Goal: Task Accomplishment & Management: Use online tool/utility

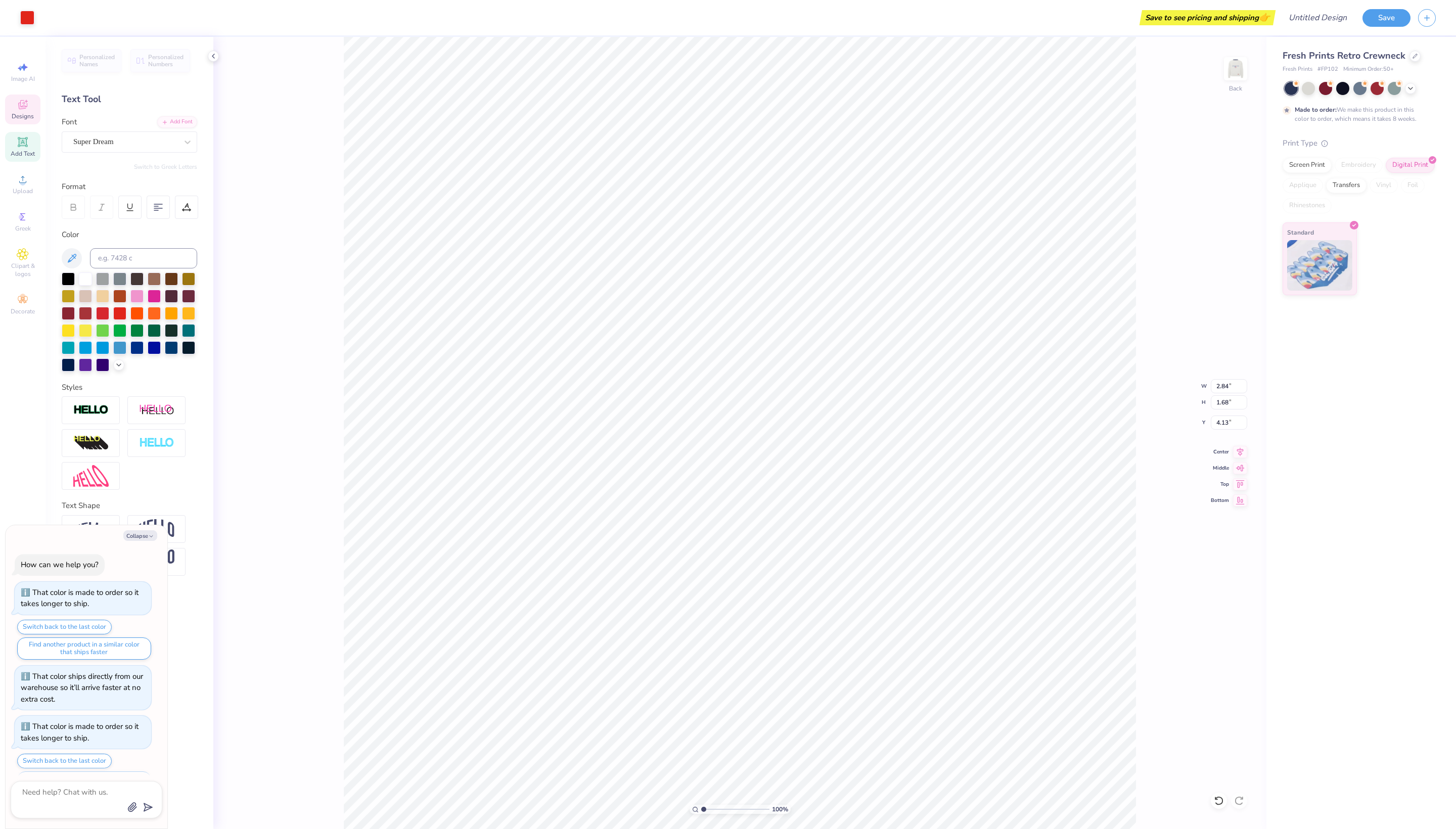
scroll to position [474, 0]
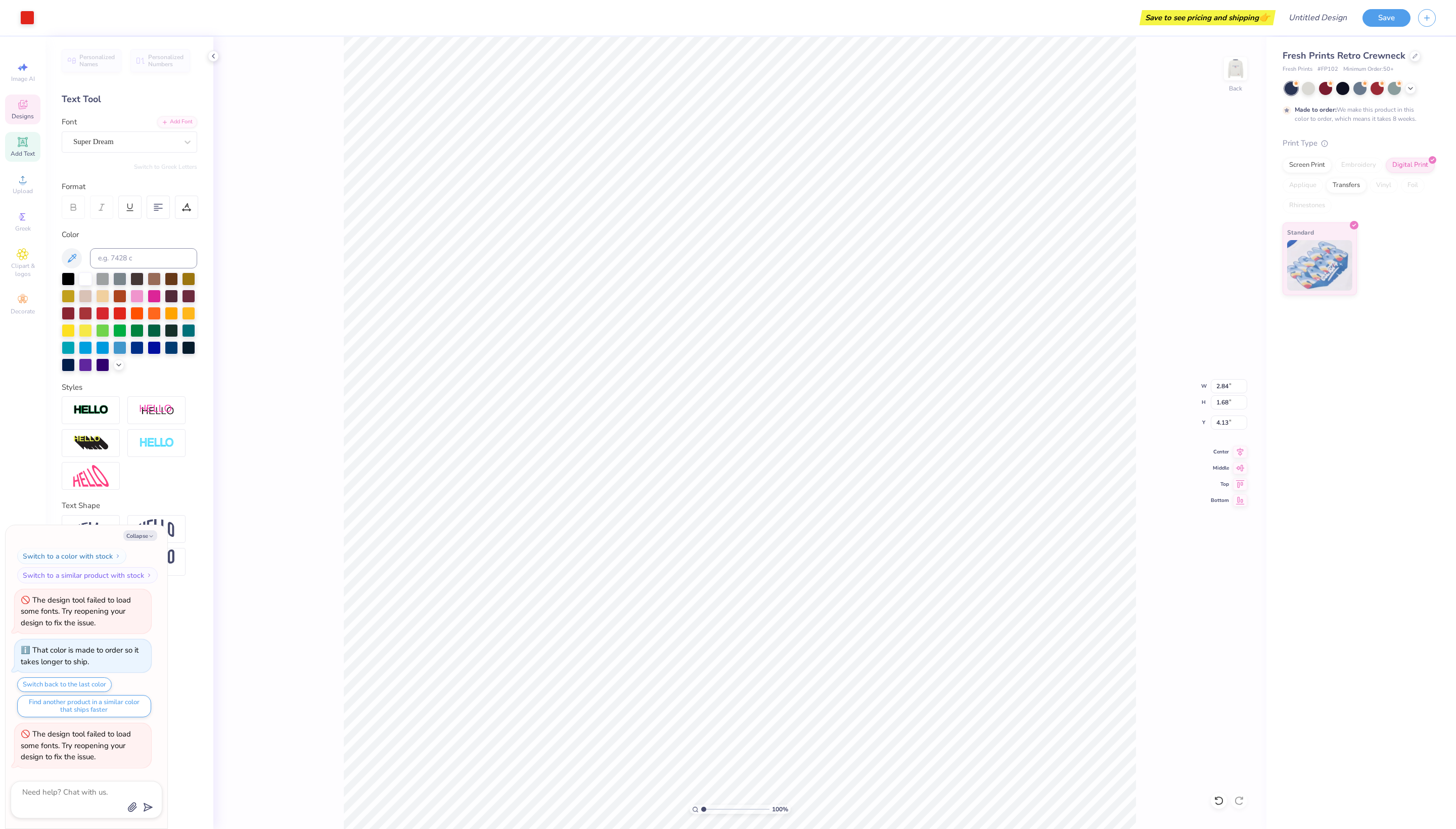
click at [1326, 581] on div "Fresh Prints Retro Crewneck Fresh Prints # FP102 Minimum Order: 50 + Made to or…" at bounding box center [1361, 433] width 190 height 792
click at [1223, 613] on div "100 % Back W 2.84 2.84 " H 1.68 1.68 " Y 4.13 4.13 " Center Middle Top Bottom" at bounding box center [740, 433] width 1053 height 792
click at [1367, 173] on div "Embroidery" at bounding box center [1359, 165] width 48 height 15
type textarea "x"
type input "2.62"
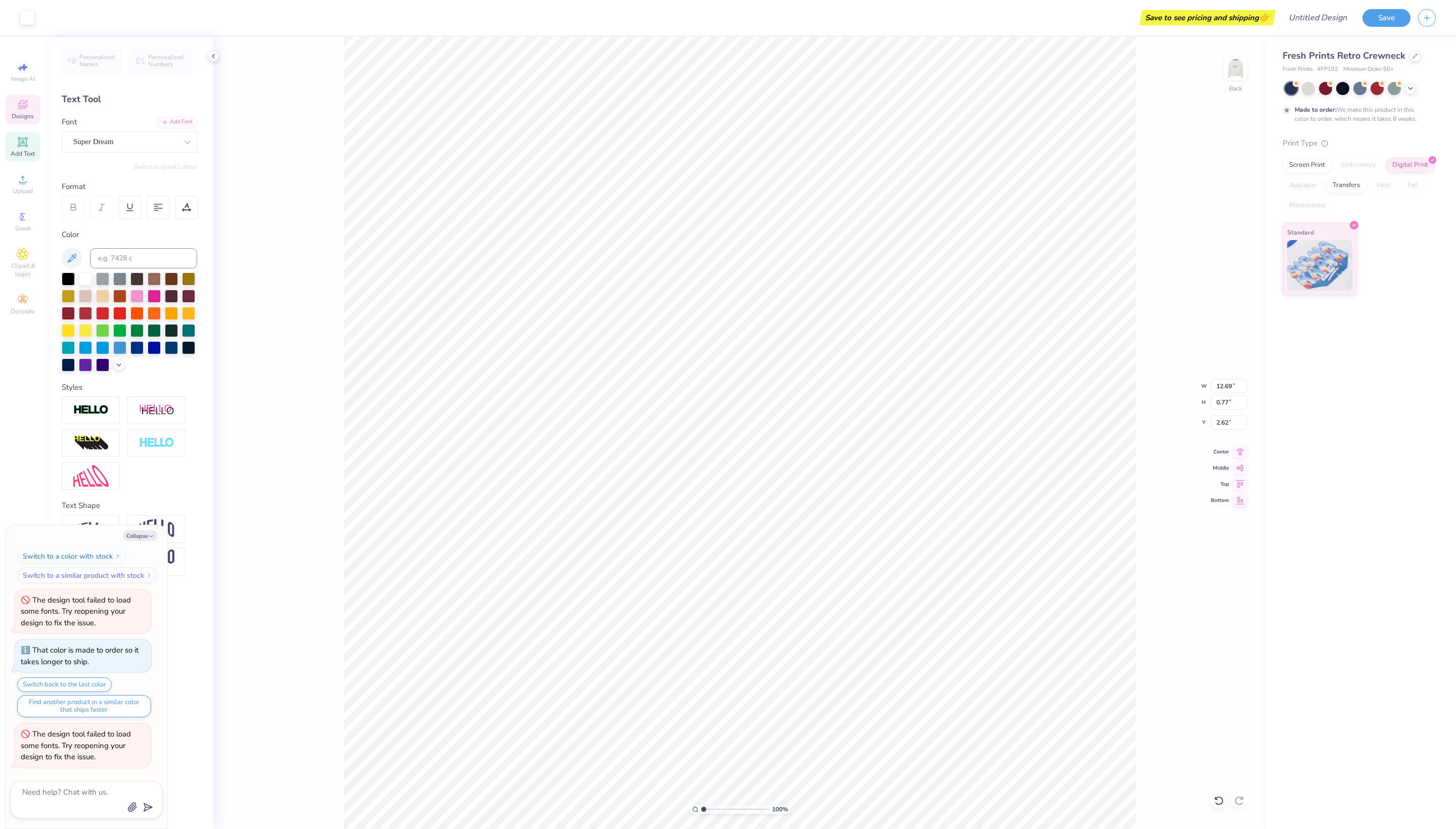
type textarea "x"
type input "2.84"
type input "1.51"
type input "4.17"
click at [135, 536] on button "Collapse" at bounding box center [141, 536] width 34 height 11
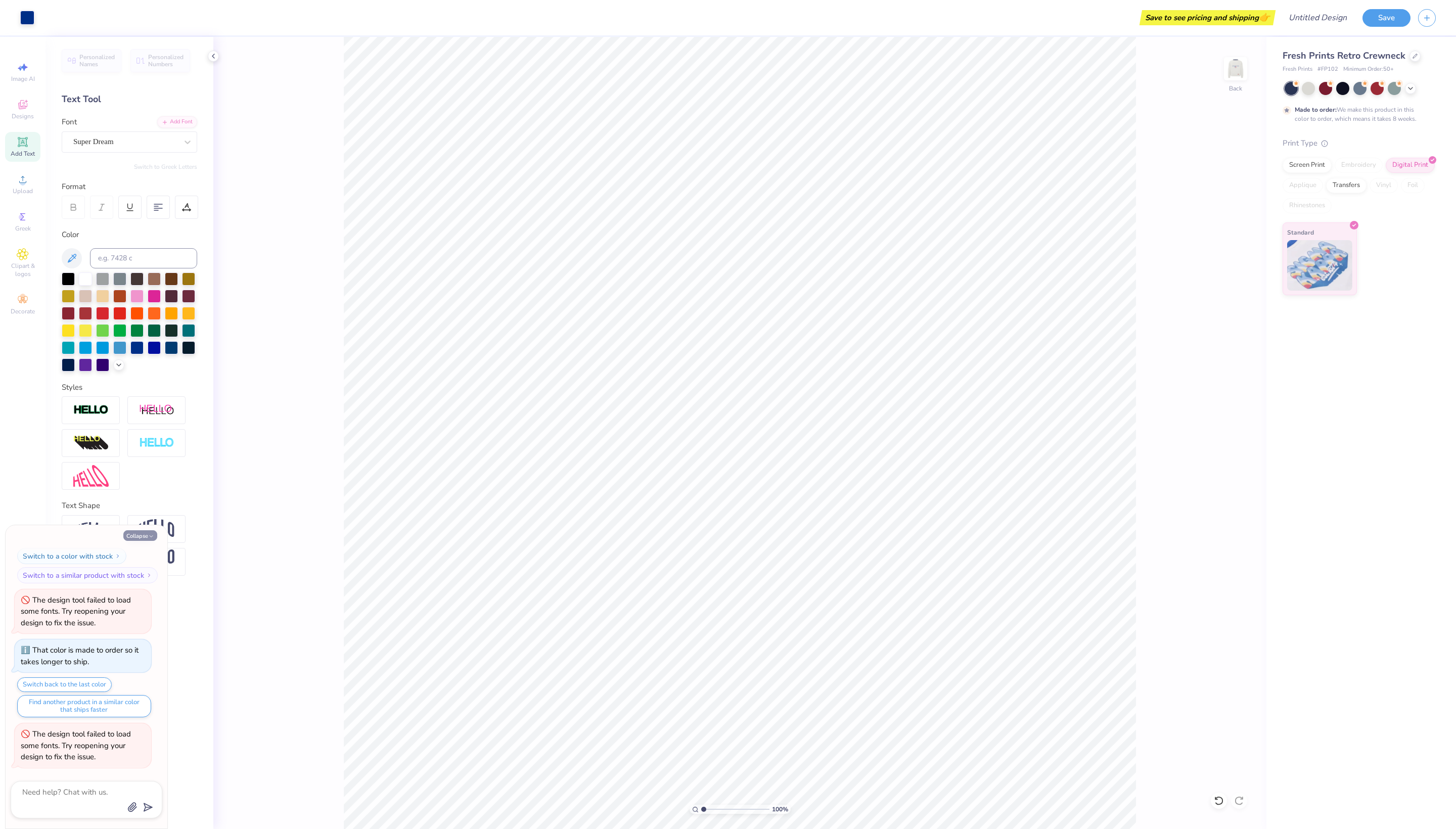
type textarea "x"
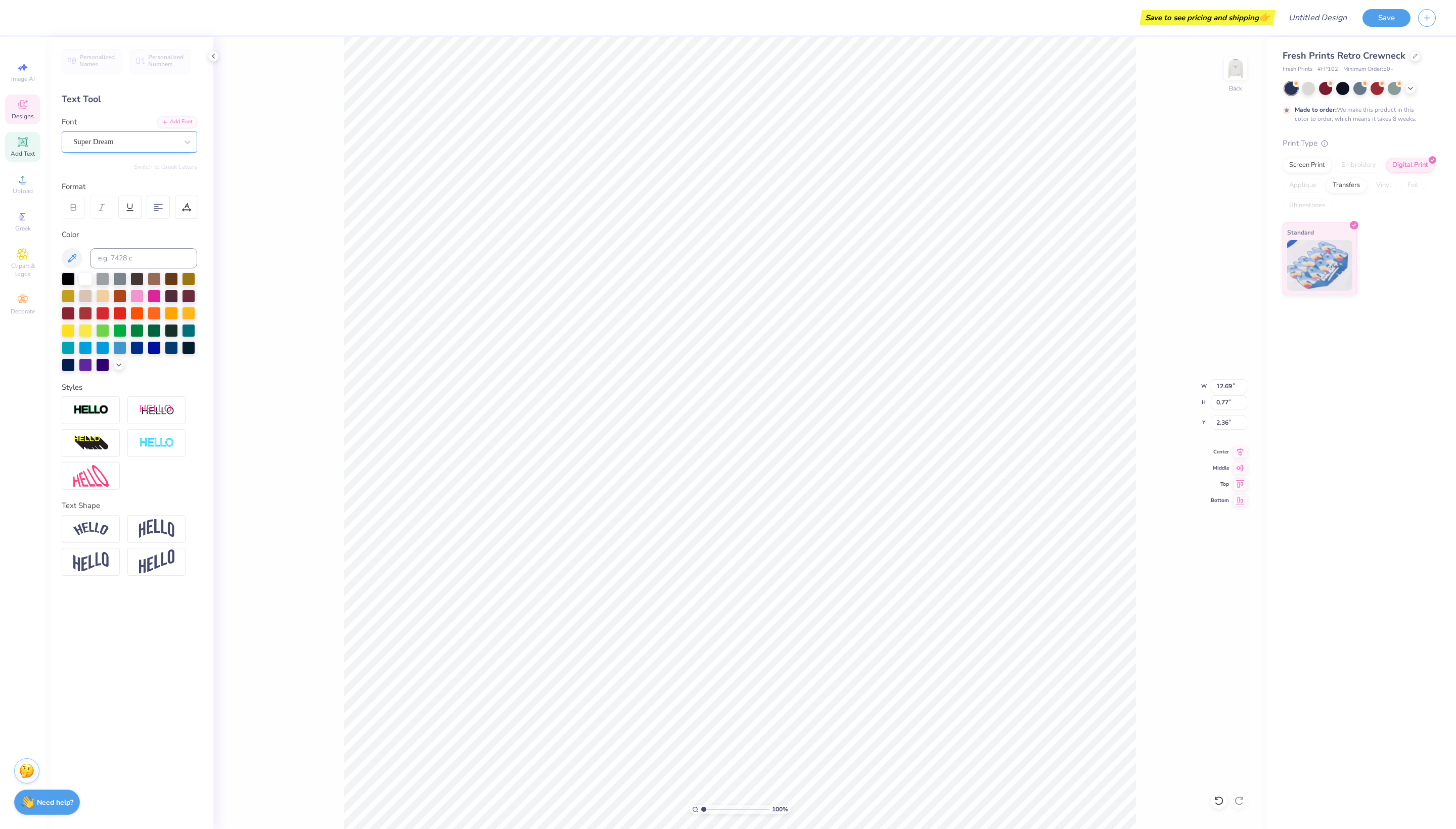
type input "2.36"
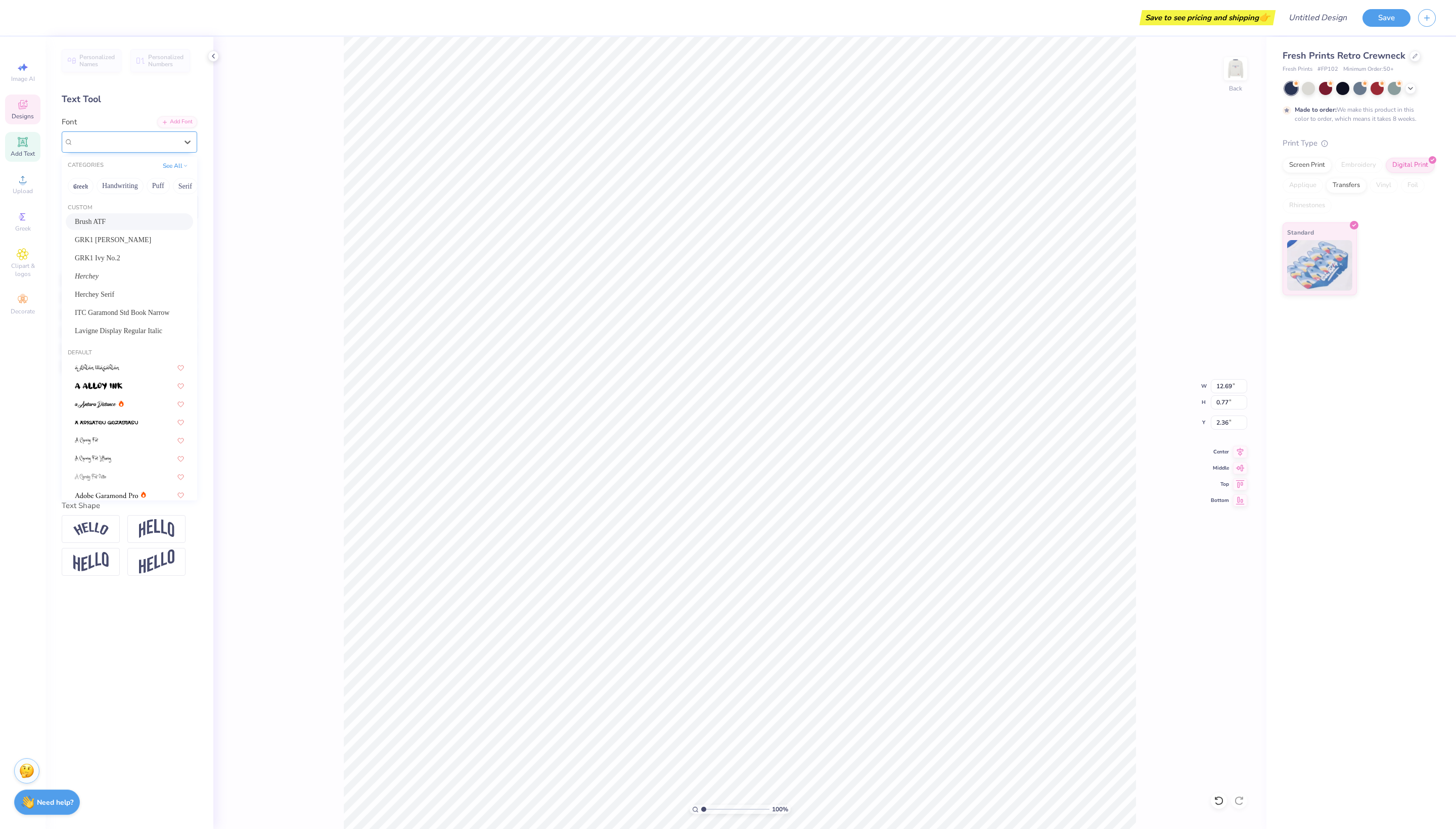
click at [131, 149] on div at bounding box center [125, 142] width 104 height 14
click at [135, 190] on button "Handwriting" at bounding box center [120, 186] width 47 height 16
click at [166, 170] on button "See All" at bounding box center [175, 164] width 31 height 10
click at [128, 232] on button "Sans Serif" at bounding box center [119, 224] width 44 height 16
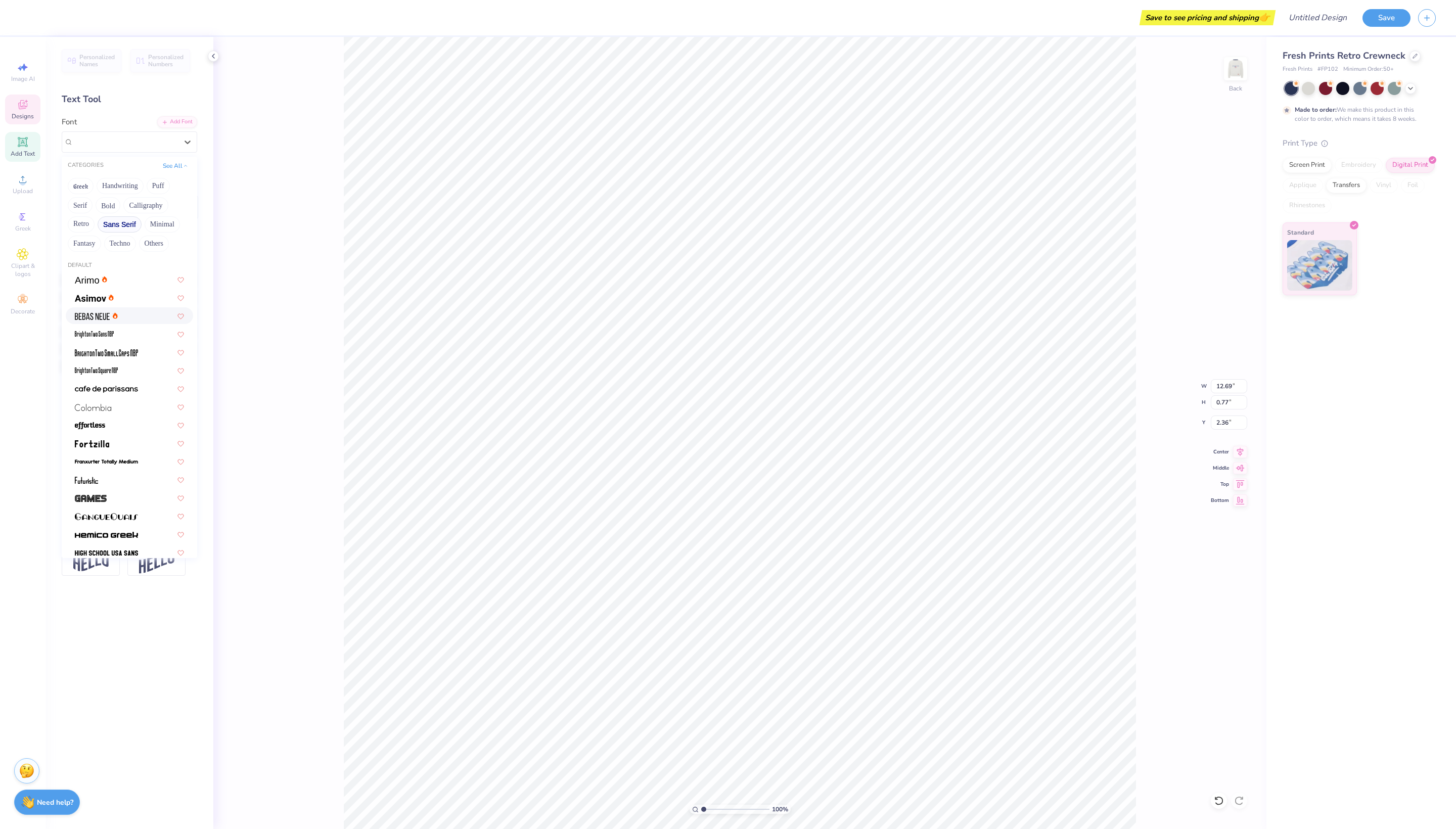
click at [81, 320] on img at bounding box center [93, 316] width 35 height 7
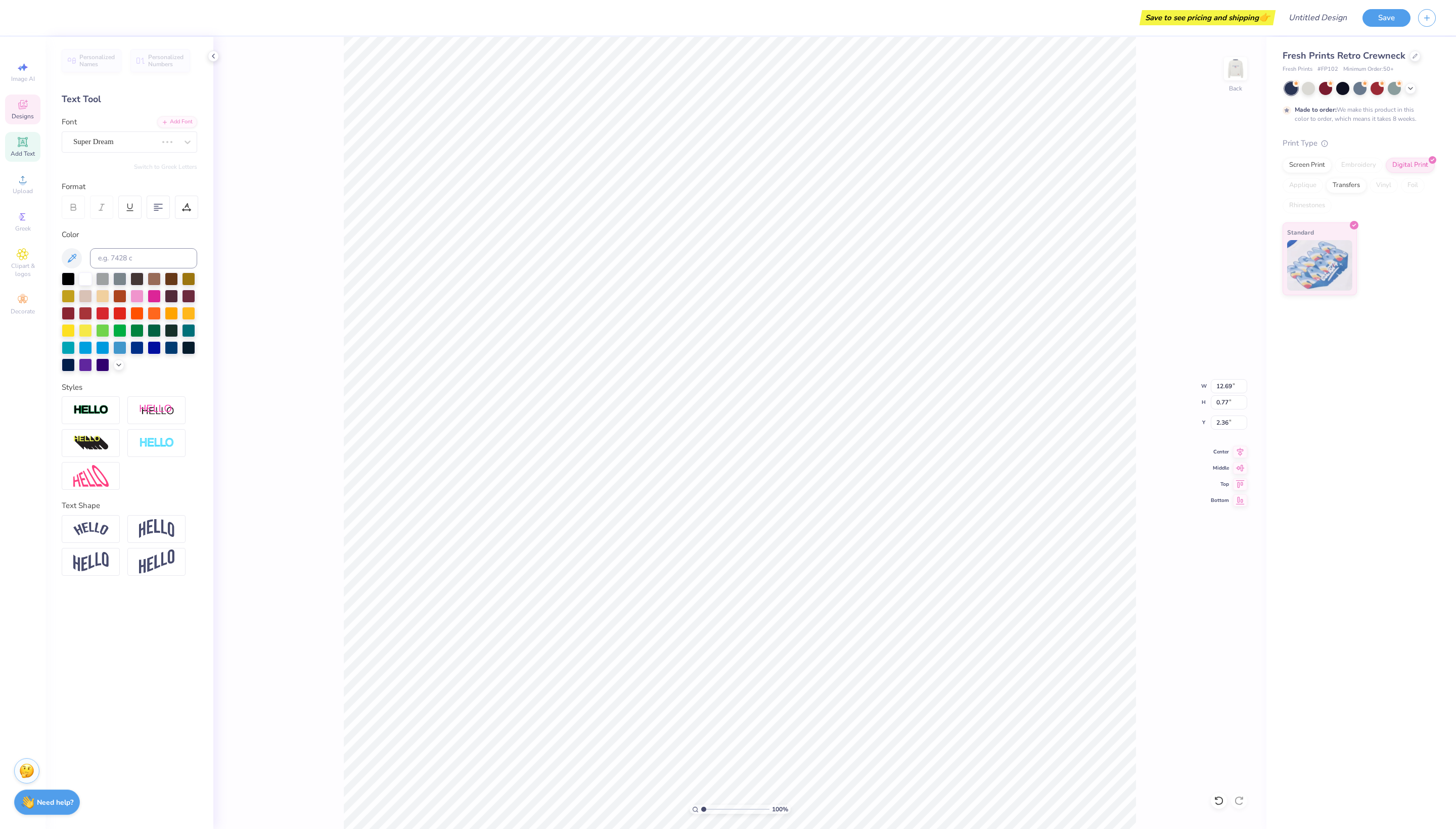
type textarea "RLENTLESS BOUTIQUE"
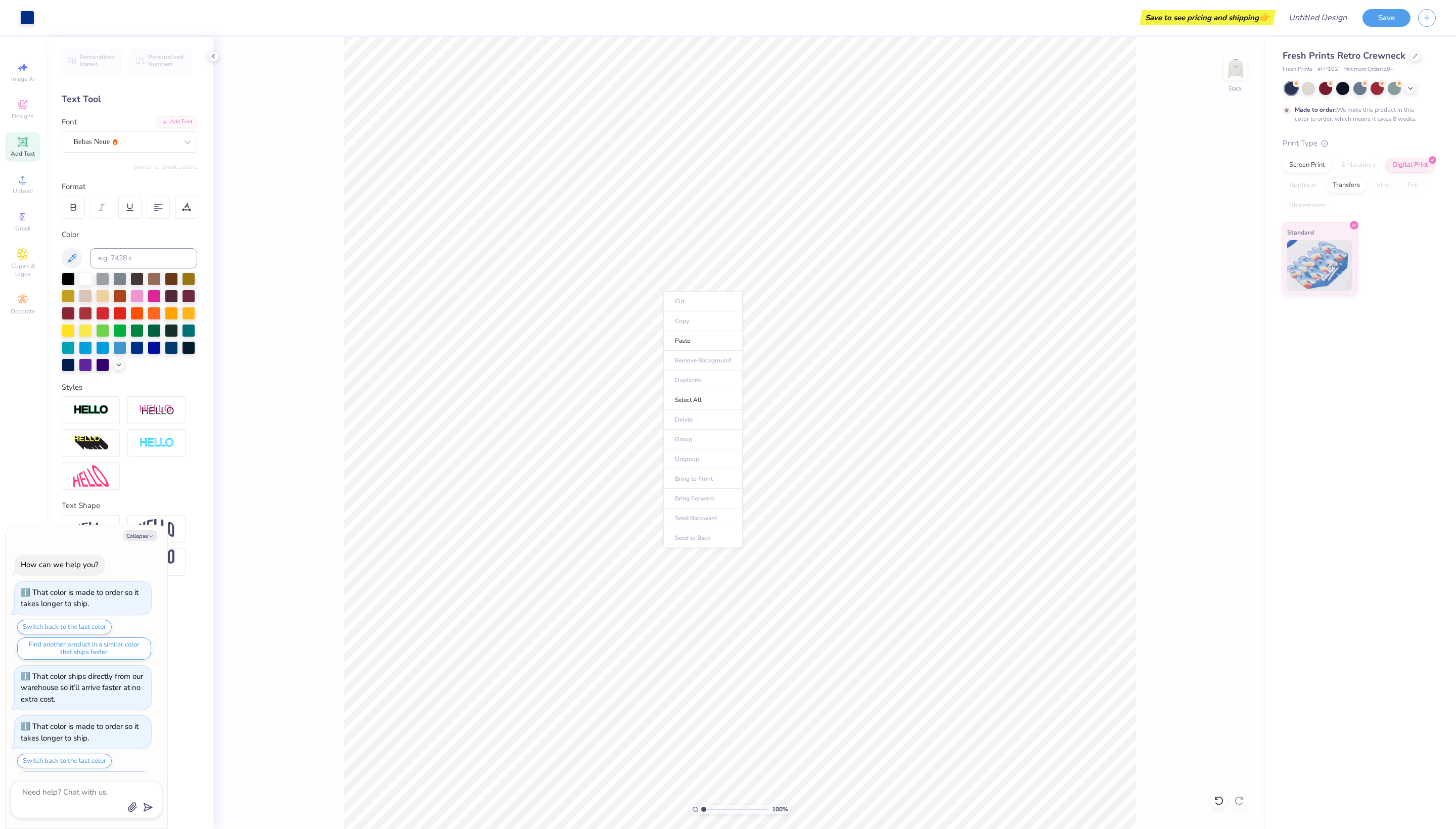
scroll to position [543, 0]
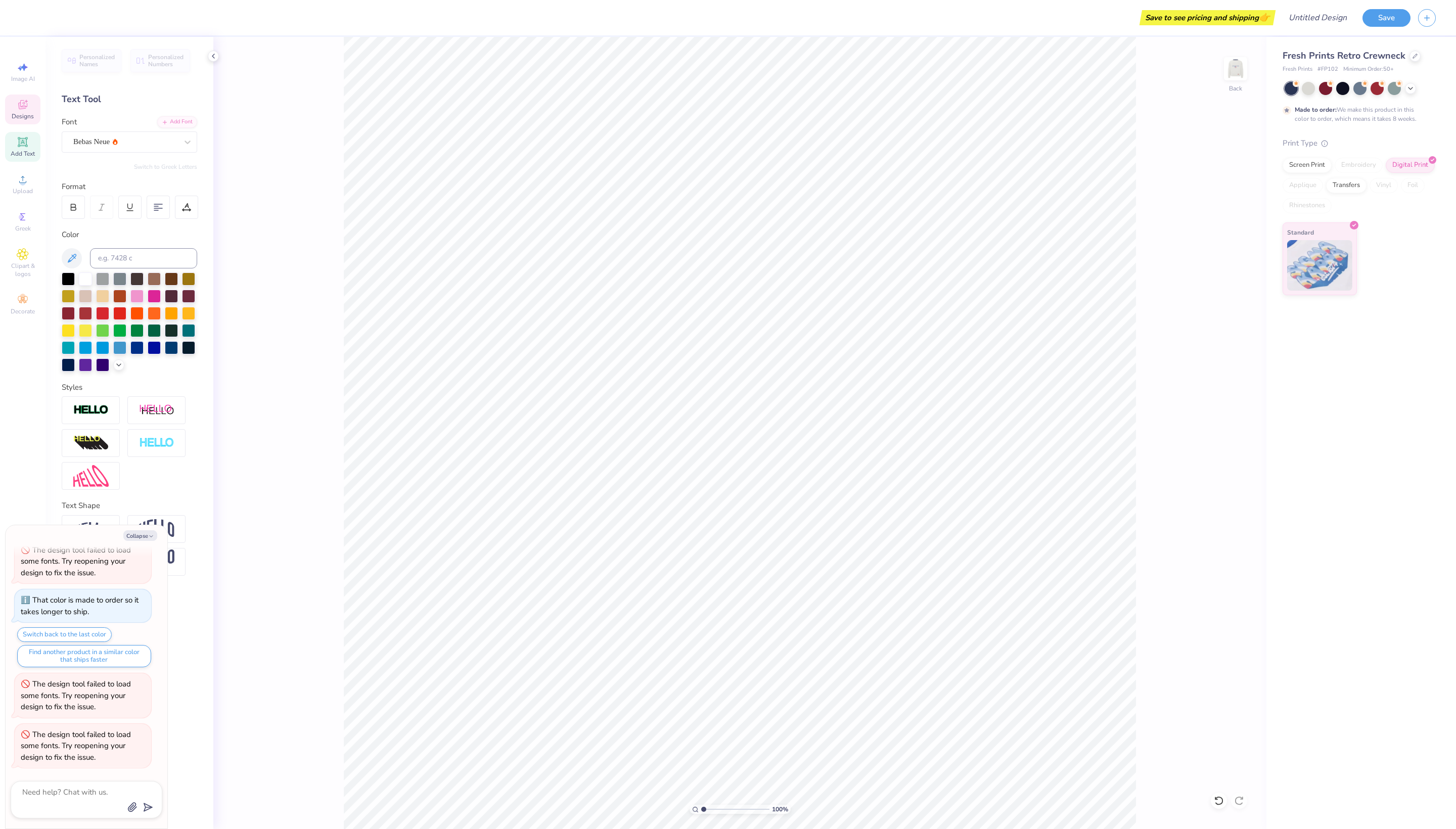
click at [32, 124] on div "Designs" at bounding box center [22, 109] width 35 height 30
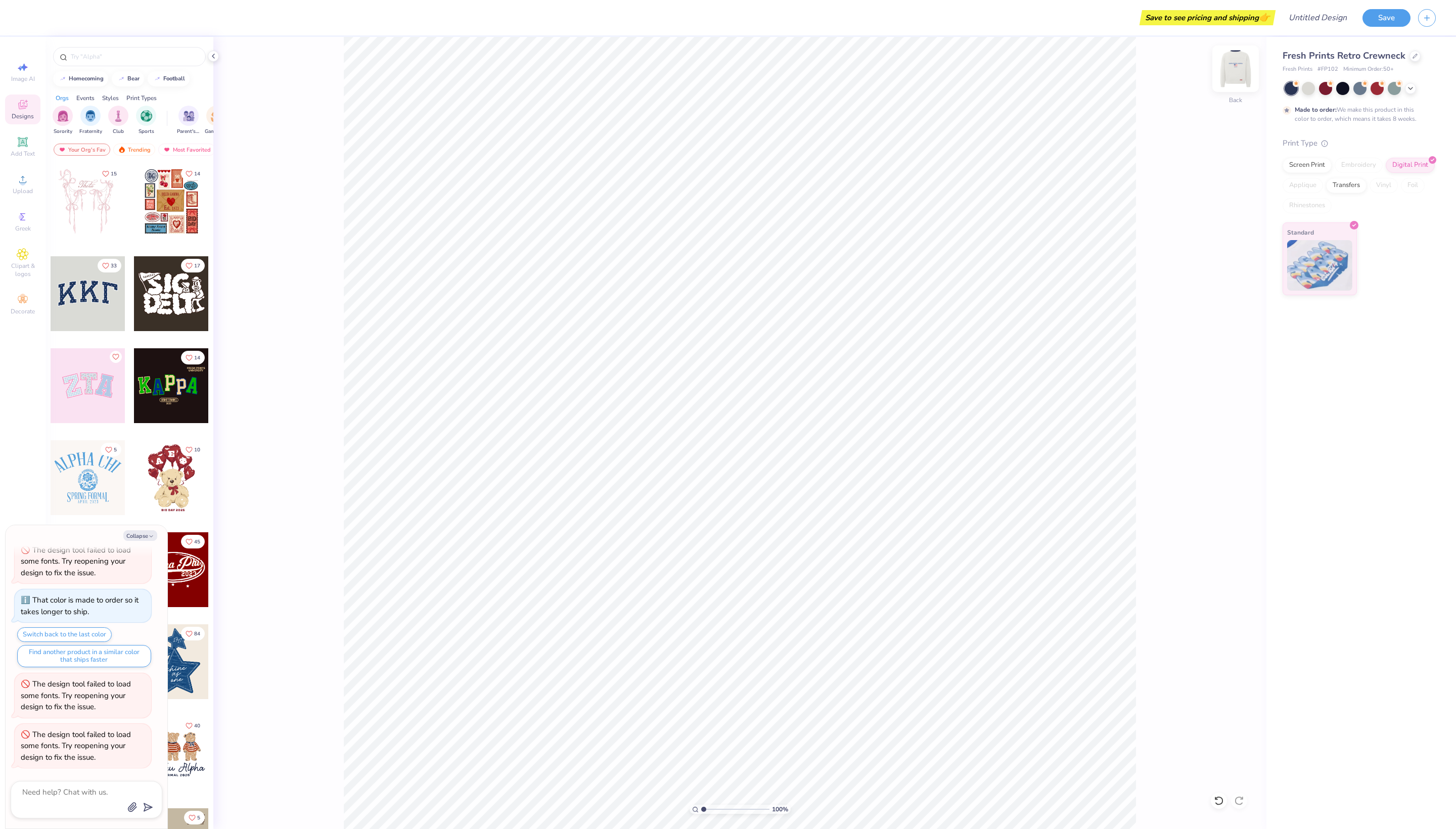
click at [1240, 73] on img at bounding box center [1236, 69] width 41 height 41
type textarea "x"
type input "9.64"
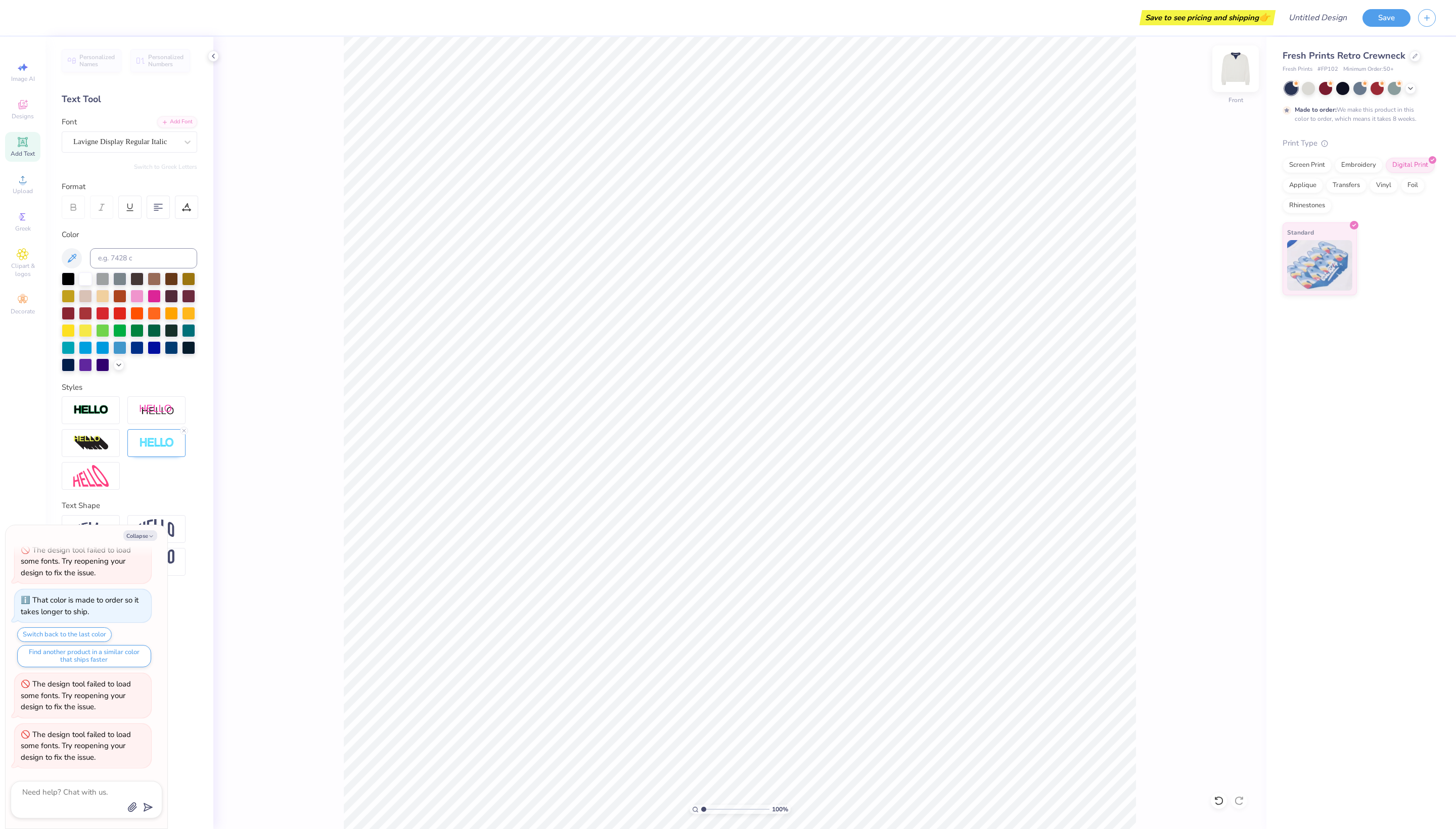
click at [1235, 65] on img at bounding box center [1236, 69] width 41 height 41
click at [1383, 172] on div "Embroidery" at bounding box center [1359, 164] width 48 height 15
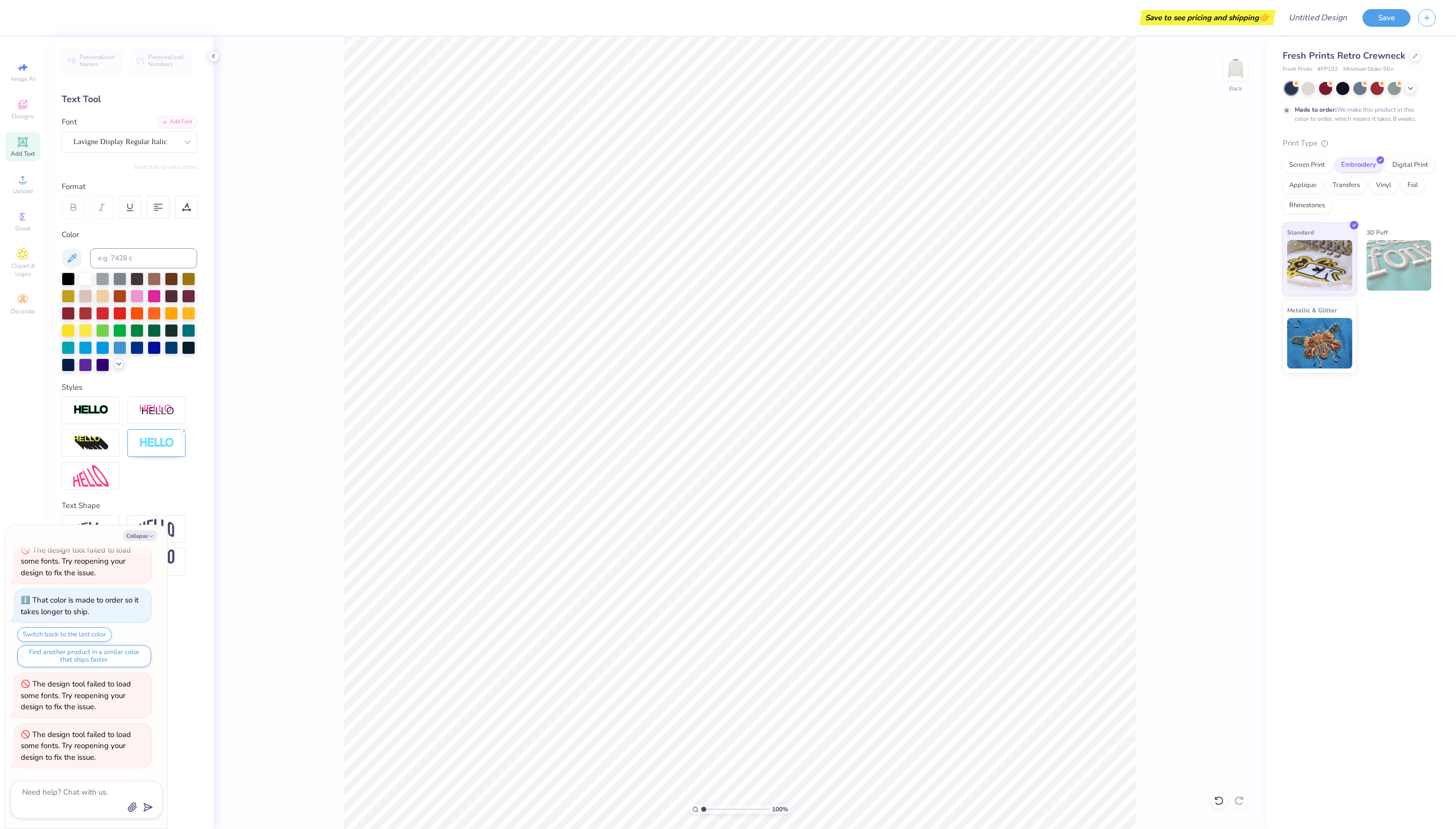
click at [116, 368] on icon at bounding box center [119, 364] width 8 height 8
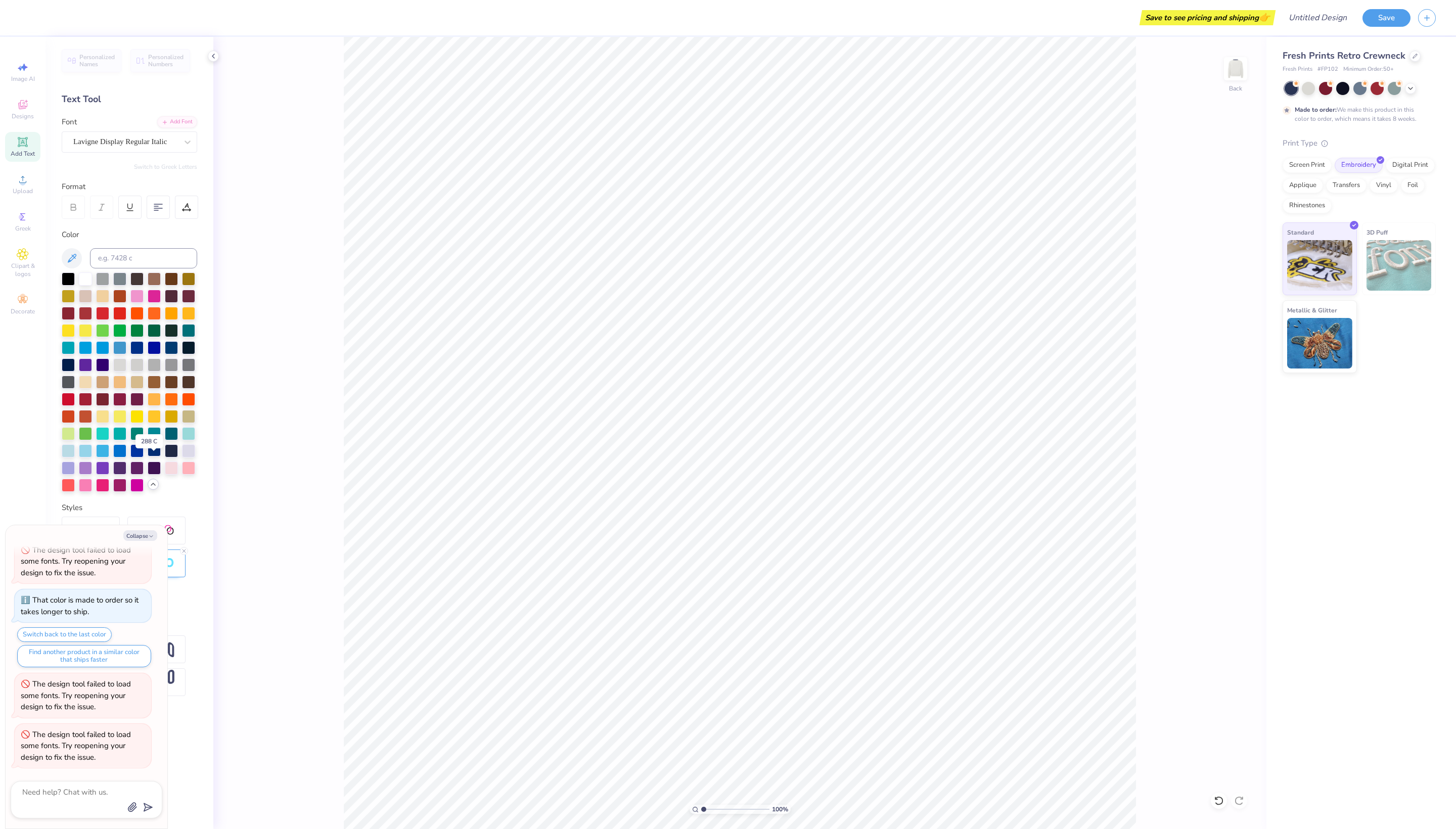
click at [155, 457] on div at bounding box center [153, 449] width 13 height 13
click at [179, 149] on div at bounding box center [187, 142] width 18 height 18
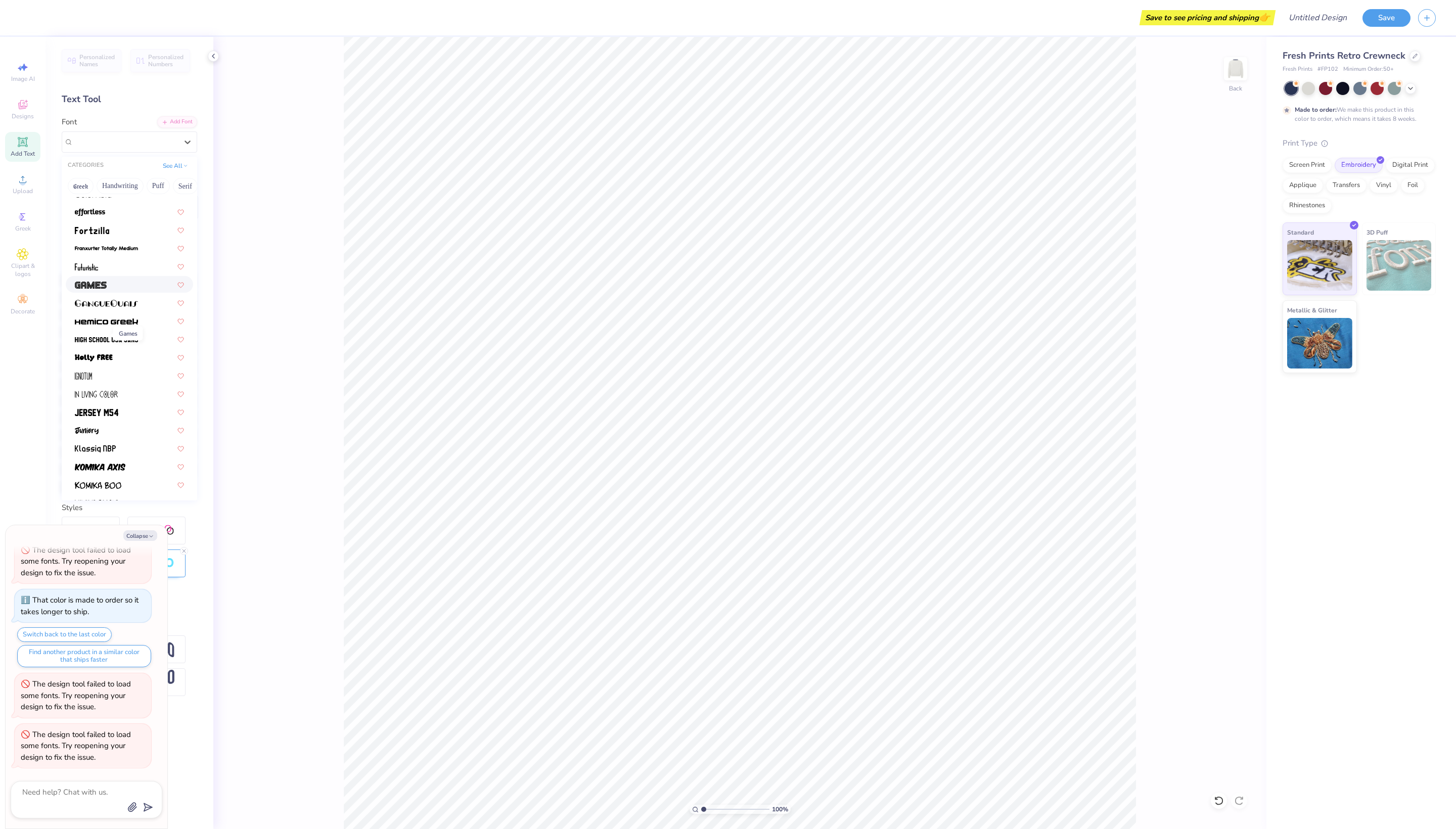
scroll to position [164, 0]
click at [92, 335] on img at bounding box center [107, 331] width 64 height 7
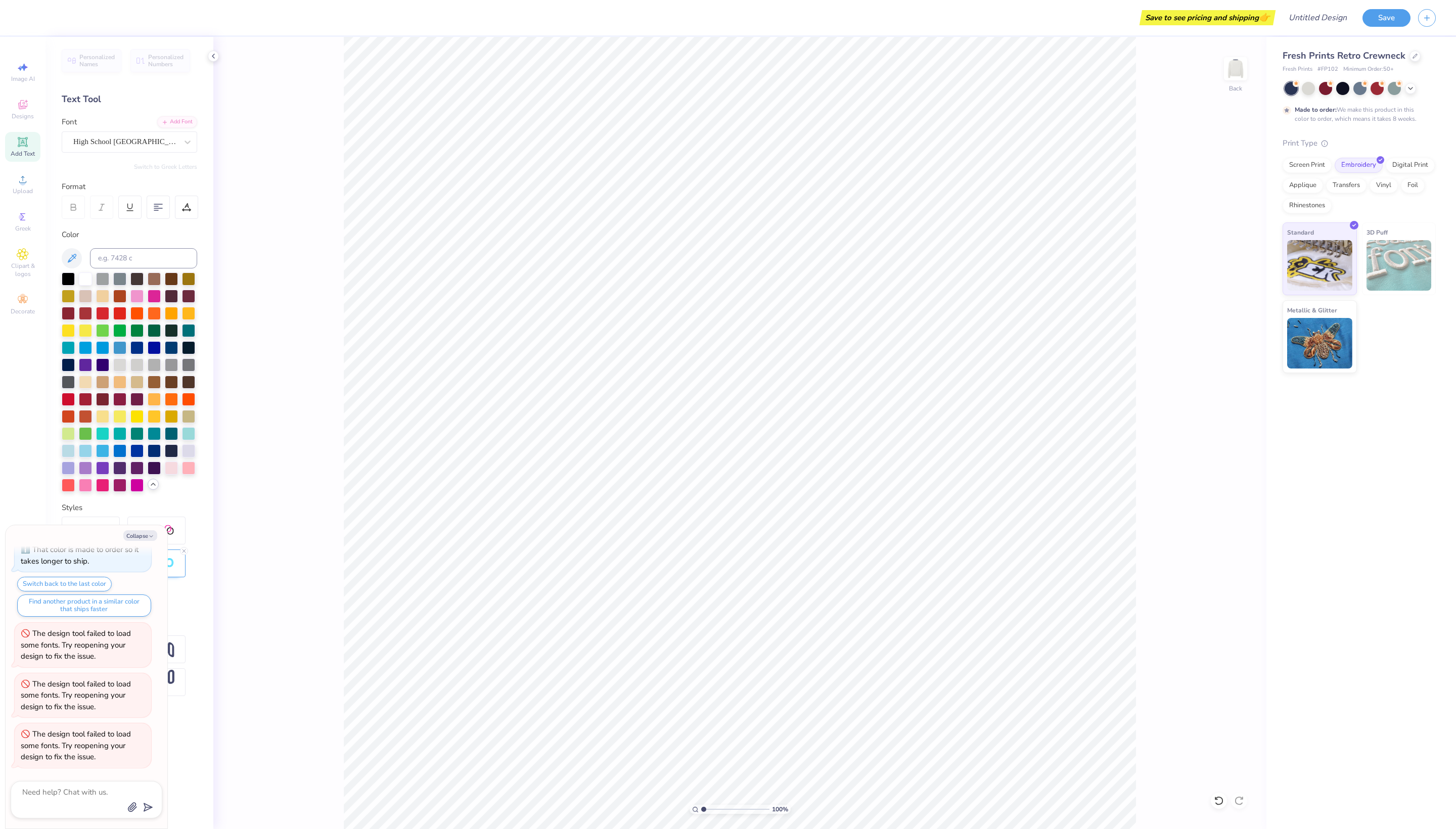
scroll to position [611, 0]
click at [143, 139] on span "High School USA Sans" at bounding box center [125, 141] width 104 height 11
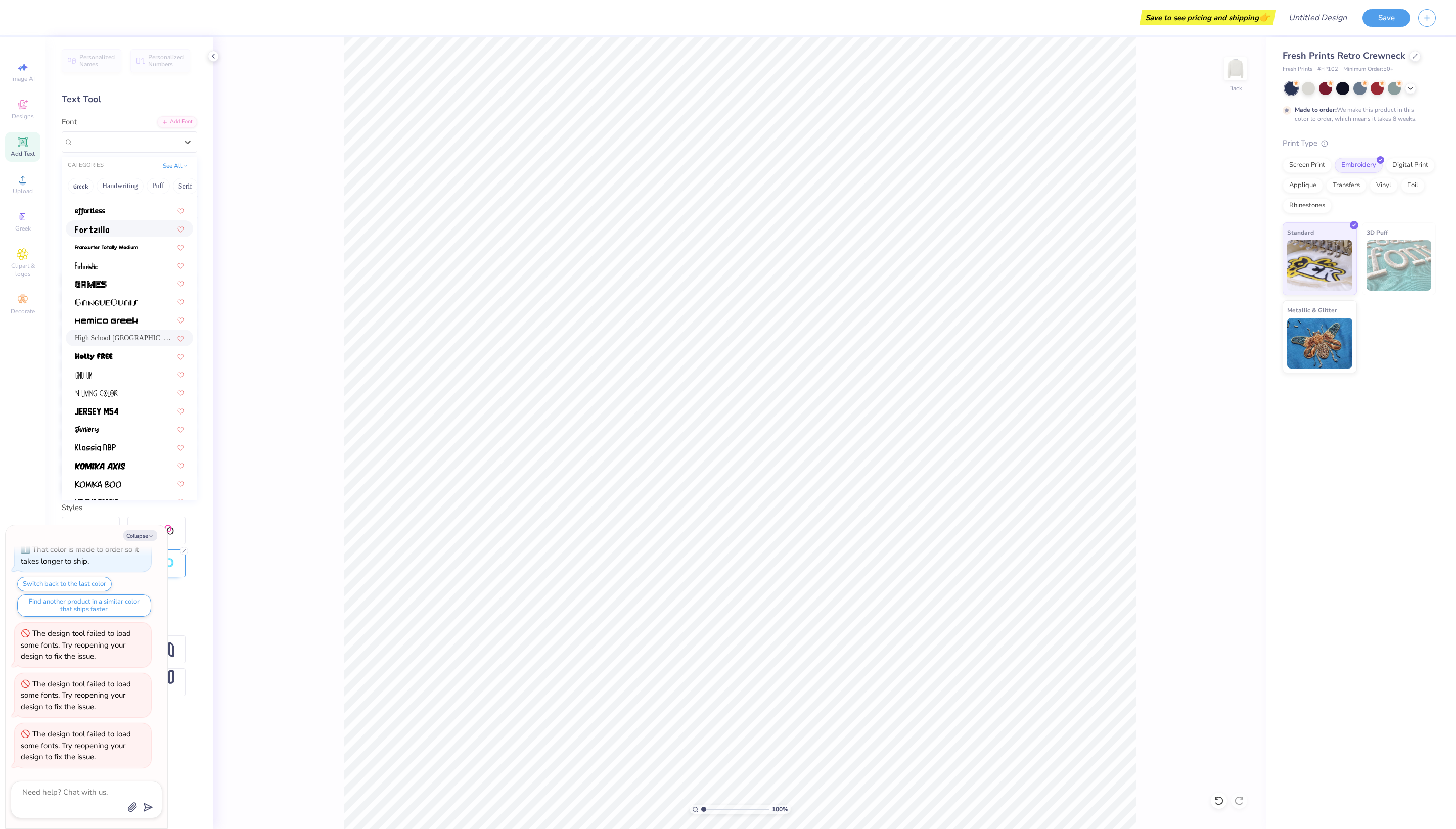
scroll to position [166, 0]
click at [92, 334] on span "High School USA Sans" at bounding box center [124, 329] width 99 height 11
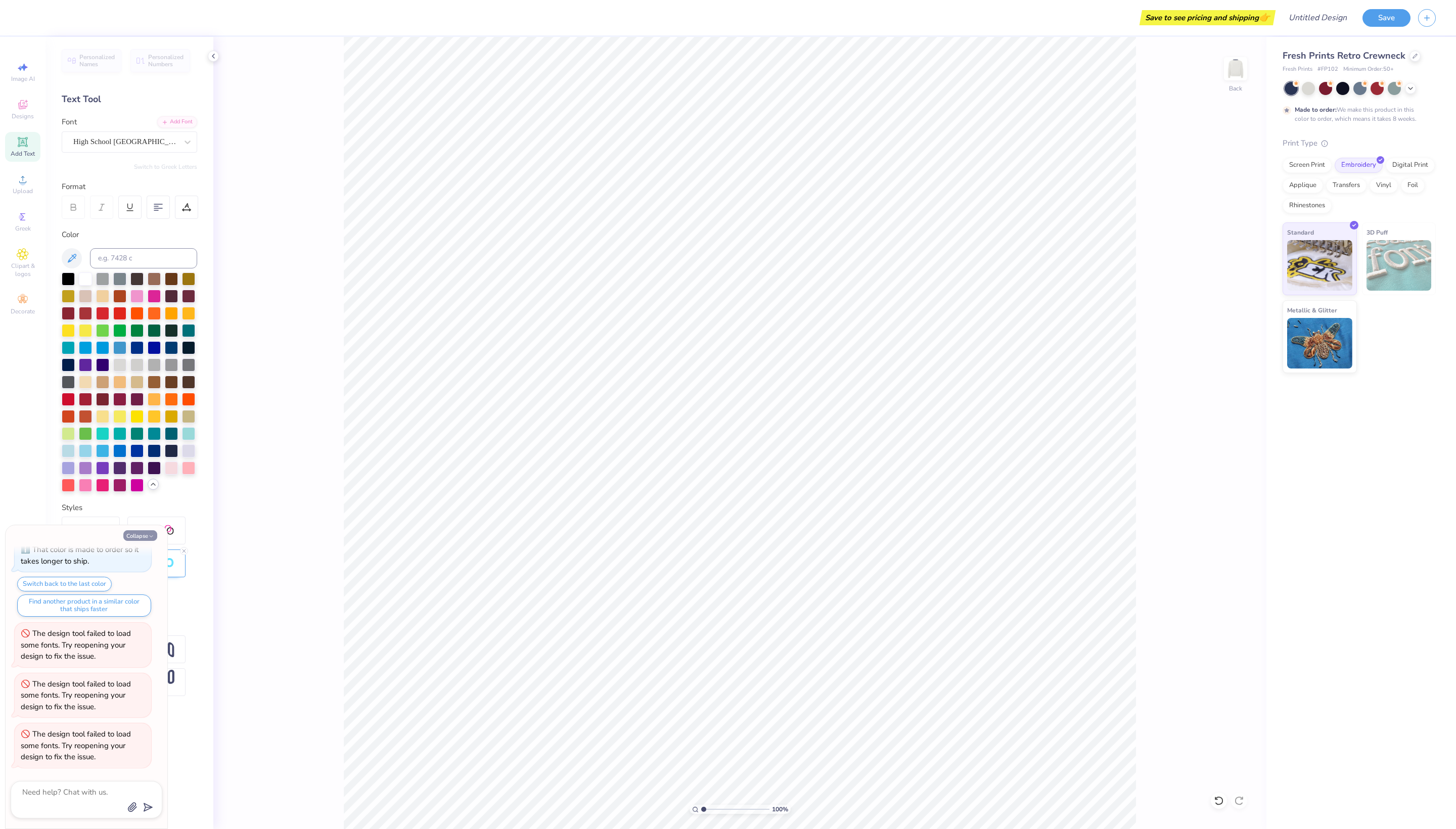
click at [135, 538] on button "Collapse" at bounding box center [141, 536] width 34 height 11
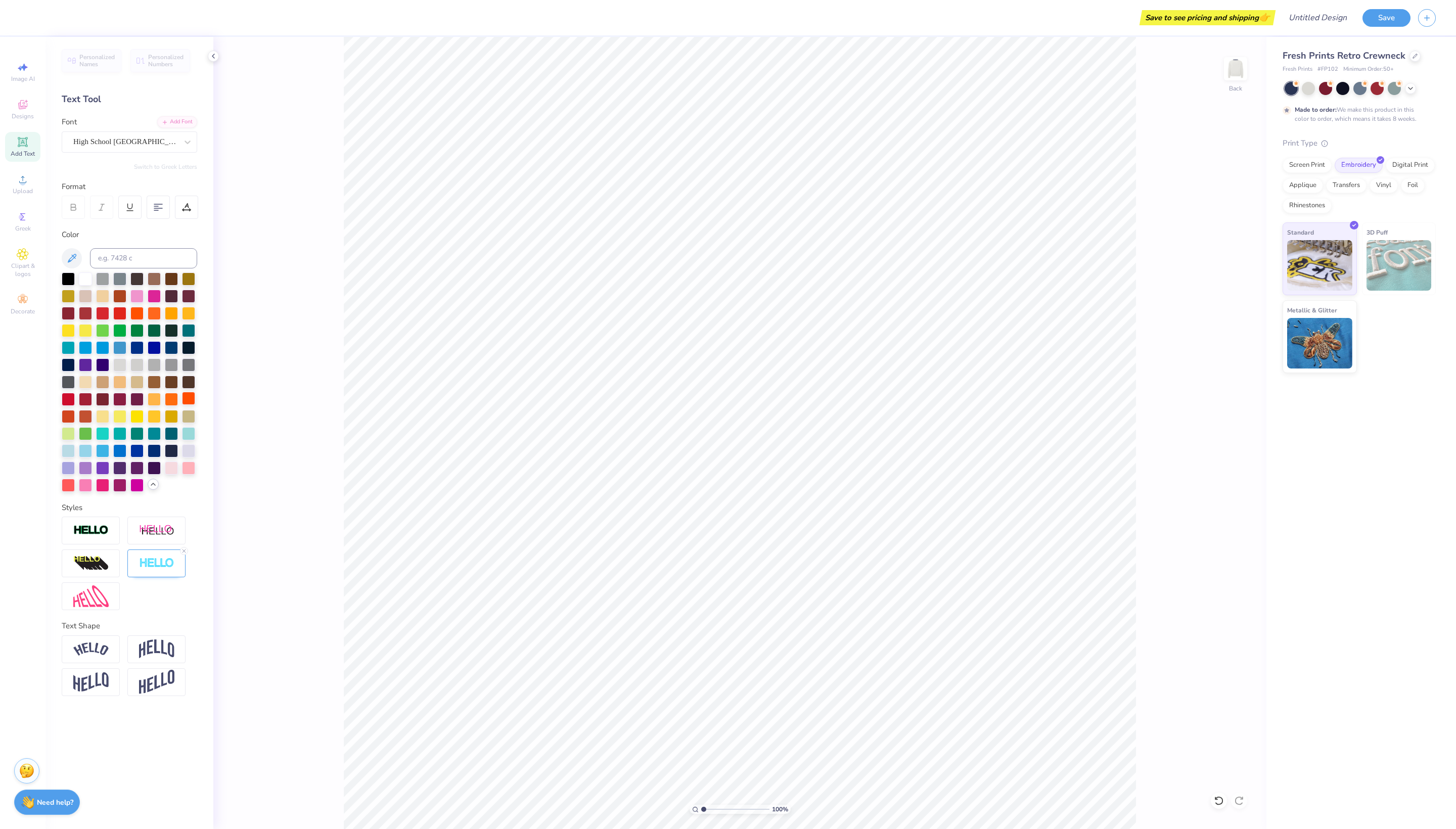
type textarea "x"
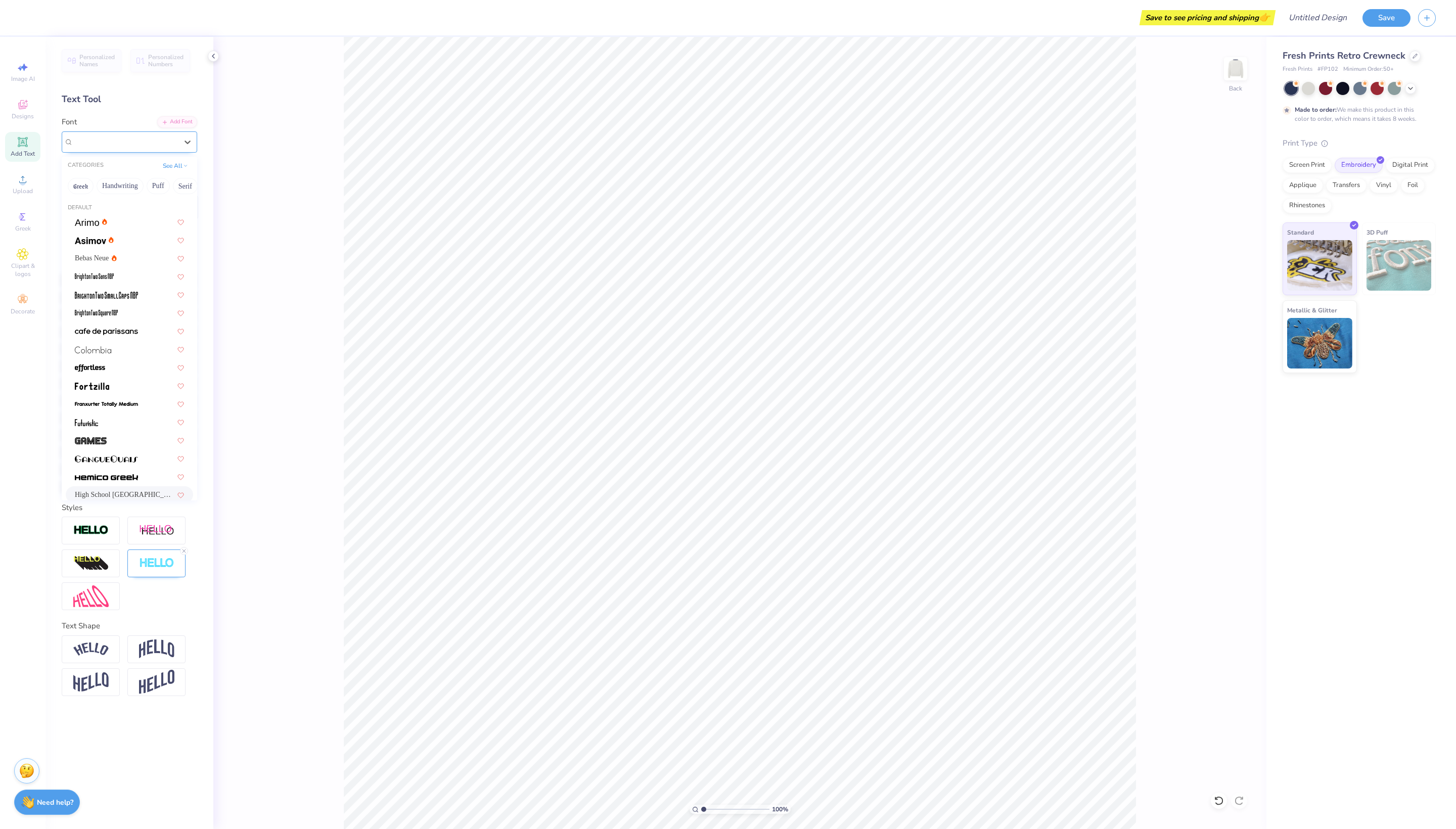
click at [151, 141] on span "High School USA Sans" at bounding box center [125, 141] width 104 height 11
click at [87, 398] on span "High School USA Sans" at bounding box center [124, 393] width 99 height 11
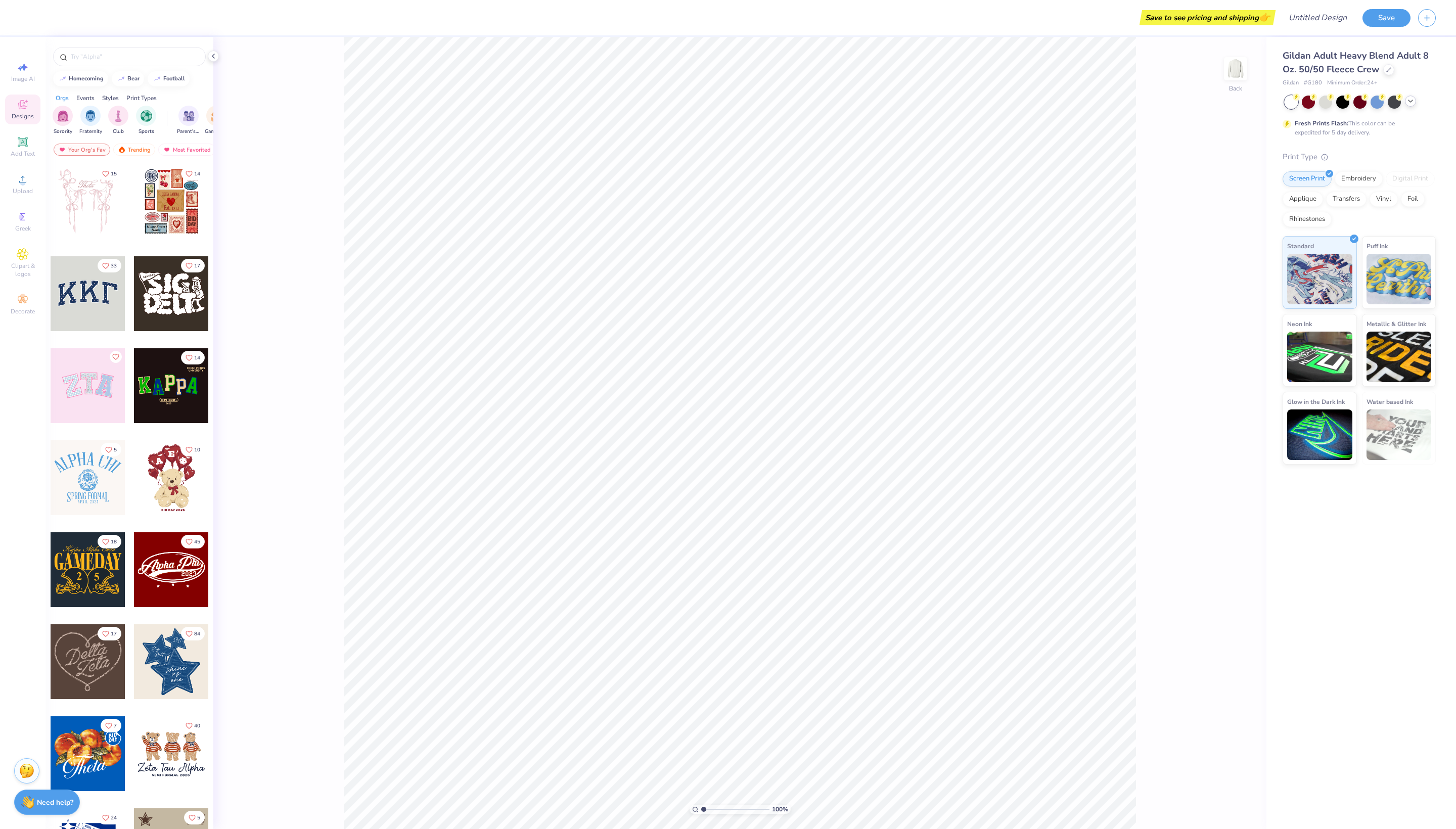
click at [1413, 105] on icon at bounding box center [1411, 101] width 8 height 8
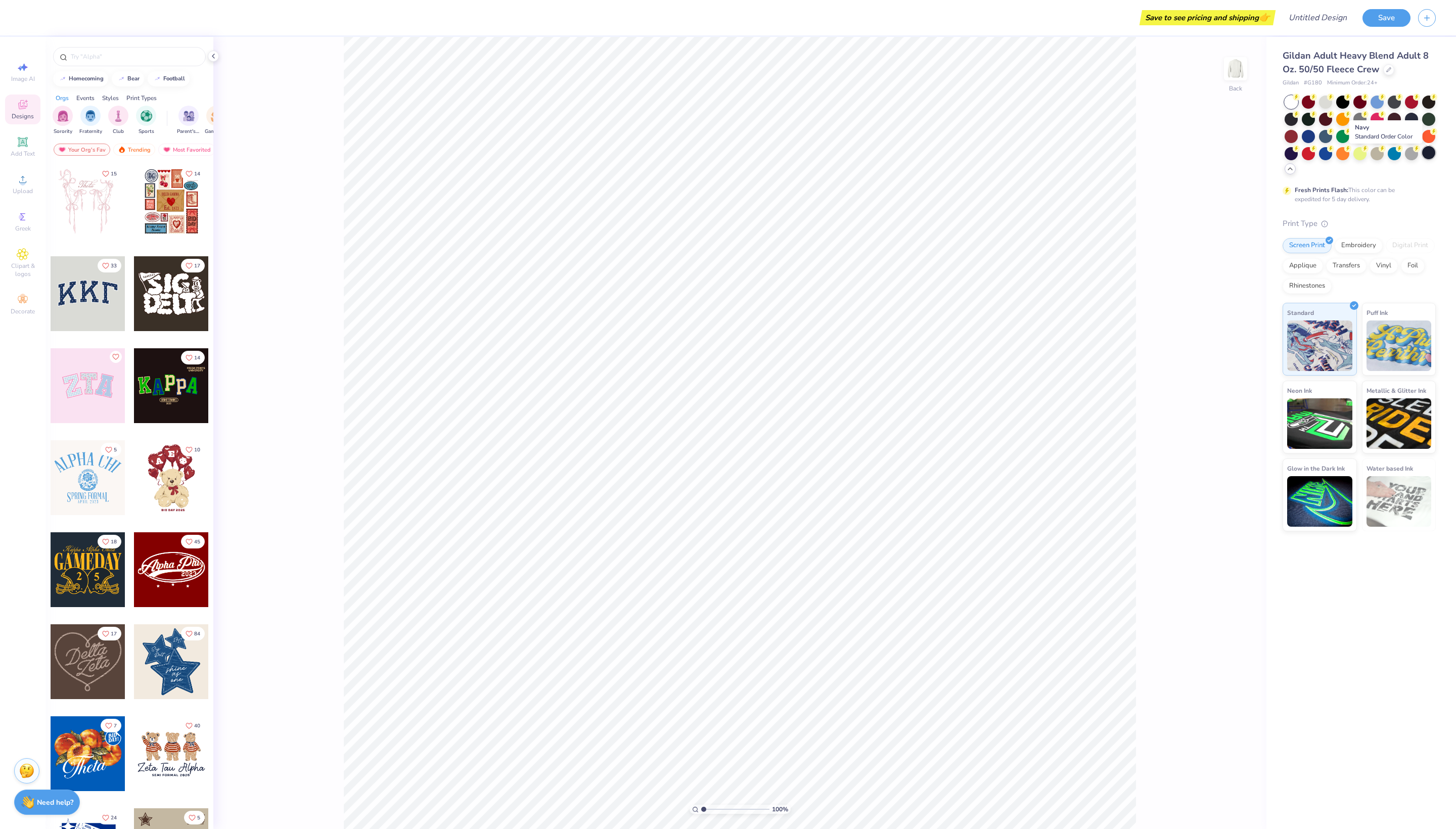
click at [1427, 157] on div at bounding box center [1428, 152] width 13 height 13
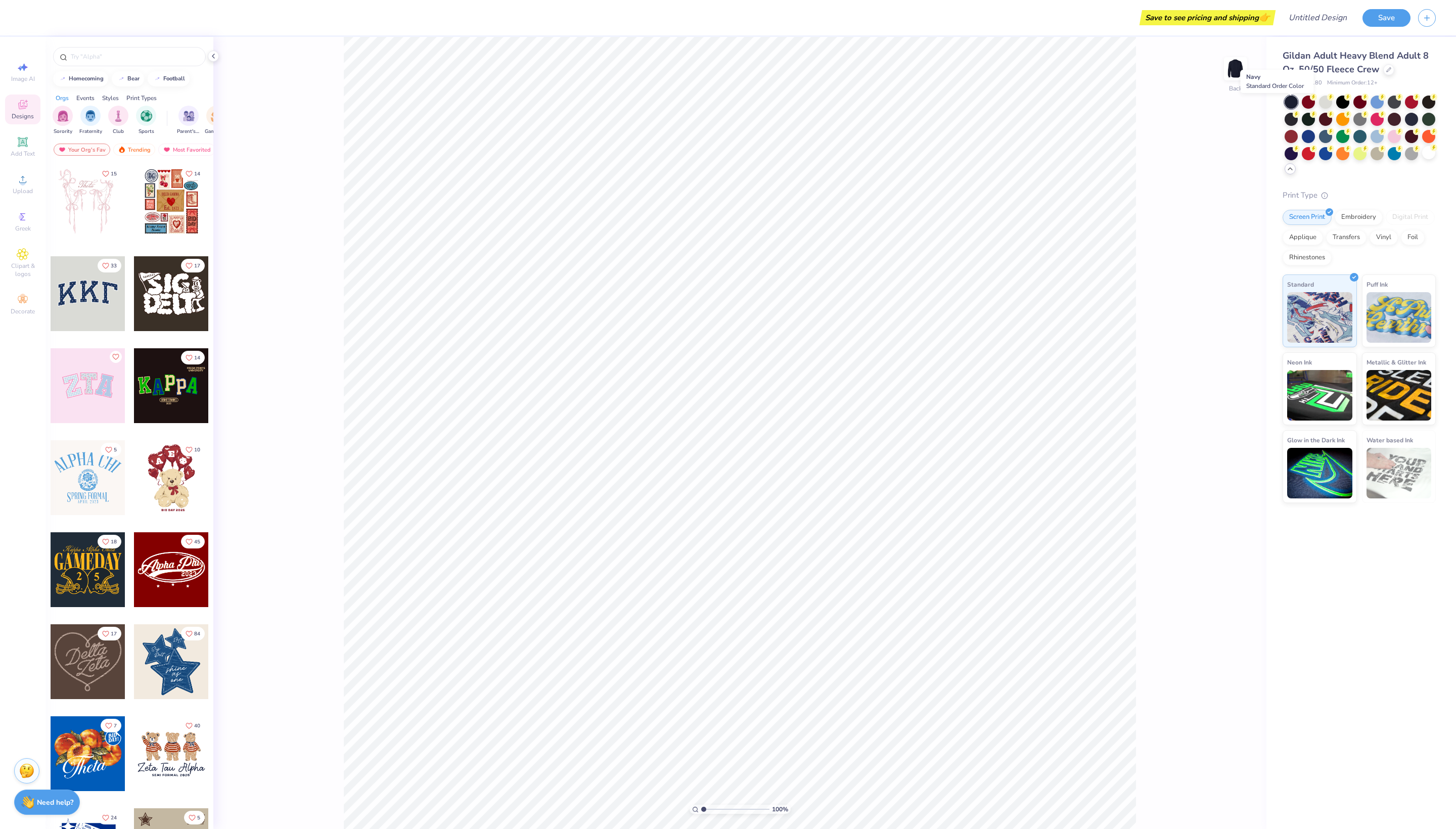
click at [1294, 105] on div at bounding box center [1291, 101] width 13 height 13
click at [1323, 107] on div at bounding box center [1326, 101] width 13 height 13
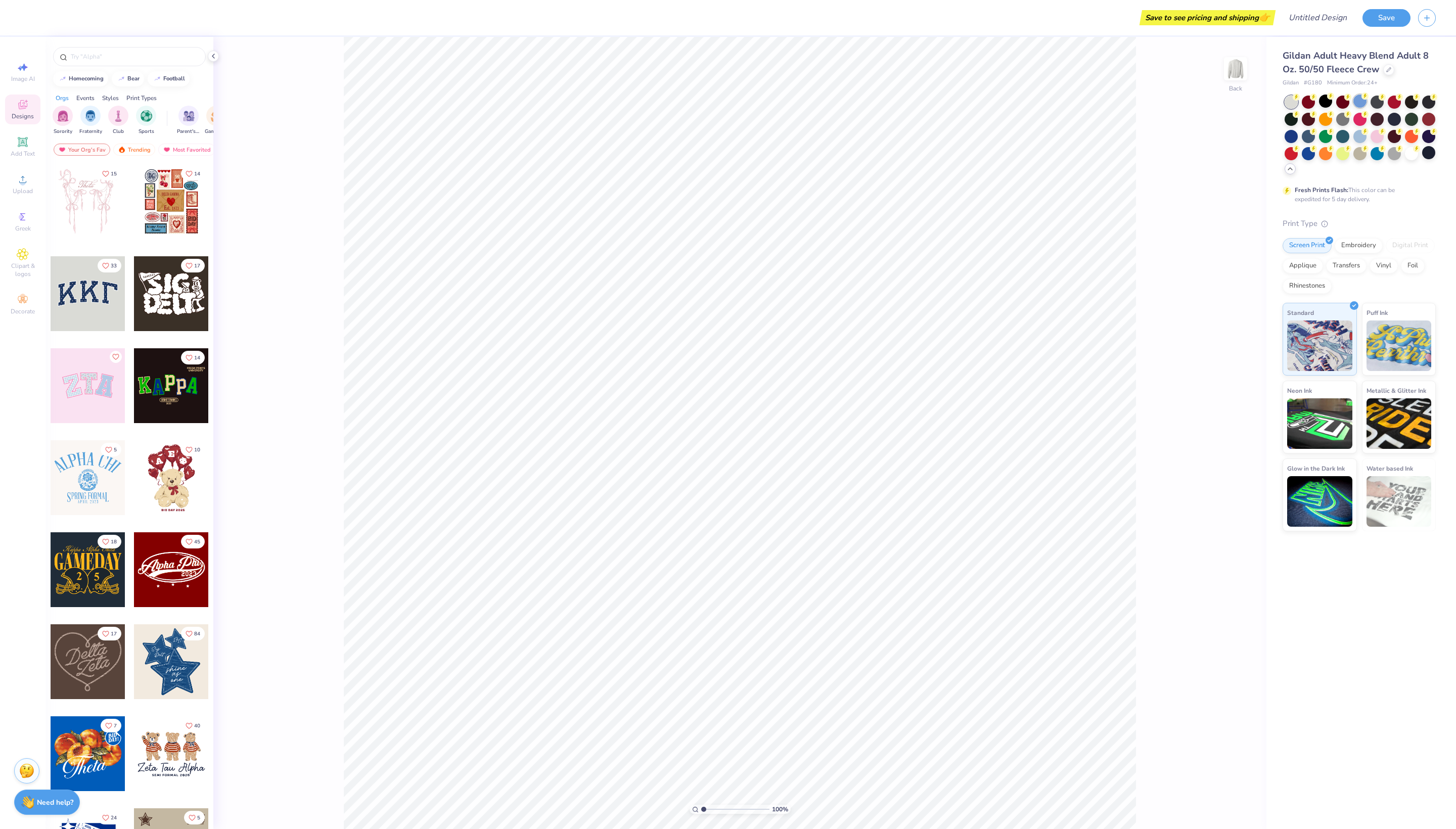
click at [1356, 107] on div at bounding box center [1360, 101] width 13 height 13
click at [1400, 125] on div at bounding box center [1394, 118] width 13 height 13
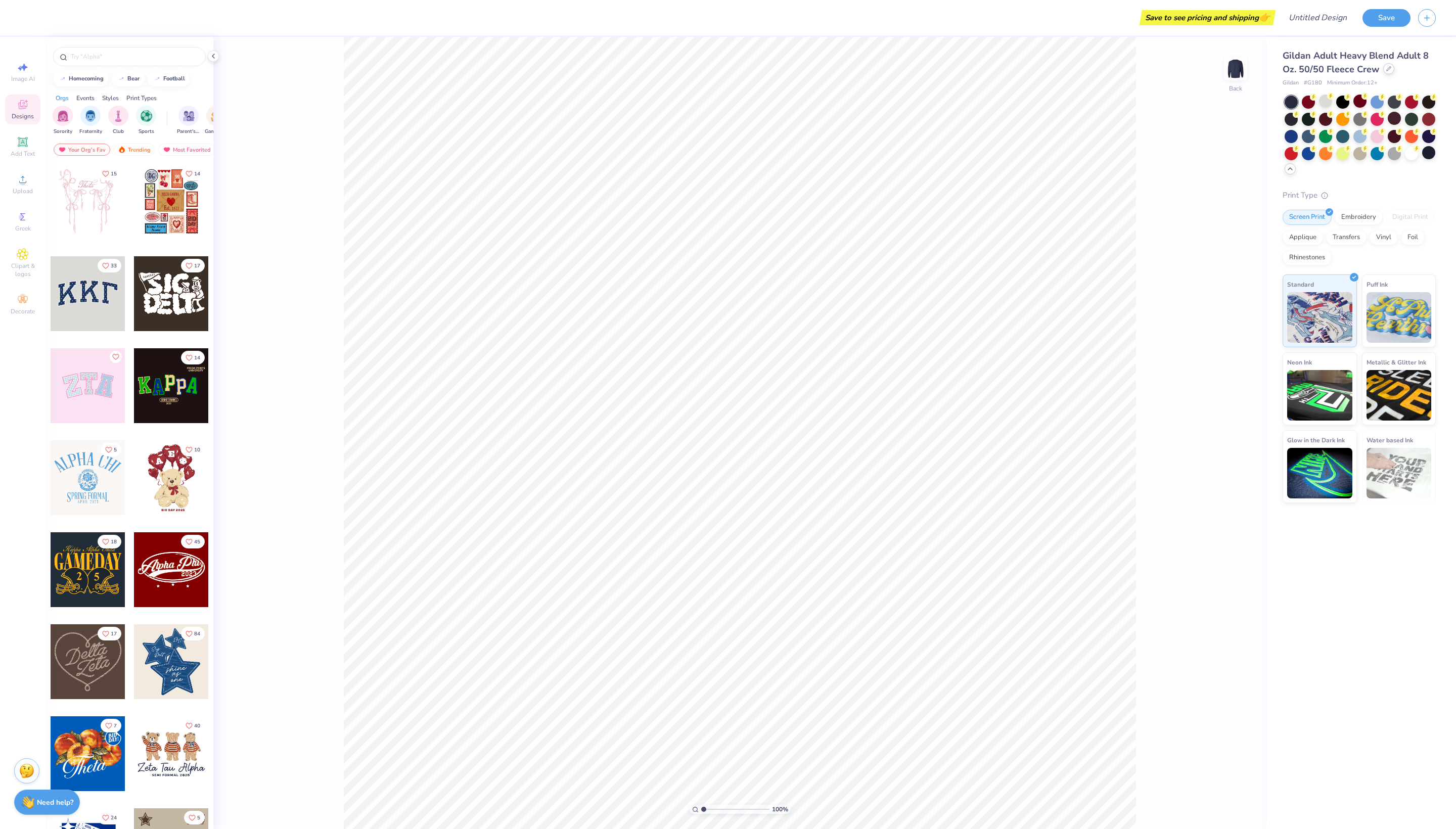
click at [1392, 69] on div at bounding box center [1389, 69] width 11 height 11
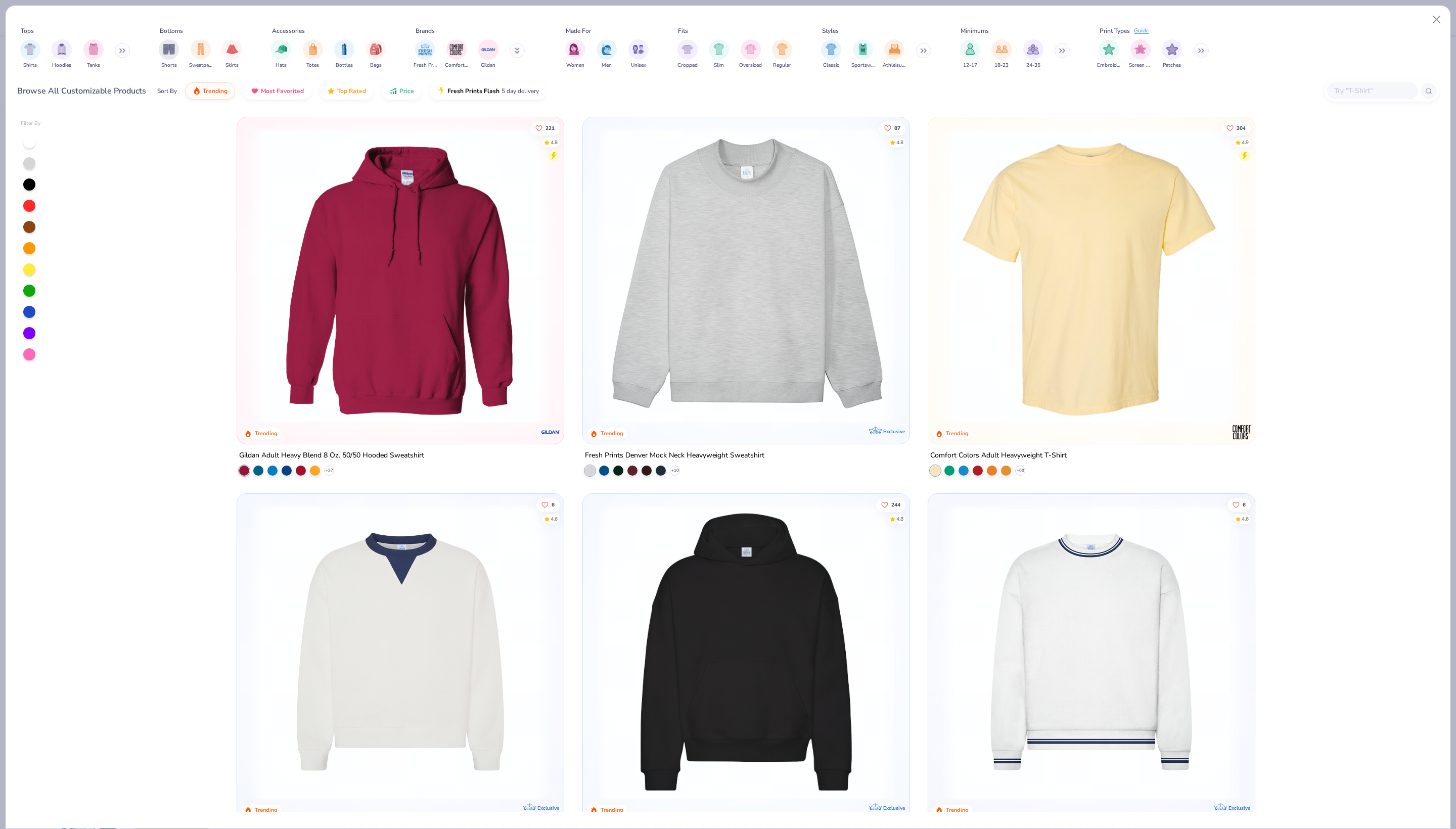
click at [371, 677] on img at bounding box center [400, 652] width 306 height 296
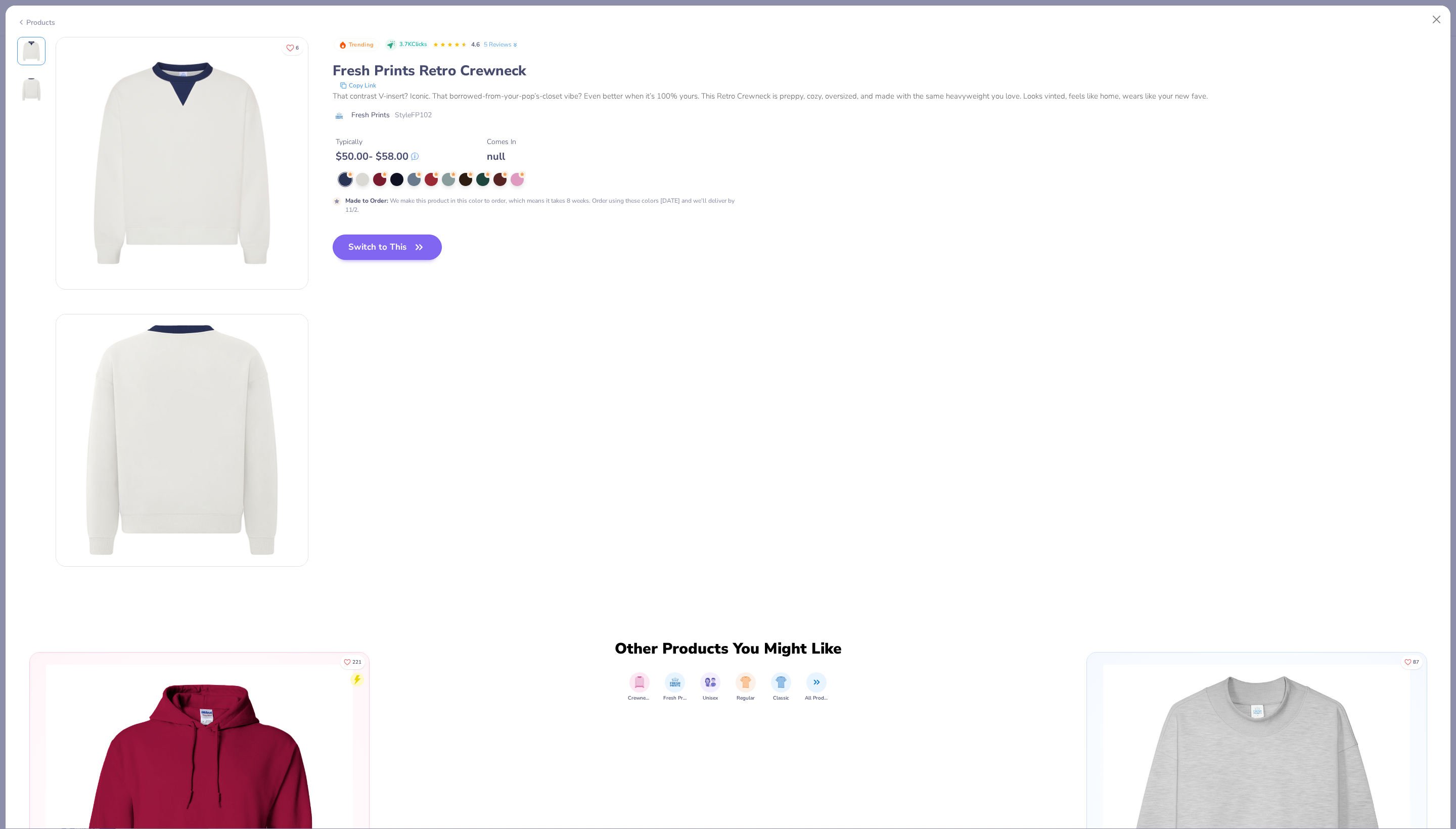
click at [400, 260] on button "Switch to This" at bounding box center [387, 247] width 110 height 25
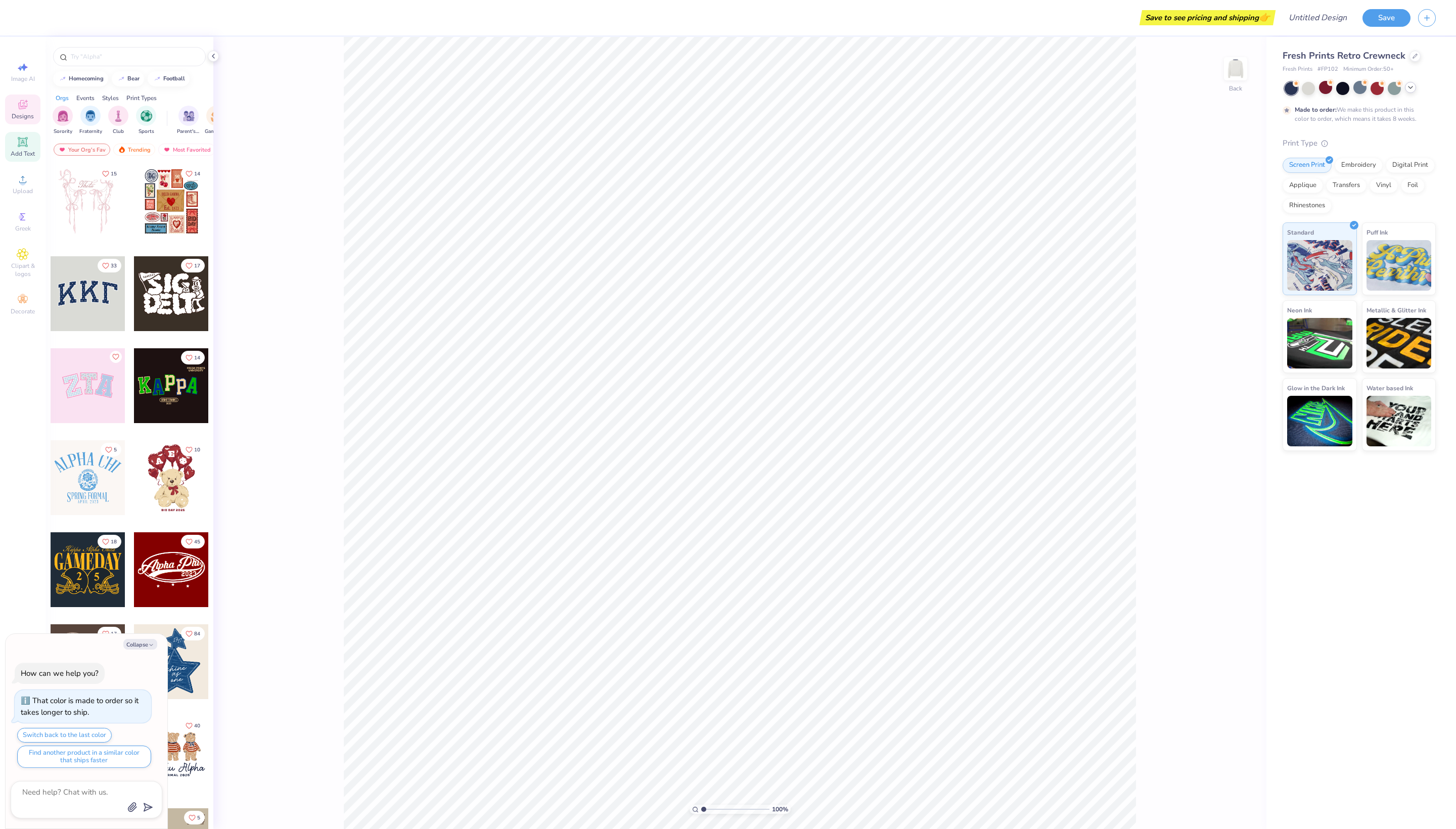
click at [23, 157] on span "Add Text" at bounding box center [23, 153] width 24 height 8
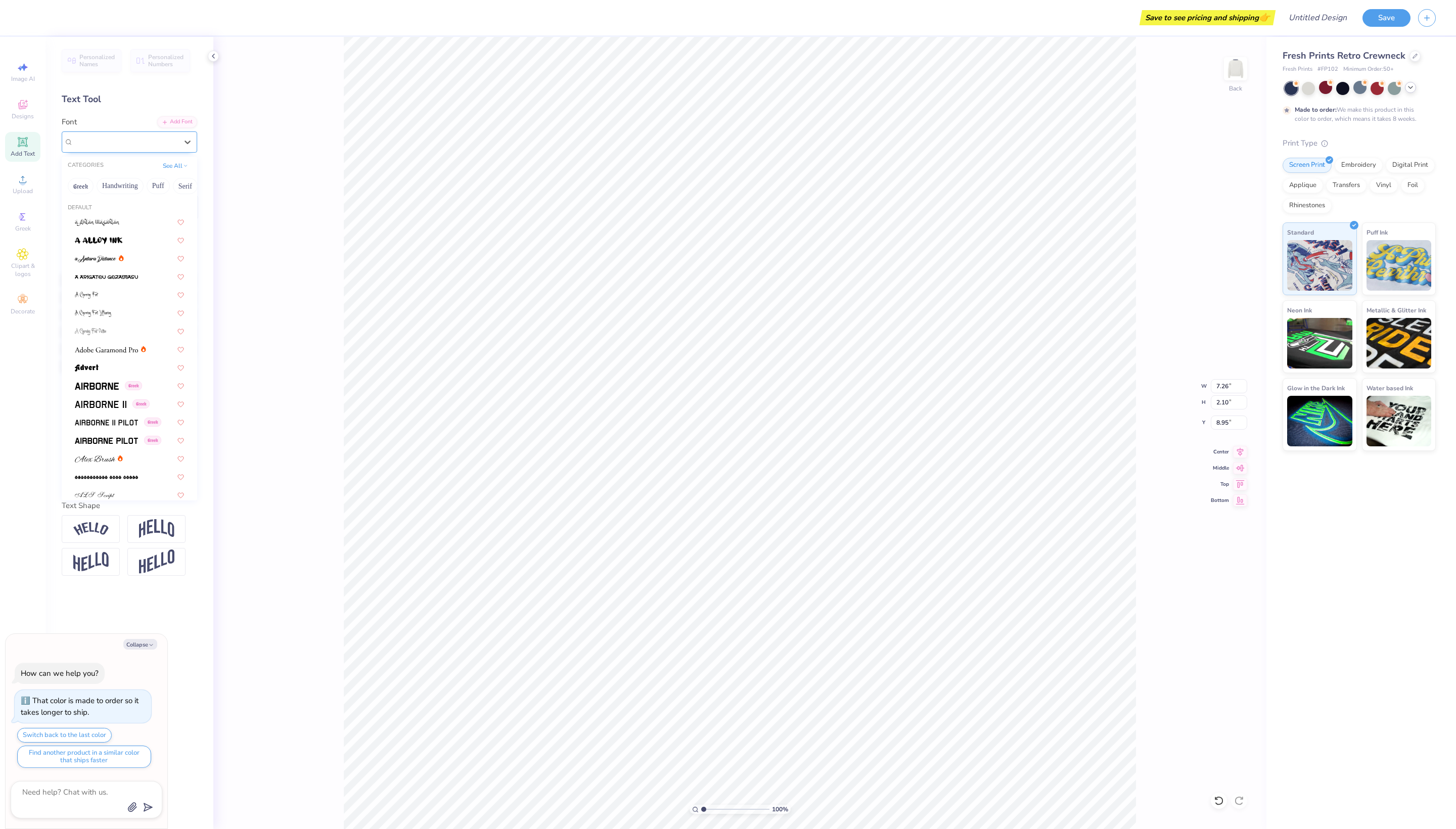
click at [114, 147] on span "Super Dream" at bounding box center [93, 141] width 41 height 11
click at [124, 192] on button "Handwriting" at bounding box center [120, 186] width 47 height 16
click at [171, 166] on button "See All" at bounding box center [175, 164] width 31 height 10
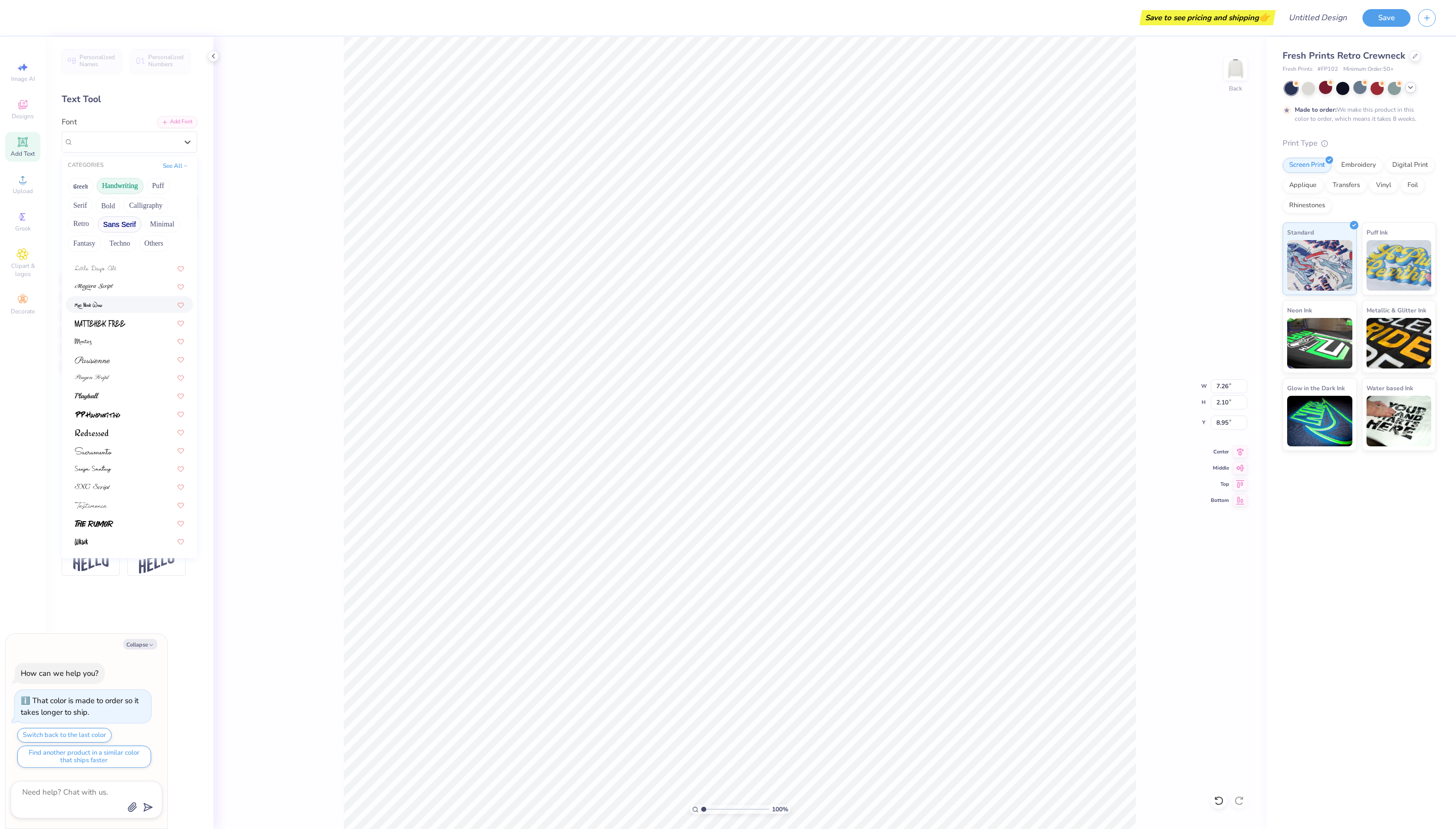
click at [122, 232] on button "Sans Serif" at bounding box center [119, 224] width 44 height 16
click at [105, 376] on img at bounding box center [107, 373] width 64 height 7
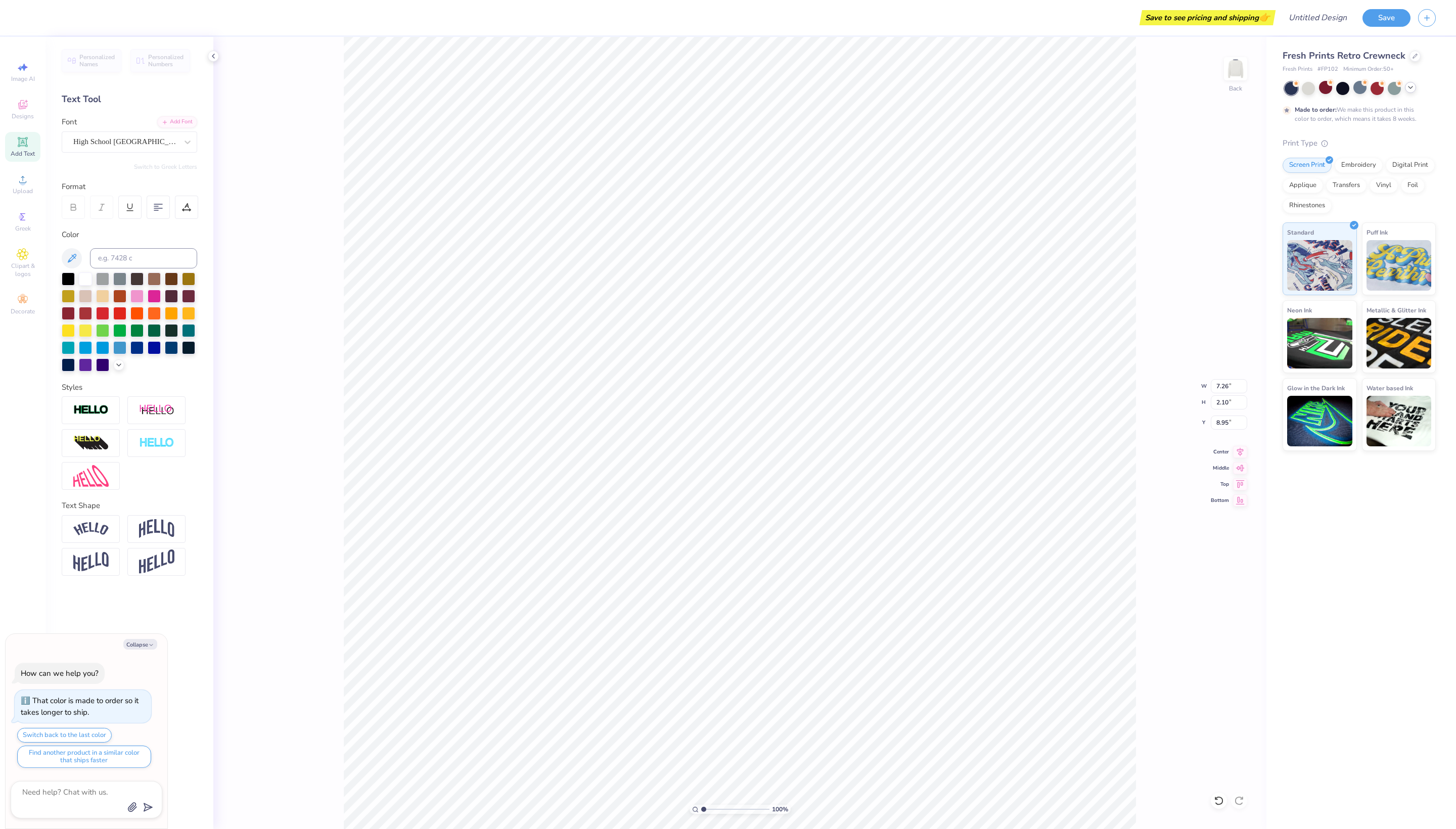
type textarea "x"
type input "6.21"
type input "2.38"
type input "8.81"
type textarea "x"
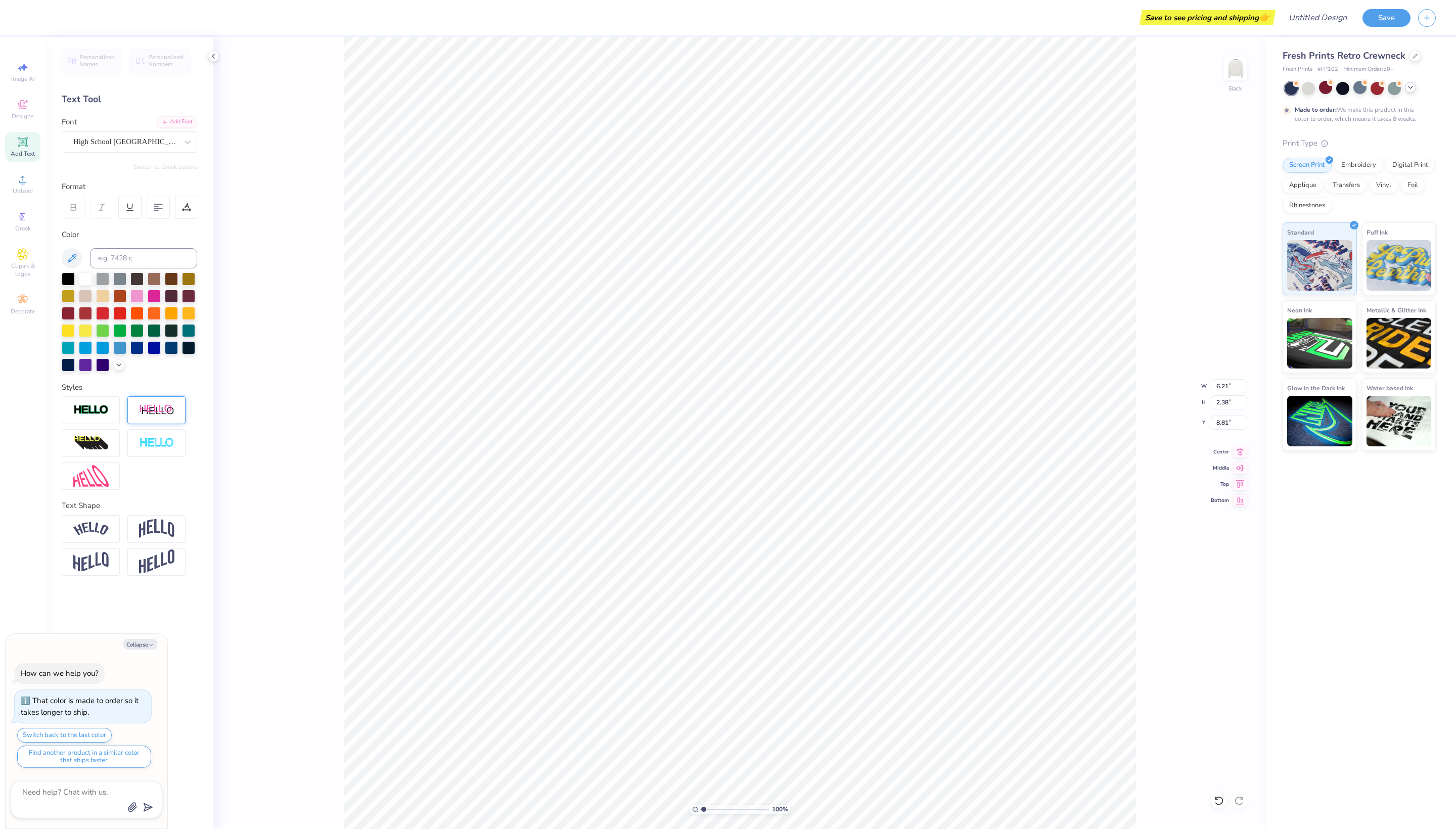
type textarea "TEX"
type textarea "x"
type textarea "TE"
type textarea "x"
type textarea "T"
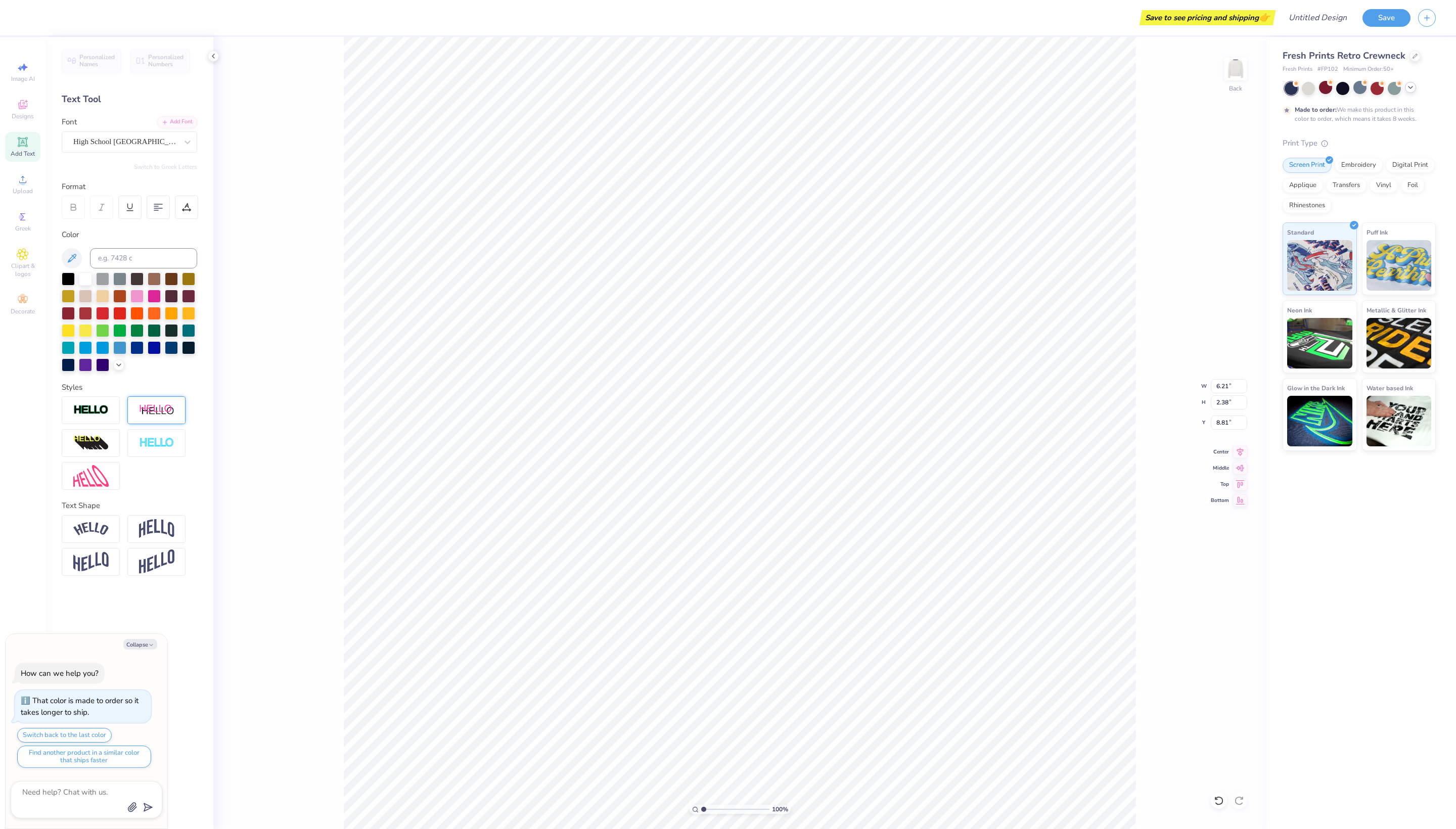
type textarea "x"
type textarea "R"
type textarea "x"
type textarea "RE"
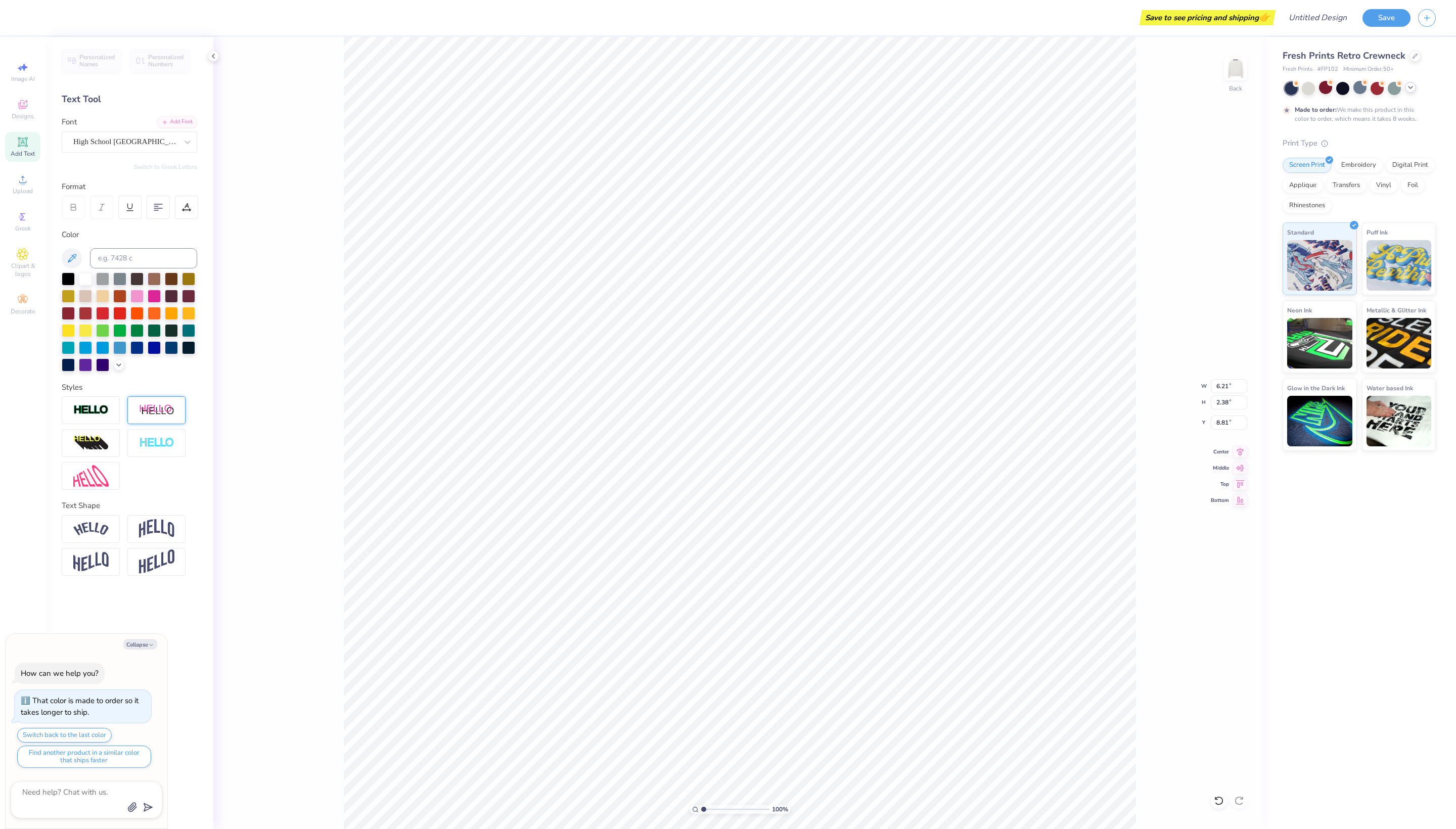
type textarea "x"
type textarea "REL"
type textarea "x"
type textarea "RELE"
type textarea "x"
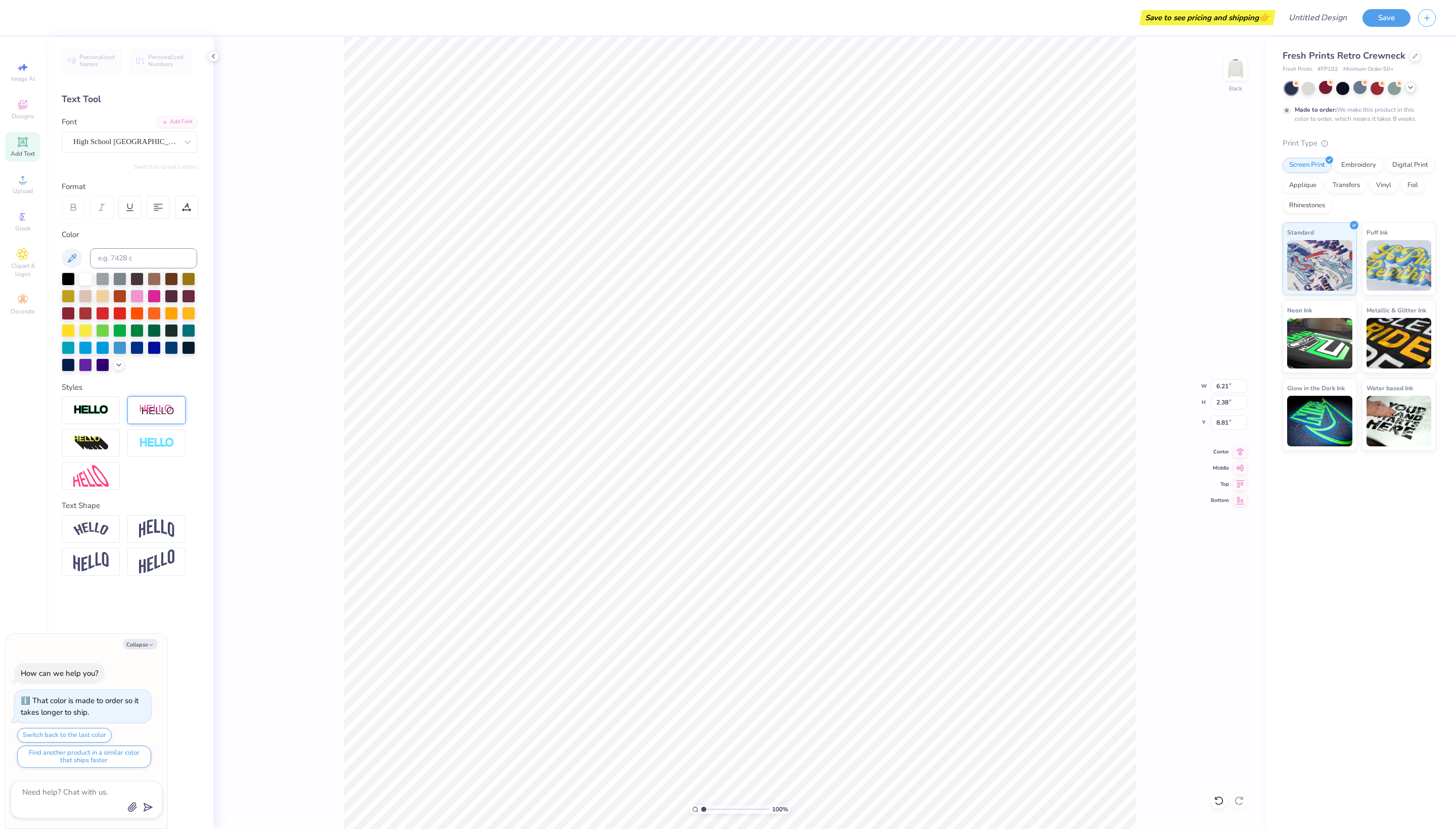
type textarea "RELEN"
type textarea "x"
type textarea "RELENT"
type textarea "x"
type textarea "RELENTL"
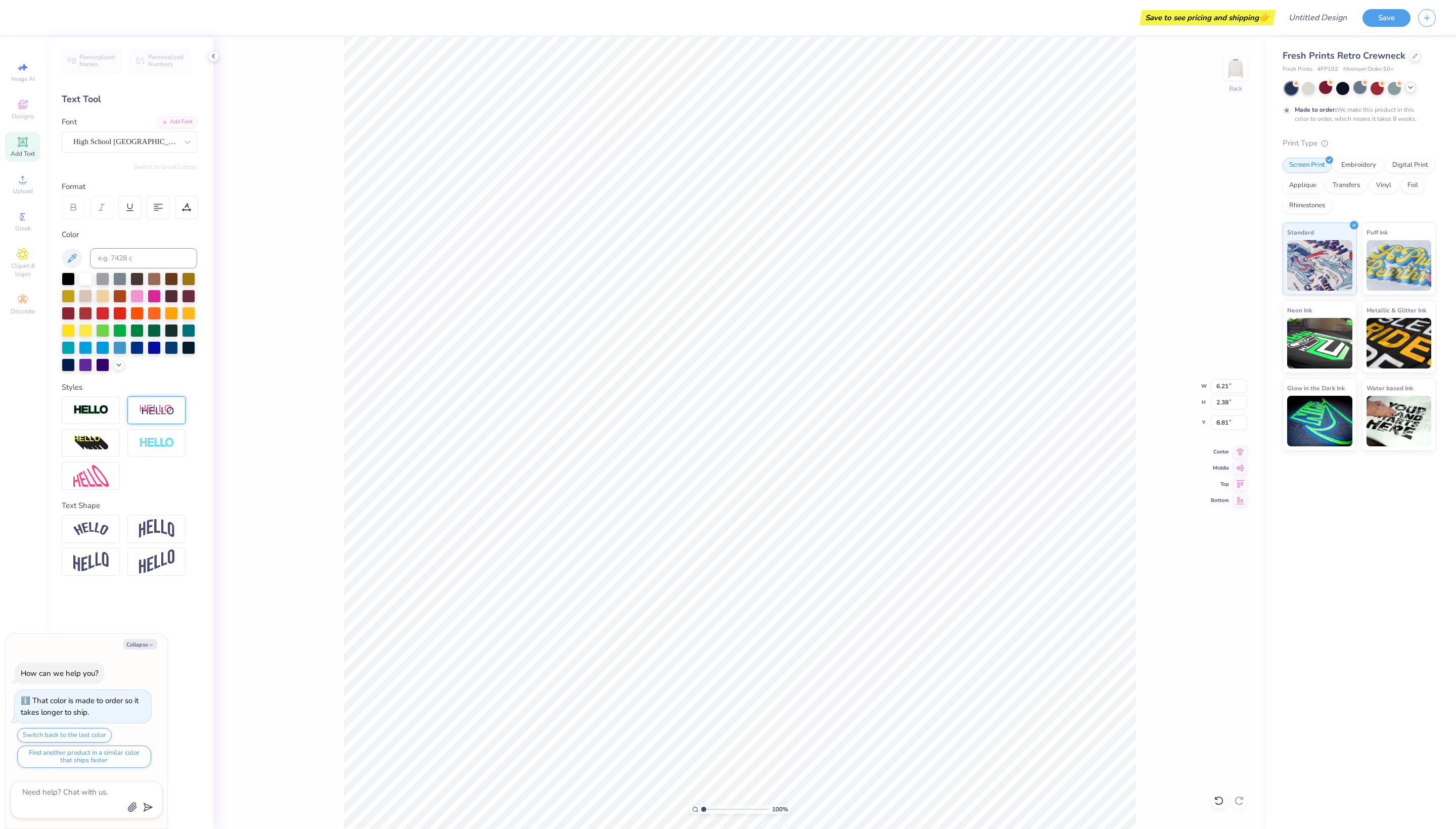
type textarea "x"
type textarea "RELENTLE"
type textarea "x"
type textarea "RELENTLES"
type textarea "x"
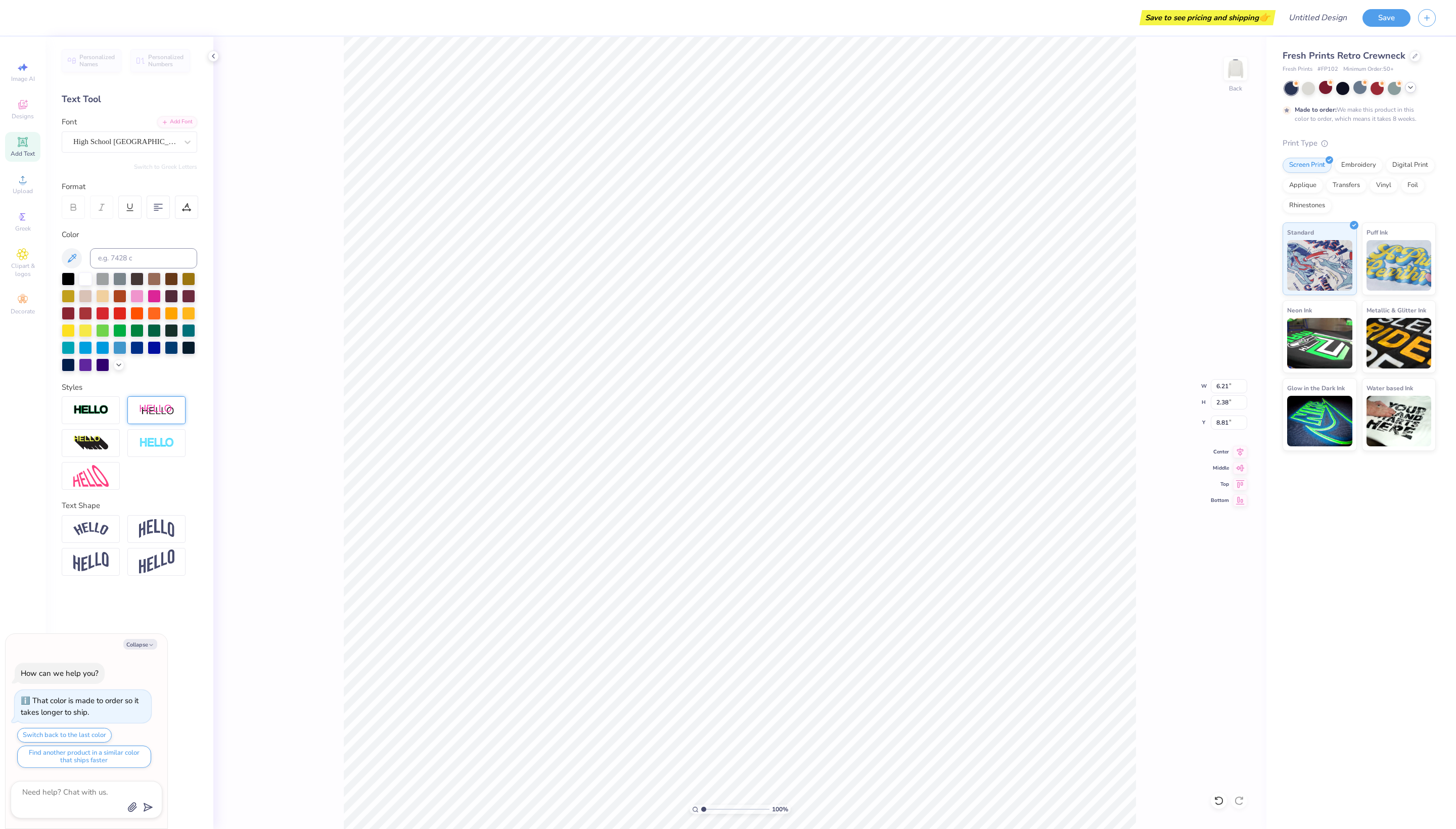
type textarea "RELENTLESS"
type textarea "x"
type textarea "RELENTLESS"
type textarea "x"
type textarea "RELENTLESS B"
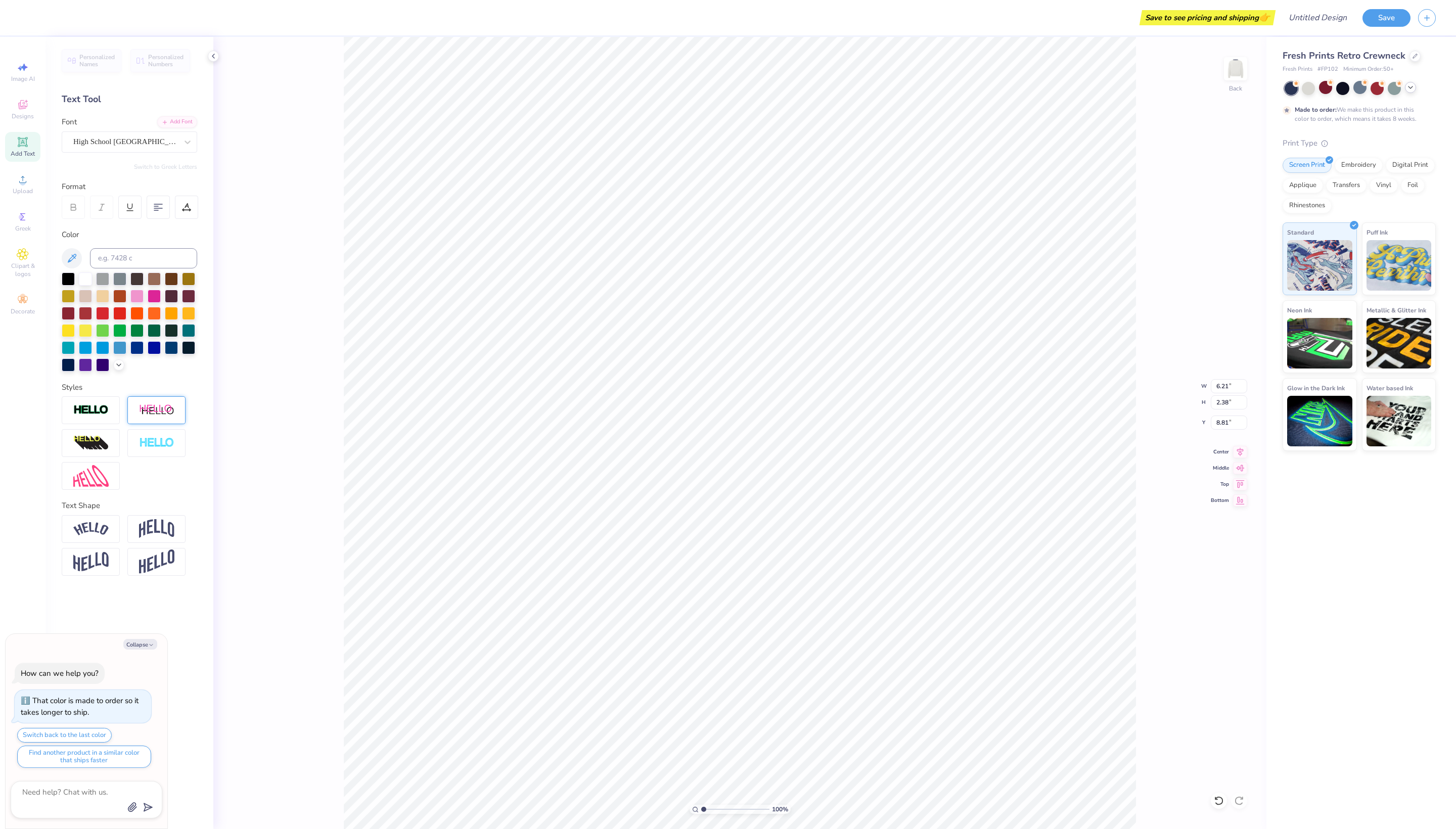
type textarea "x"
type textarea "RELENTLESS BO"
type textarea "x"
type textarea "RELENTLESS BOU"
type textarea "x"
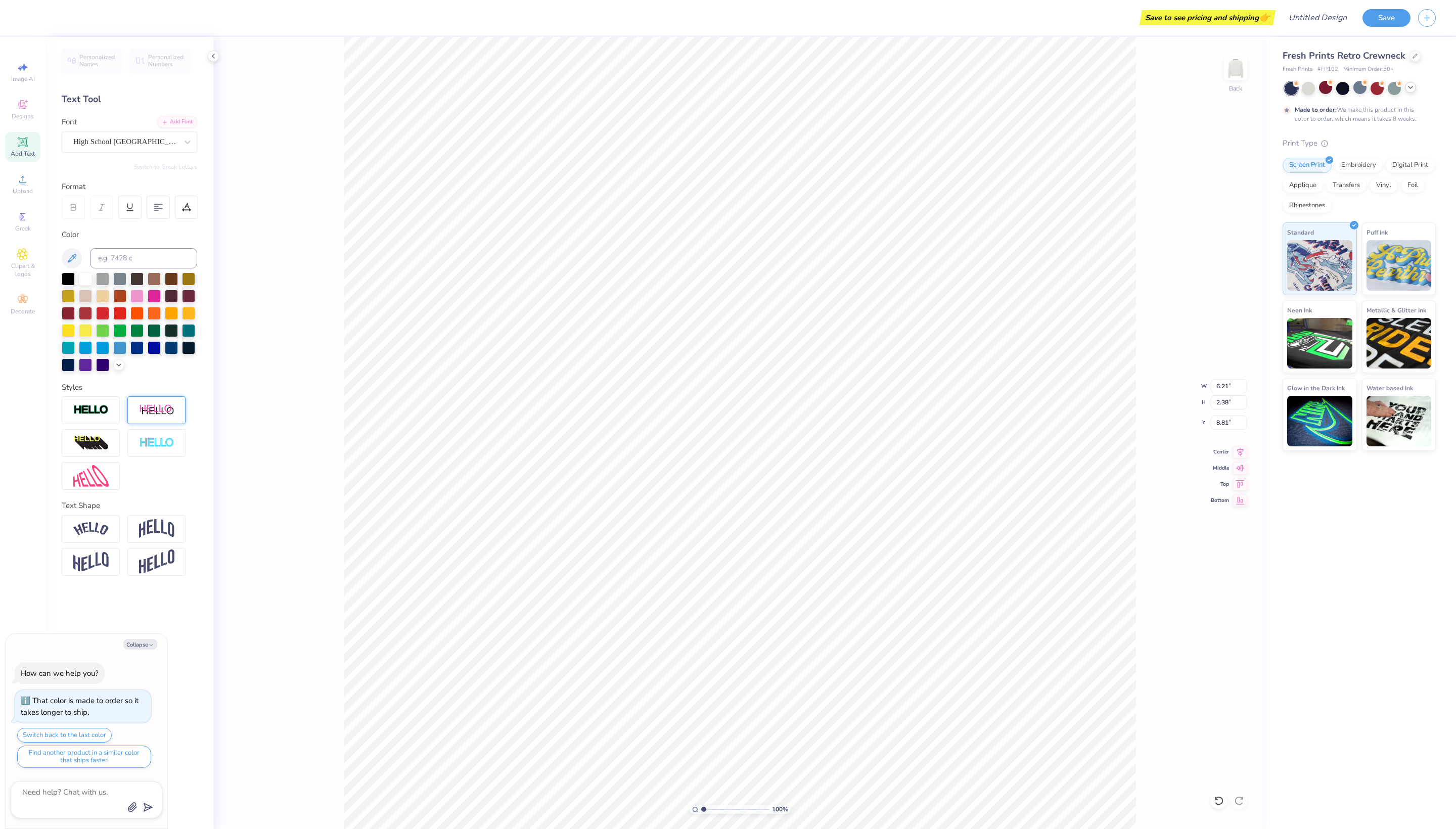
type textarea "RELENTLESS BOUT"
type textarea "x"
type textarea "RELENTLESS BOUTI"
type textarea "x"
type textarea "RELENTLESS BOUTIQ"
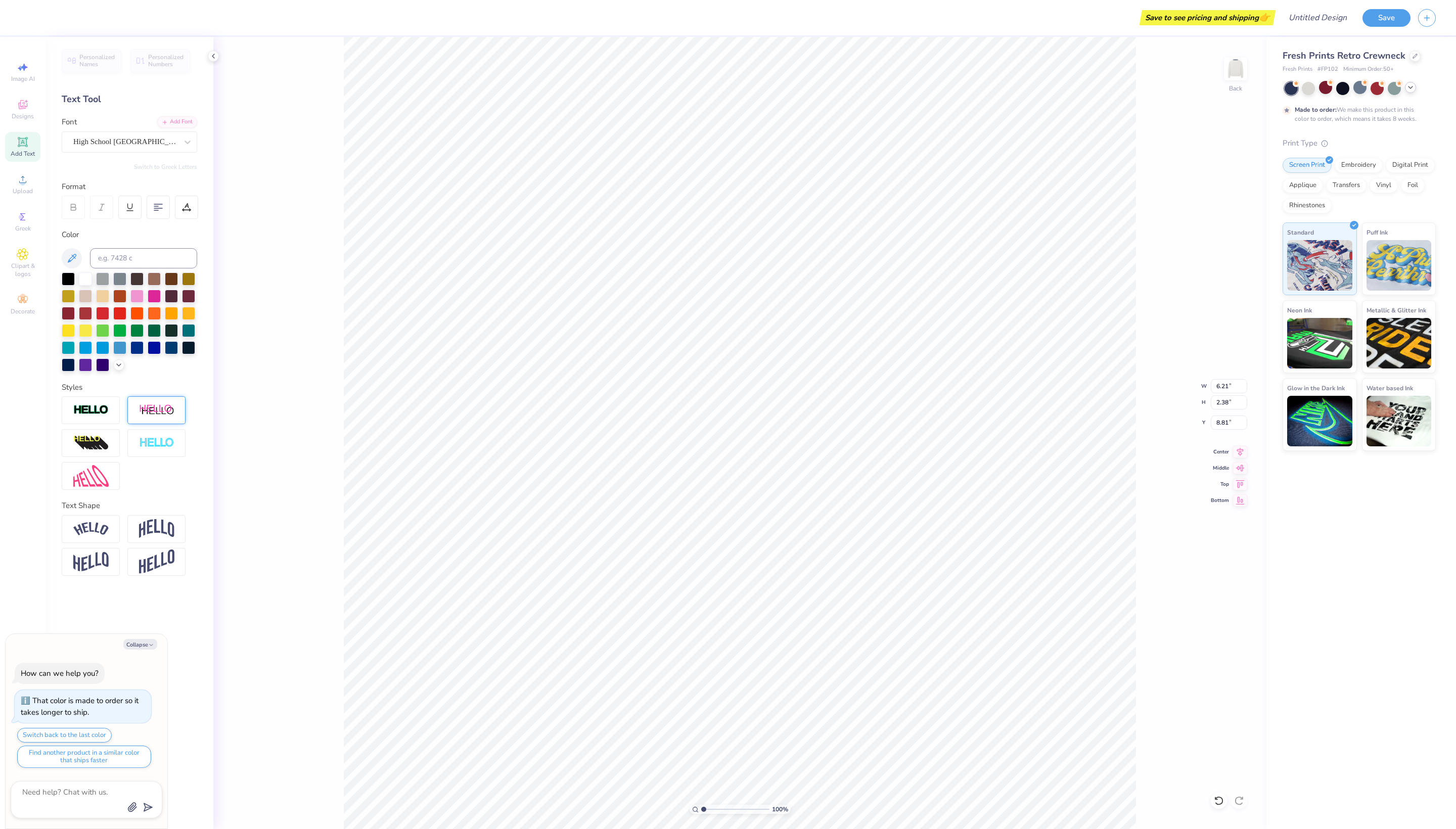
type textarea "x"
type textarea "RELENTLESS BOUTIQU"
type textarea "x"
type textarea "RELENTLESS BOUTIQUW"
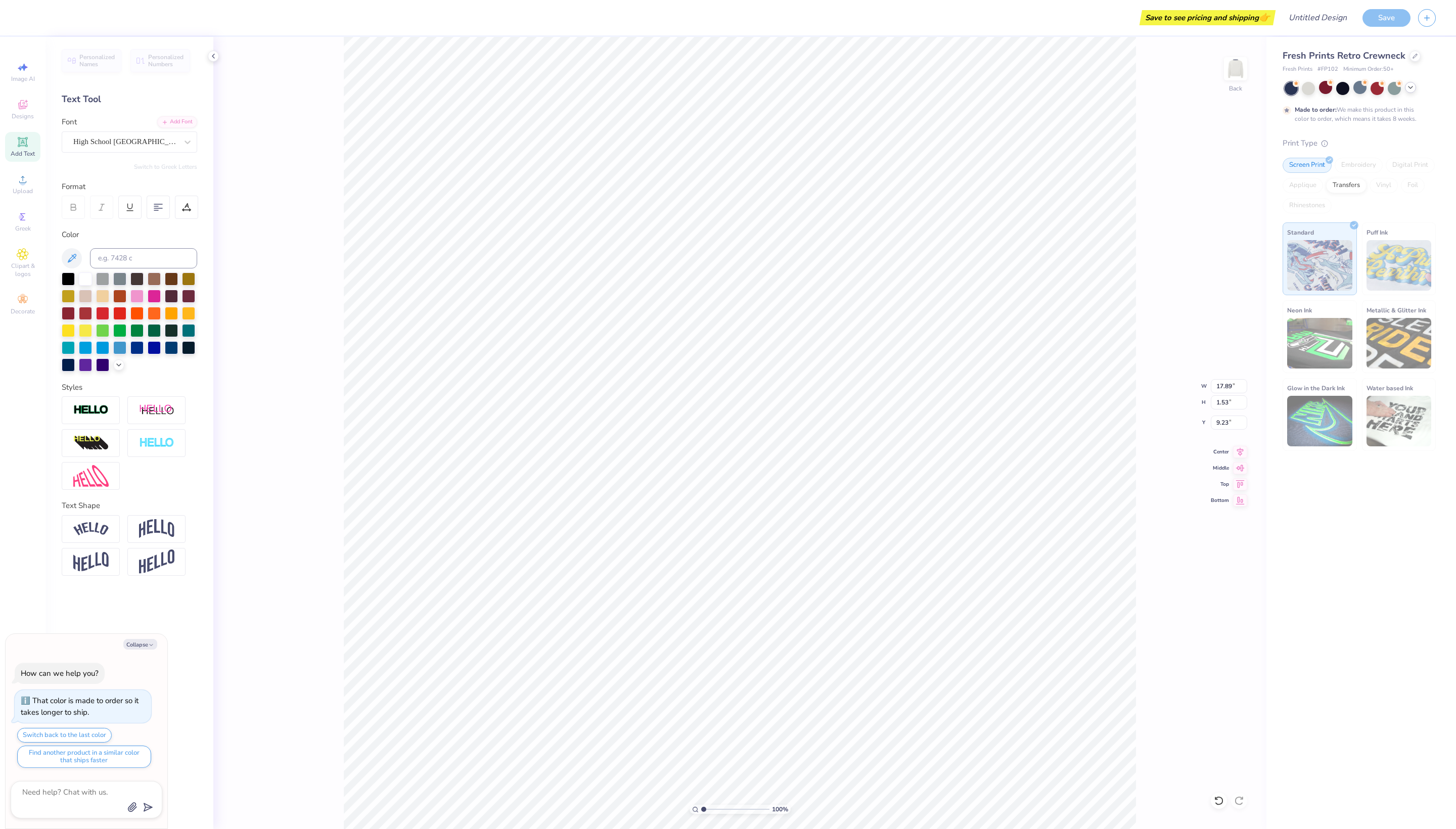
type textarea "x"
type textarea "RELENTLESS BOUTIQU"
type textarea "x"
type textarea "RELENTLESS BOUTIQUE"
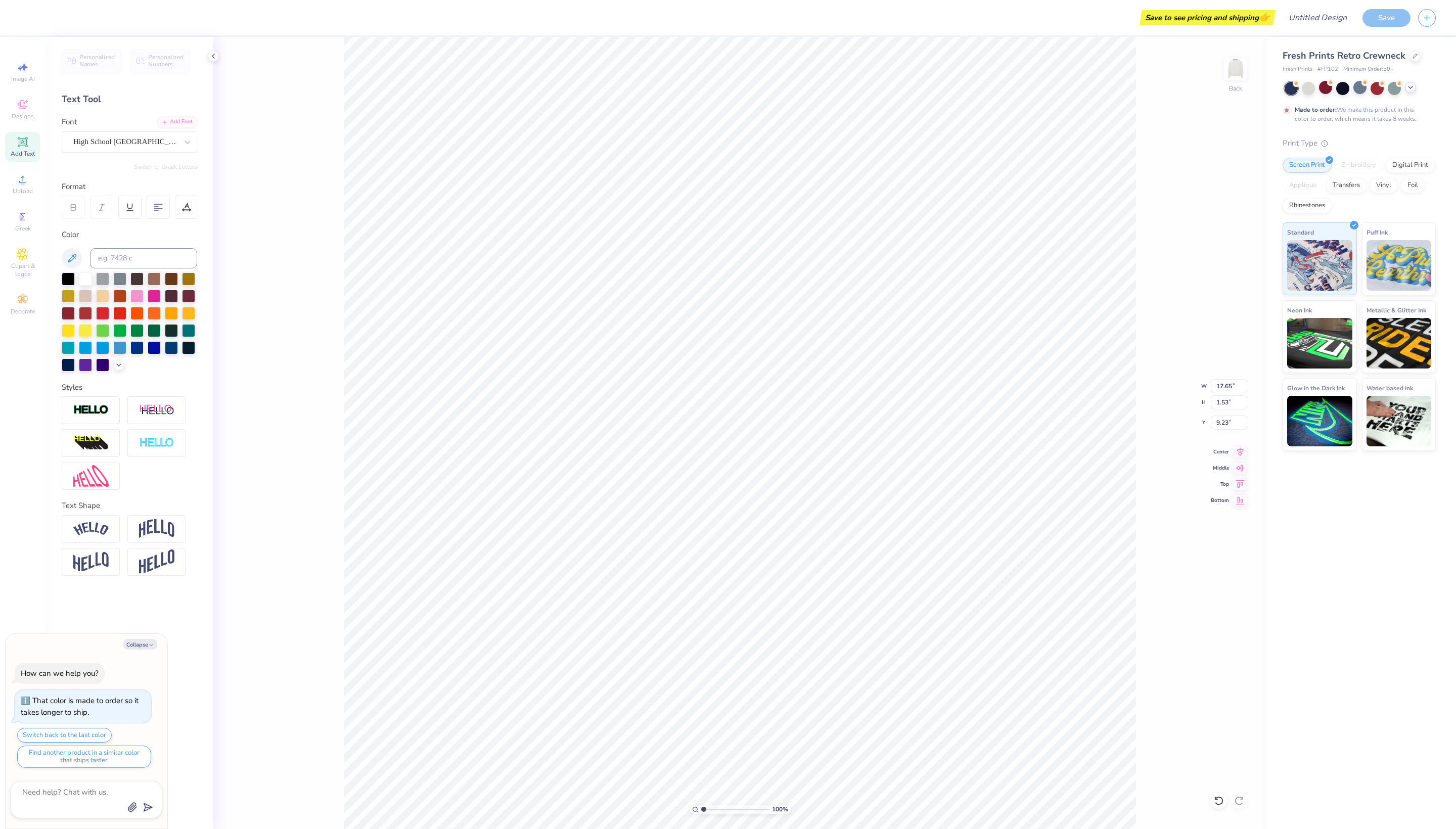
type textarea "x"
type input "12.30"
type input "1.07"
type textarea "x"
type input "3.99"
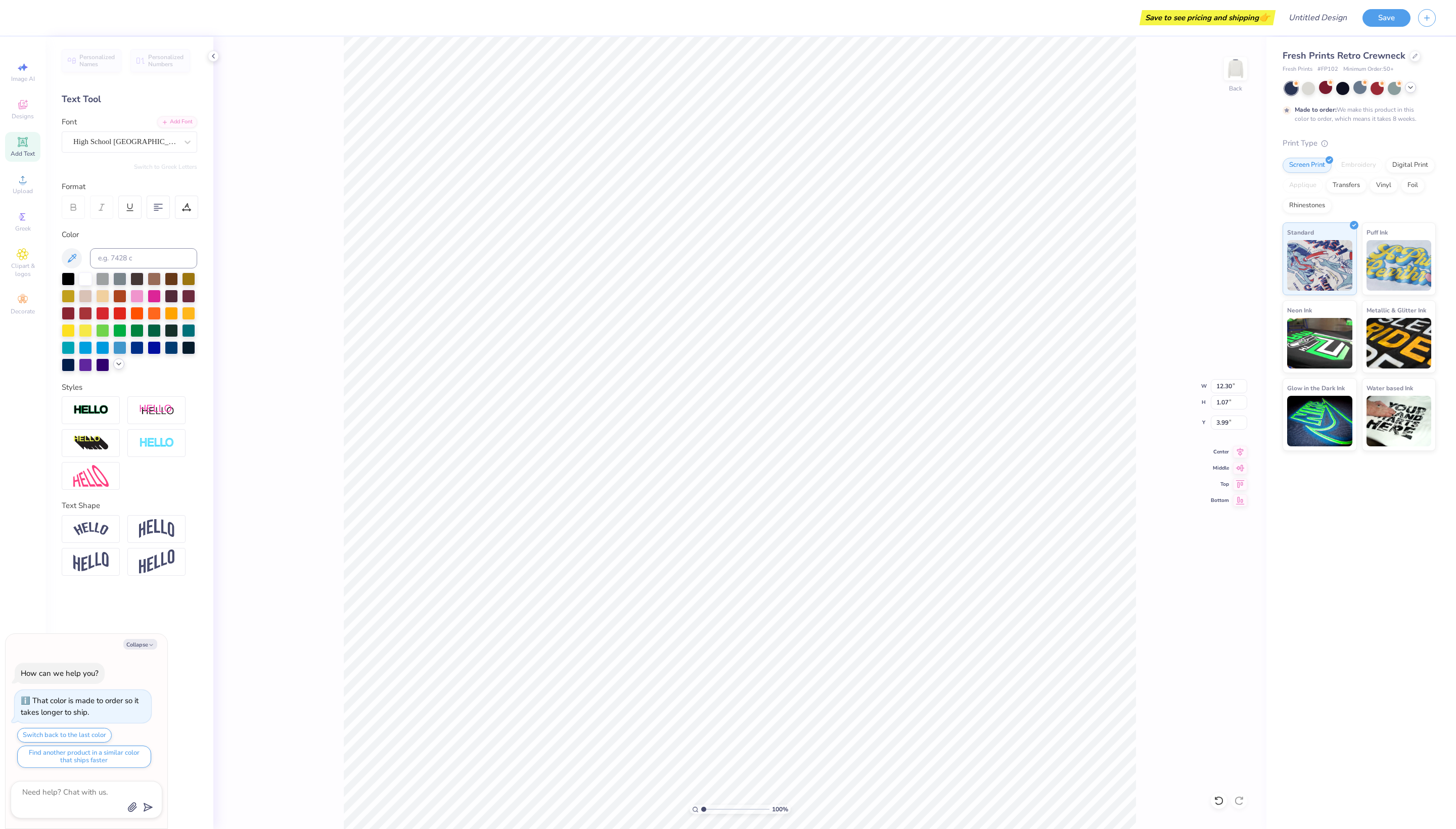
click at [118, 368] on icon at bounding box center [119, 364] width 8 height 8
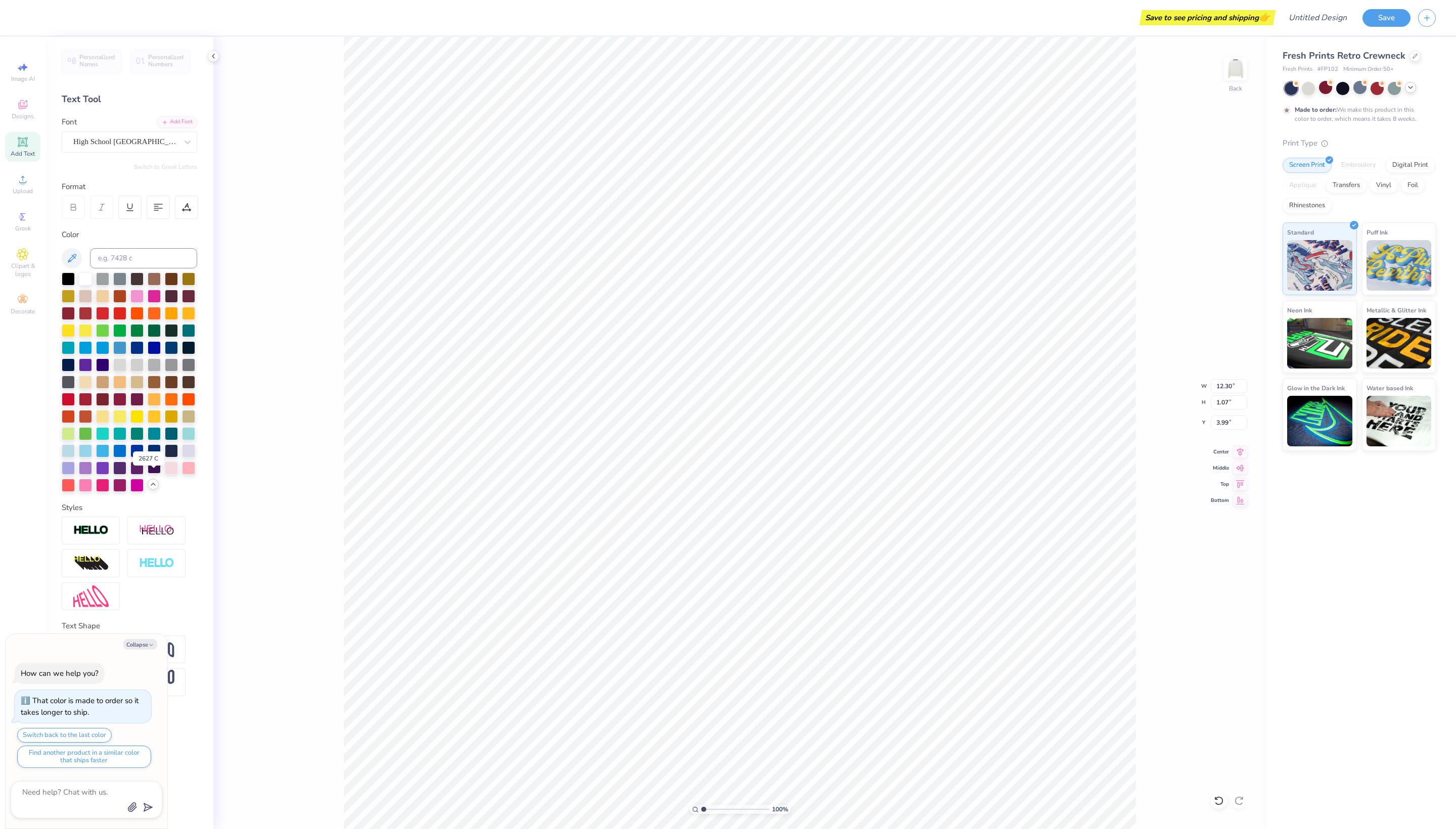
click at [157, 474] on div at bounding box center [153, 466] width 13 height 13
click at [174, 457] on div at bounding box center [171, 449] width 13 height 13
click at [153, 457] on div at bounding box center [153, 449] width 13 height 13
click at [170, 457] on div at bounding box center [171, 449] width 13 height 13
type textarea "x"
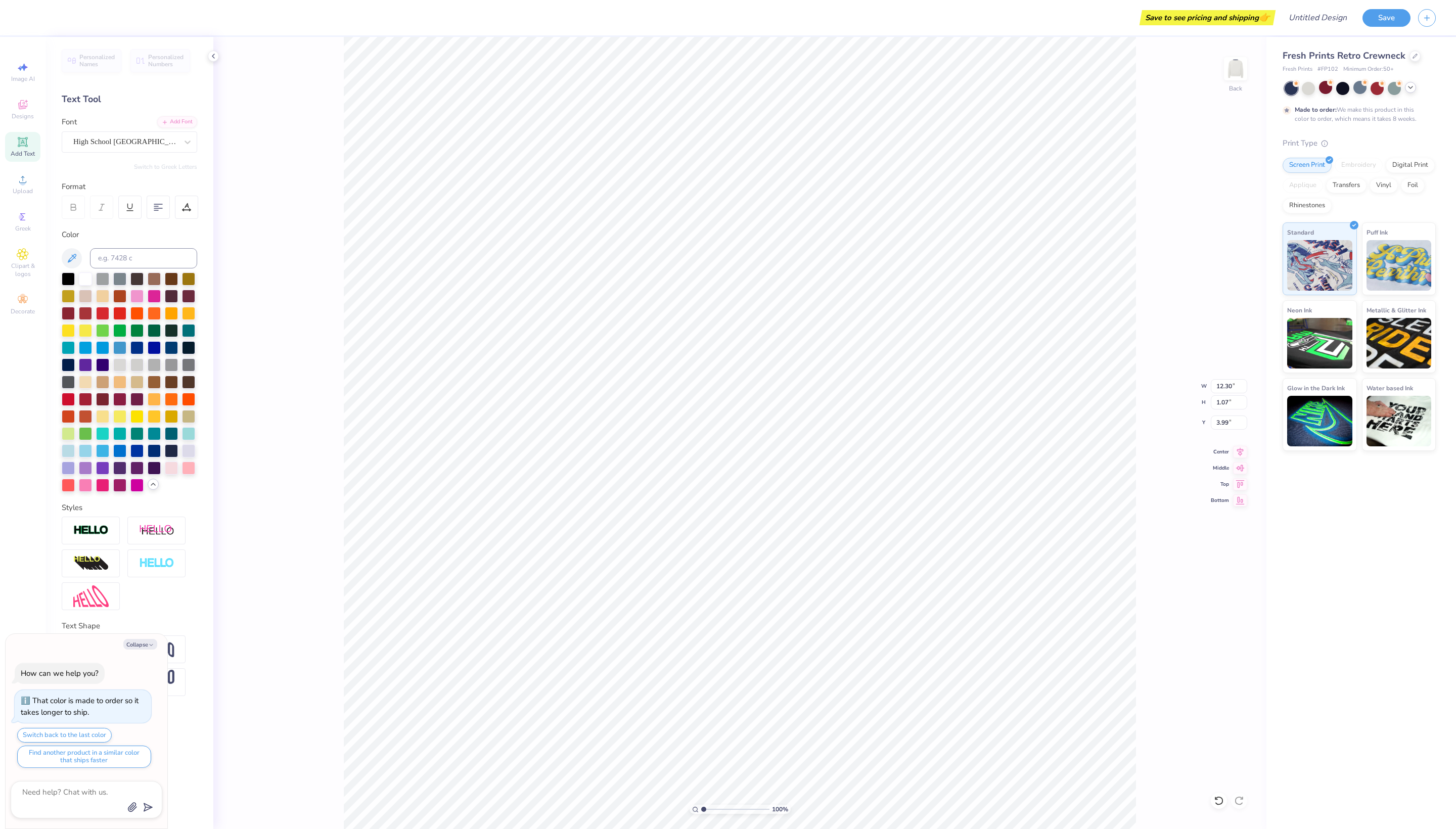
type input "3.64"
click at [147, 147] on span "High School USA Sans" at bounding box center [125, 141] width 104 height 11
click at [316, 396] on div "100 % Back W 12.30 12.30 " H 1.07 1.07 " Y 3.64 3.64 " Center Middle Top Bottom" at bounding box center [740, 433] width 1053 height 792
click at [25, 111] on icon at bounding box center [23, 105] width 12 height 12
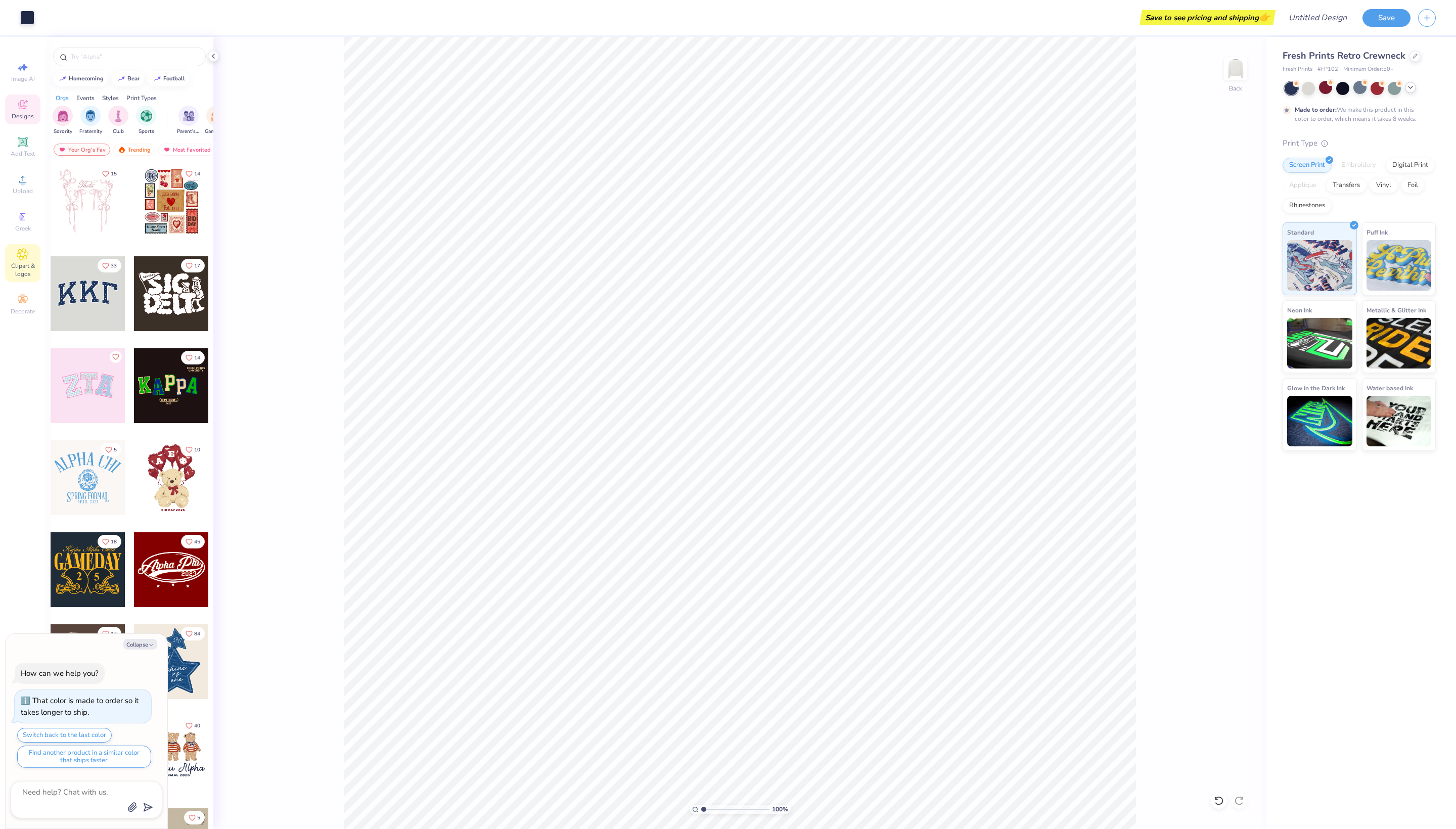
click at [37, 278] on span "Clipart & logos" at bounding box center [22, 270] width 35 height 16
type textarea "x"
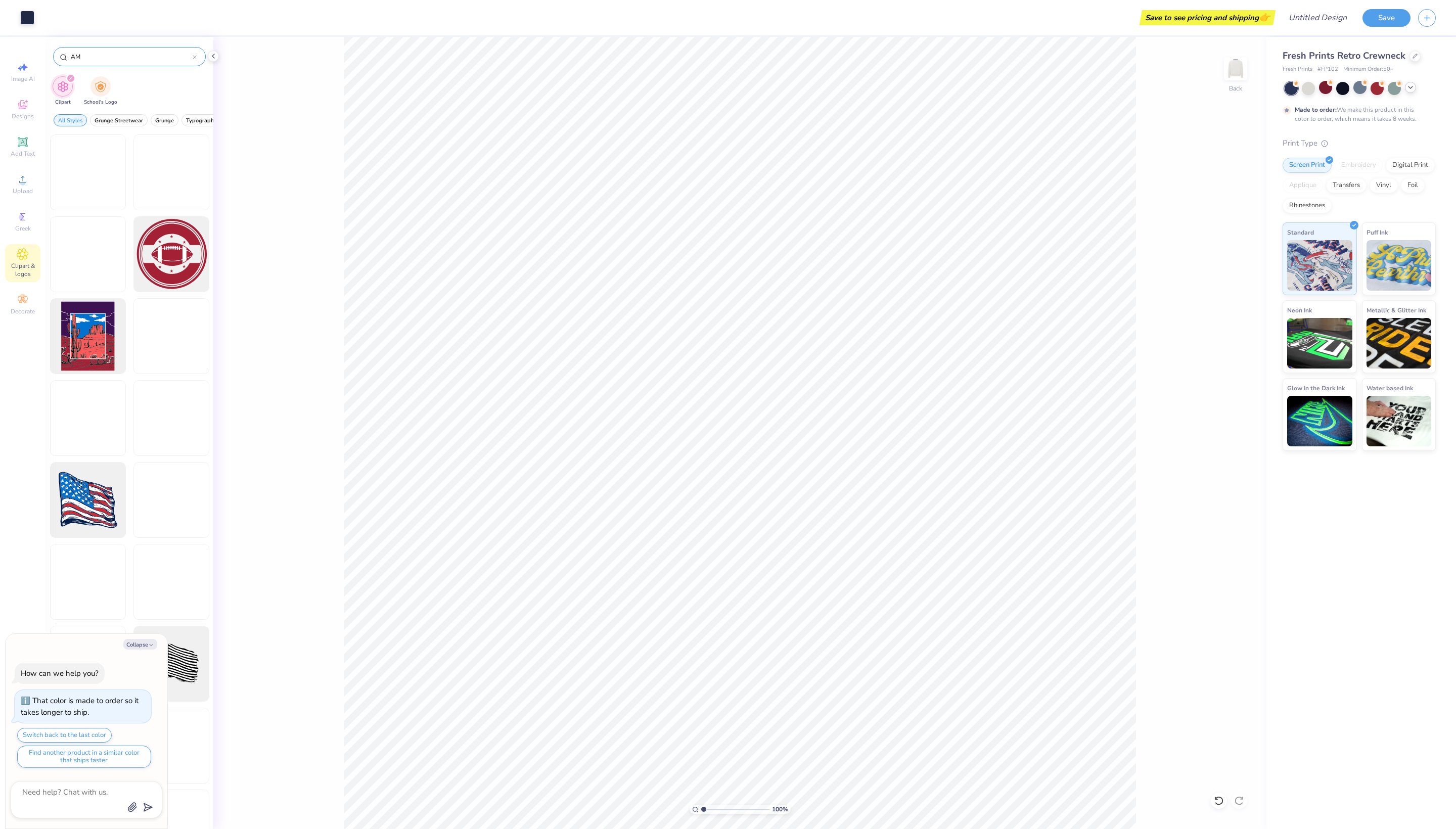
type input "A"
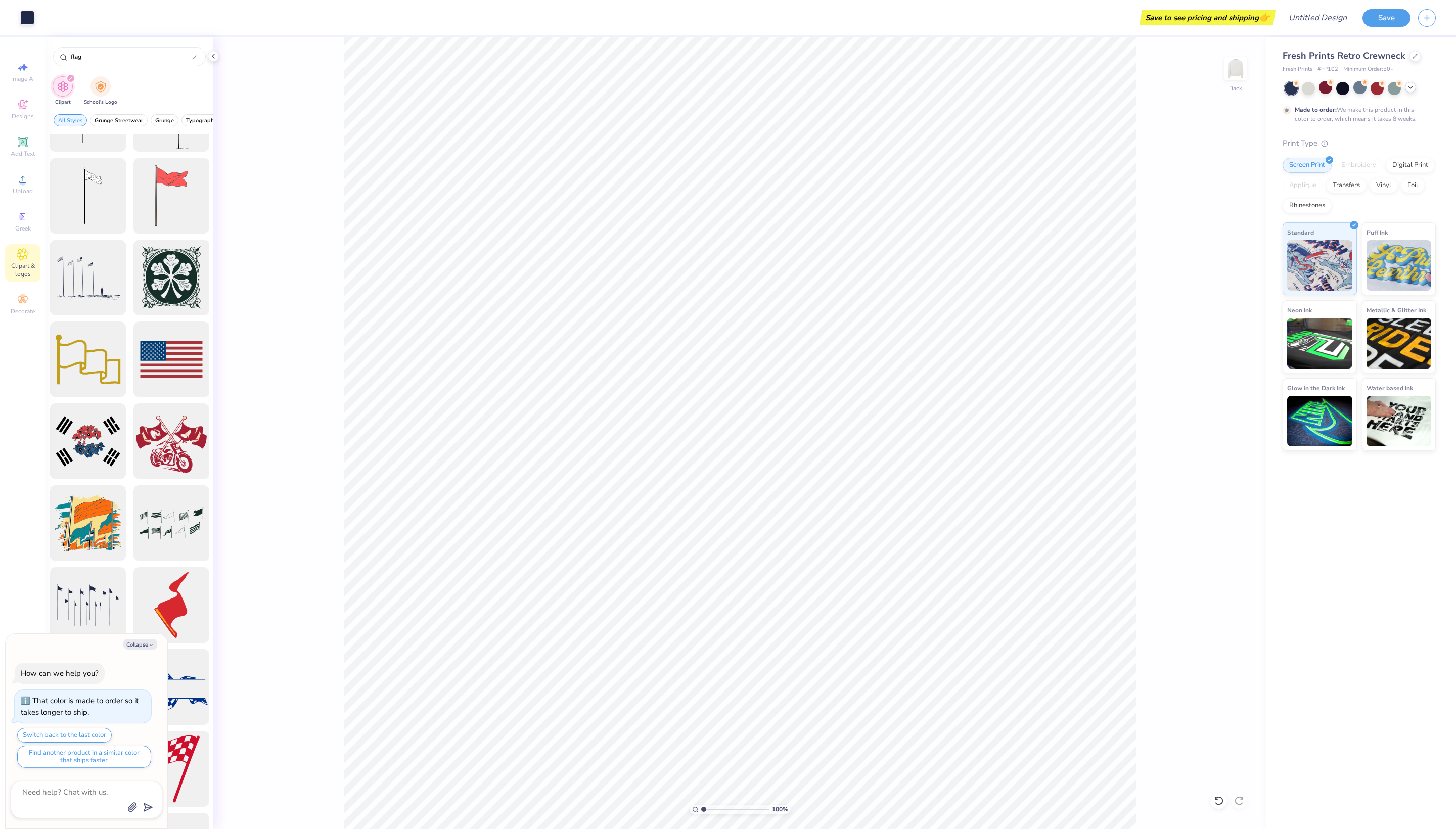
scroll to position [224, 0]
type input "flag"
click at [173, 319] on div at bounding box center [171, 278] width 76 height 81
click at [166, 374] on div at bounding box center [171, 357] width 83 height 83
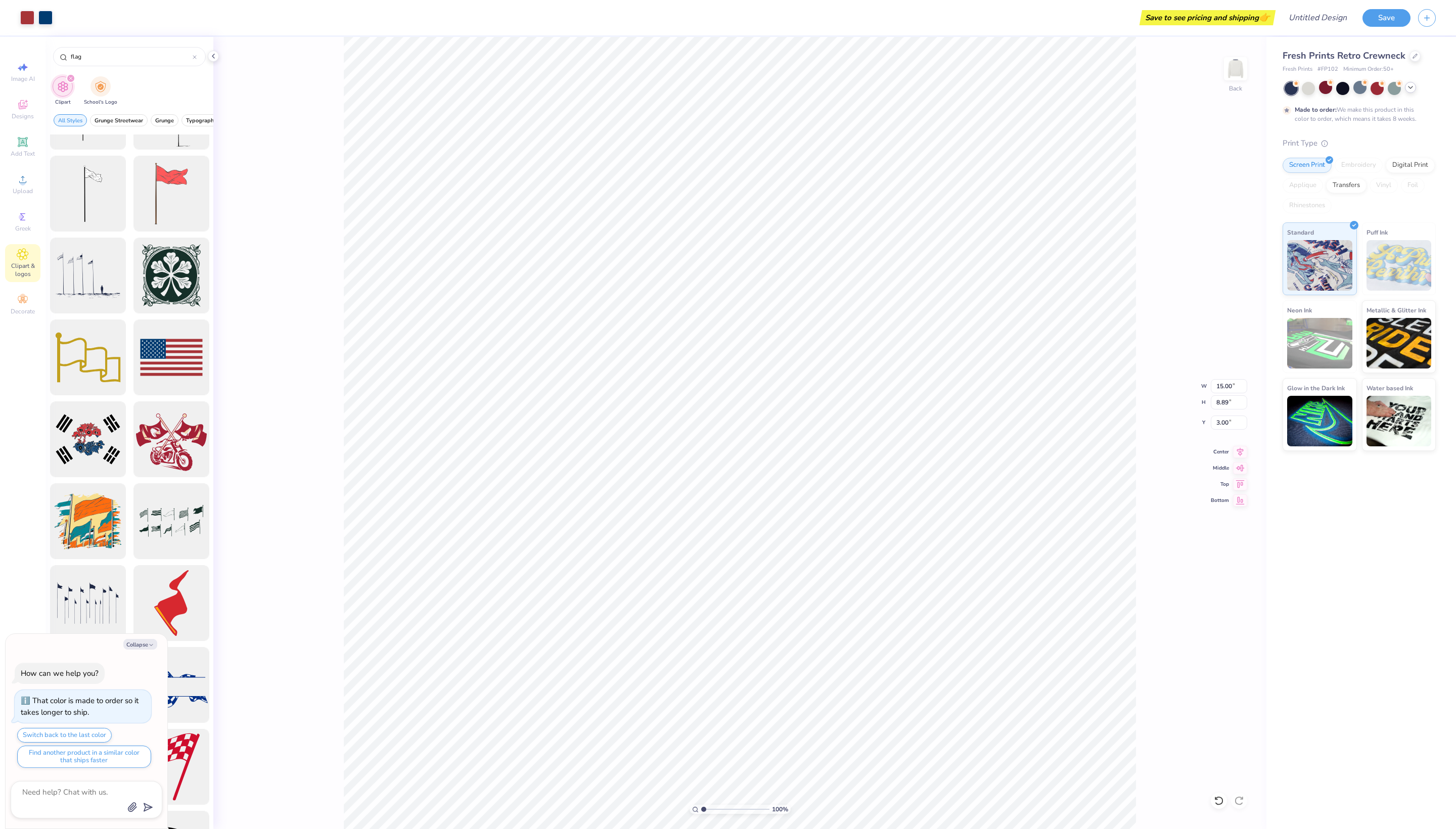
type textarea "x"
type input "5.46"
type input "3.23"
type input "8.65"
type textarea "x"
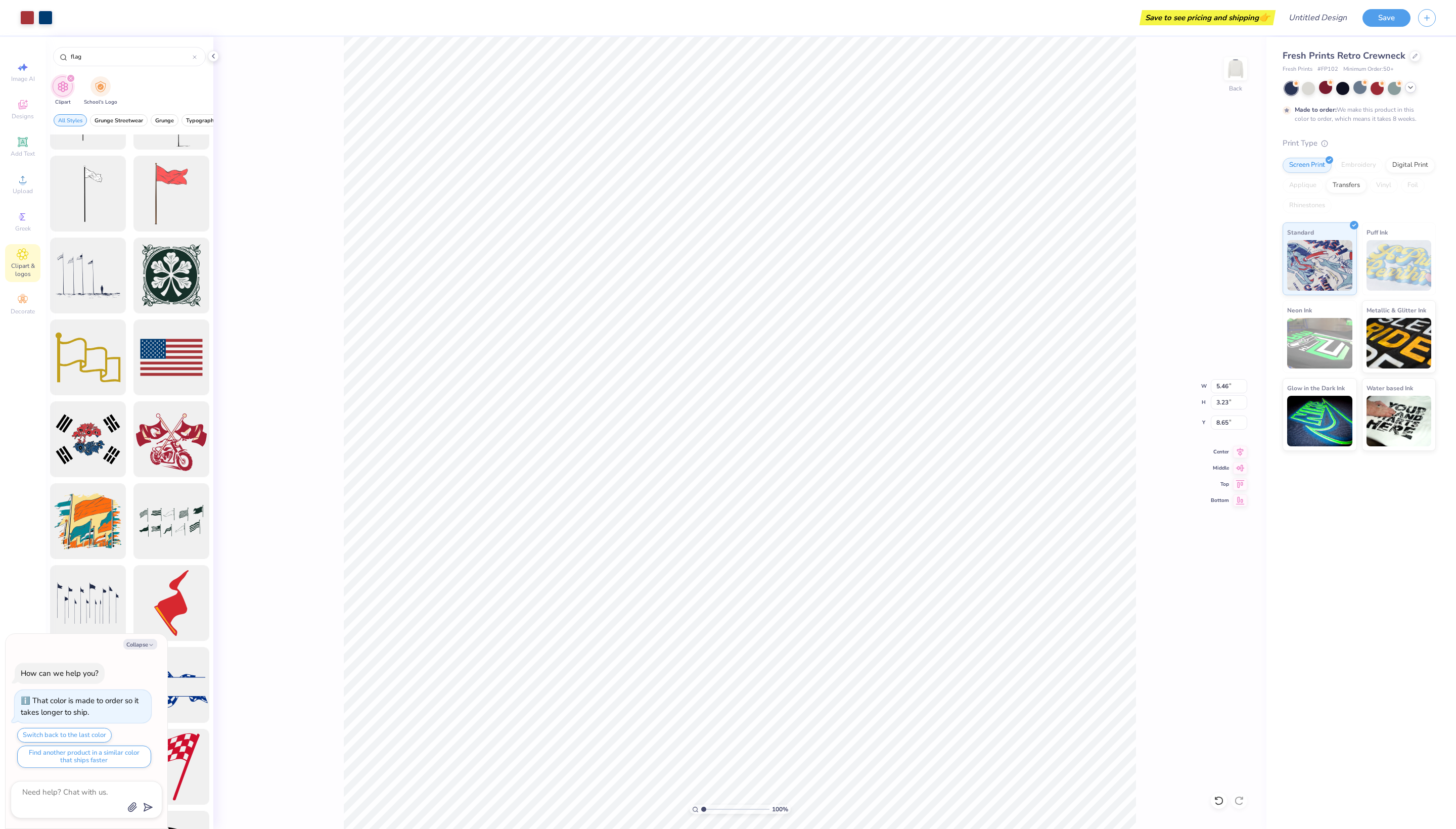
type input "5.93"
type textarea "x"
type input "6.77"
type textarea "x"
type input "2.97"
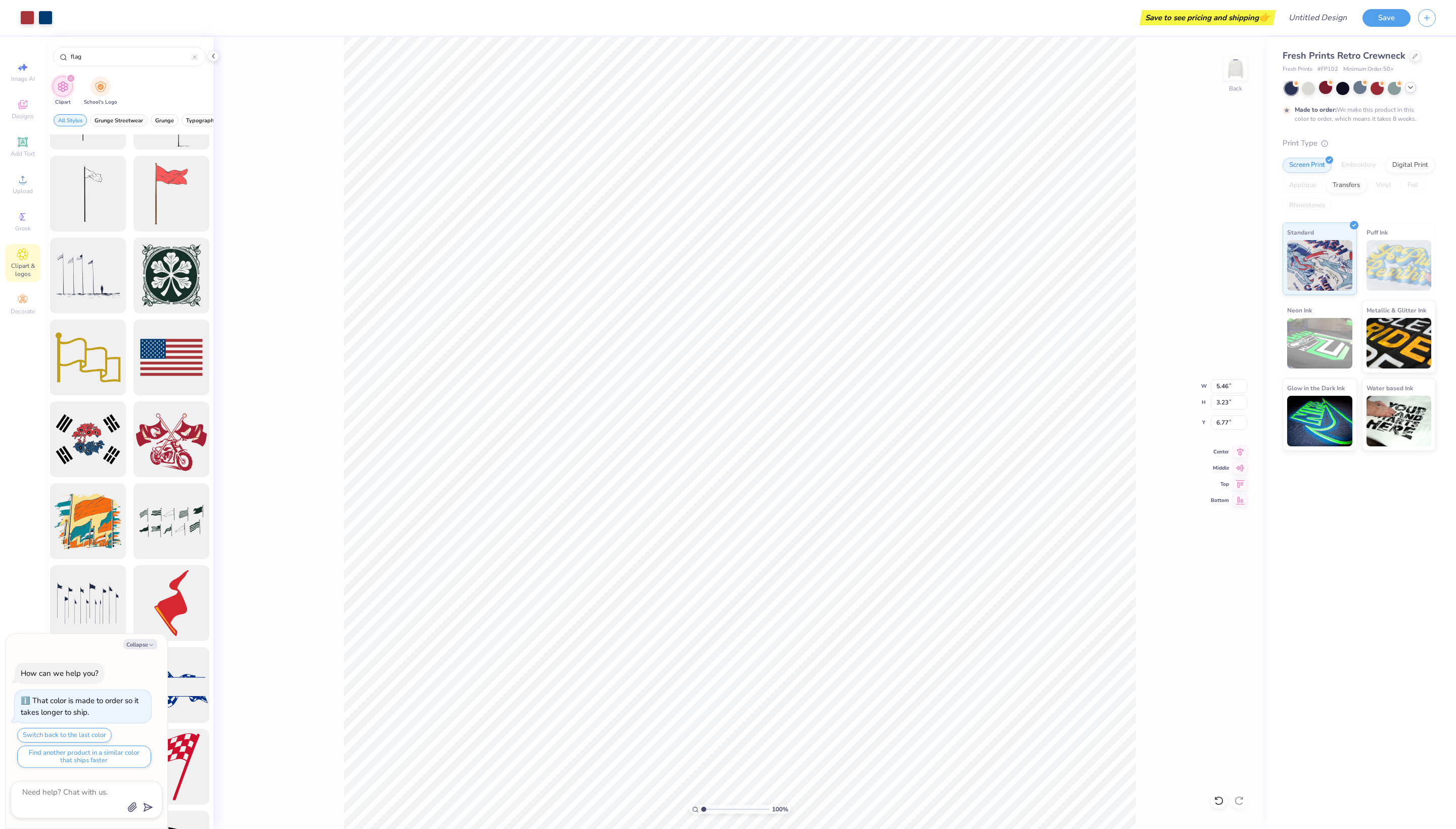
type input "1.76"
type input "8.24"
type textarea "x"
type input "5.11"
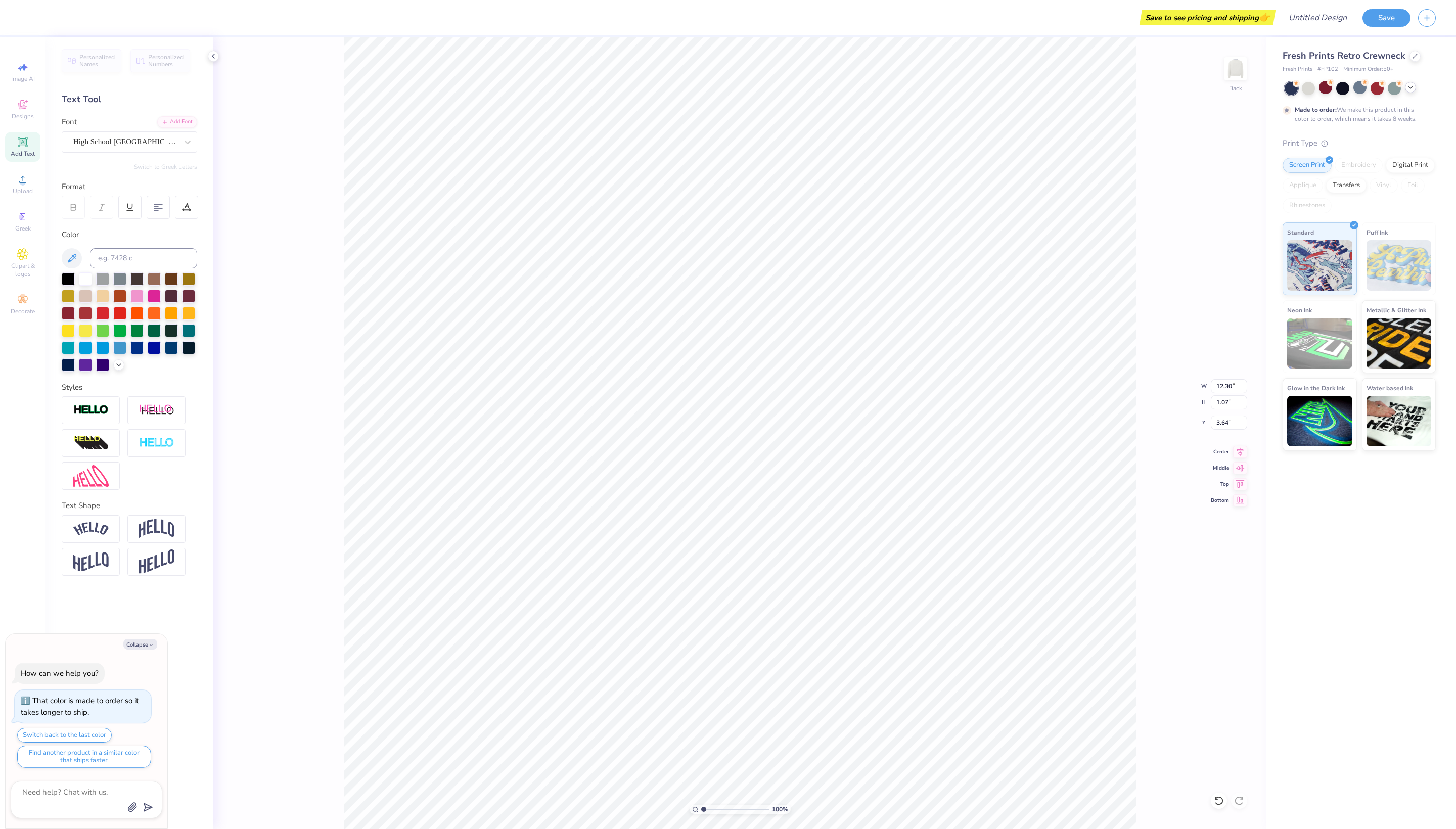
type textarea "x"
type input "3.18"
type textarea "x"
type input "11.14"
type input "0.97"
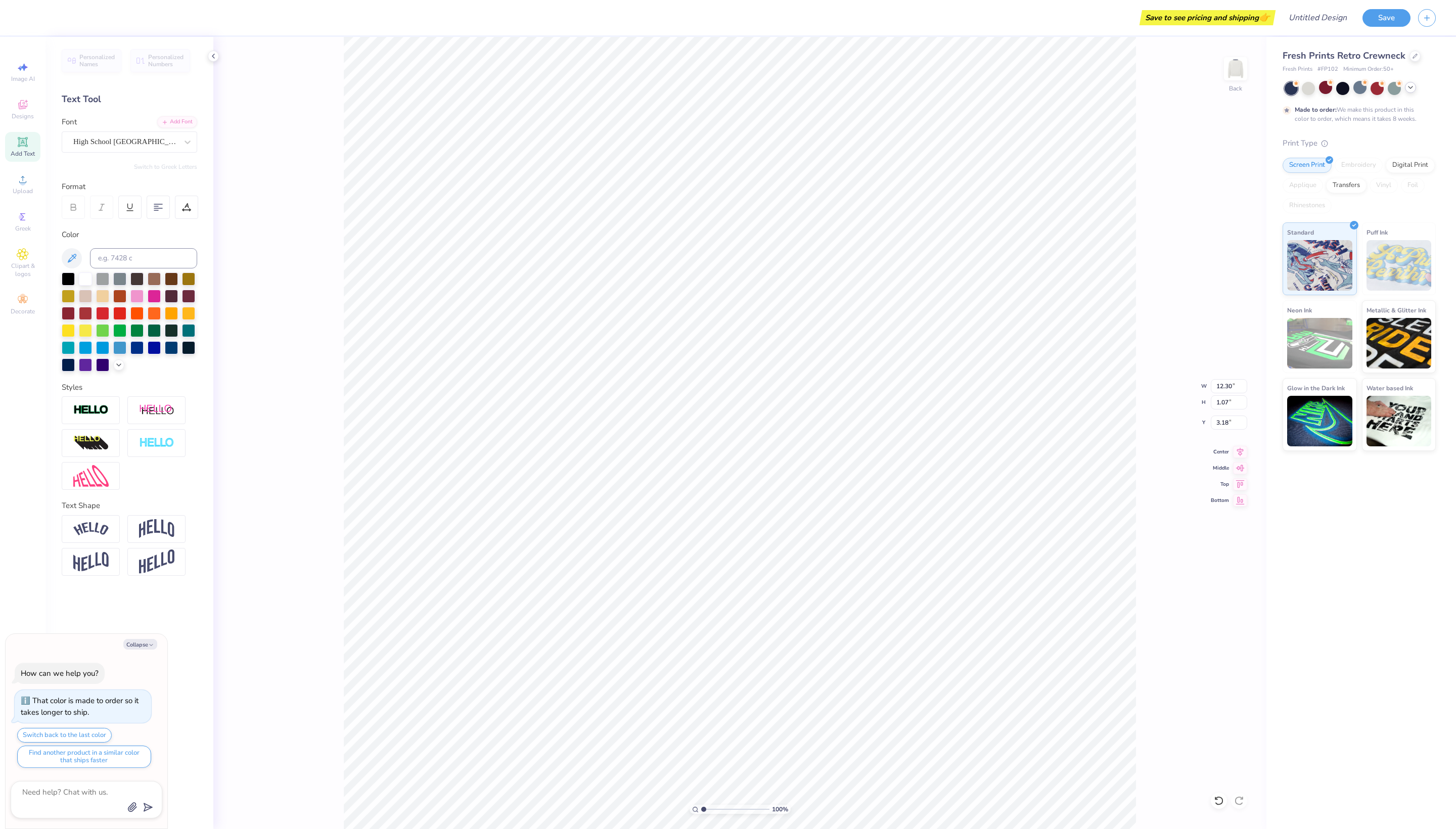
type input "3.28"
type textarea "x"
type input "3.38"
click at [1382, 172] on div "Embroidery" at bounding box center [1359, 164] width 48 height 15
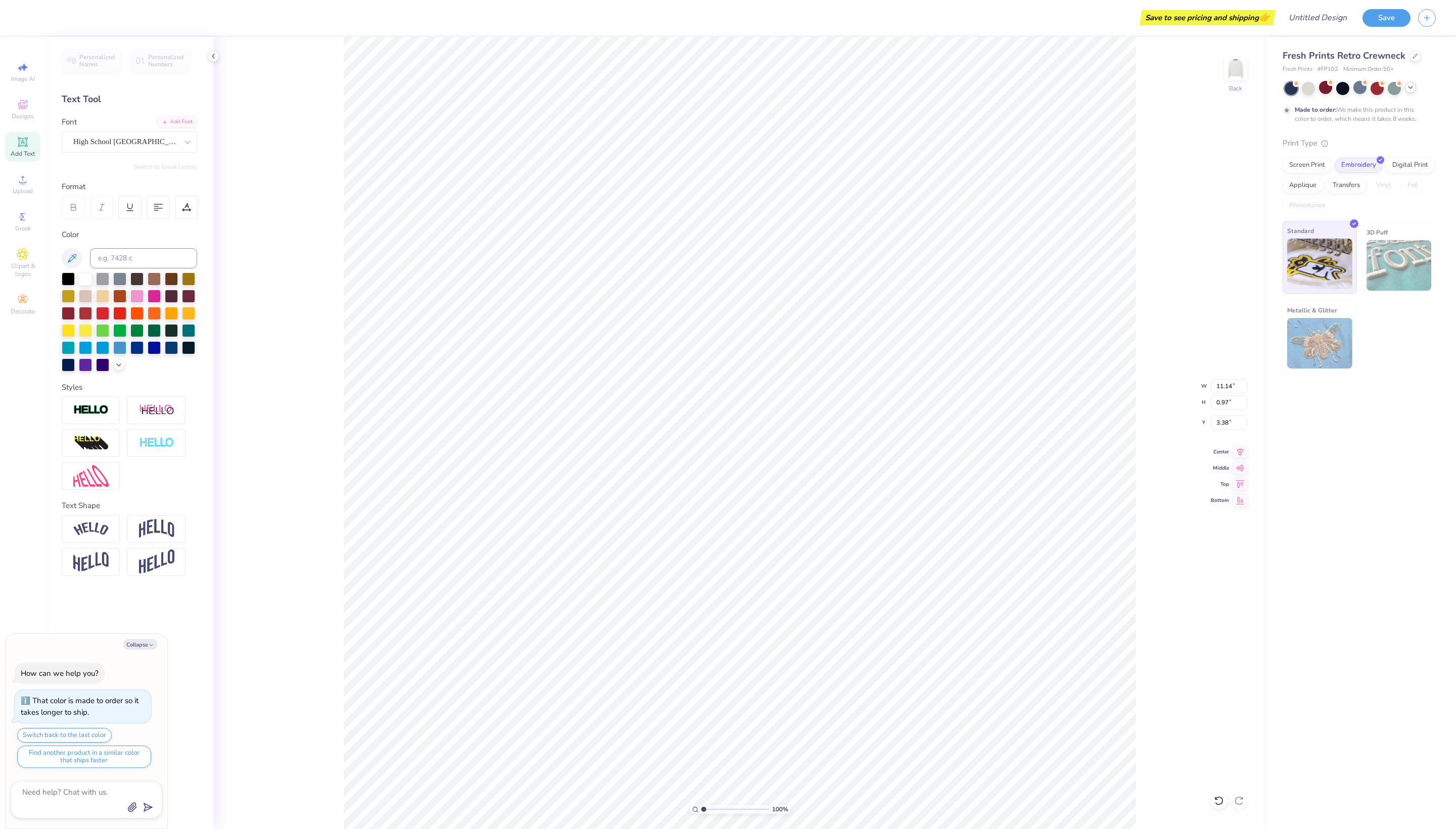
click at [1309, 289] on img at bounding box center [1320, 263] width 66 height 51
type textarea "x"
type input "2.97"
type input "1.76"
type input "5.11"
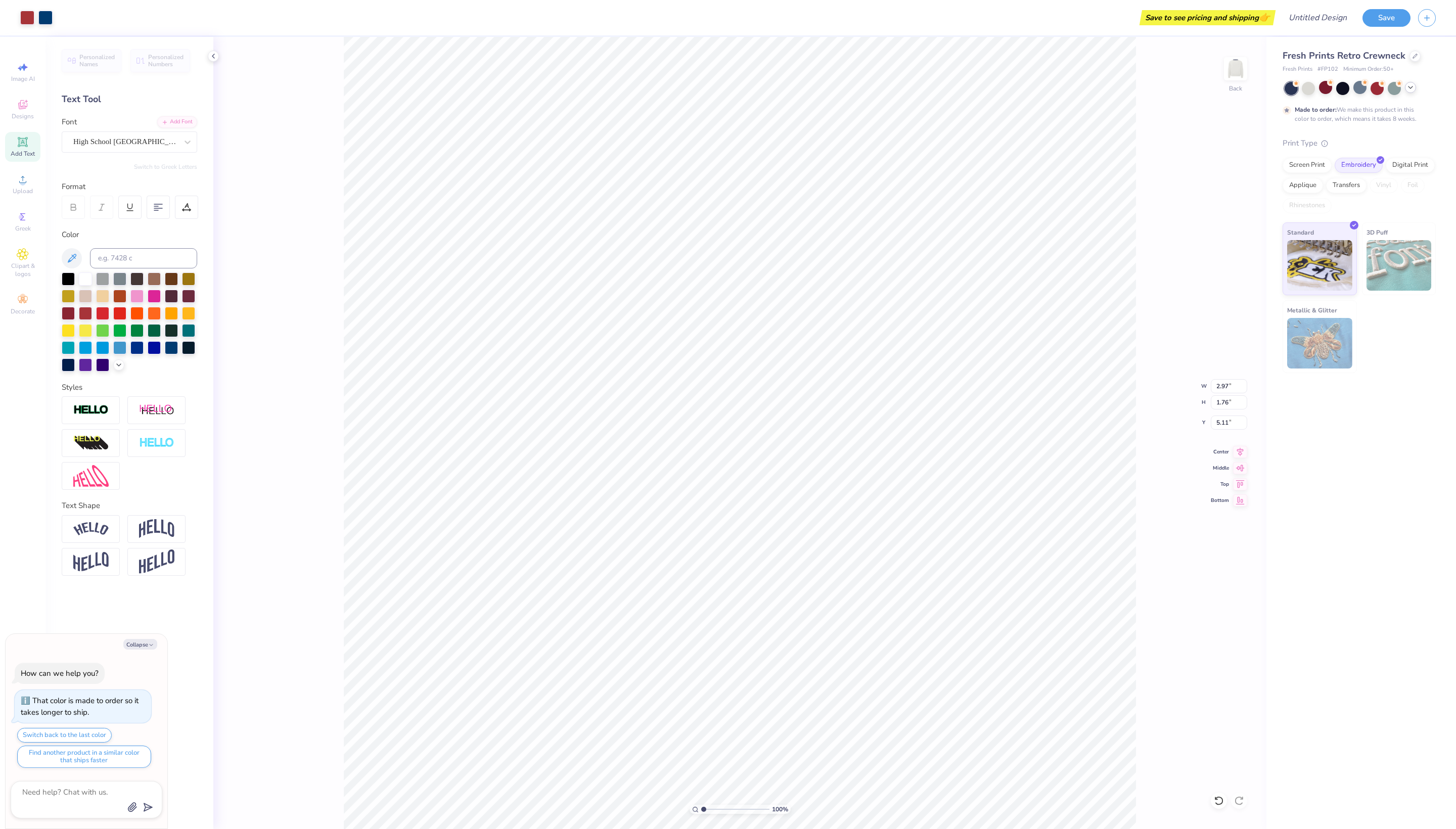
type textarea "x"
type input "5.06"
click at [19, 148] on icon at bounding box center [23, 142] width 12 height 12
type textarea "x"
type textarea "TXT"
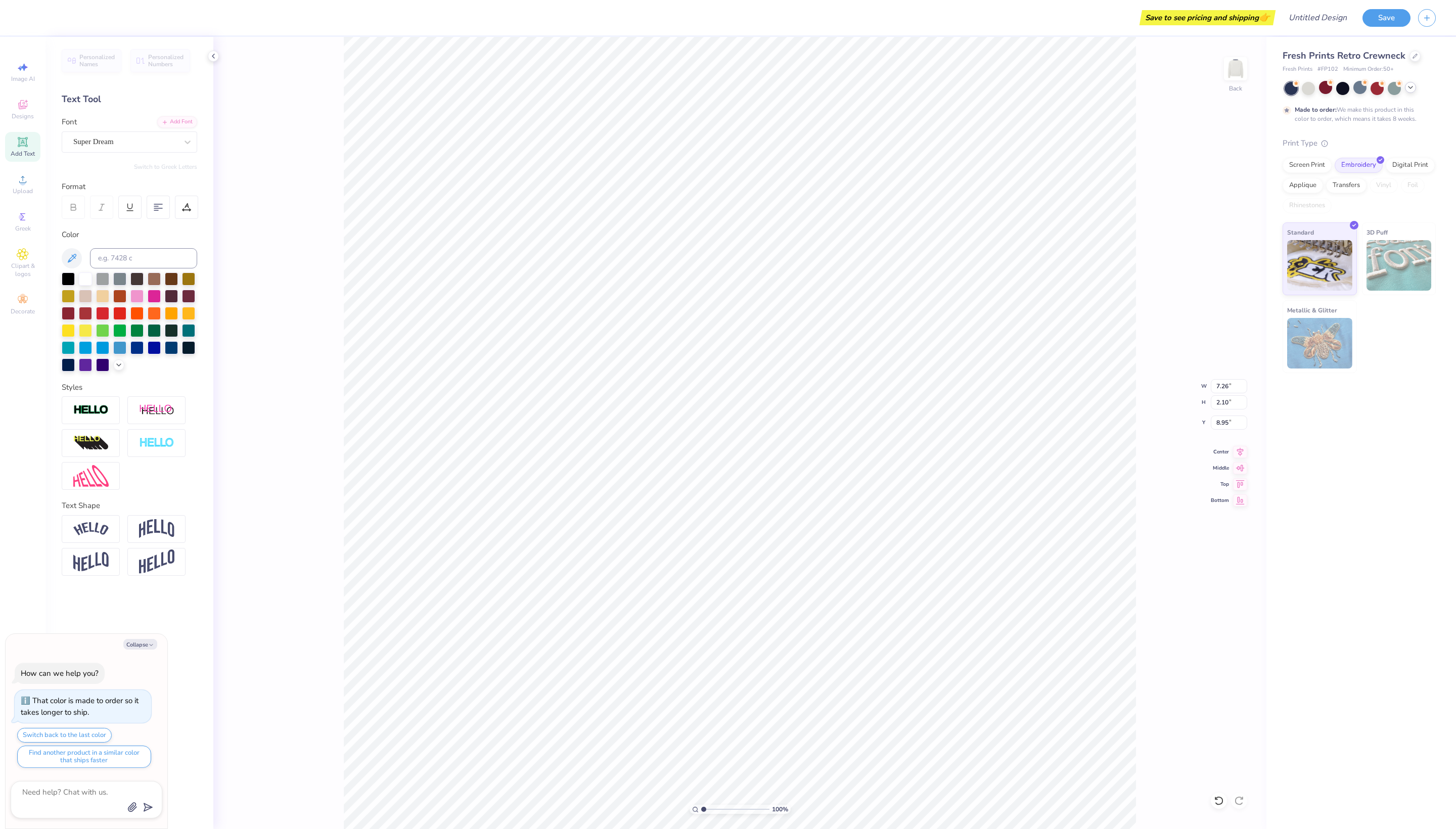
type textarea "x"
type textarea "TeXT"
type textarea "x"
type textarea "TesXT"
click at [24, 149] on div "Image AI Designs Add Text Upload Greek Clipart & logos Decorate" at bounding box center [22, 189] width 35 height 262
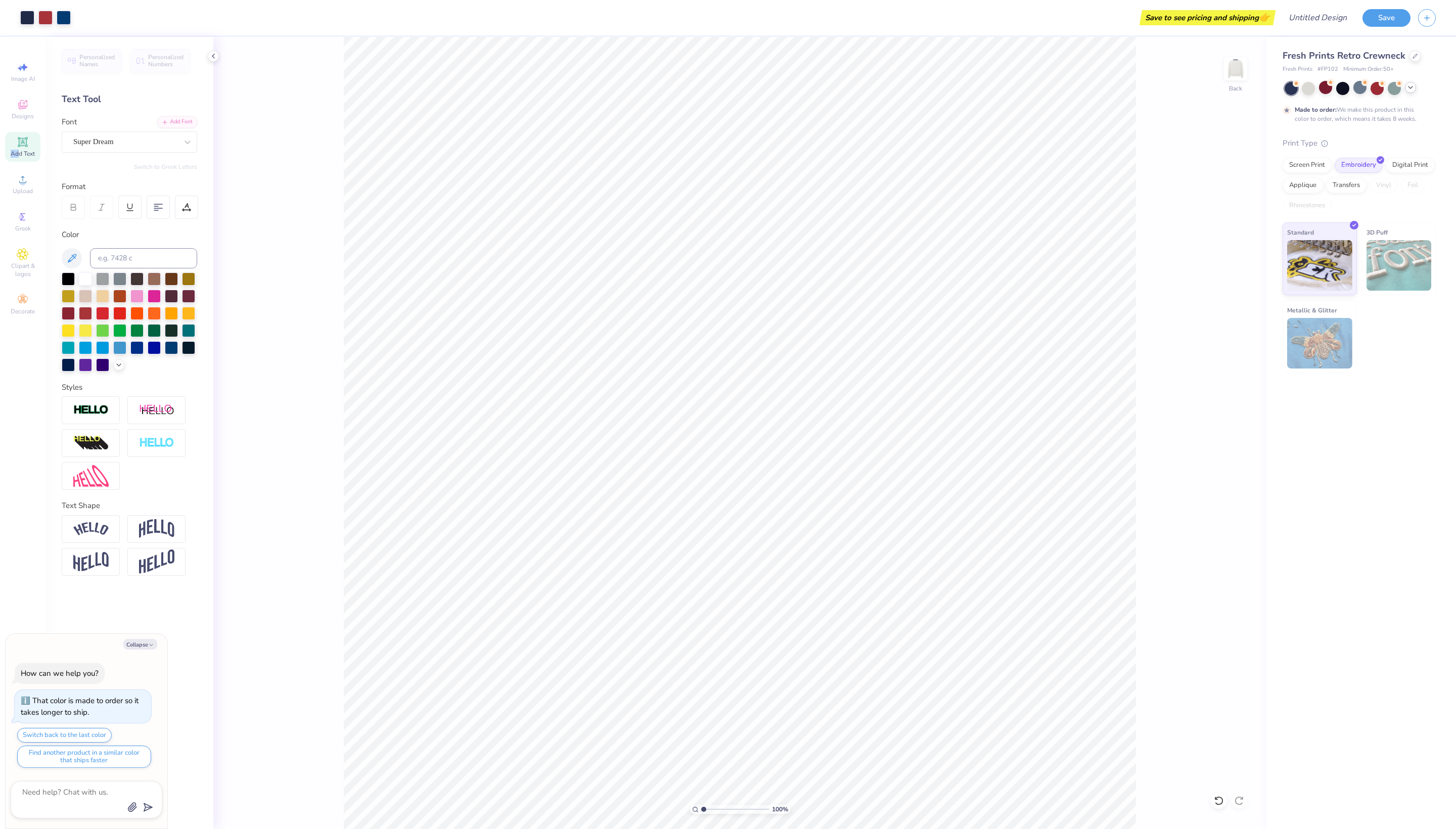
click at [24, 161] on div "Add Text" at bounding box center [22, 147] width 35 height 30
type textarea "x"
type textarea "TEX"
type textarea "x"
type textarea "TE"
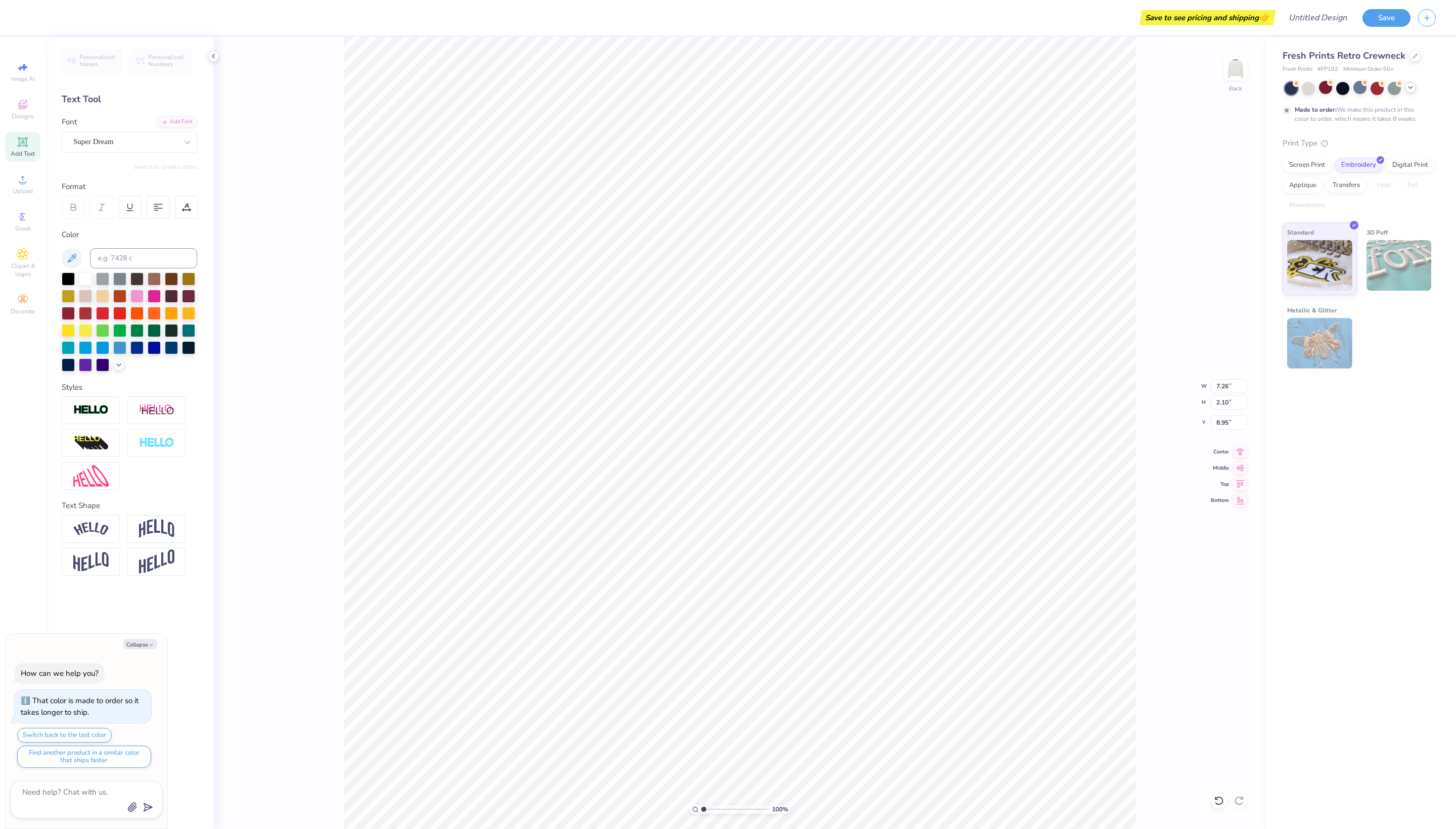
type textarea "x"
type textarea "T"
type textarea "x"
type textarea "e"
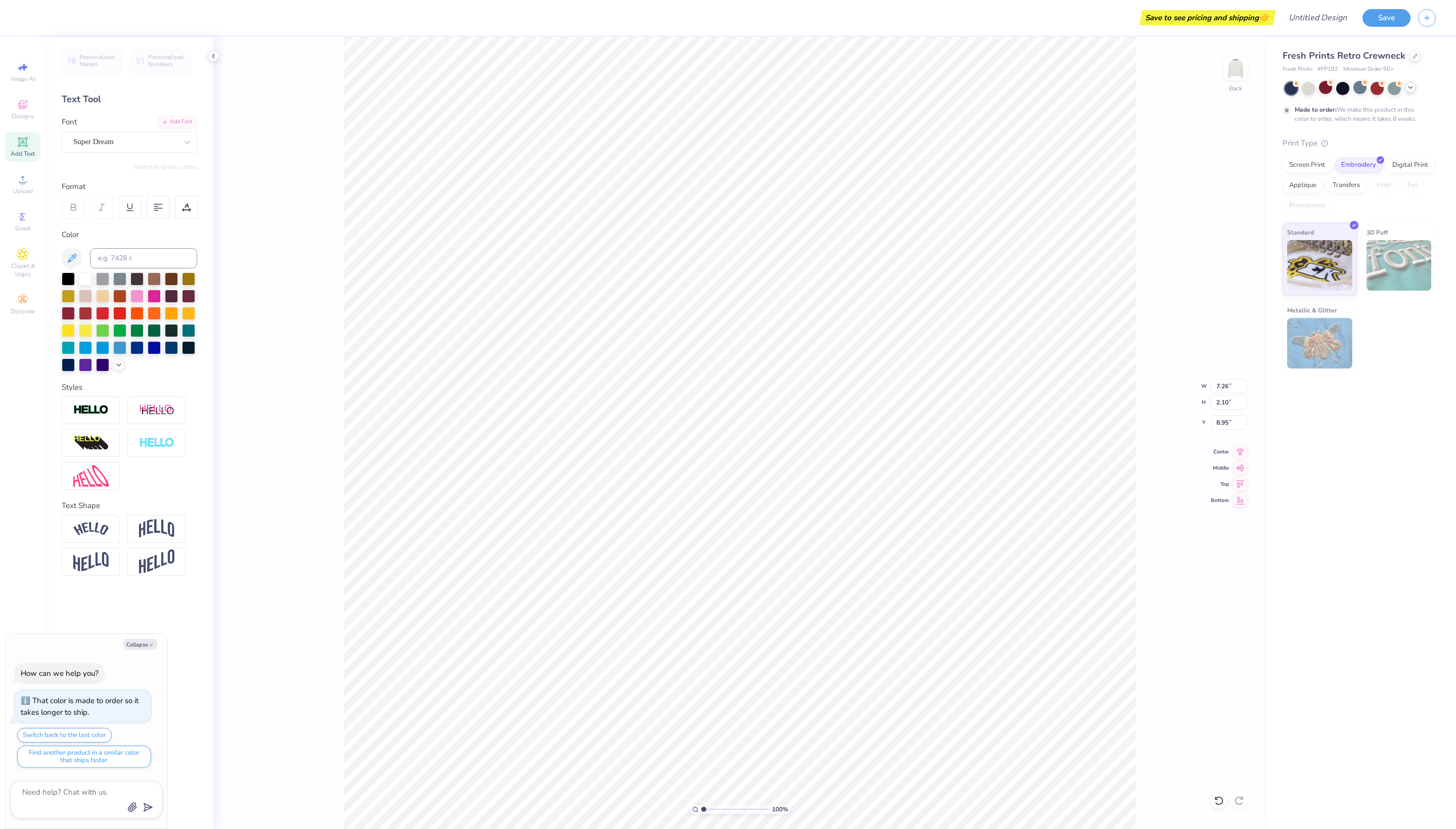
type textarea "x"
type textarea "es"
type textarea "x"
type textarea "est"
type textarea "x"
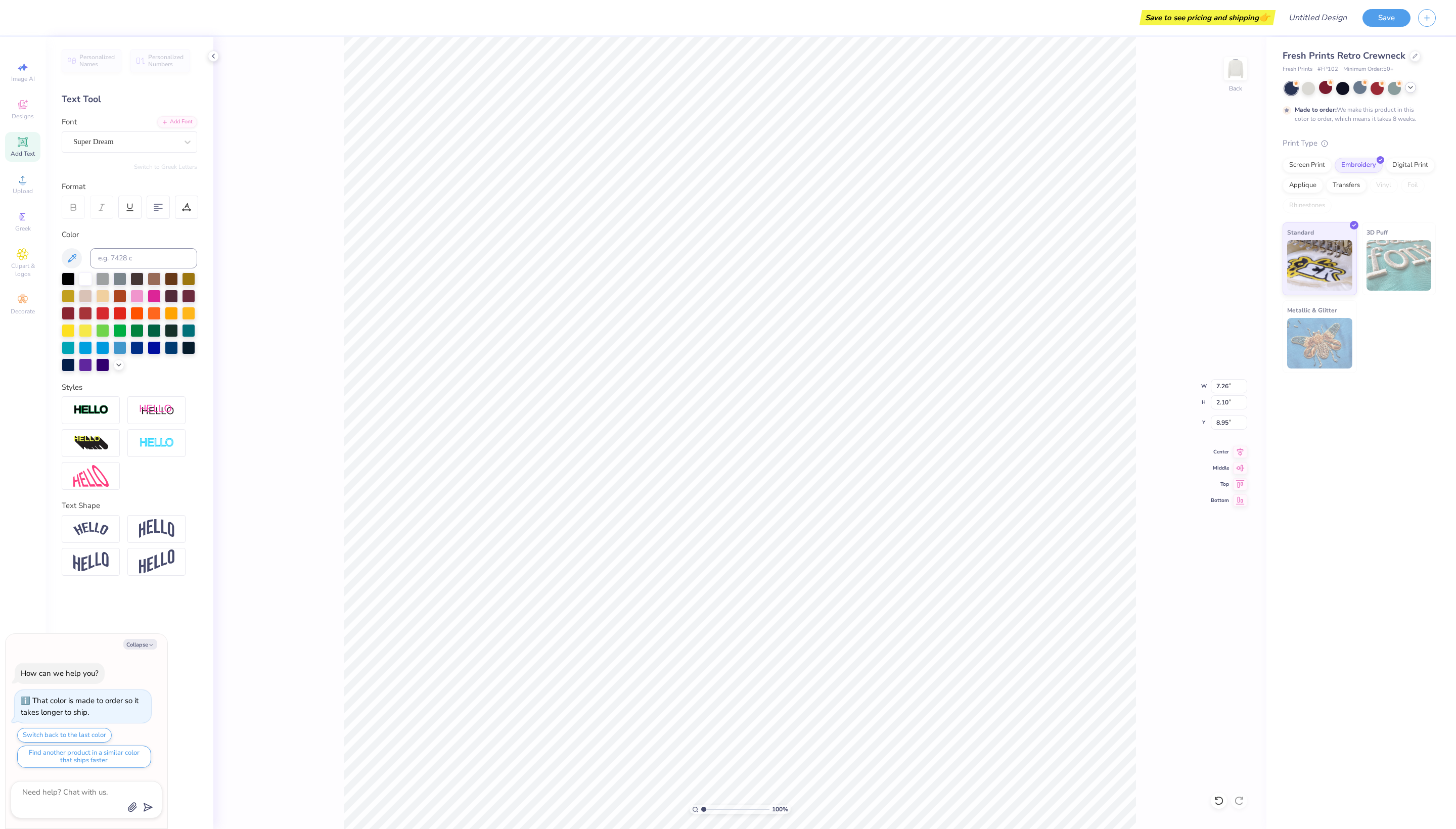
type textarea "est"
type textarea "x"
type textarea "est 2"
type textarea "x"
type textarea "est 20"
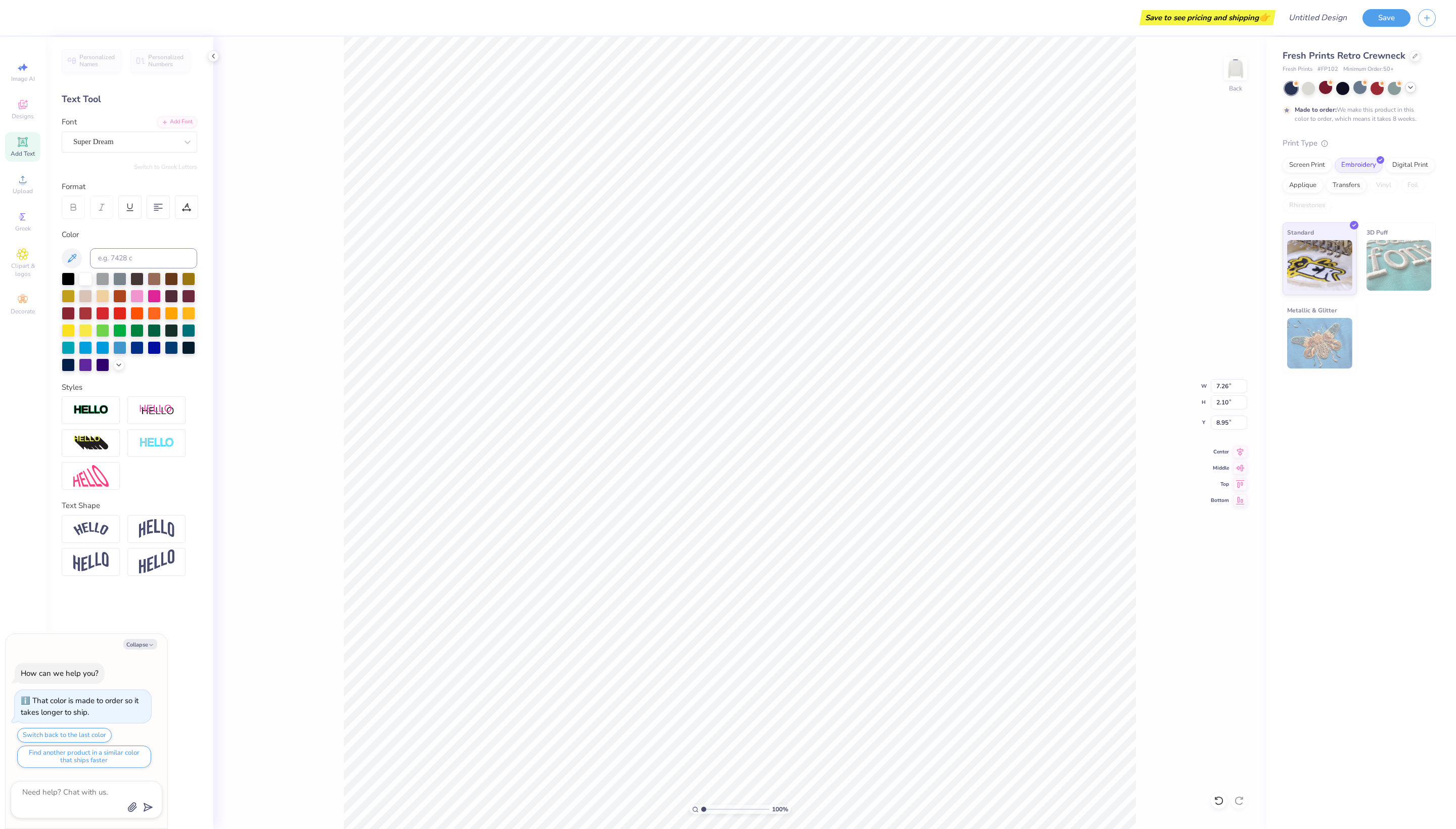
type textarea "x"
type textarea "est 202"
type textarea "x"
type textarea "est 2021"
click at [120, 368] on icon at bounding box center [119, 364] width 8 height 8
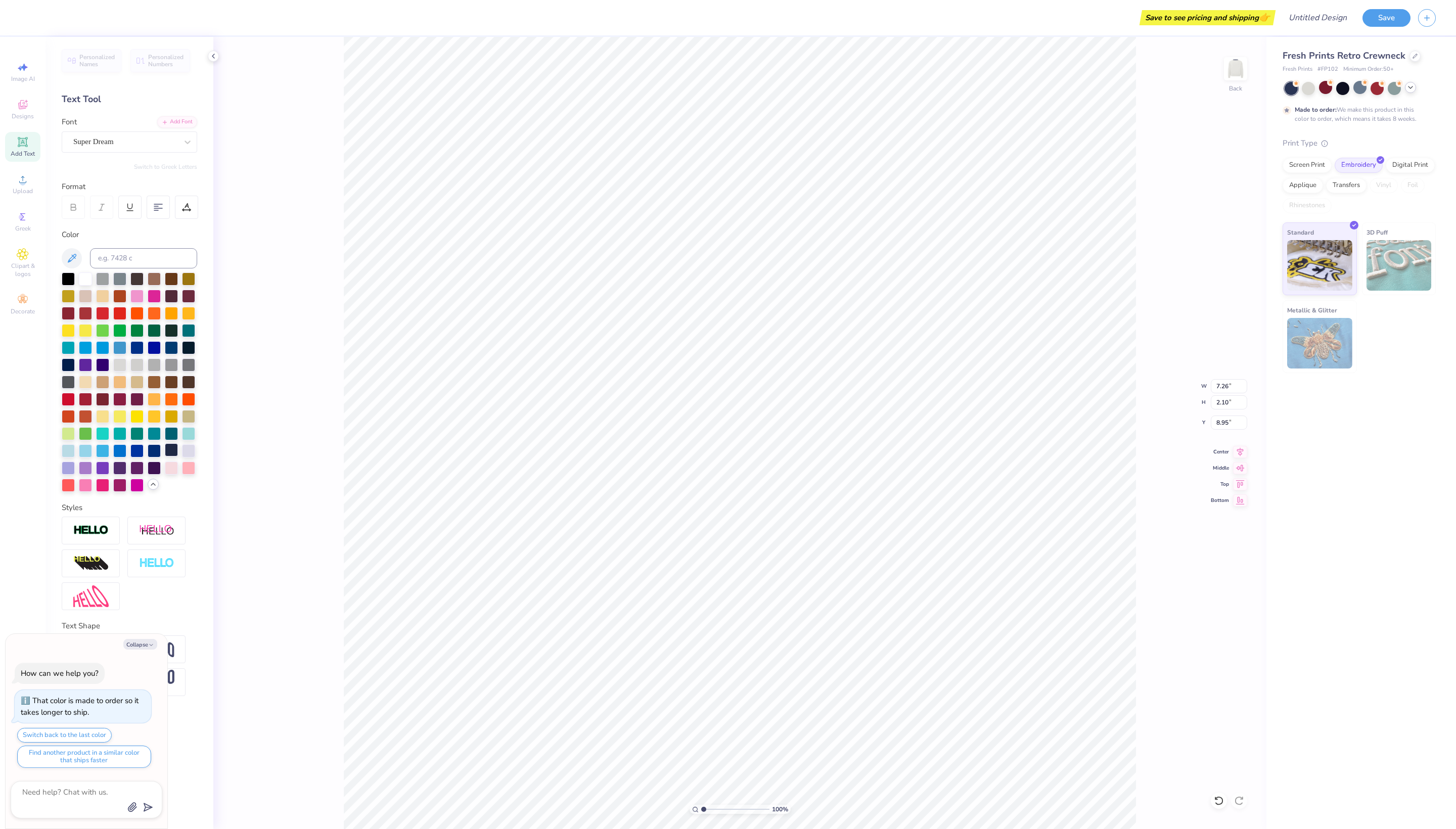
click at [167, 457] on div at bounding box center [171, 449] width 13 height 13
click at [137, 149] on div "Super Dream" at bounding box center [125, 141] width 106 height 16
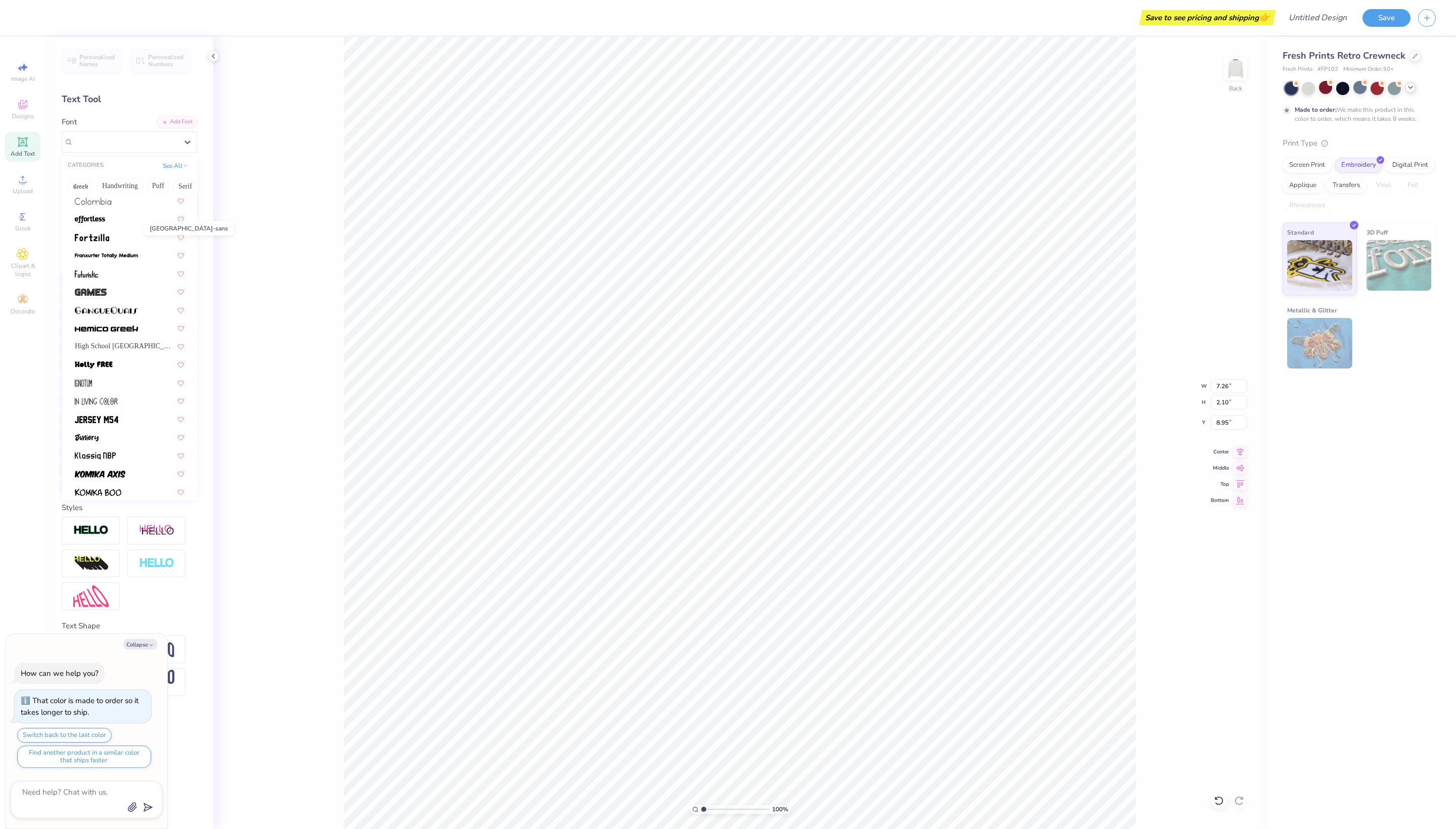
scroll to position [159, 0]
click at [110, 341] on span "High School USA Sans" at bounding box center [124, 336] width 99 height 11
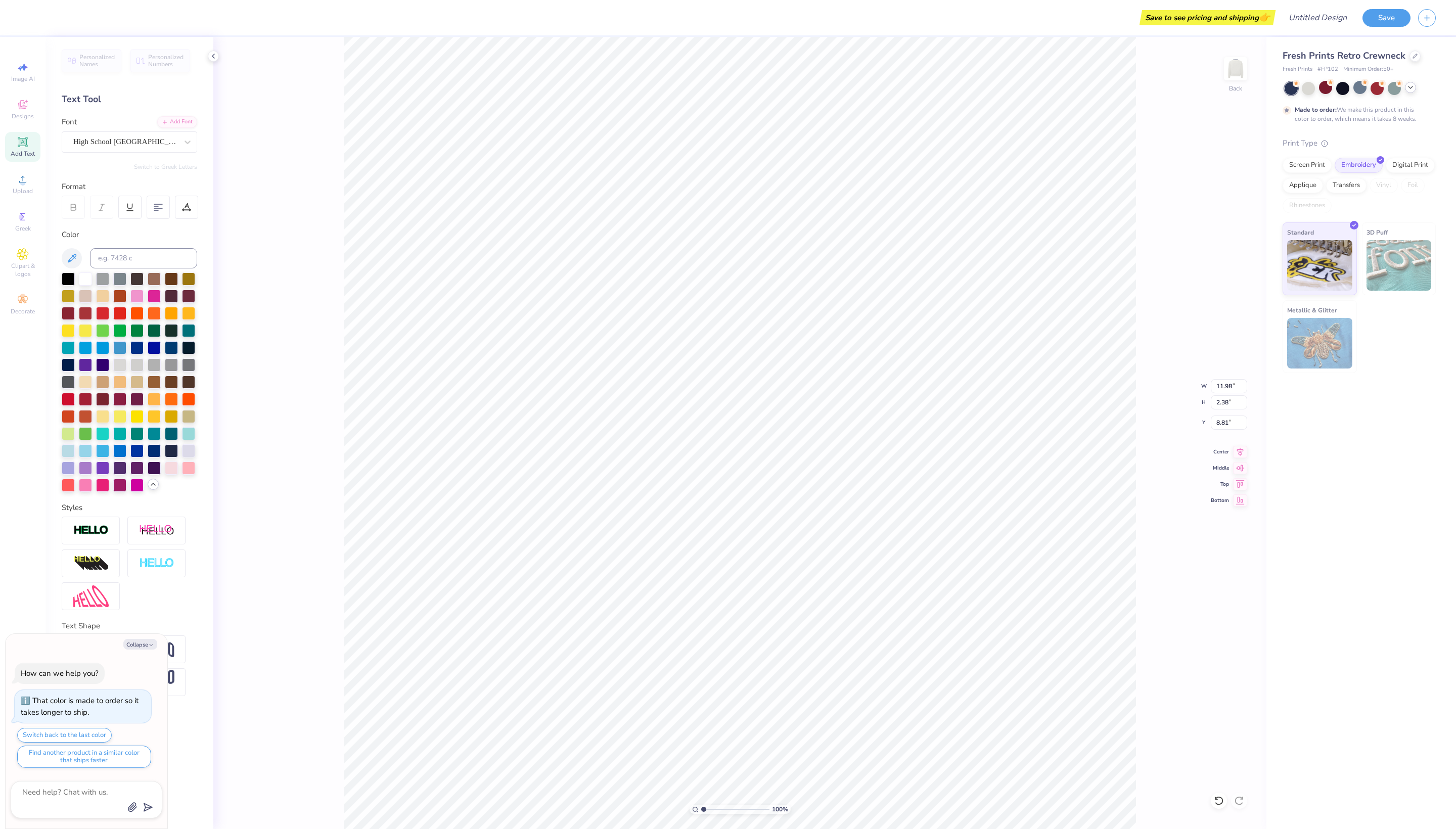
type textarea "x"
type input "6.72"
type input "1.33"
type input "9.86"
type textarea "x"
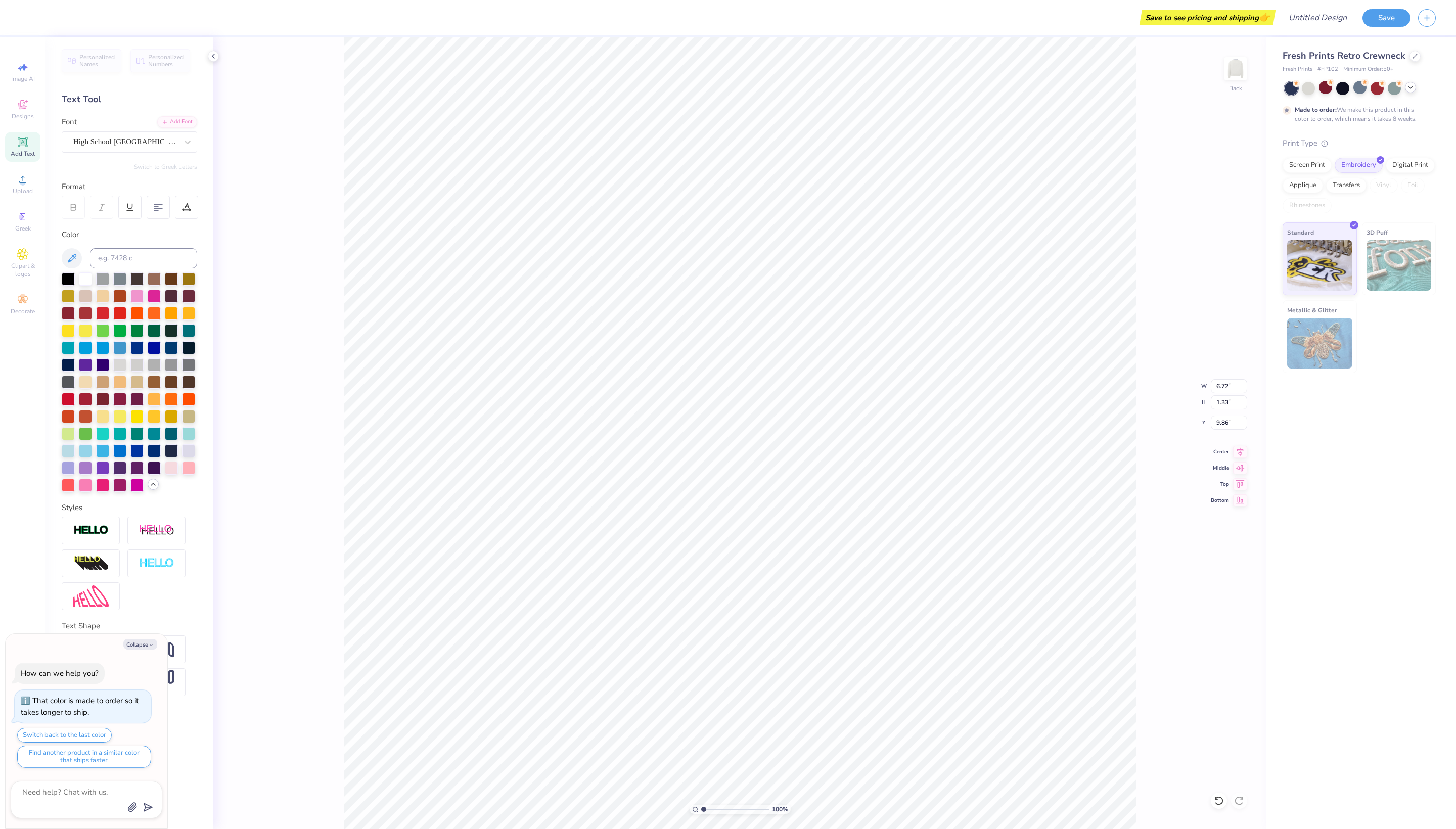
type input "2.30"
type input "0.46"
type input "10.73"
type textarea "x"
type input "7.66"
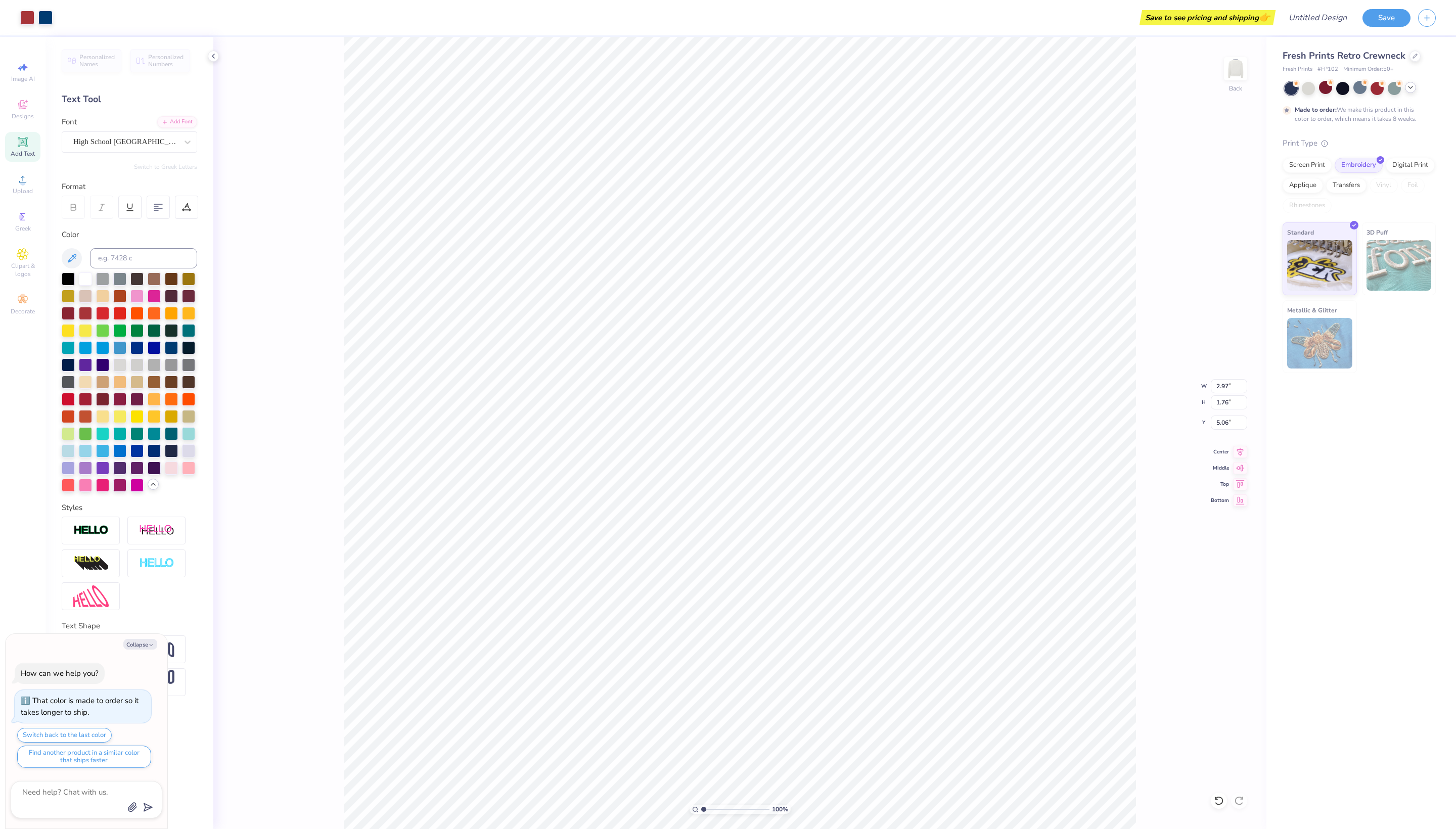
type textarea "x"
type input "5.11"
type textarea "x"
type input "2.30"
type input "0.46"
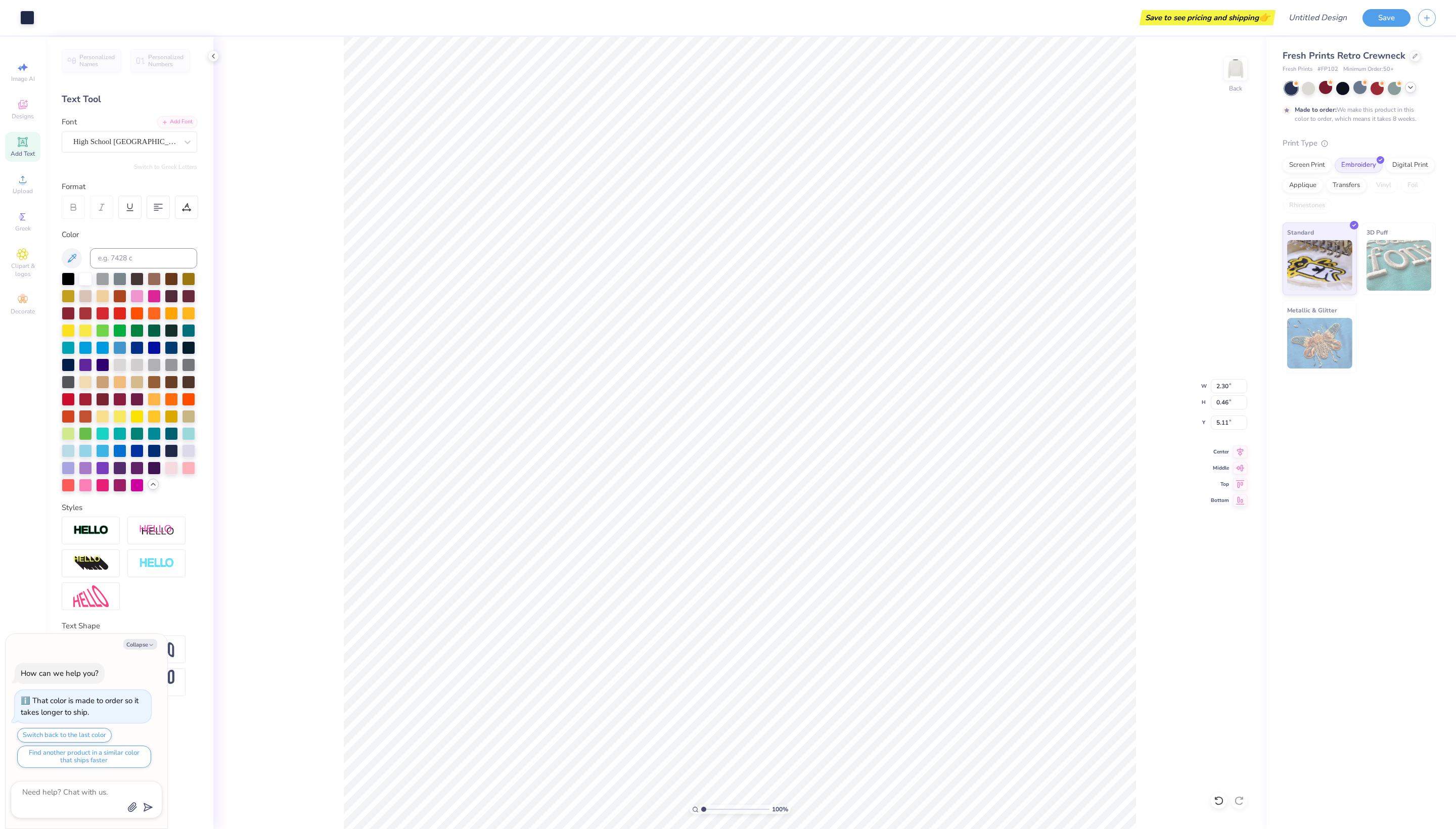
type input "7.66"
type textarea "x"
type textarea "est. 2021"
click at [155, 488] on icon at bounding box center [153, 484] width 8 height 8
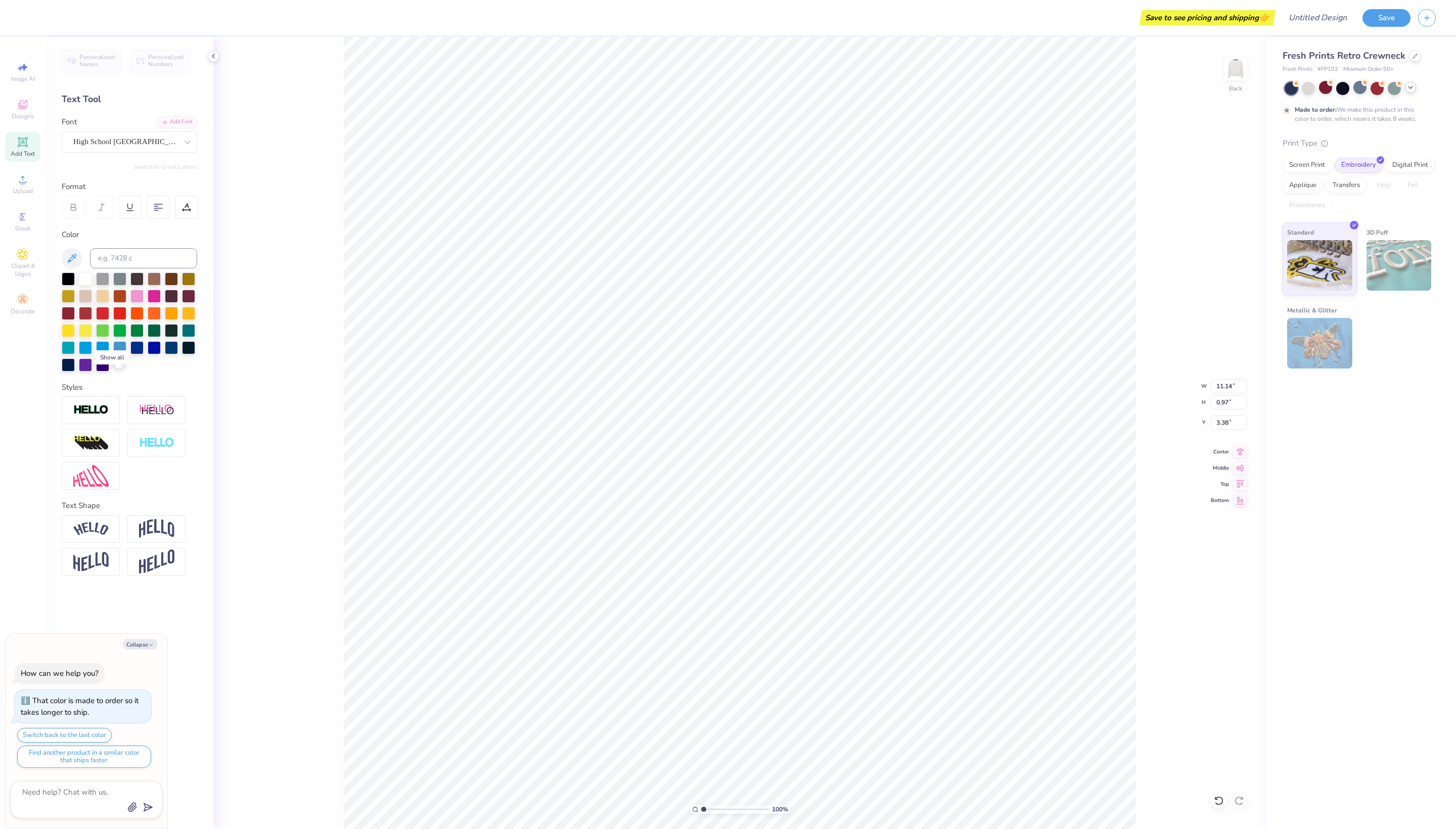
click at [122, 370] on div at bounding box center [119, 363] width 11 height 11
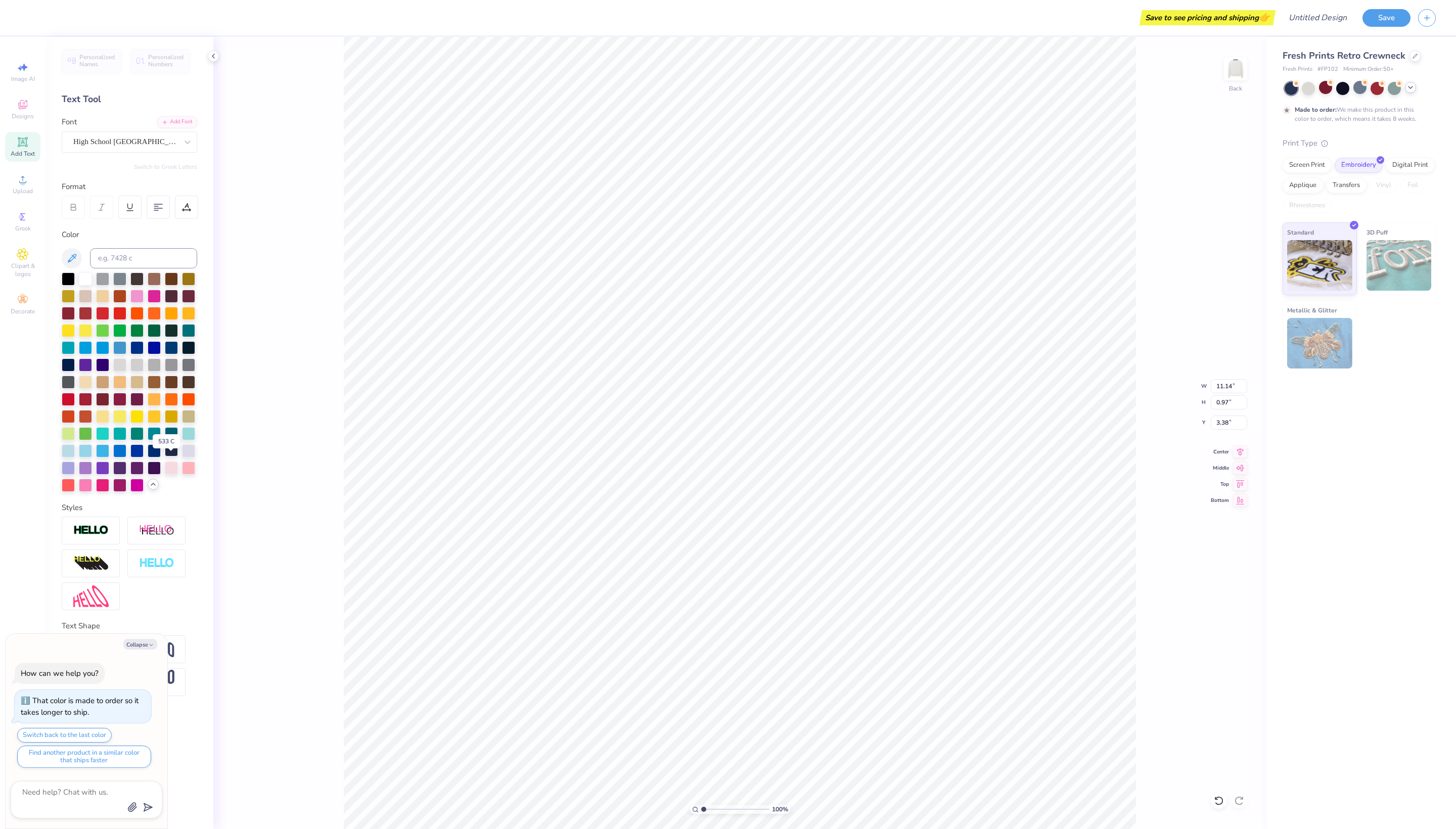
click at [167, 457] on div at bounding box center [171, 449] width 13 height 13
click at [155, 488] on icon at bounding box center [153, 484] width 8 height 8
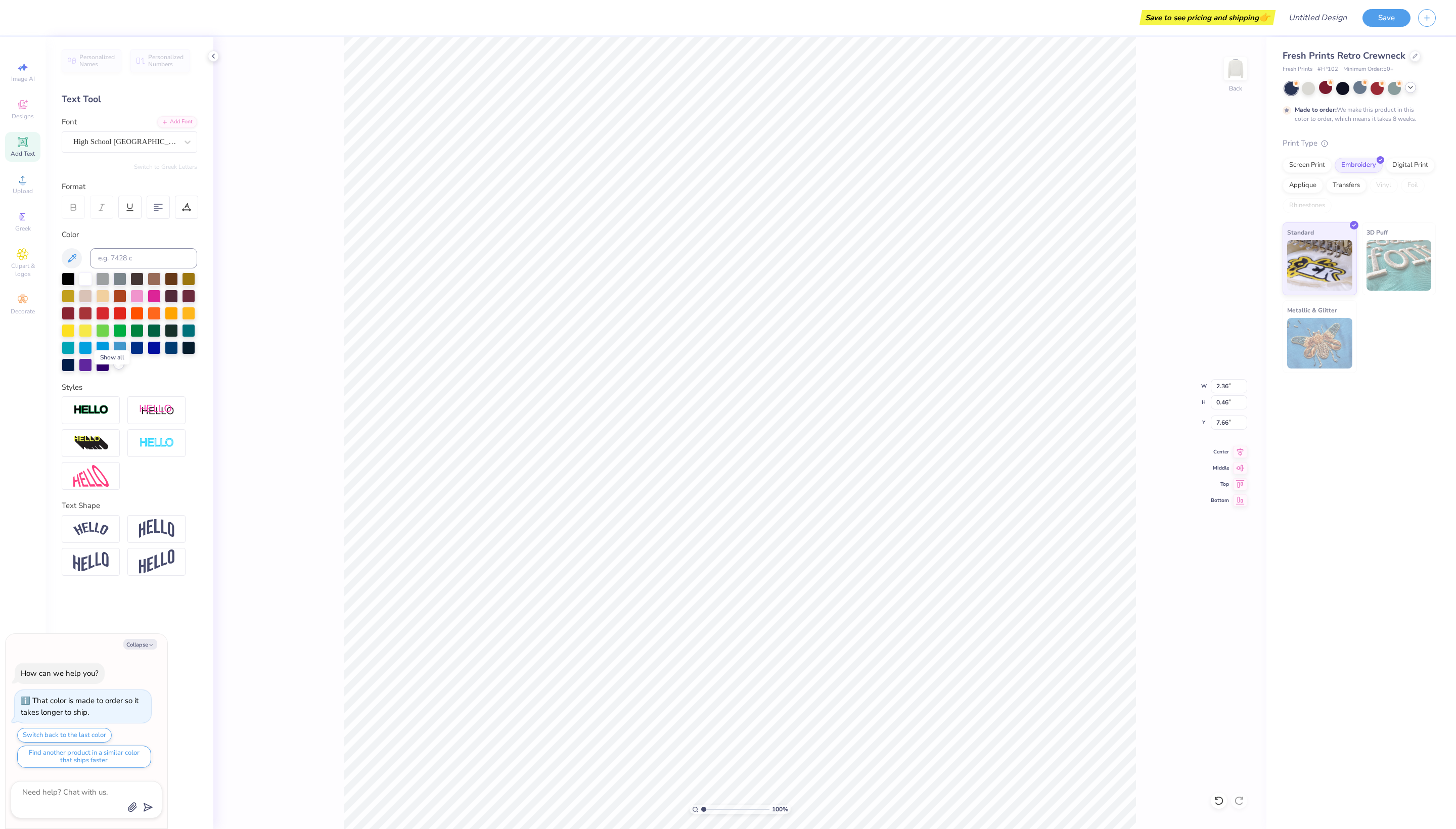
click at [122, 368] on icon at bounding box center [119, 364] width 8 height 8
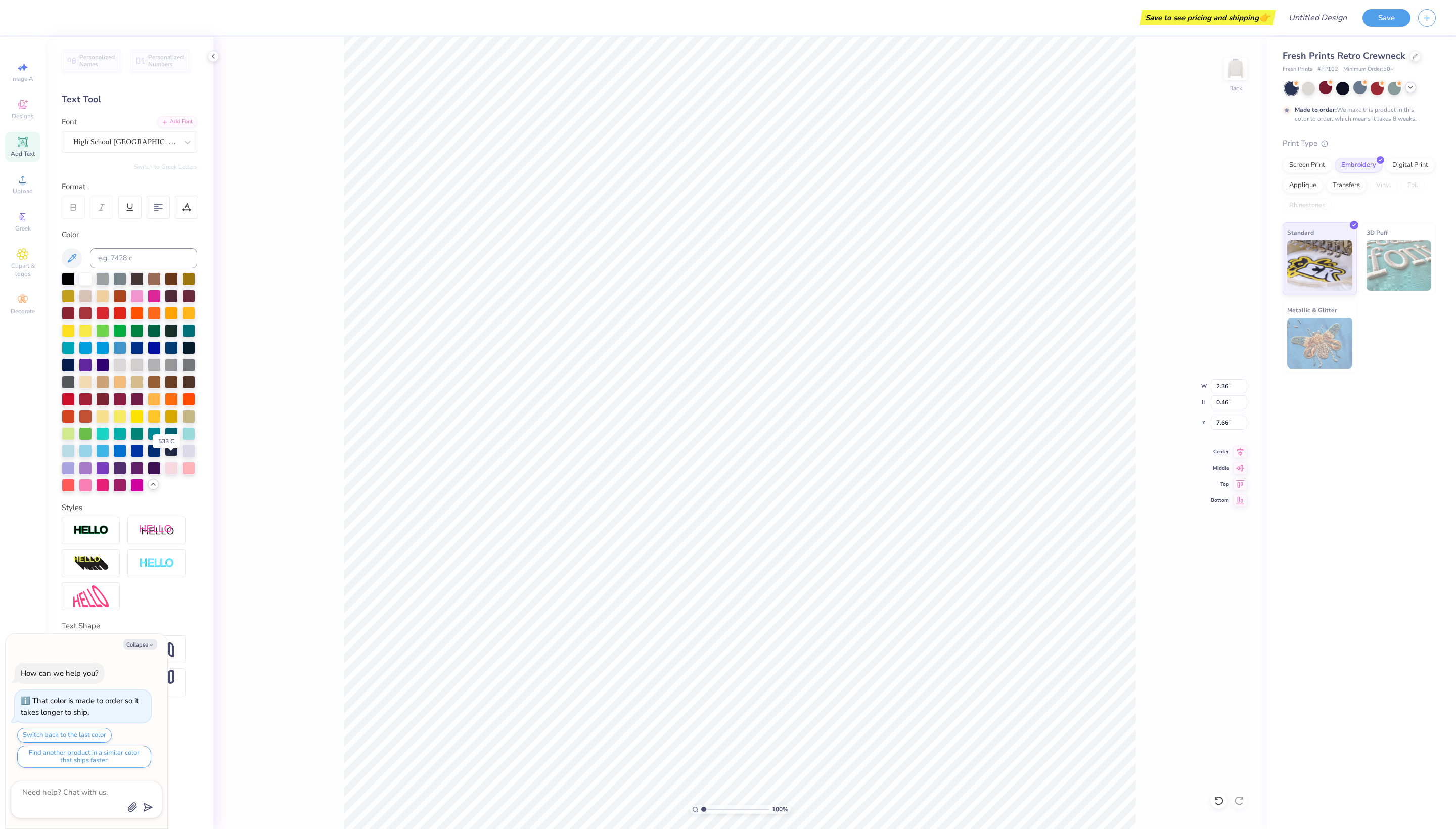
click at [172, 457] on div at bounding box center [171, 449] width 13 height 13
type textarea "x"
type input "3.13"
type textarea "x"
type input "2.97"
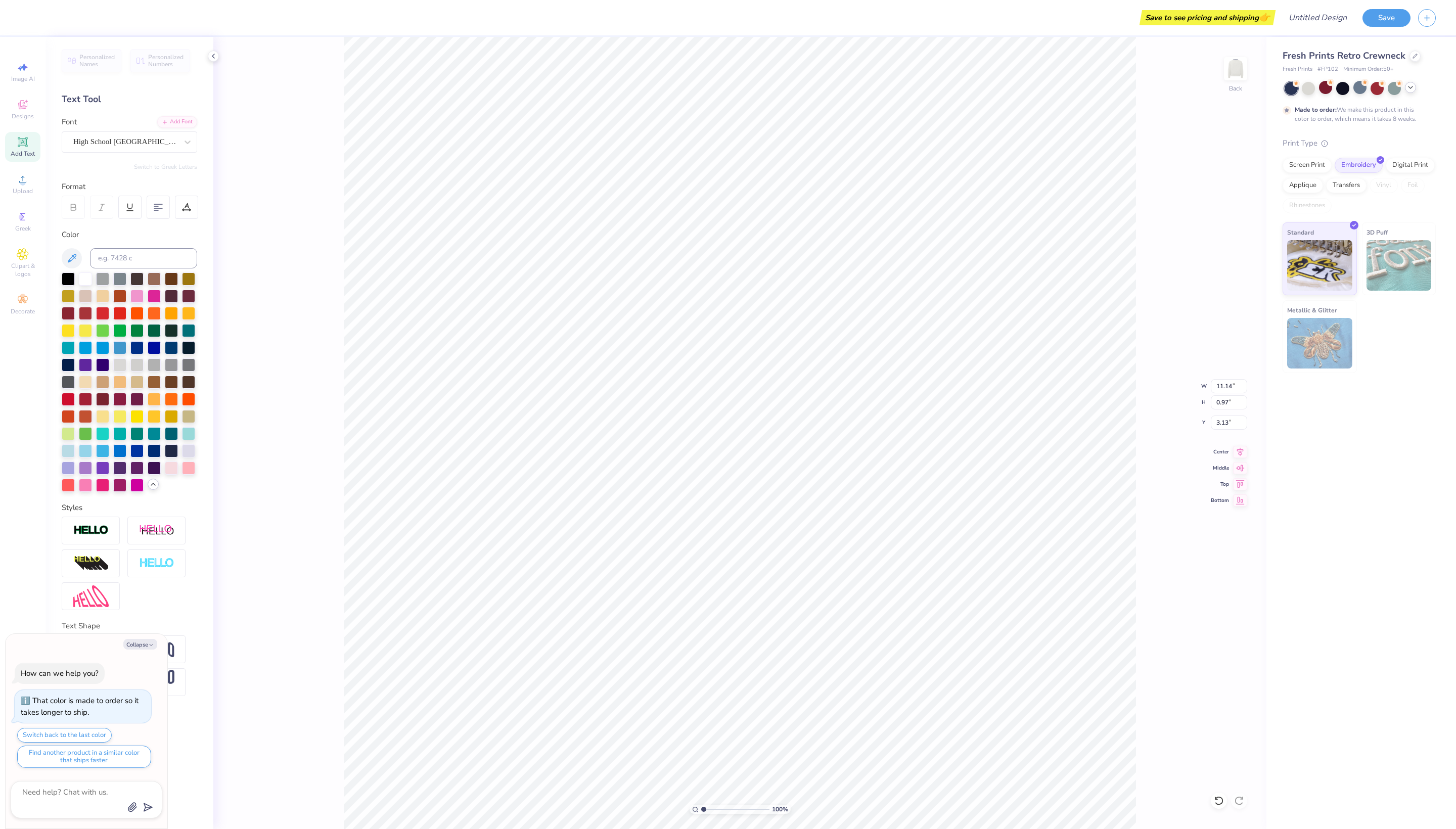
type input "1.76"
type input "5.11"
type textarea "x"
type input "4.81"
type textarea "x"
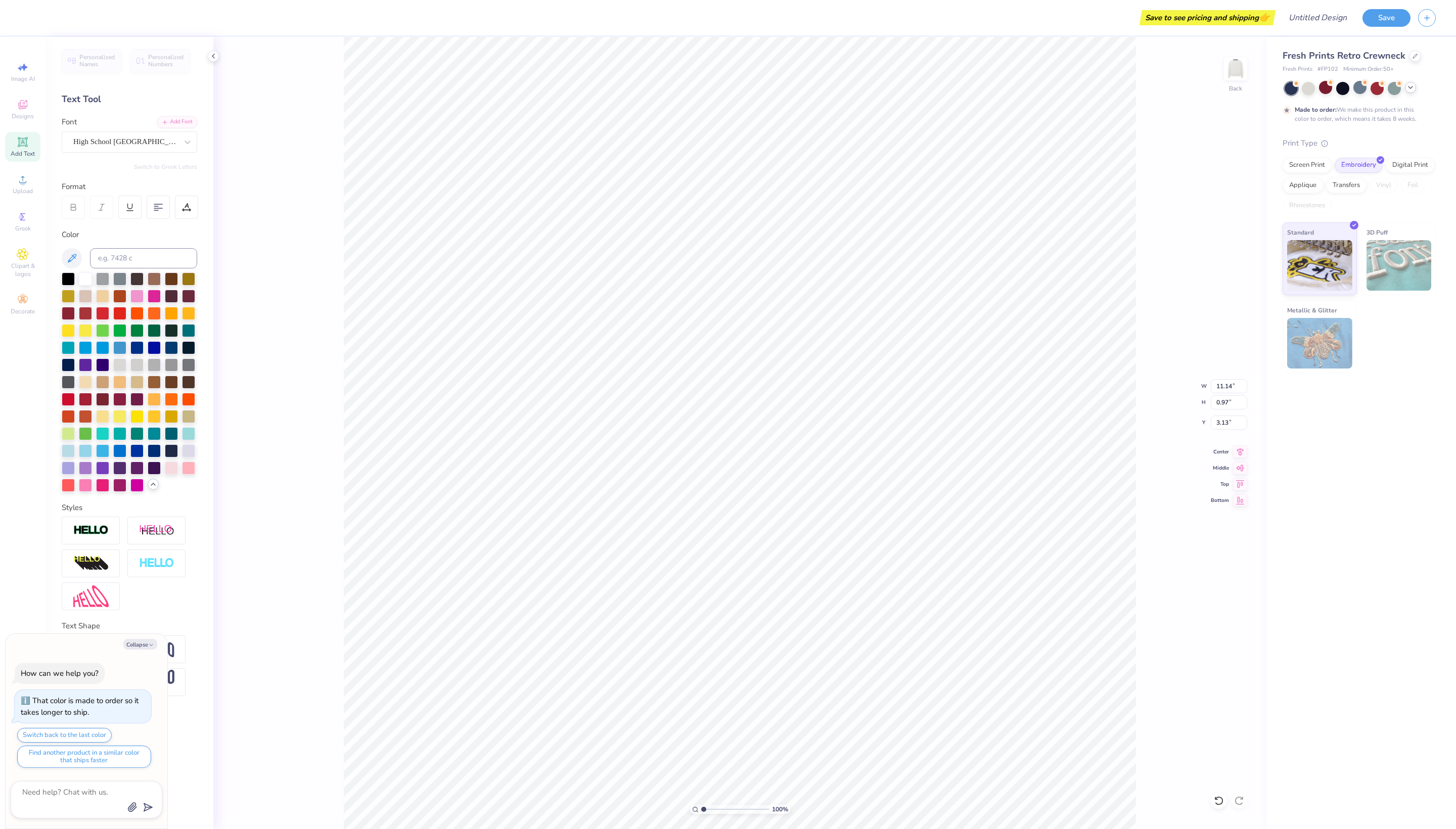
type input "2.36"
type input "0.46"
type input "7.66"
click at [1386, 20] on button "Save" at bounding box center [1386, 16] width 48 height 18
type textarea "x"
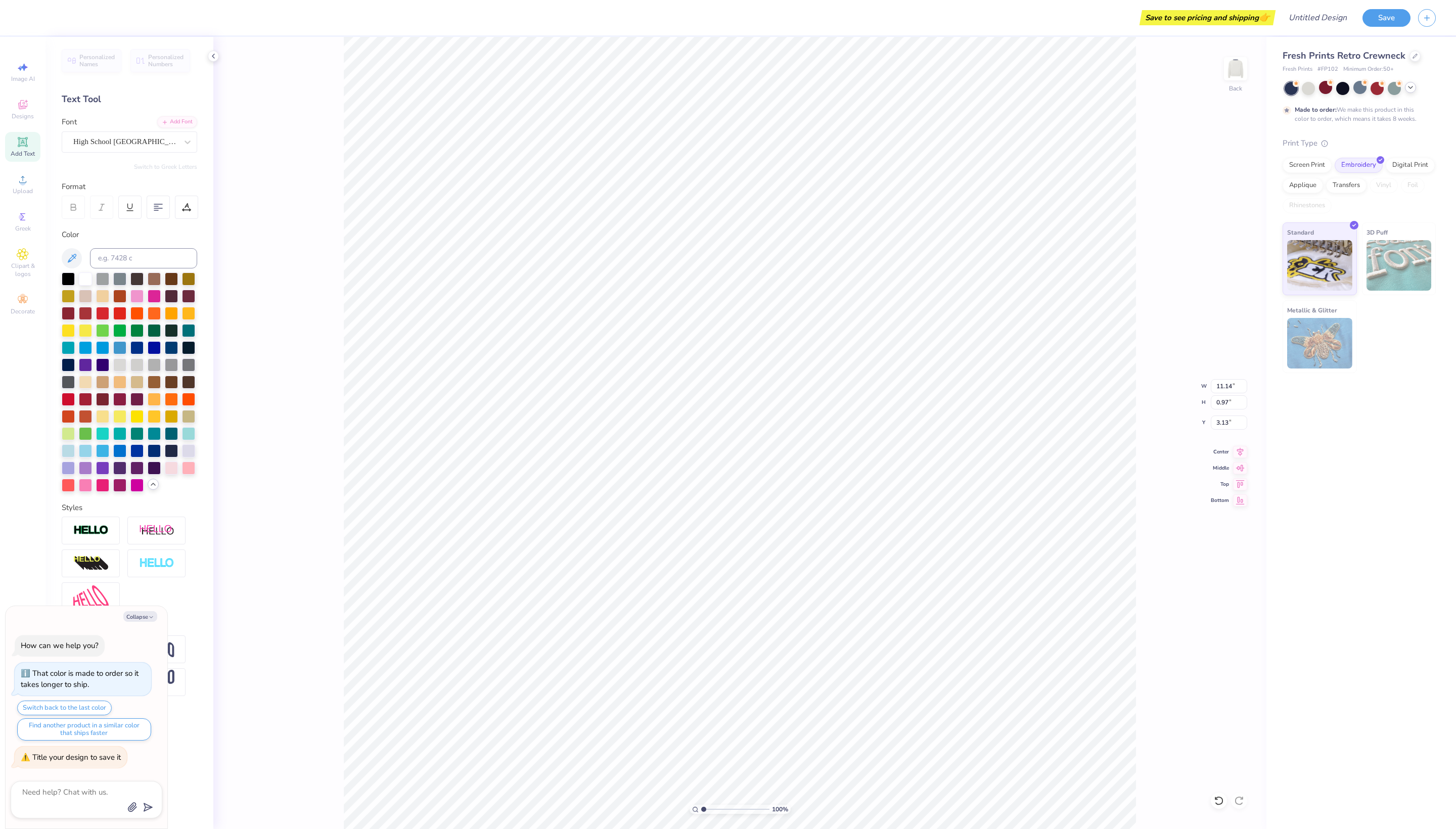
type input "11.14"
type input "0.97"
type input "3.13"
click at [1382, 20] on button "Save" at bounding box center [1386, 16] width 48 height 18
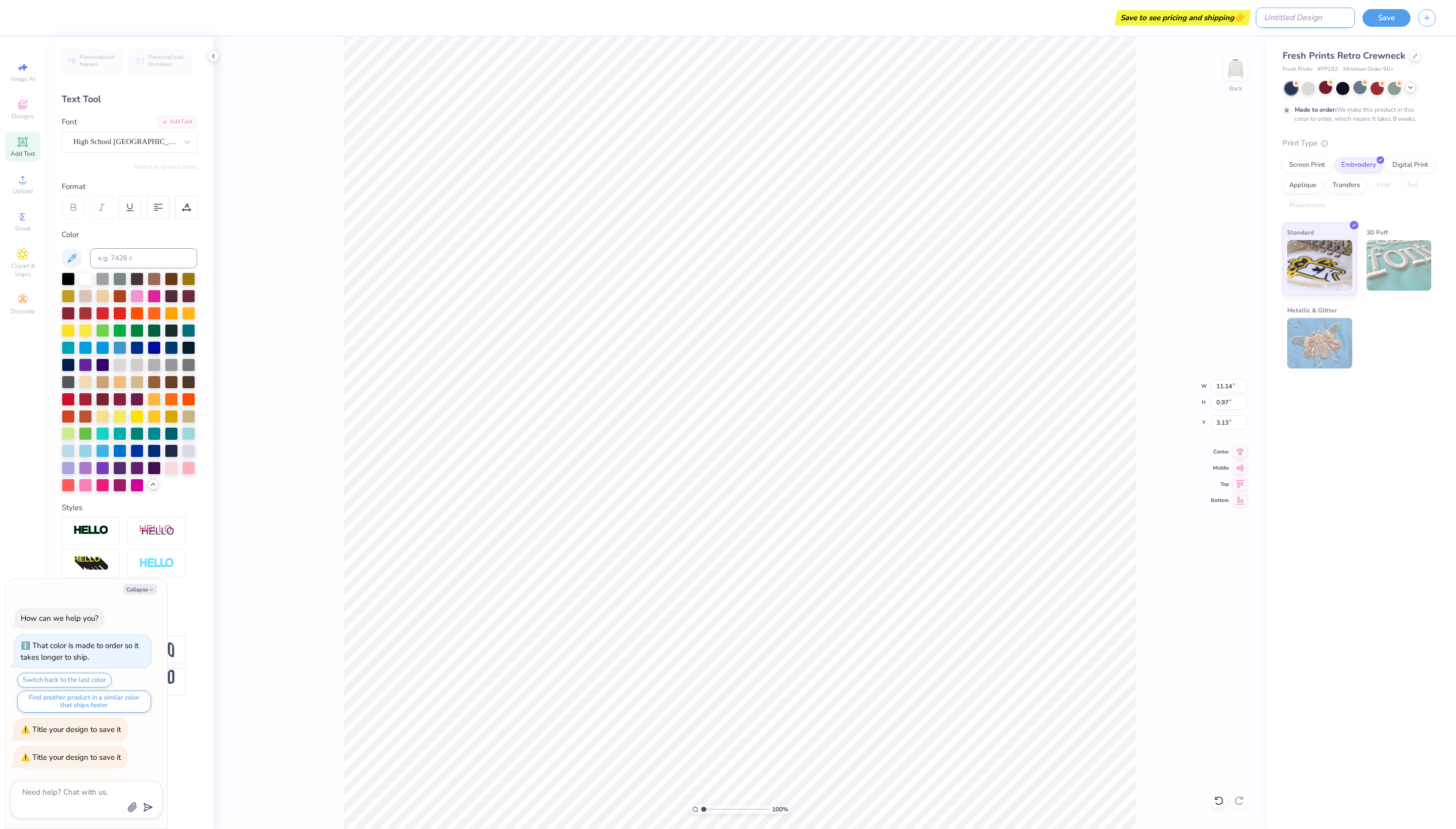
type textarea "x"
click at [1327, 22] on input "Design Title" at bounding box center [1305, 18] width 99 height 20
type input "u"
type textarea "x"
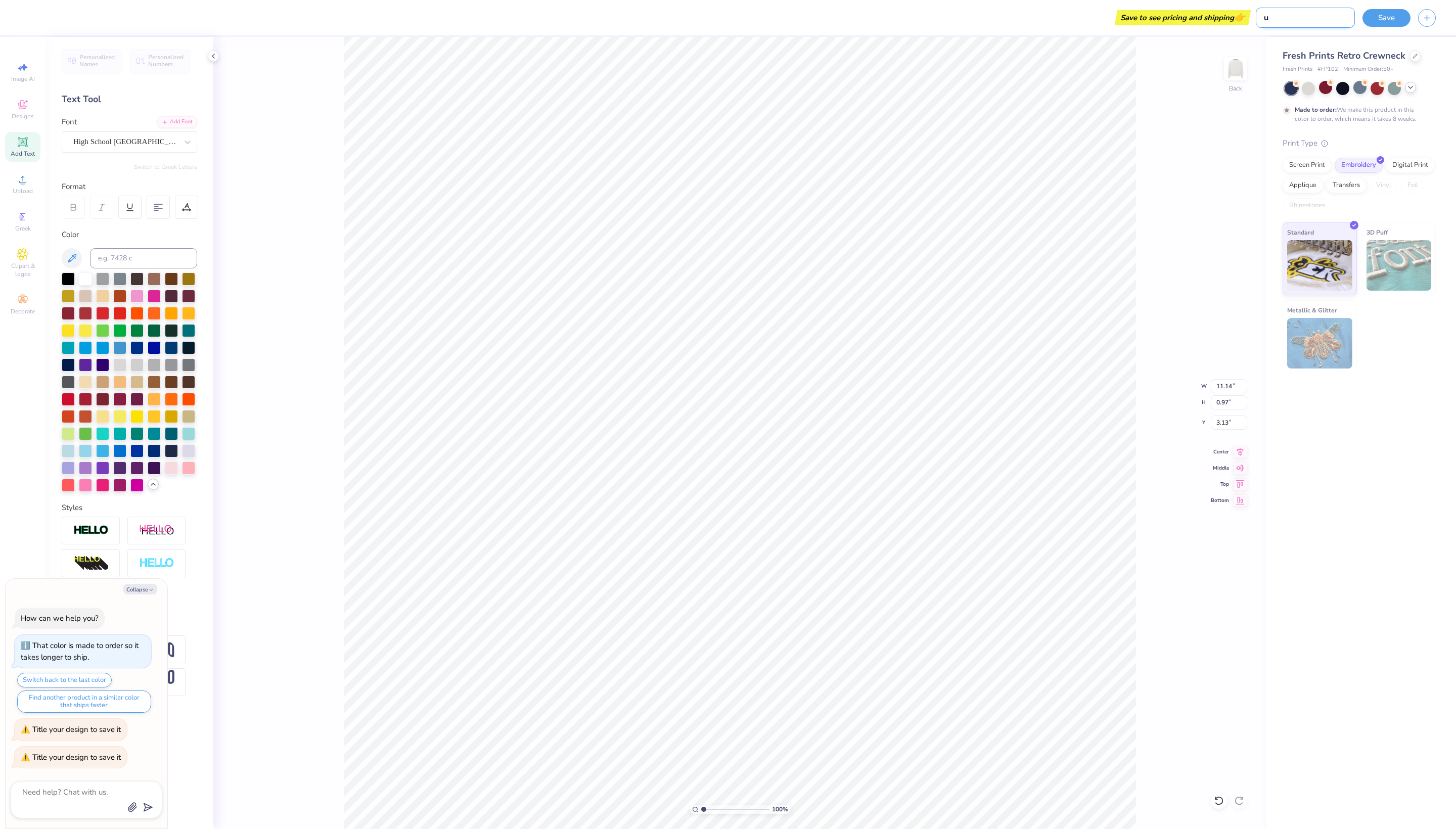
type input "us"
type textarea "x"
type input "usa"
type textarea "x"
type input "usa"
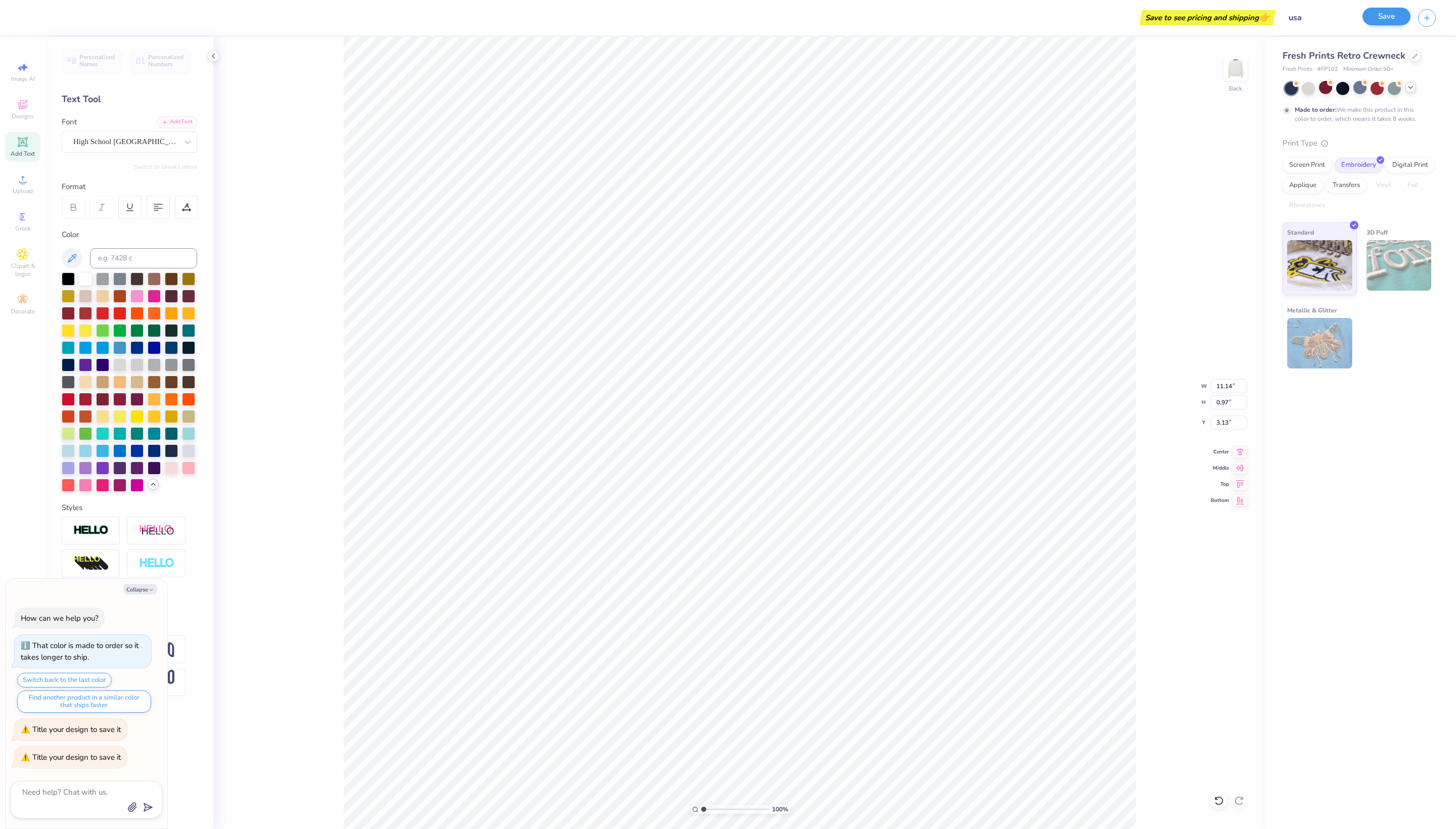
click at [1386, 13] on button "Save" at bounding box center [1386, 16] width 48 height 18
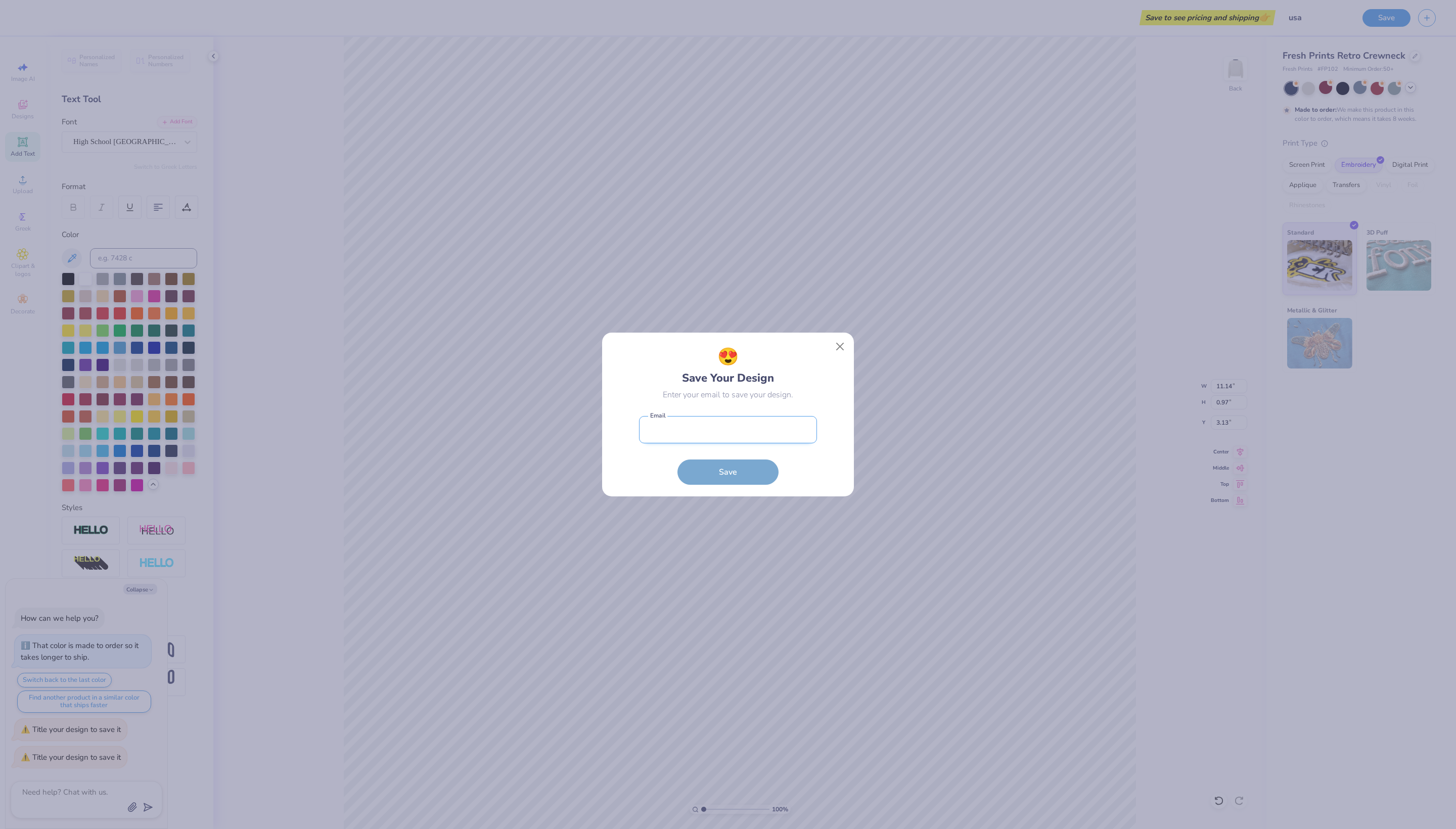
click at [758, 441] on input "email" at bounding box center [728, 430] width 178 height 28
type input "shoprelentlessboutique@gmail.com"
type textarea "x"
type input "shoprelentlessboutique@gmail.com"
click at [697, 495] on div "😥 Don’t Lose Your Work Nobody is coming to save you or your design. shoprelentl…" at bounding box center [728, 414] width 252 height 164
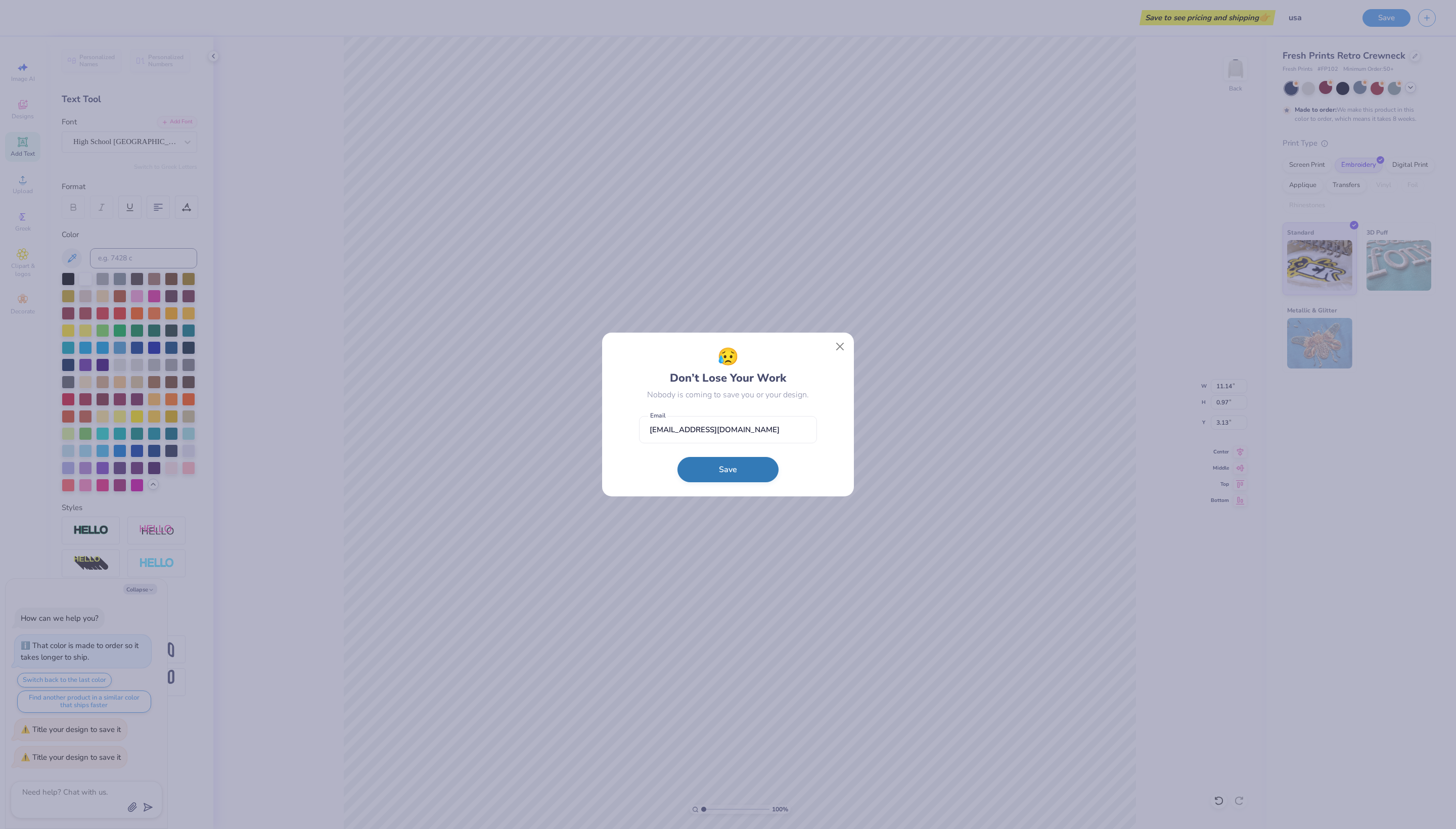
click at [701, 480] on button "Save" at bounding box center [728, 469] width 101 height 25
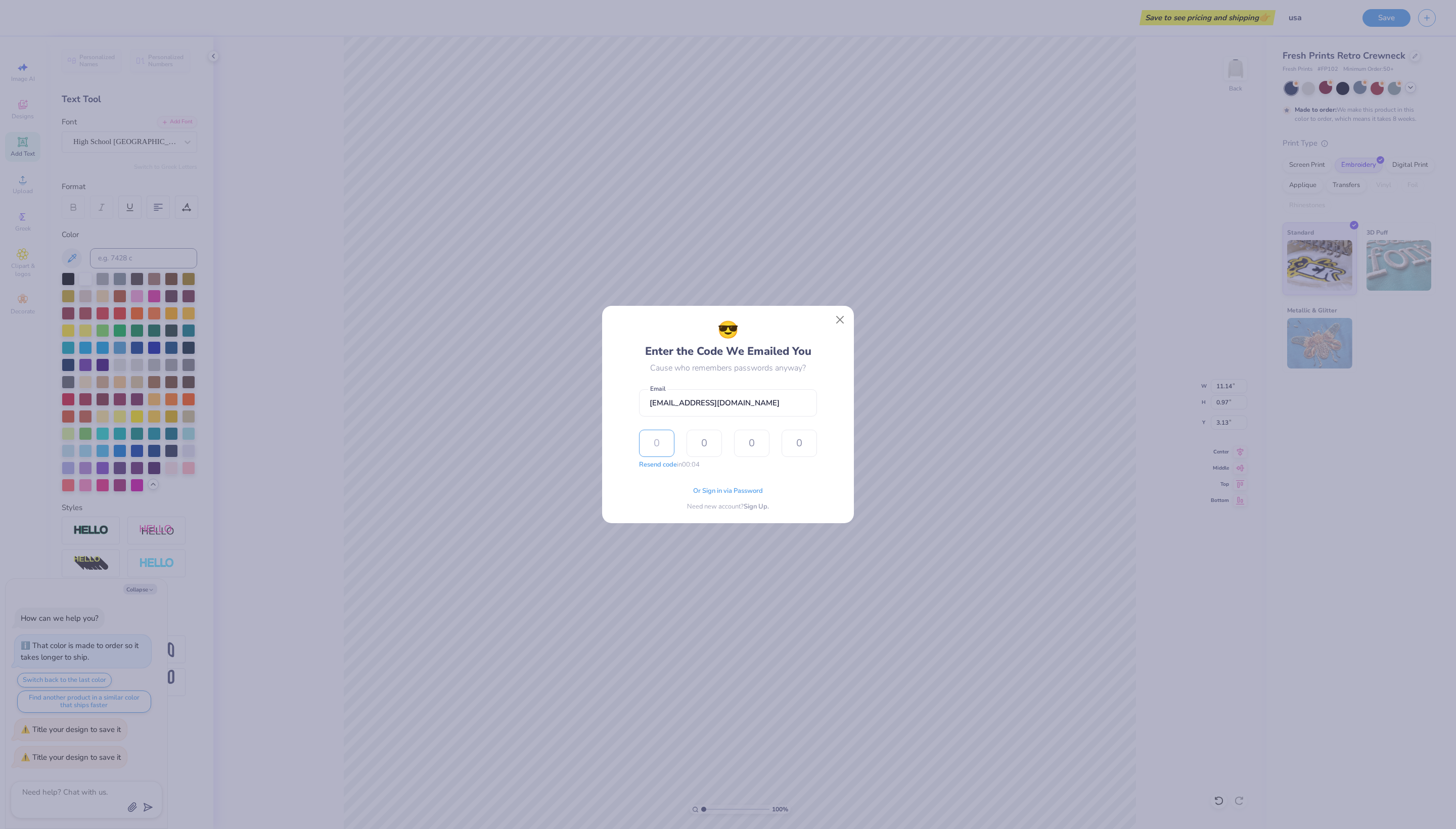
type input "6"
type input "5"
type input "2"
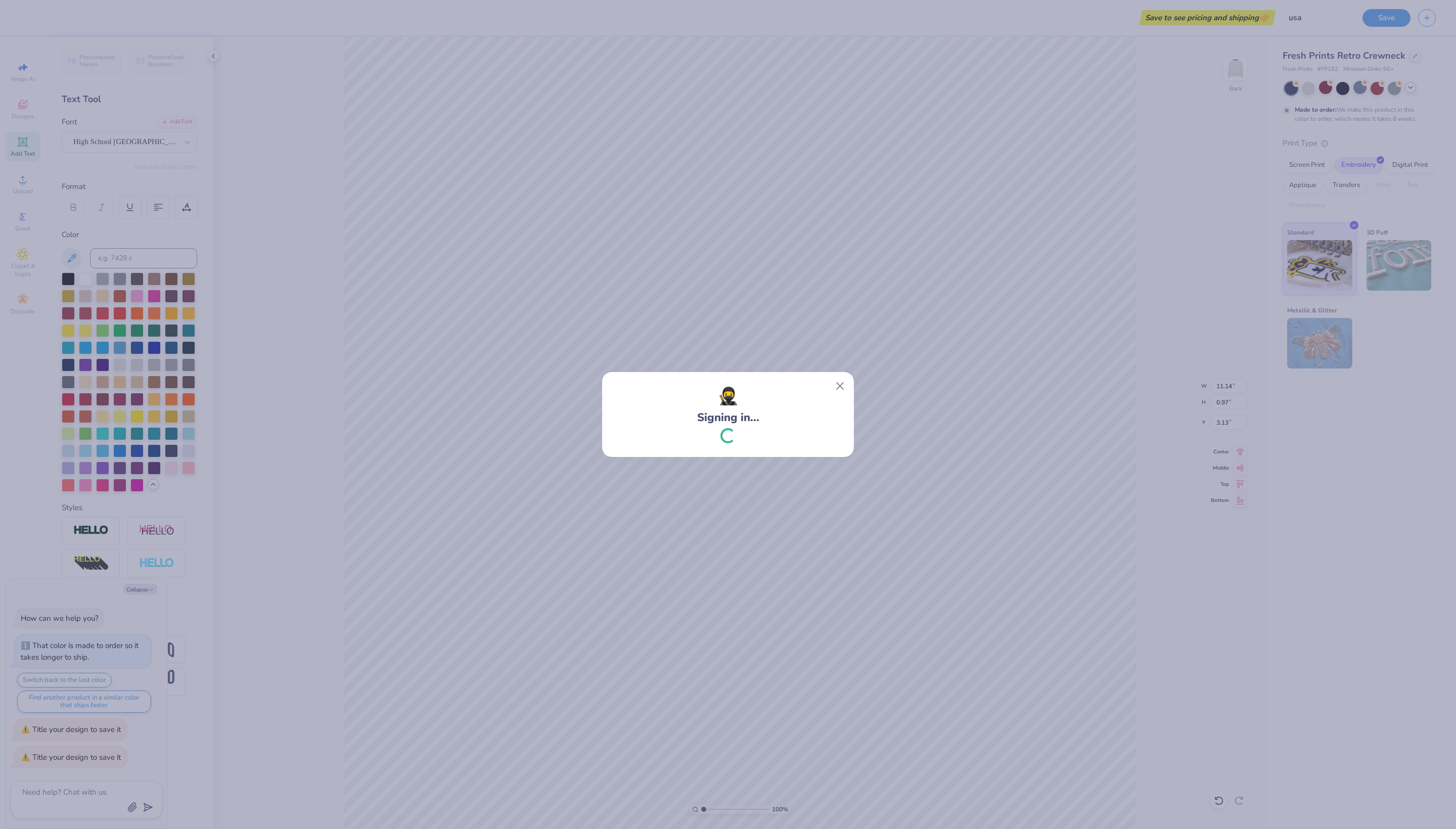
type textarea "x"
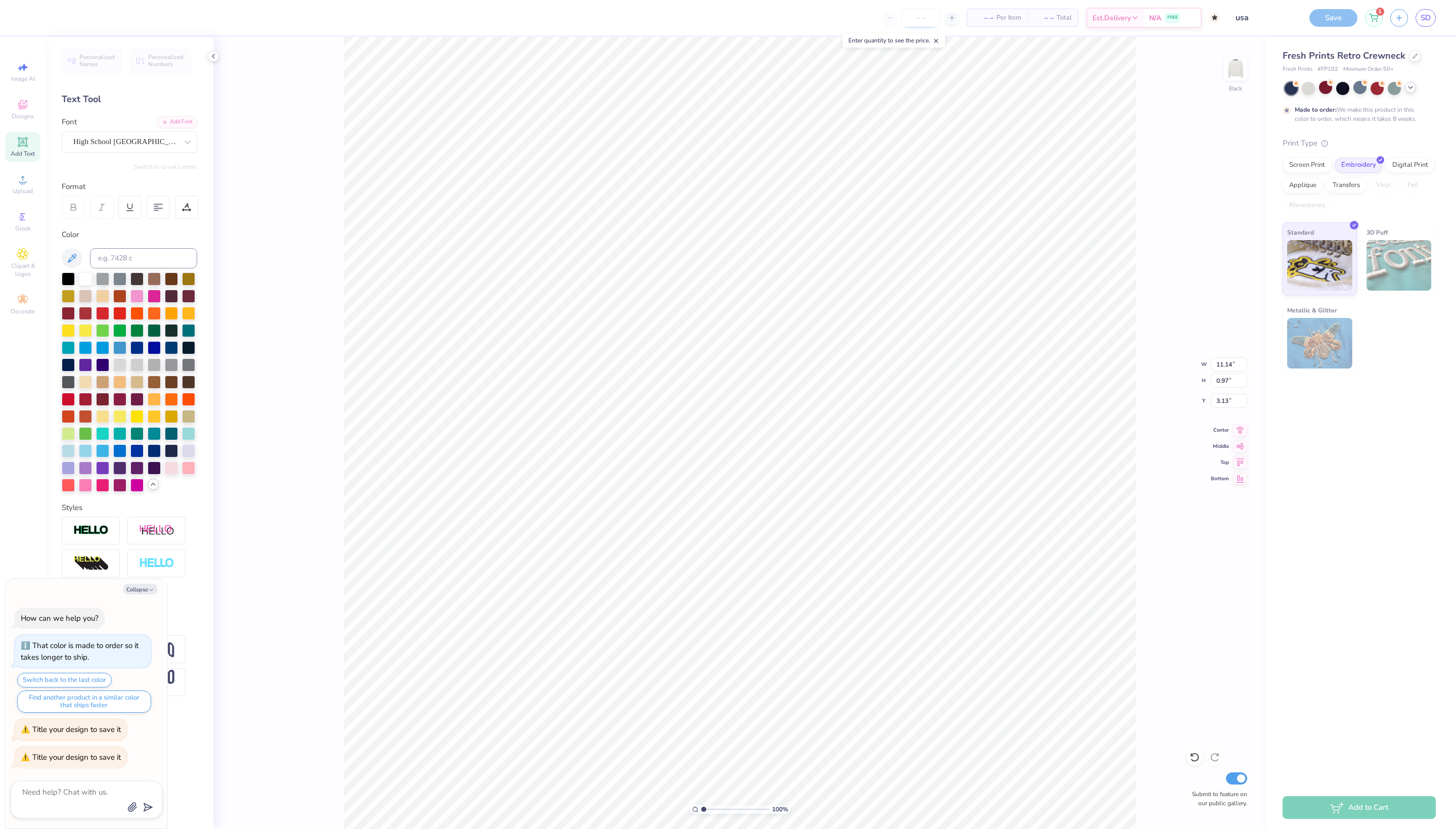
click at [901, 23] on input "number" at bounding box center [921, 18] width 39 height 18
click at [945, 22] on div at bounding box center [952, 18] width 14 height 14
type input "50"
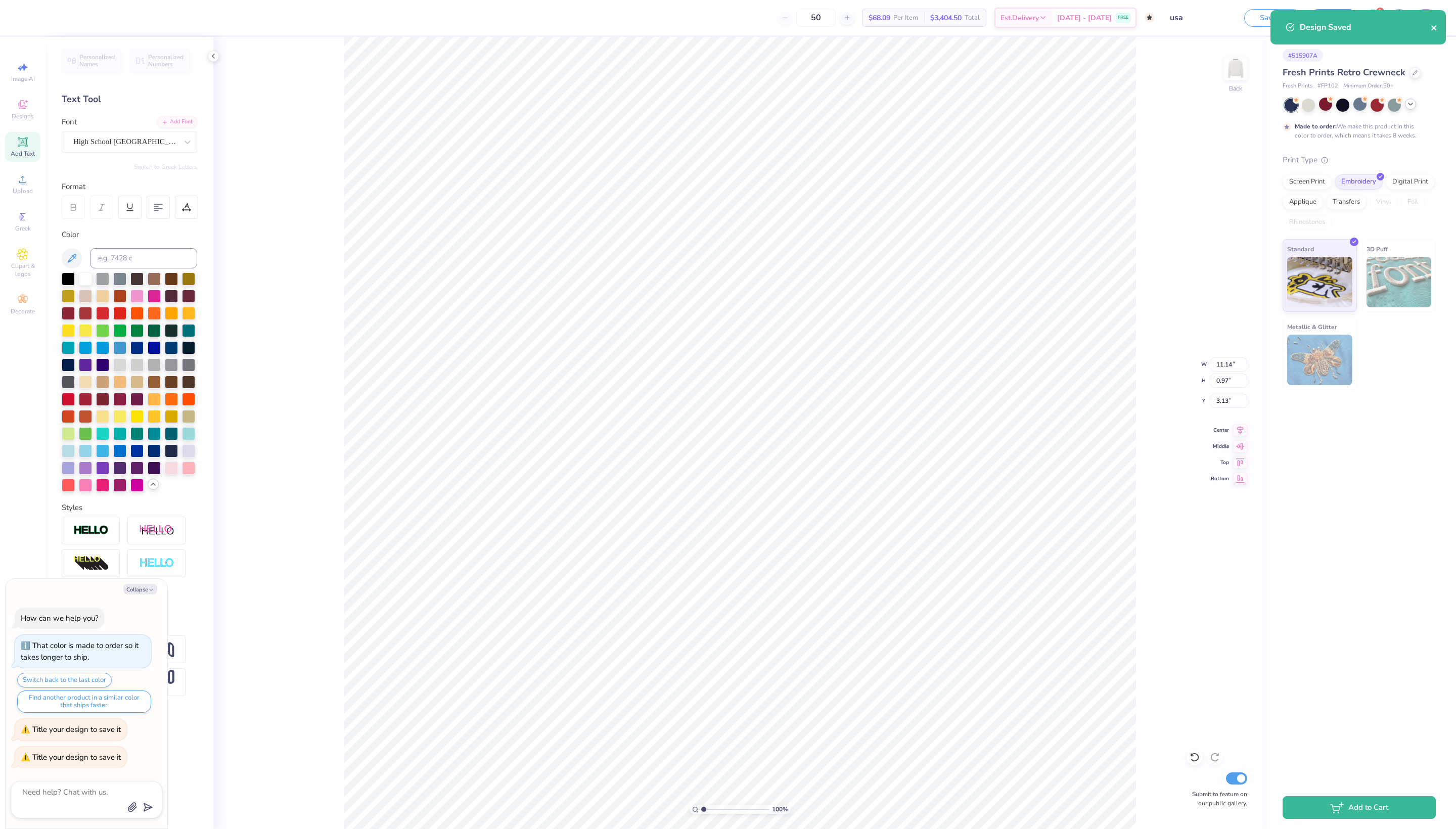
click at [1437, 27] on icon "close" at bounding box center [1434, 28] width 7 height 8
click at [1341, 609] on div "# 515907A Fresh Prints Retro Crewneck Fresh Prints # FP102 Minimum Order: 50 + …" at bounding box center [1361, 411] width 190 height 749
click at [1315, 597] on div "# 515907A Fresh Prints Retro Crewneck Fresh Prints # FP102 Minimum Order: 50 + …" at bounding box center [1361, 411] width 190 height 749
click at [1278, 663] on div "# 515907A Fresh Prints Retro Crewneck Fresh Prints # FP102 Minimum Order: 50 + …" at bounding box center [1361, 411] width 190 height 749
click at [1282, 659] on div "# 515907A Fresh Prints Retro Crewneck Fresh Prints # FP102 Minimum Order: 50 + …" at bounding box center [1361, 411] width 190 height 749
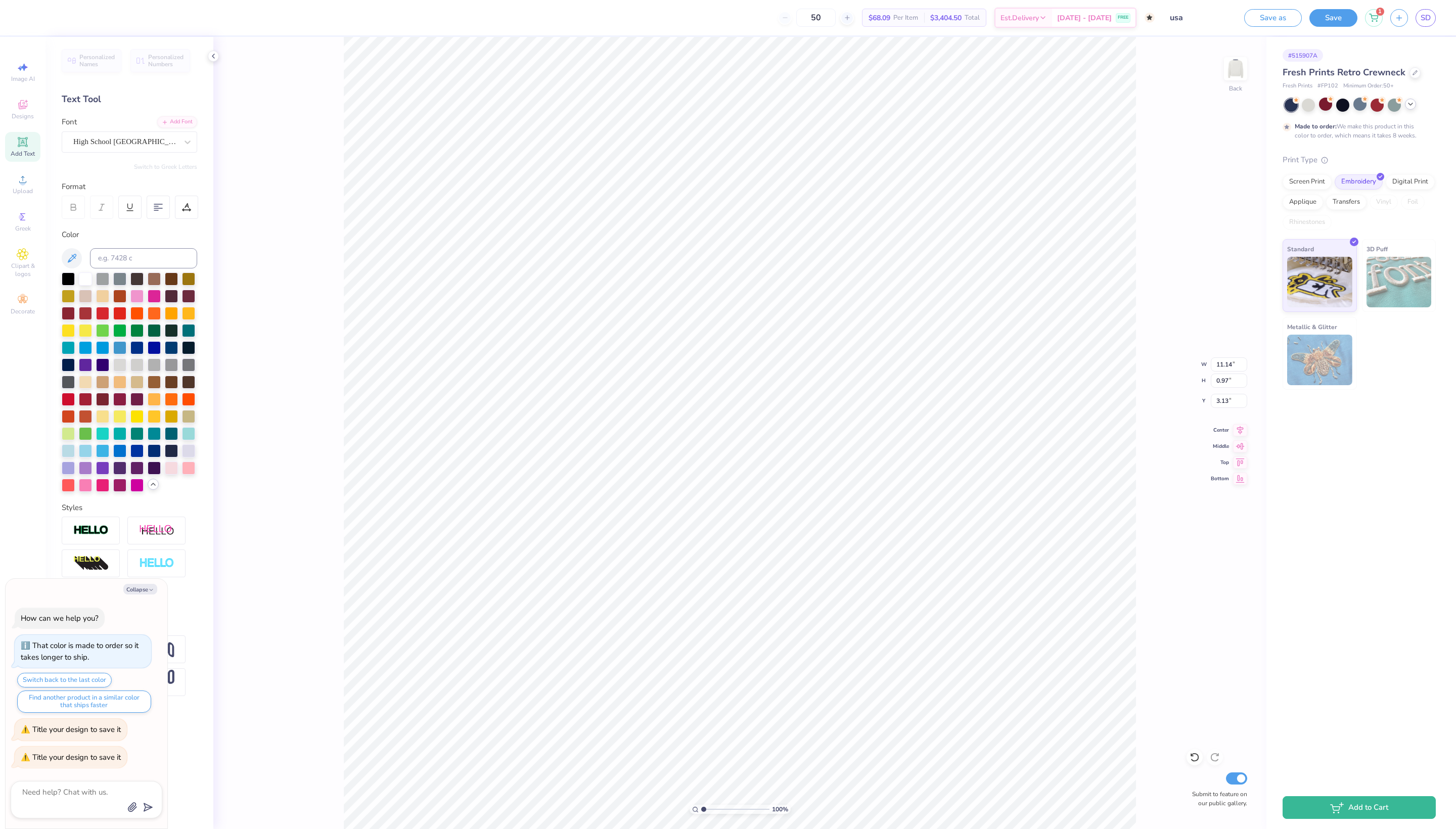
click at [1142, 618] on div "100 % Back W 11.14 11.14 " H 0.97 0.97 " Y 3.13 3.13 " Center Middle Top Bottom…" at bounding box center [740, 433] width 1053 height 792
click at [1415, 74] on div at bounding box center [1415, 72] width 11 height 11
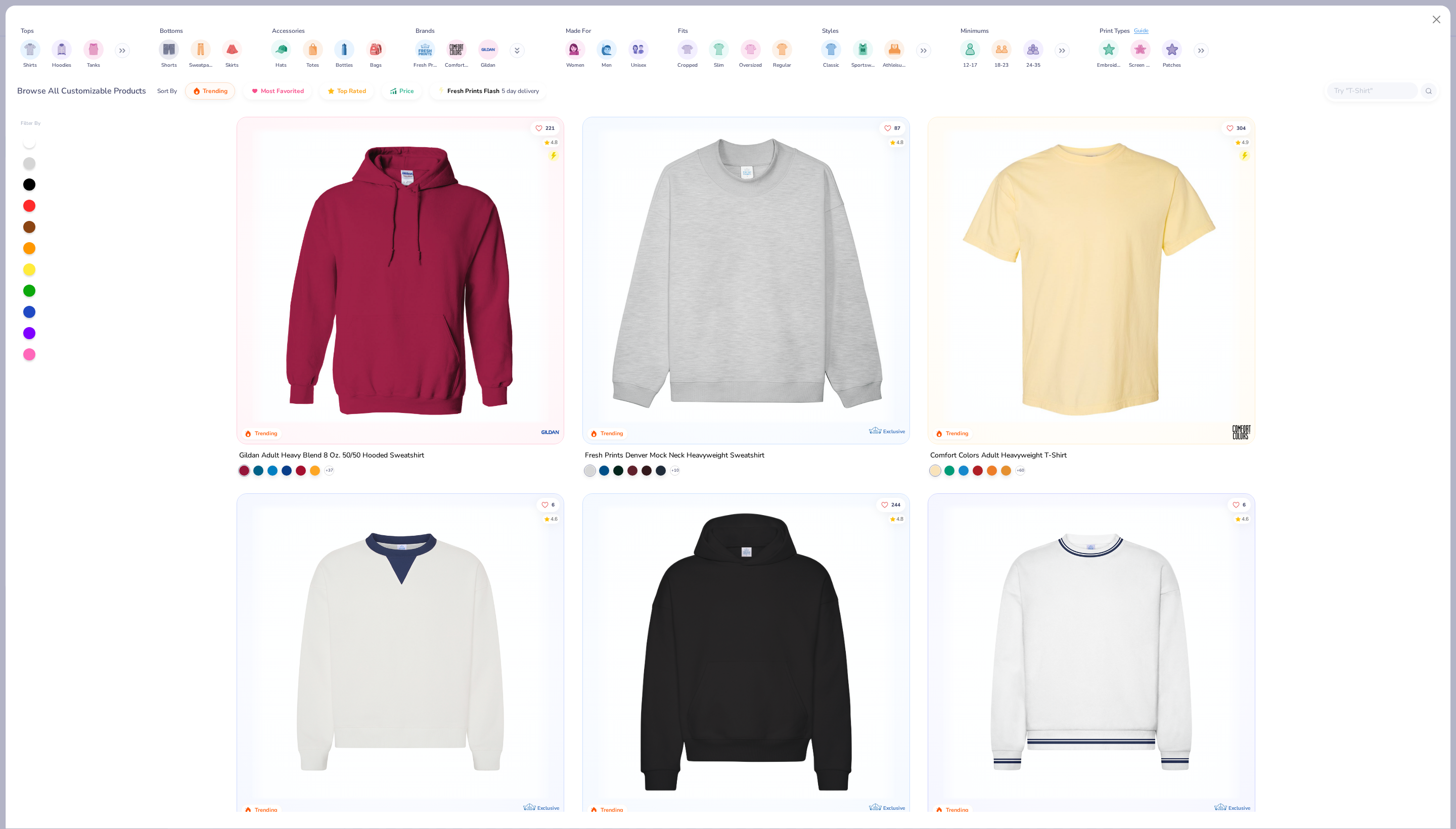
click at [1015, 601] on img at bounding box center [1091, 652] width 306 height 296
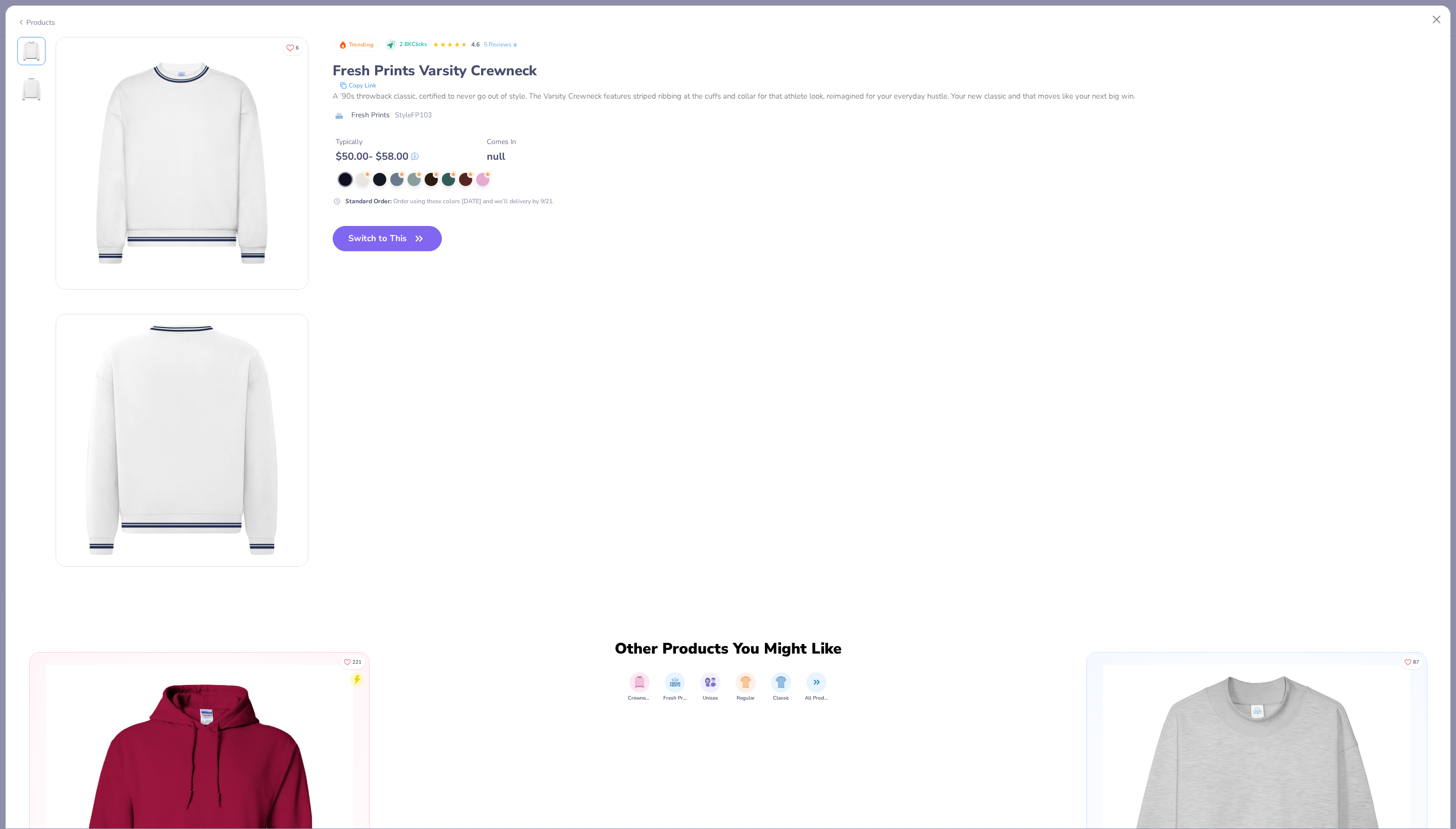
click at [391, 268] on div "Switch to This" at bounding box center [387, 246] width 110 height 41
click at [379, 251] on button "Switch to This" at bounding box center [387, 238] width 110 height 25
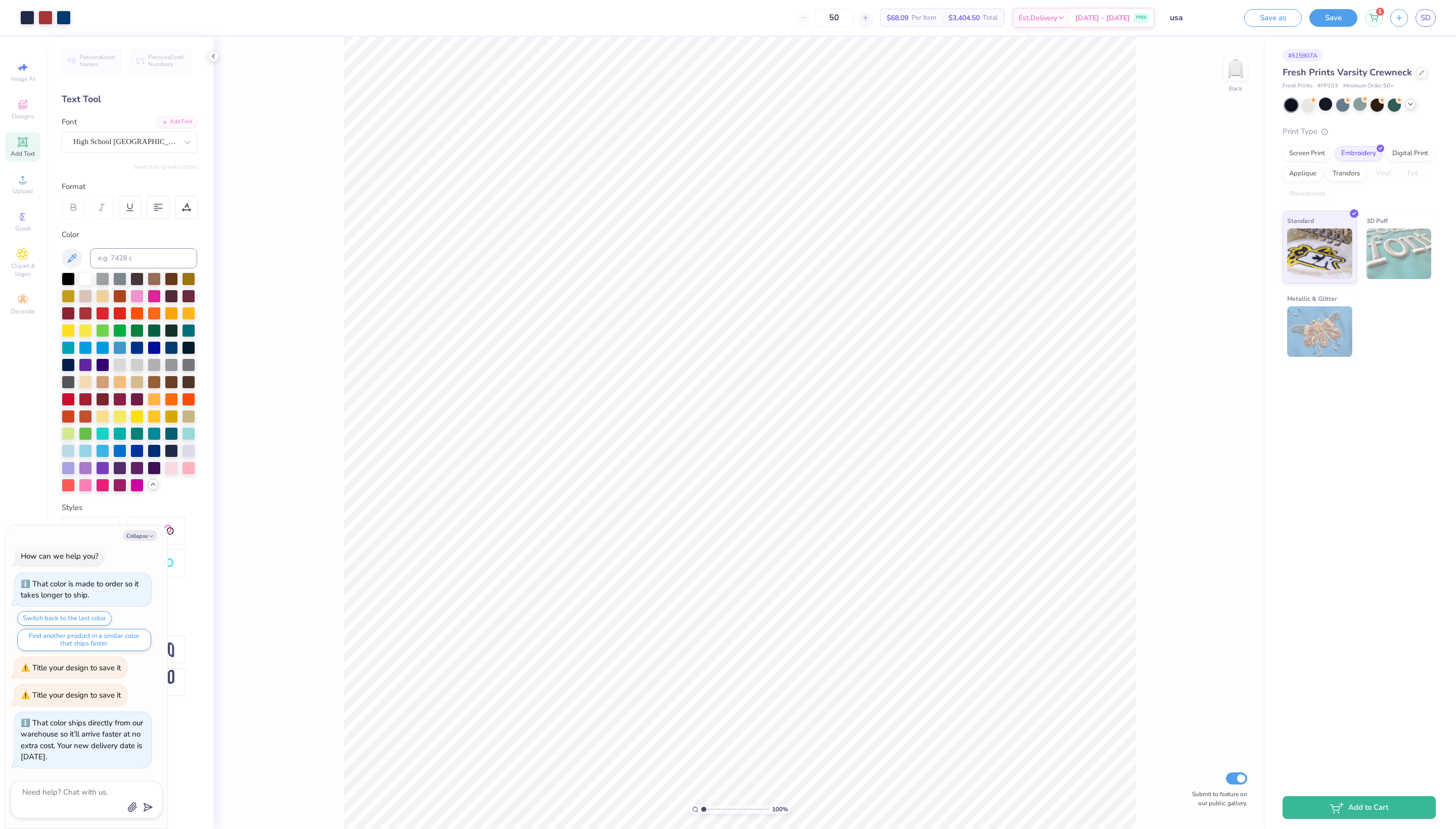
click at [1420, 111] on div at bounding box center [1361, 105] width 151 height 13
click at [1414, 108] on icon at bounding box center [1411, 104] width 8 height 8
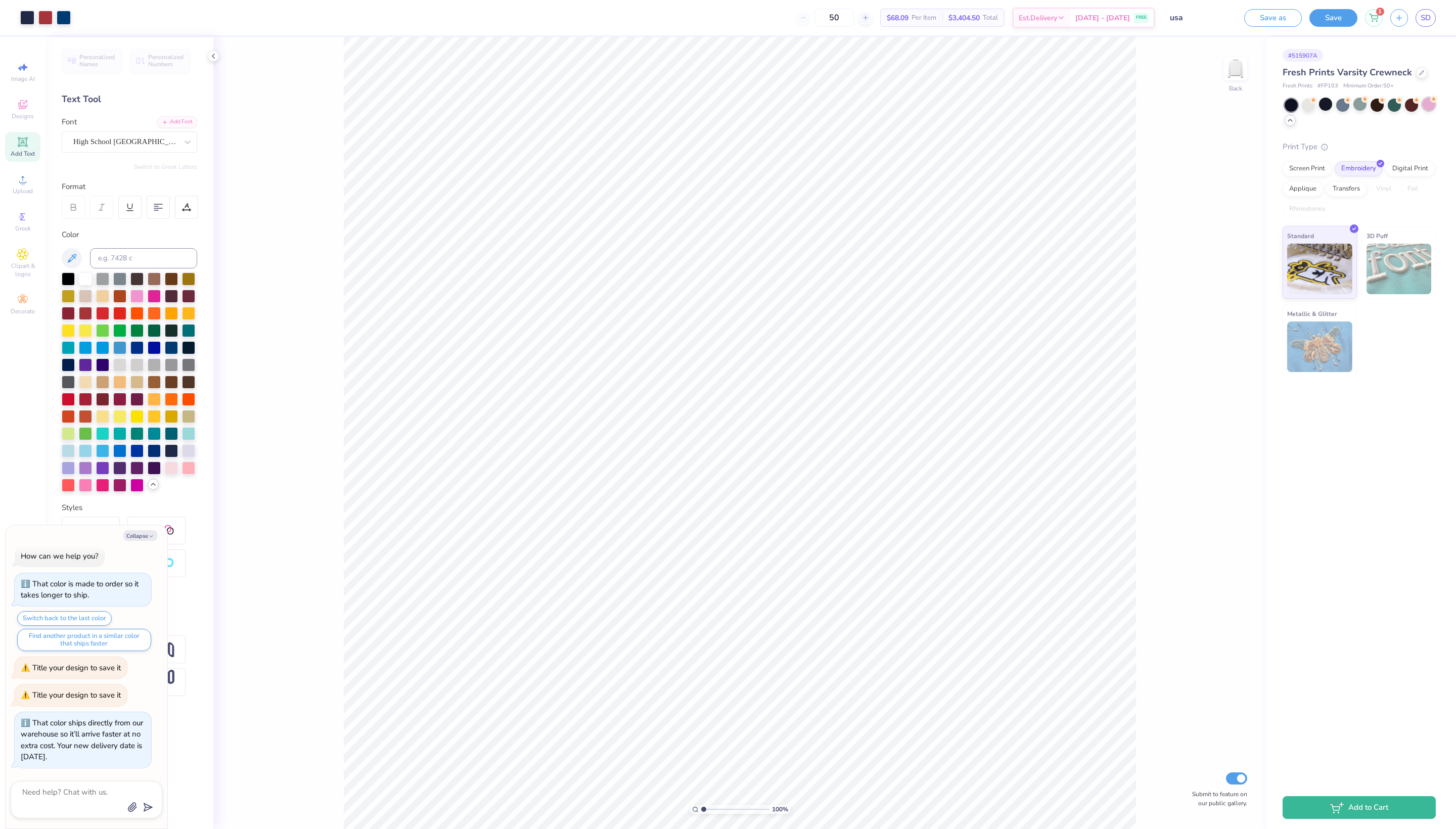
click at [1431, 111] on div at bounding box center [1428, 103] width 13 height 13
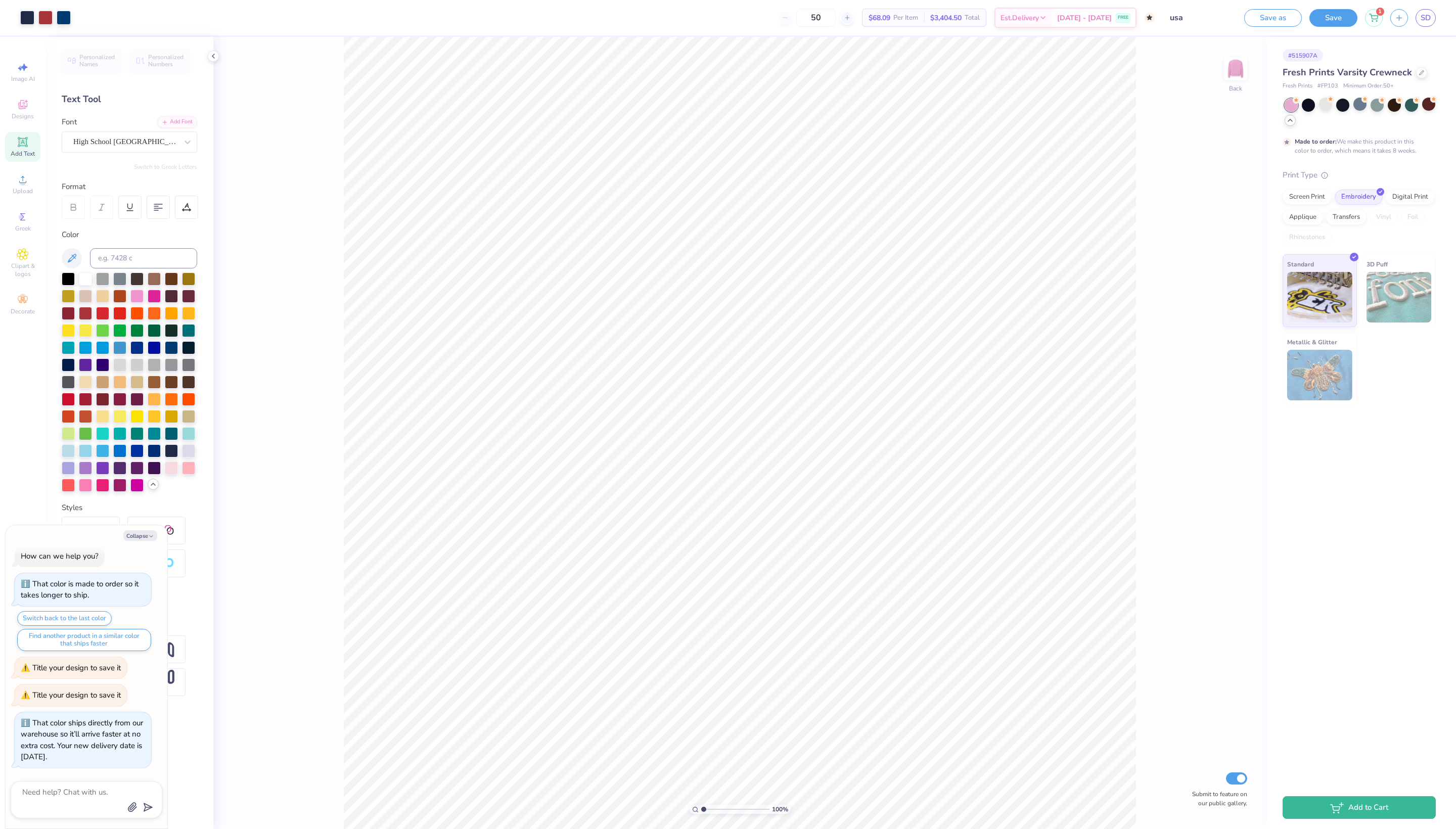
scroll to position [139, 0]
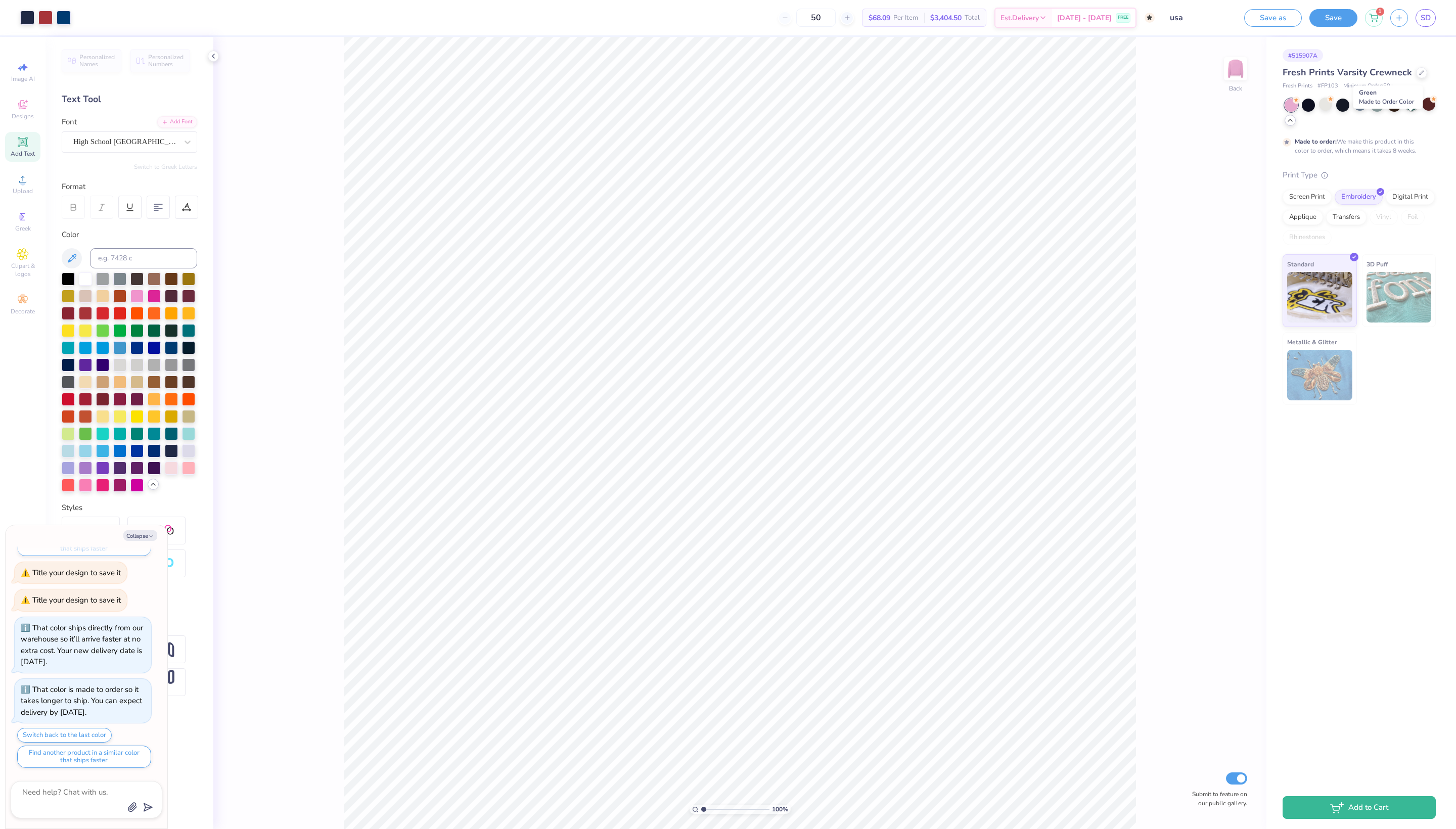
click at [1409, 111] on div at bounding box center [1411, 103] width 13 height 13
click at [83, 284] on div at bounding box center [85, 278] width 13 height 13
click at [87, 284] on div at bounding box center [85, 278] width 13 height 13
type textarea "x"
type input "2.97"
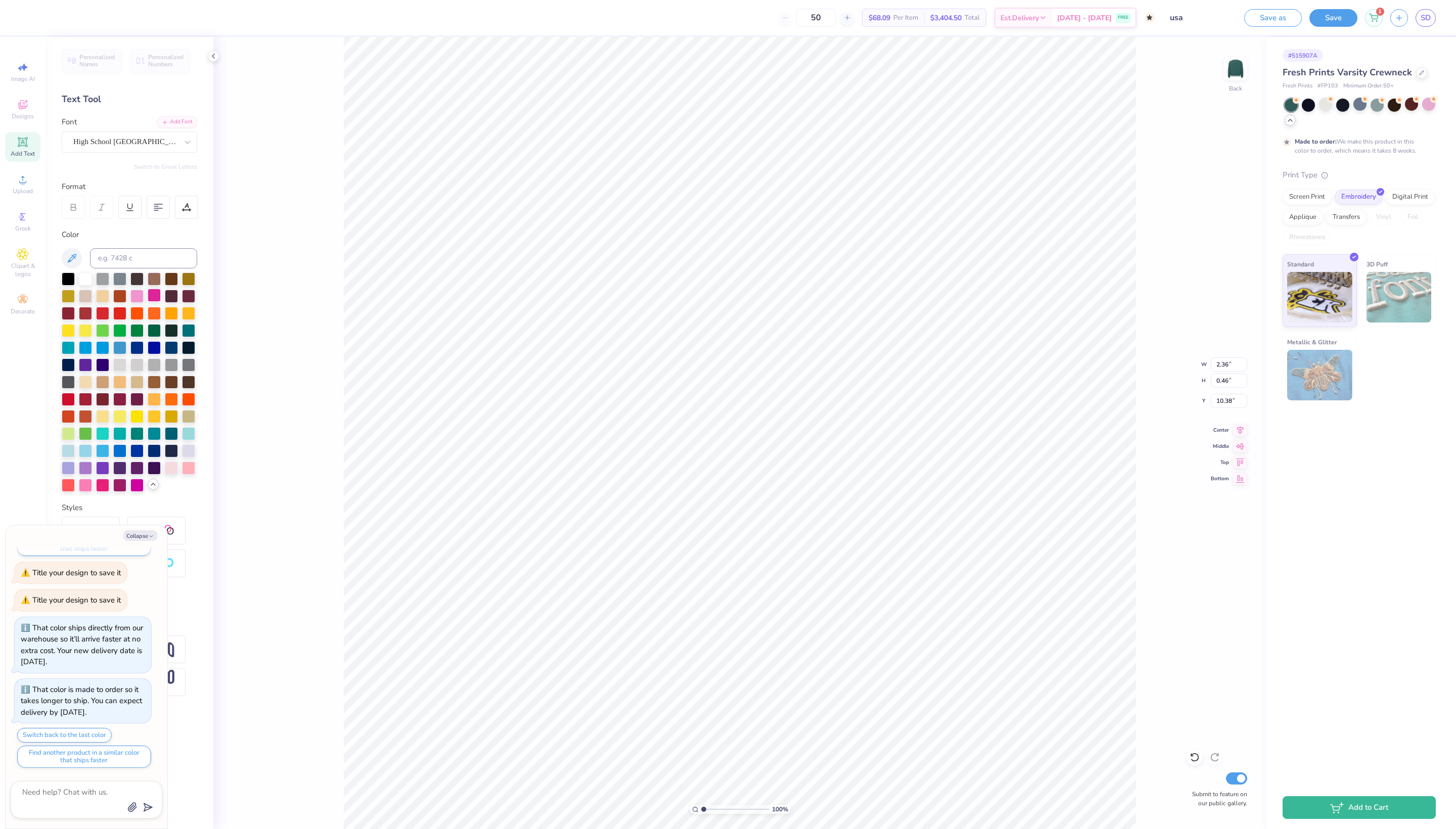
type input "1.76"
type input "7.63"
type textarea "x"
type input "7.84"
click at [1339, 111] on div at bounding box center [1342, 103] width 13 height 13
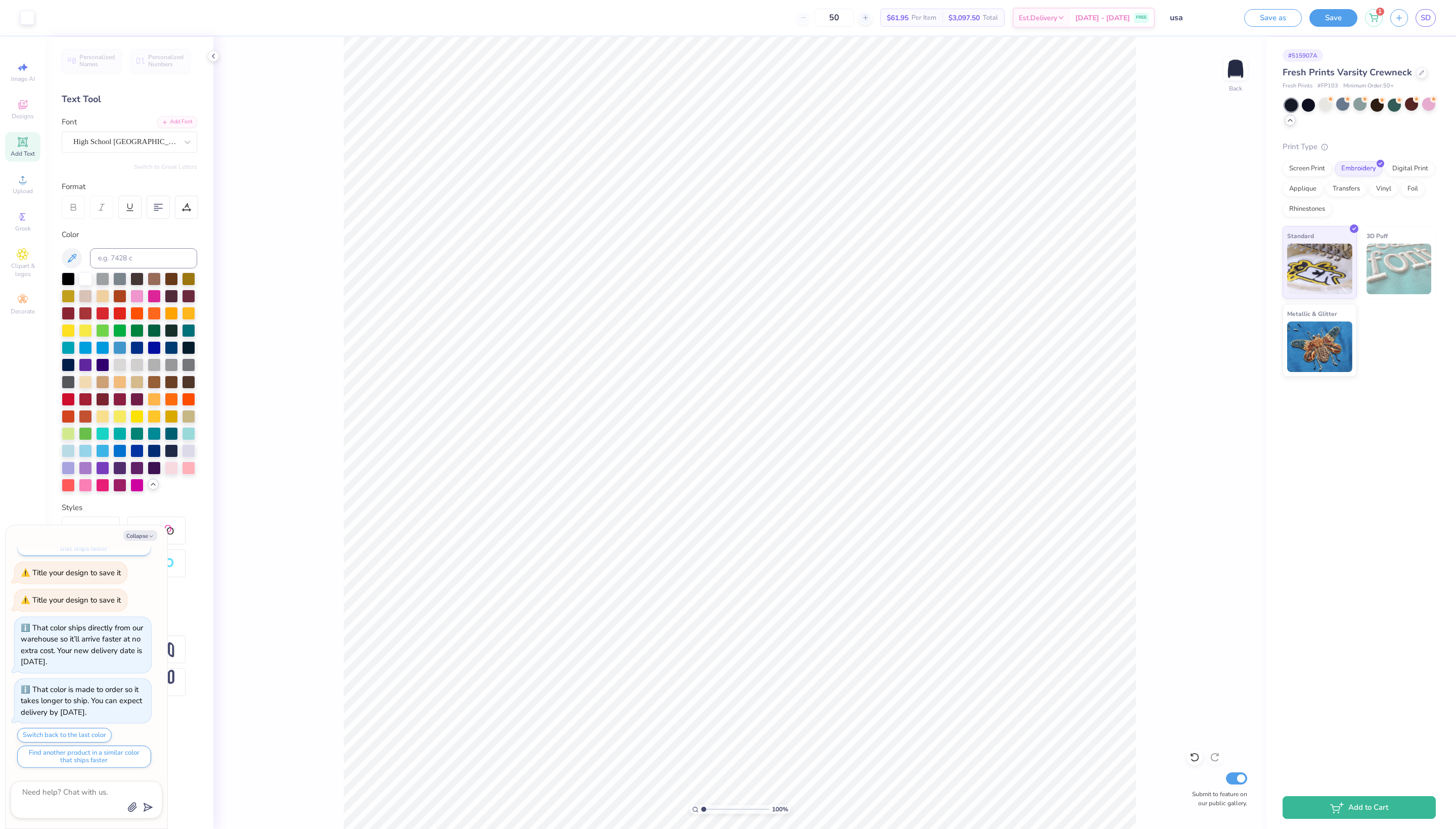
scroll to position [222, 0]
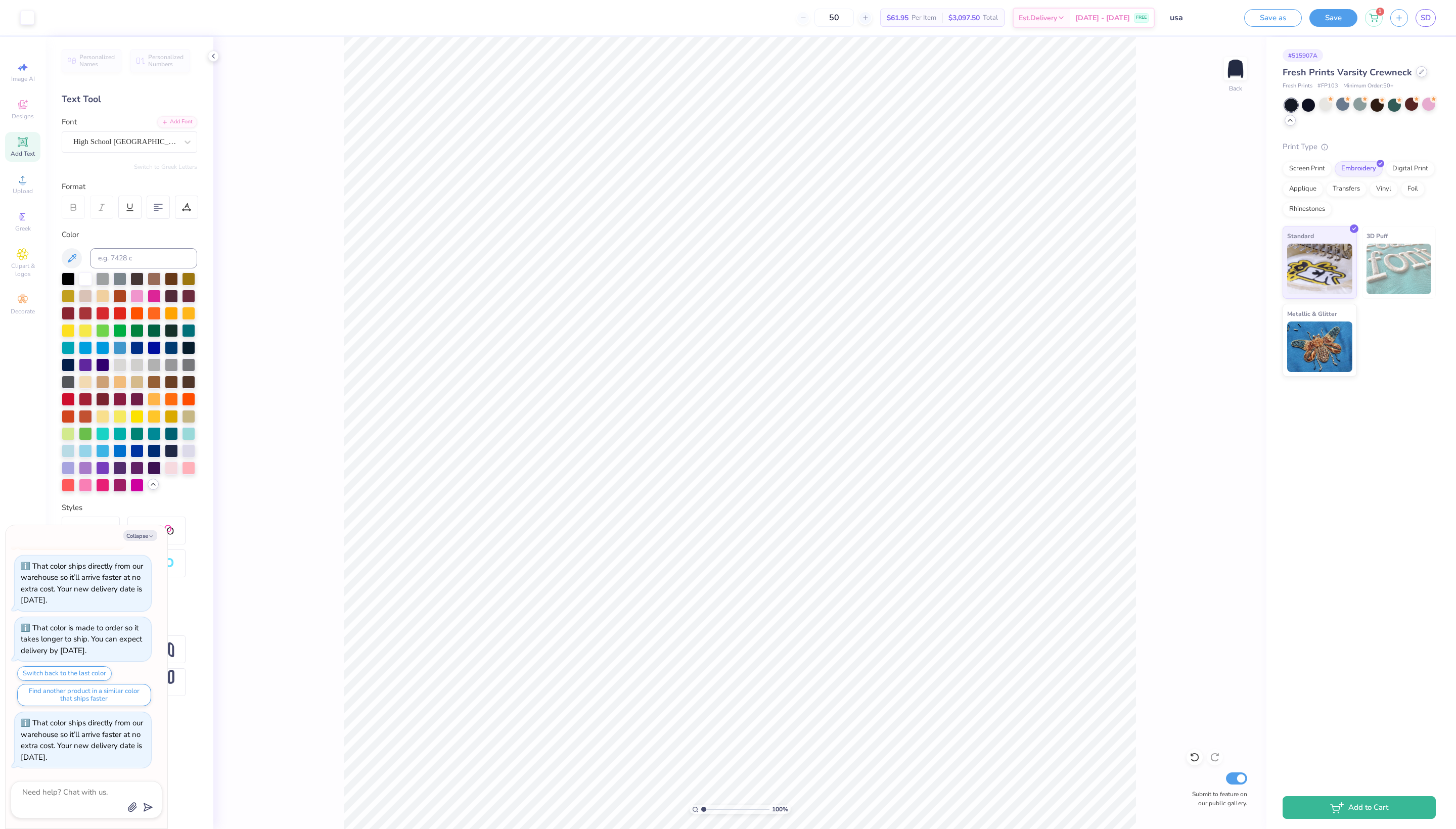
click at [1422, 73] on div at bounding box center [1422, 72] width 11 height 11
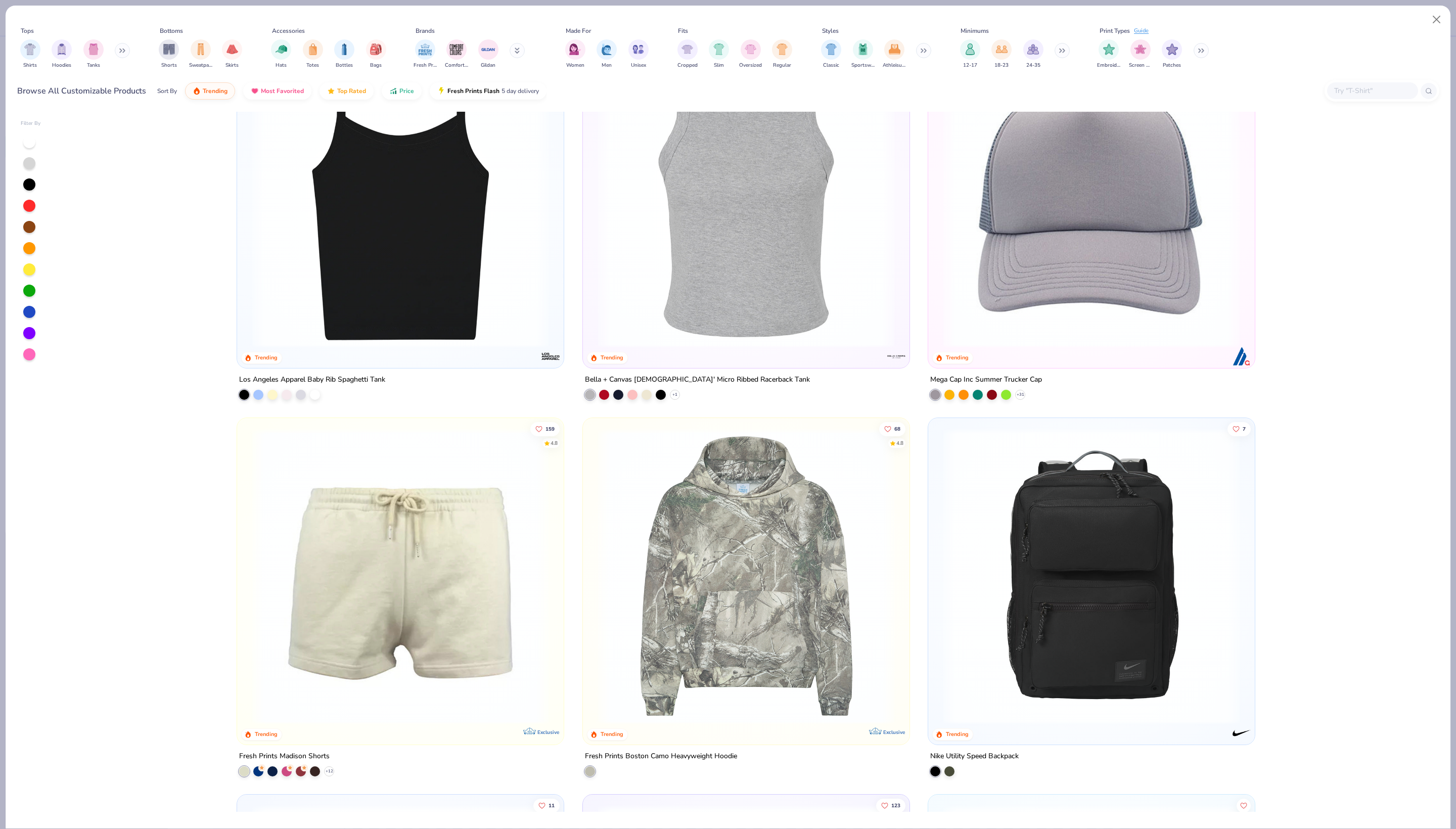
scroll to position [3123, 0]
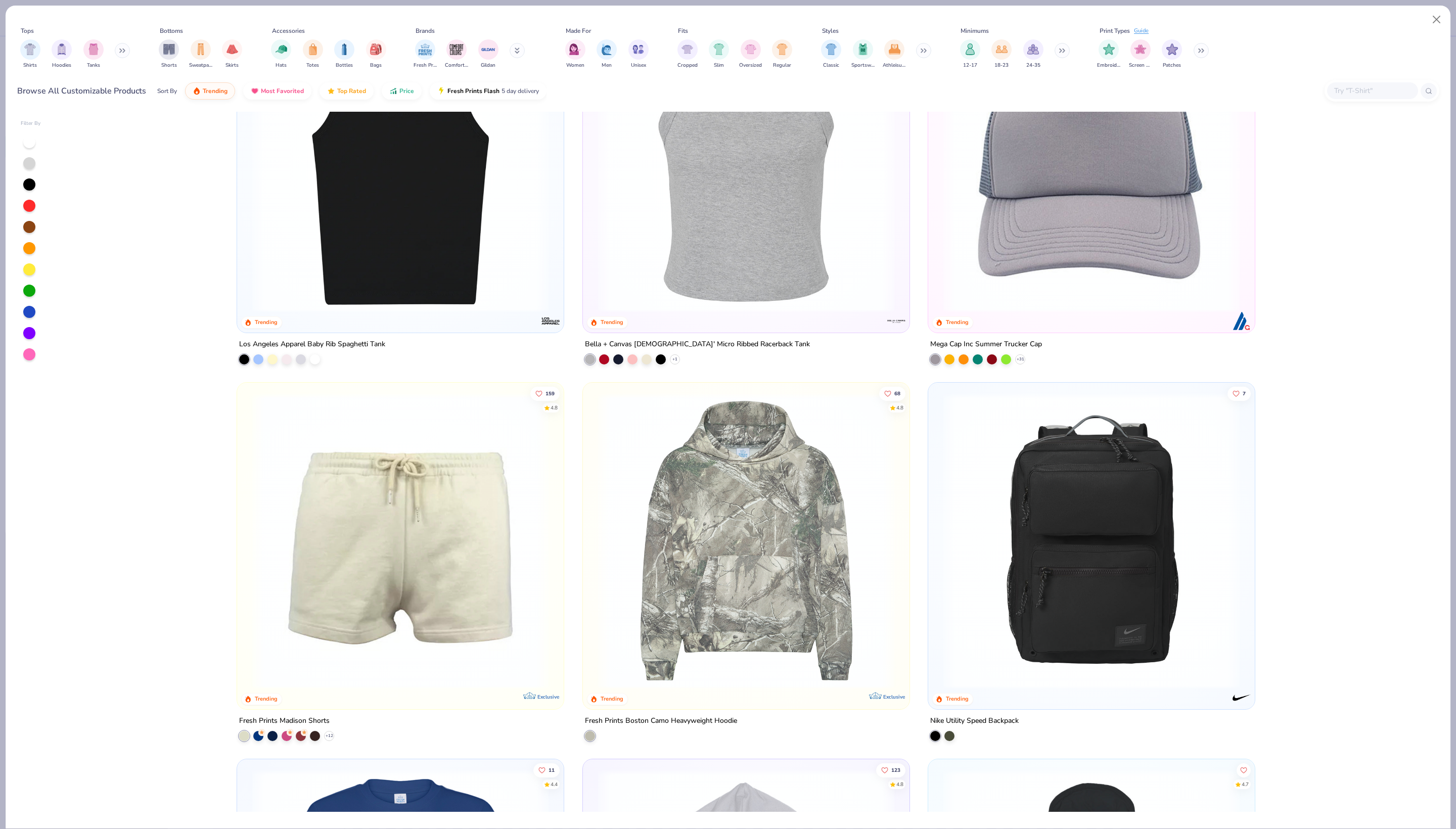
click at [752, 597] on img at bounding box center [746, 541] width 306 height 296
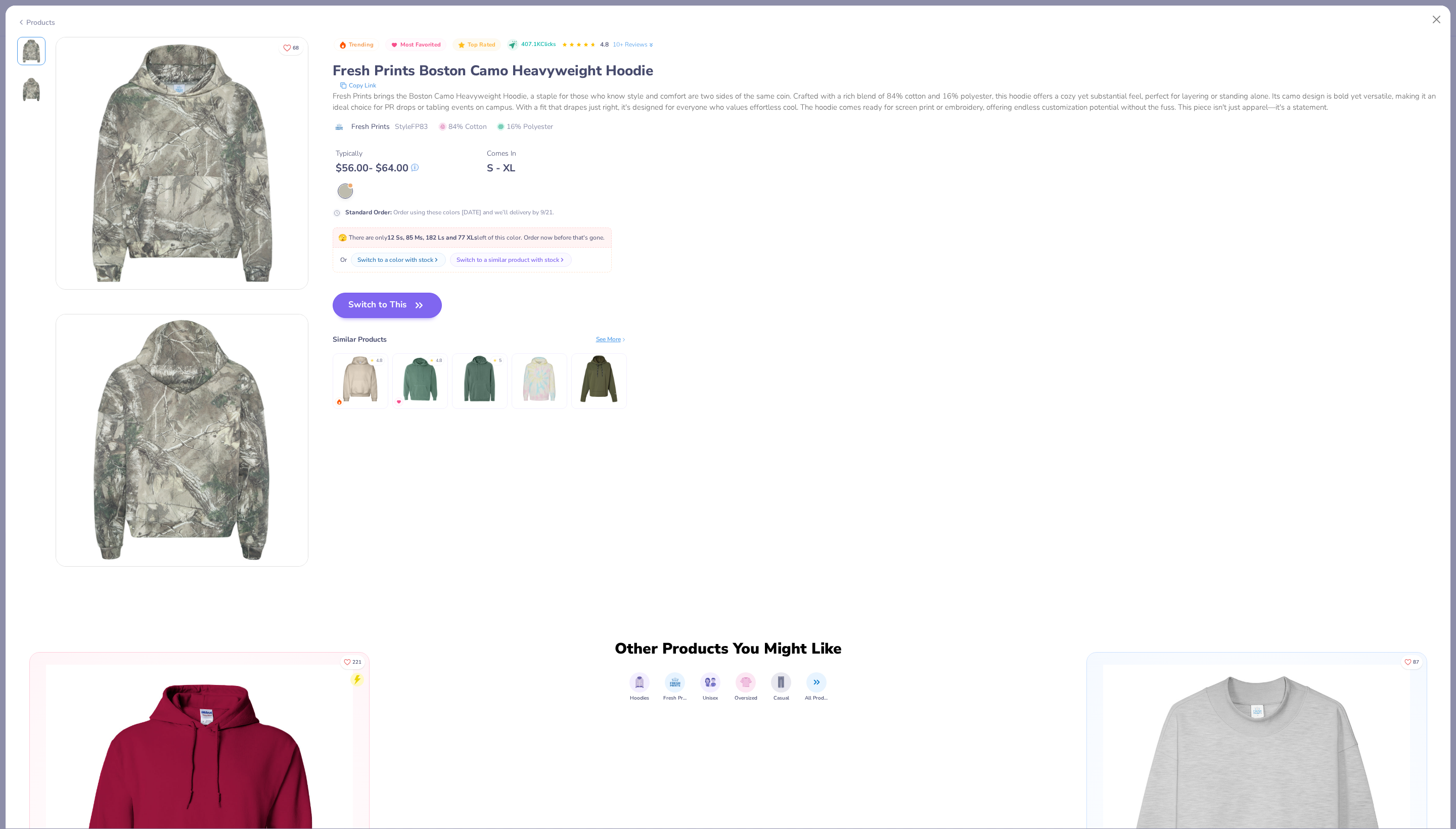
click at [385, 318] on button "Switch to This" at bounding box center [387, 305] width 110 height 25
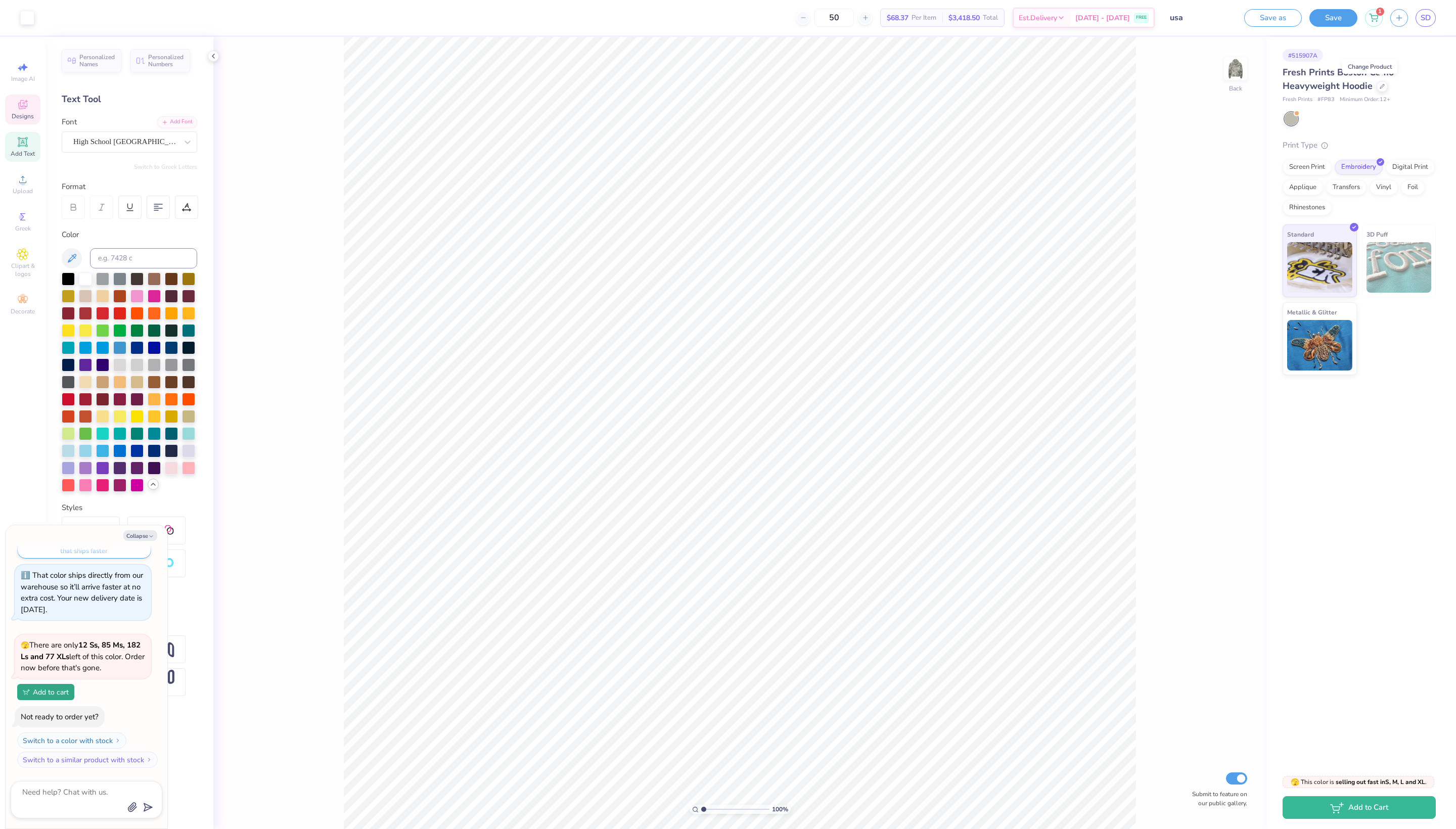
click at [23, 120] on span "Designs" at bounding box center [22, 116] width 22 height 8
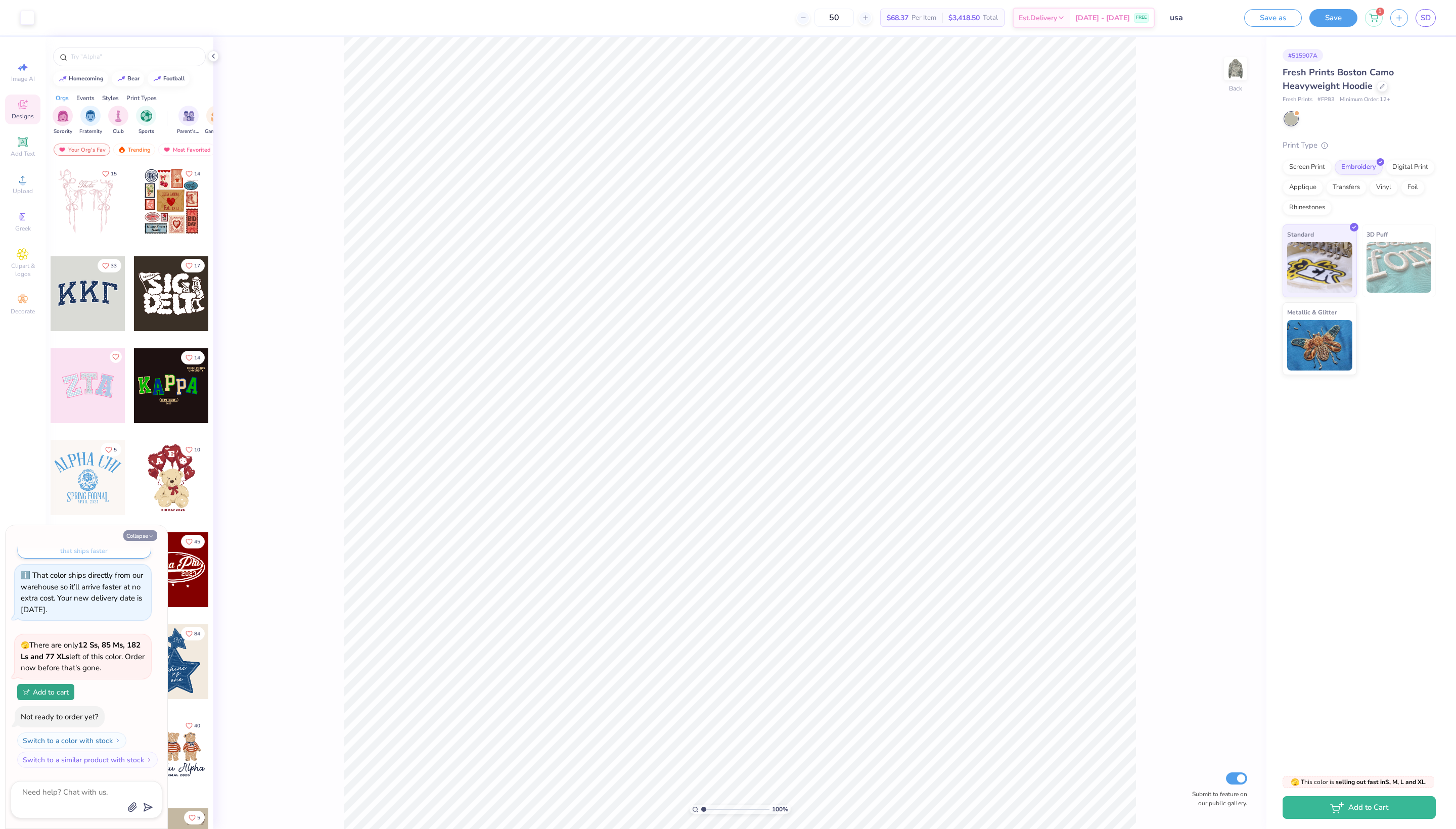
click at [139, 534] on button "Collapse" at bounding box center [141, 536] width 34 height 11
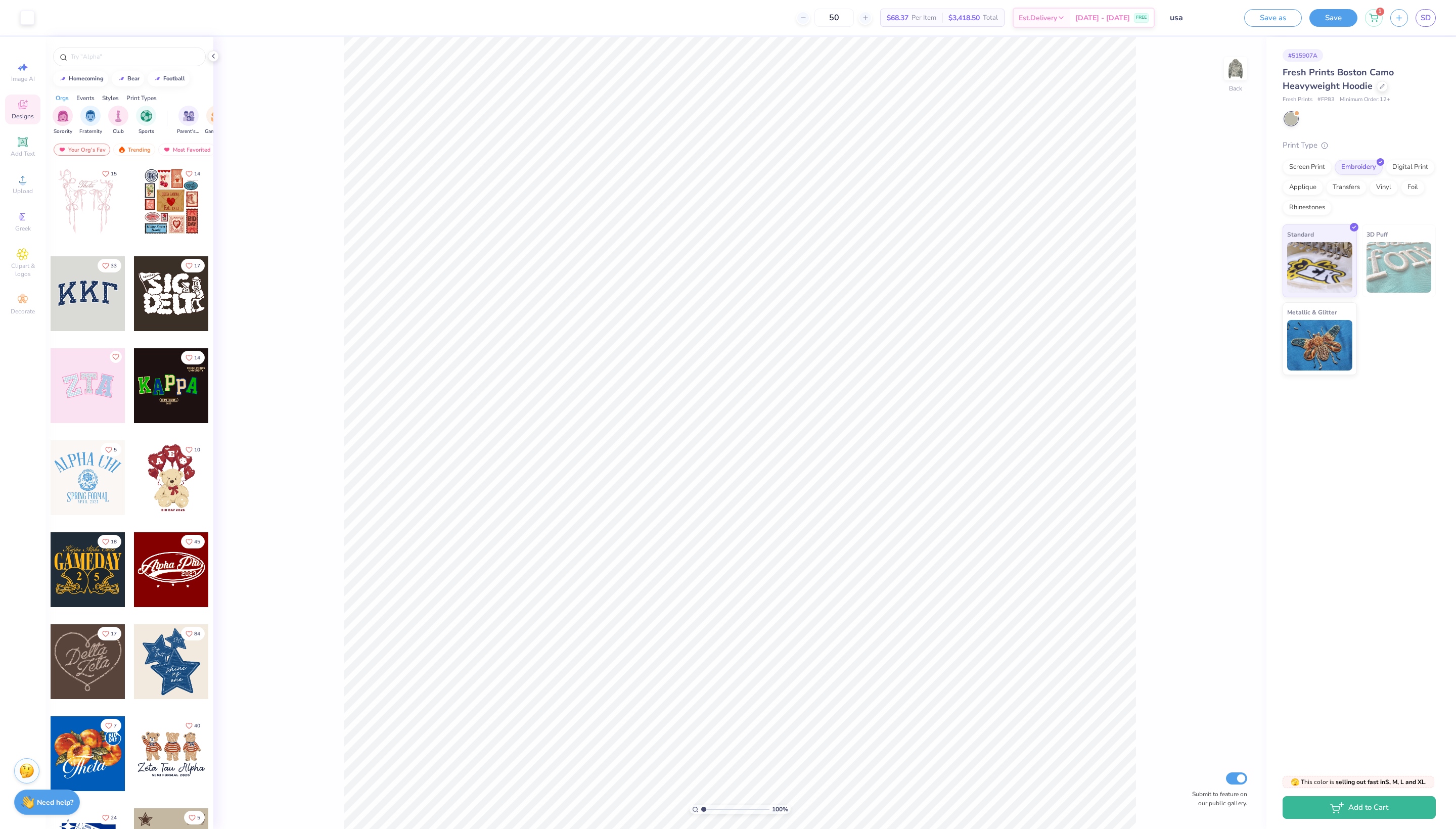
type textarea "x"
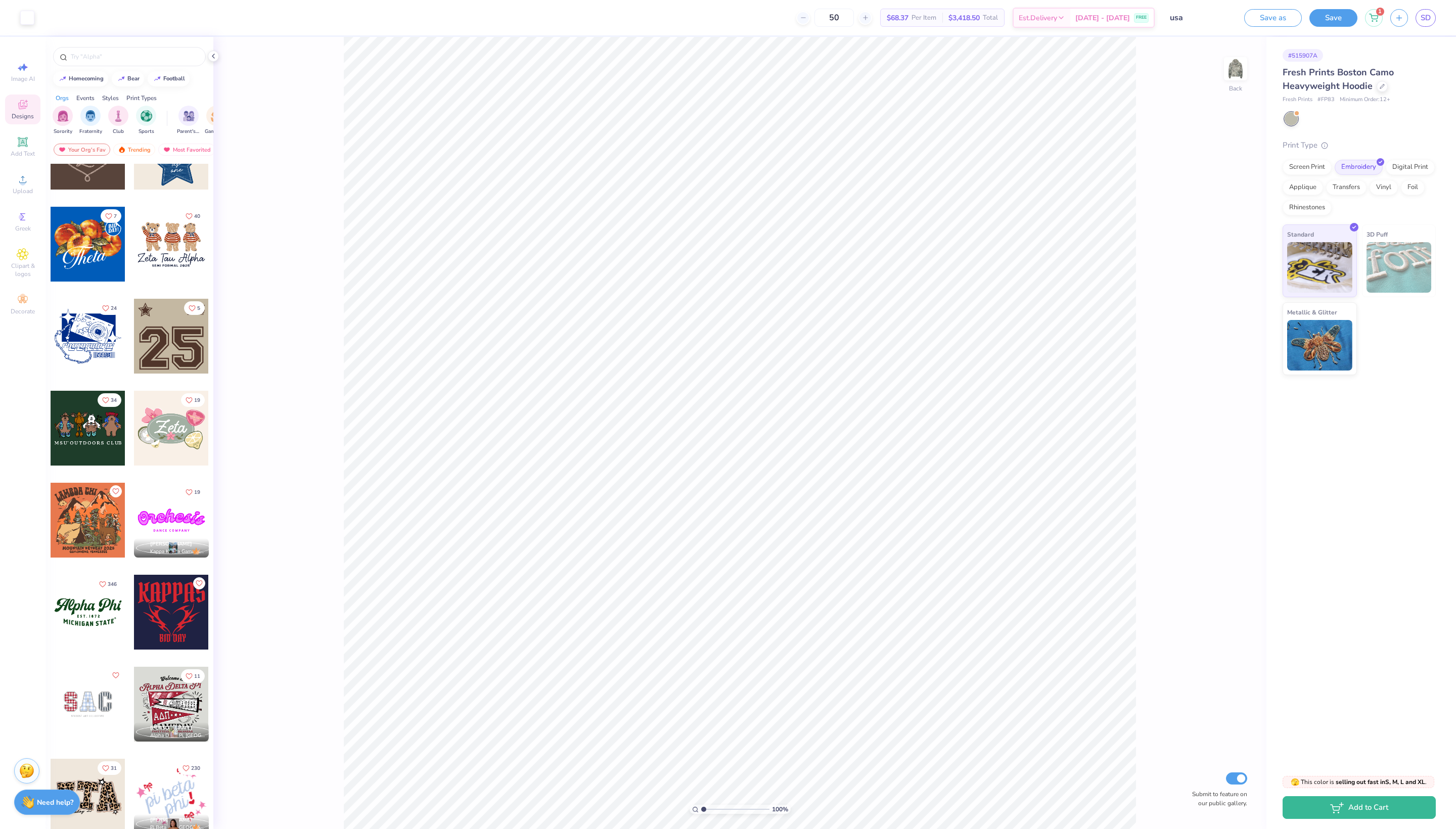
scroll to position [513, 0]
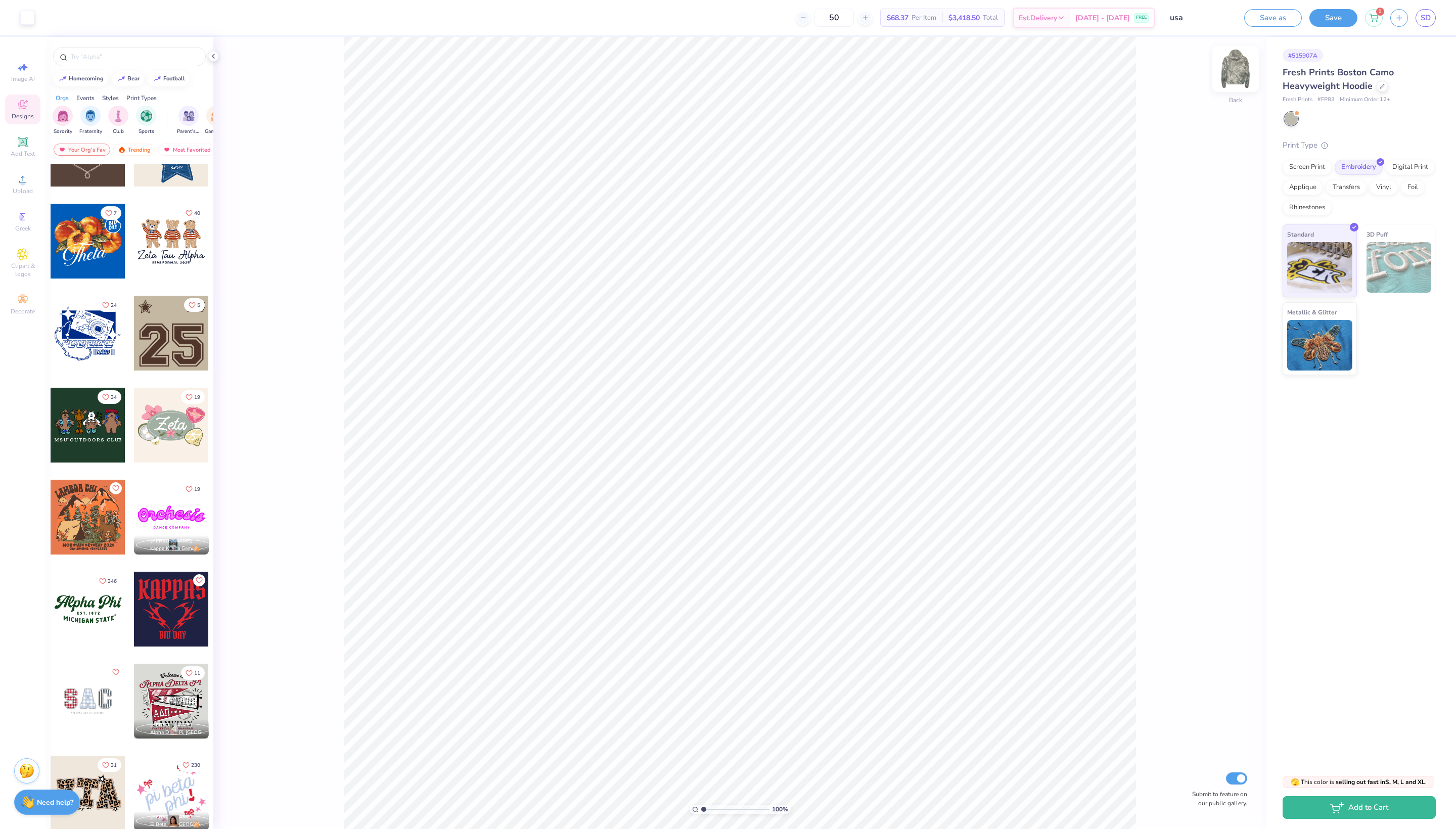
click at [1237, 82] on img at bounding box center [1236, 69] width 41 height 41
click at [170, 346] on div at bounding box center [171, 333] width 75 height 75
type input "6.82"
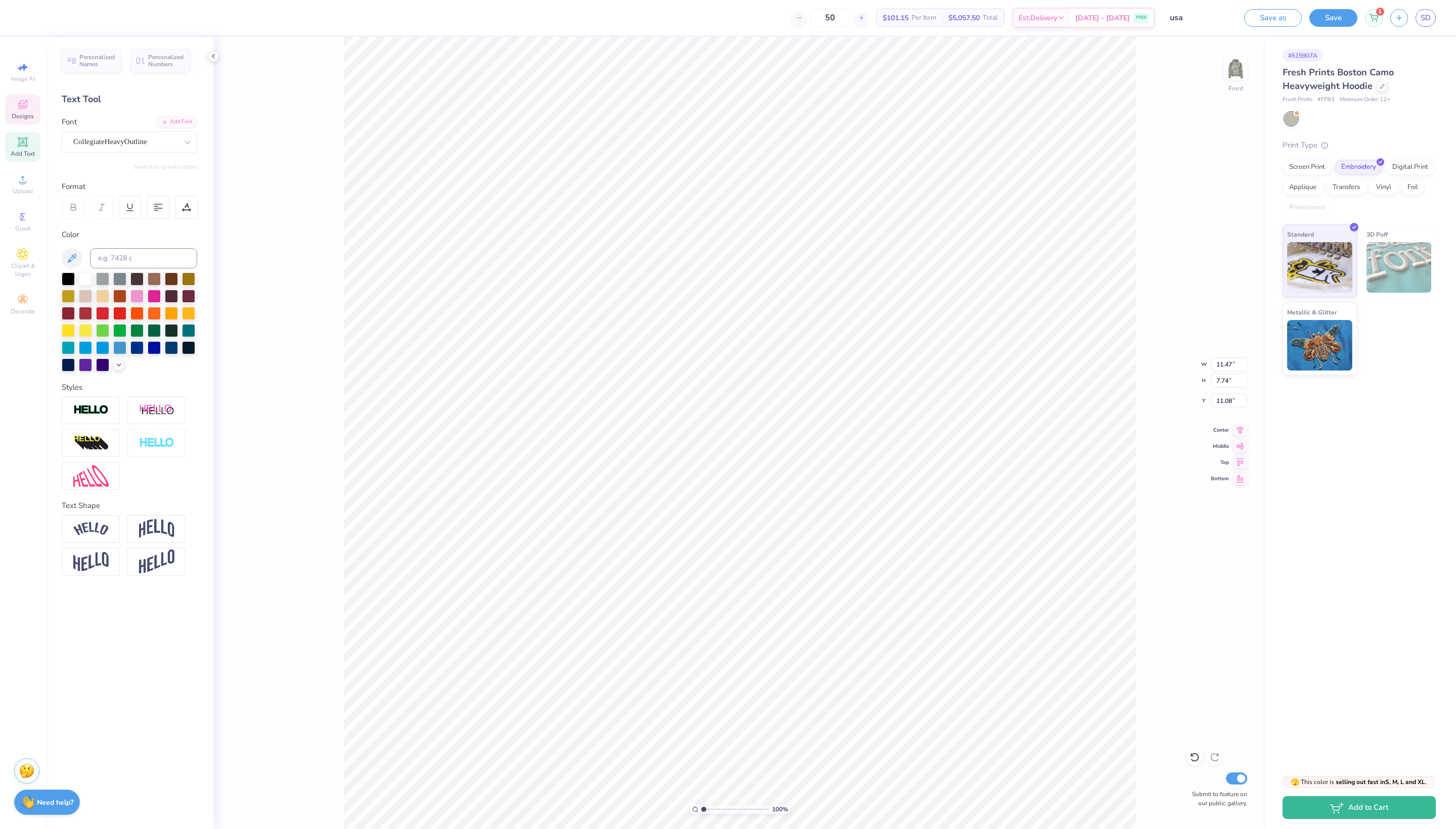
type textarea "2"
type textarea "21"
type input "2.60"
type input "2.49"
type input "6.82"
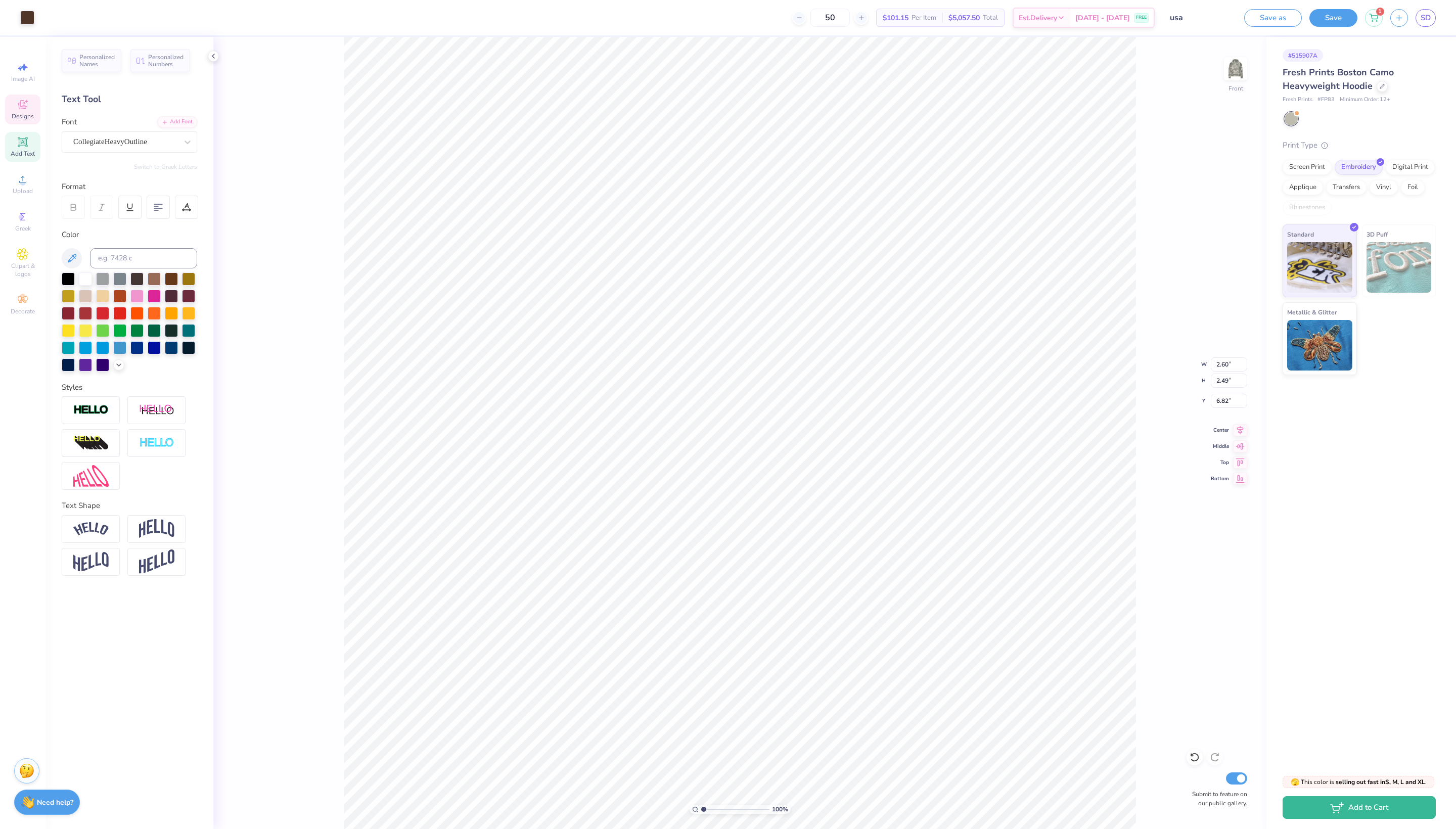
type input "3.25"
type input "1.11"
type input "7.21"
type textarea "A"
type textarea "rhode island"
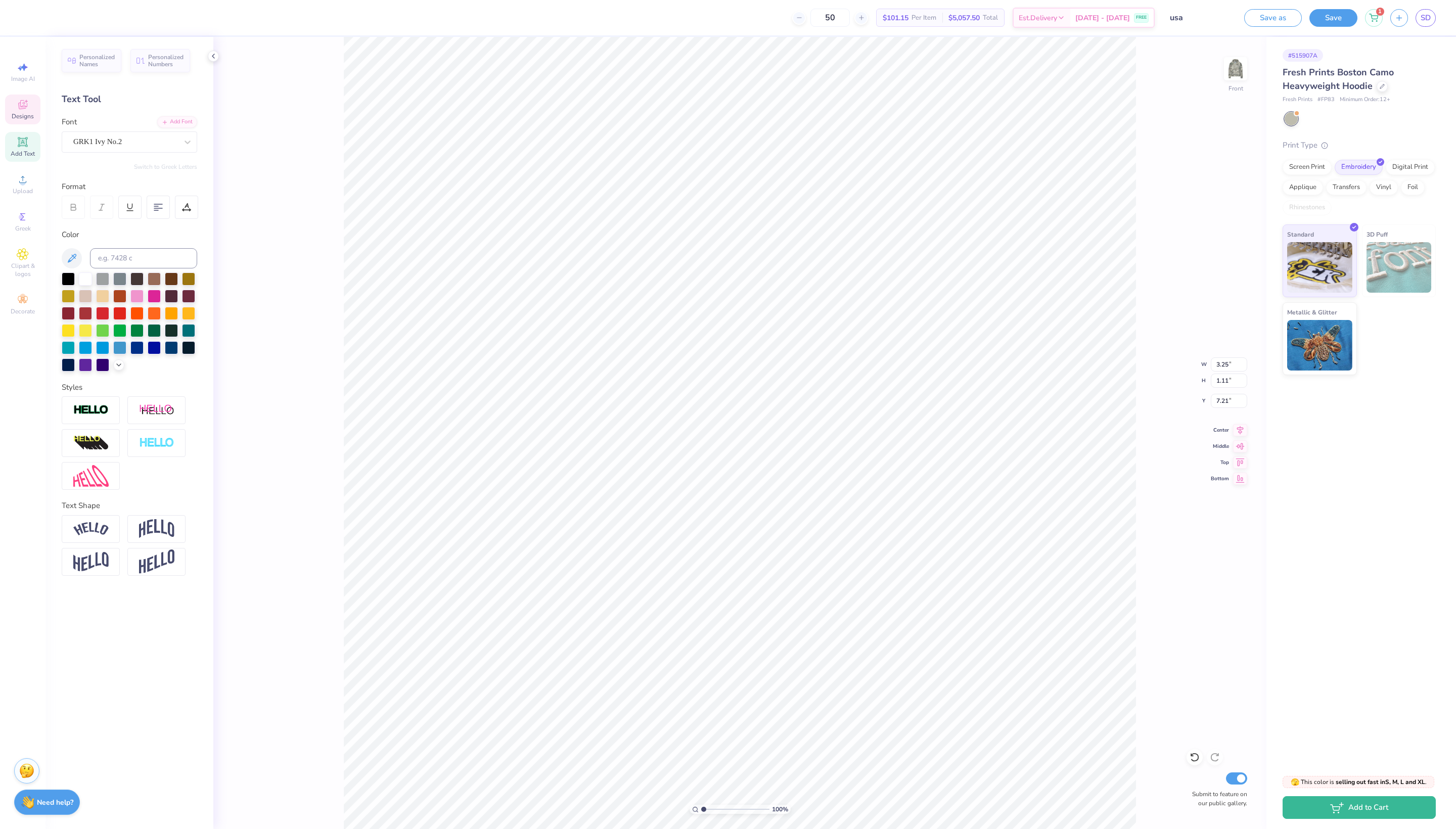
type input "3.08"
type input "0.61"
type input "8.40"
type textarea "b"
type textarea "east greenwich"
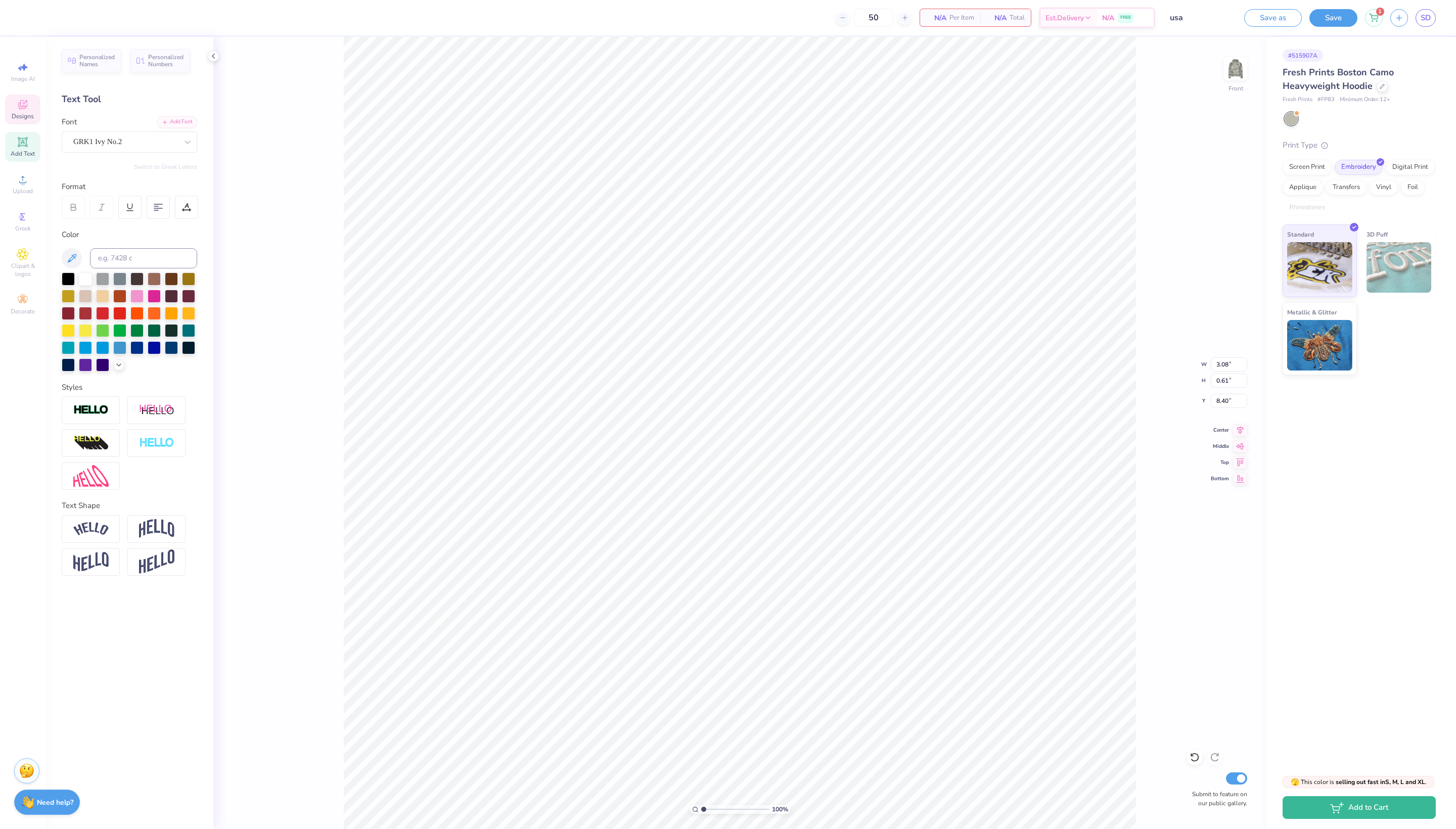
type input "10.47"
type input "1.06"
type input "7.35"
click at [1354, 548] on div "# 515907A Fresh Prints Boston Camo Heavyweight Hoodie Fresh Prints # FP83 Minim…" at bounding box center [1361, 401] width 190 height 729
click at [1374, 591] on div "# 515907A Fresh Prints Boston Camo Heavyweight Hoodie Fresh Prints # FP83 Minim…" at bounding box center [1361, 401] width 190 height 729
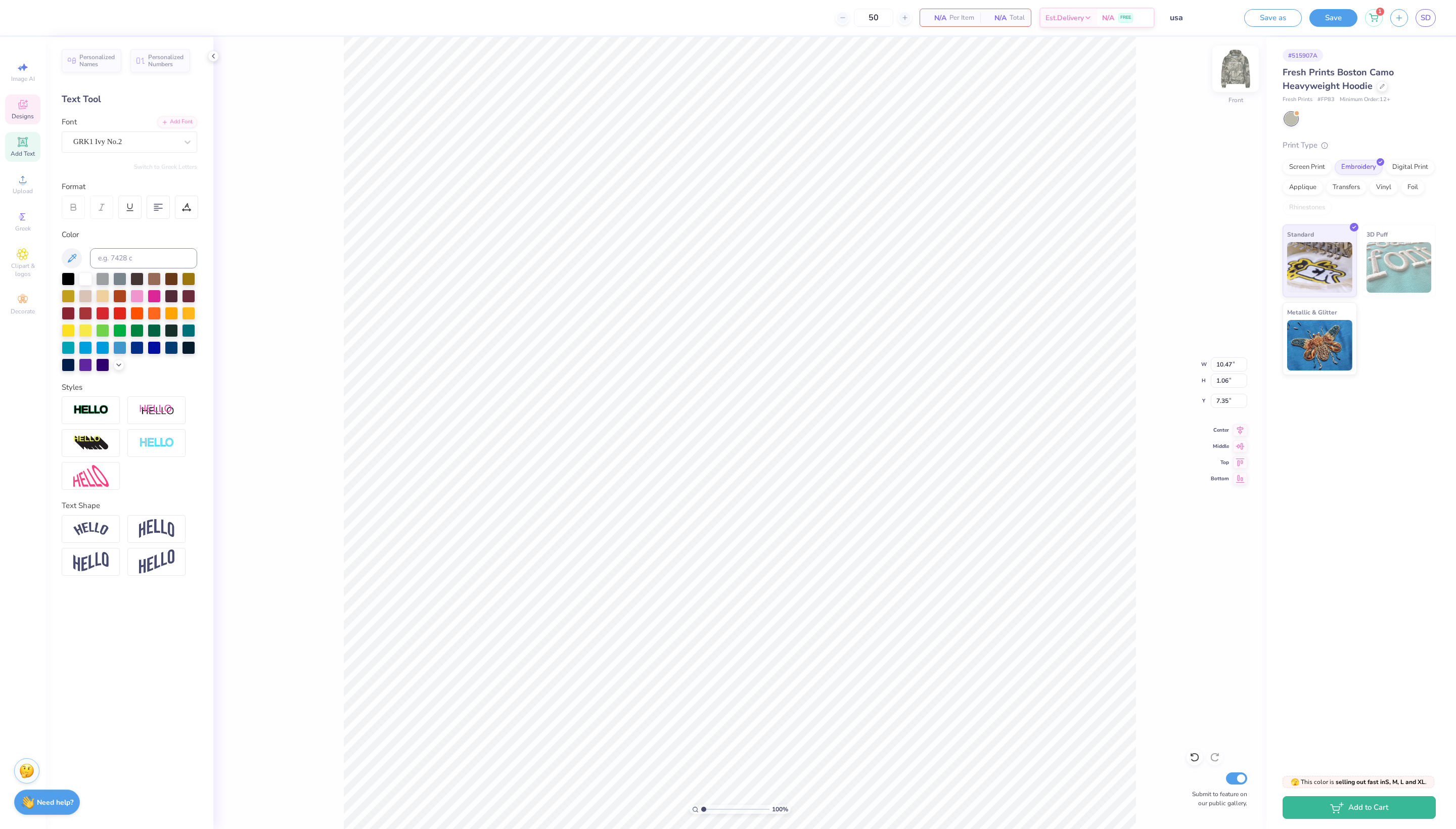
click at [1236, 79] on img at bounding box center [1236, 69] width 41 height 41
click at [24, 111] on icon at bounding box center [23, 105] width 12 height 12
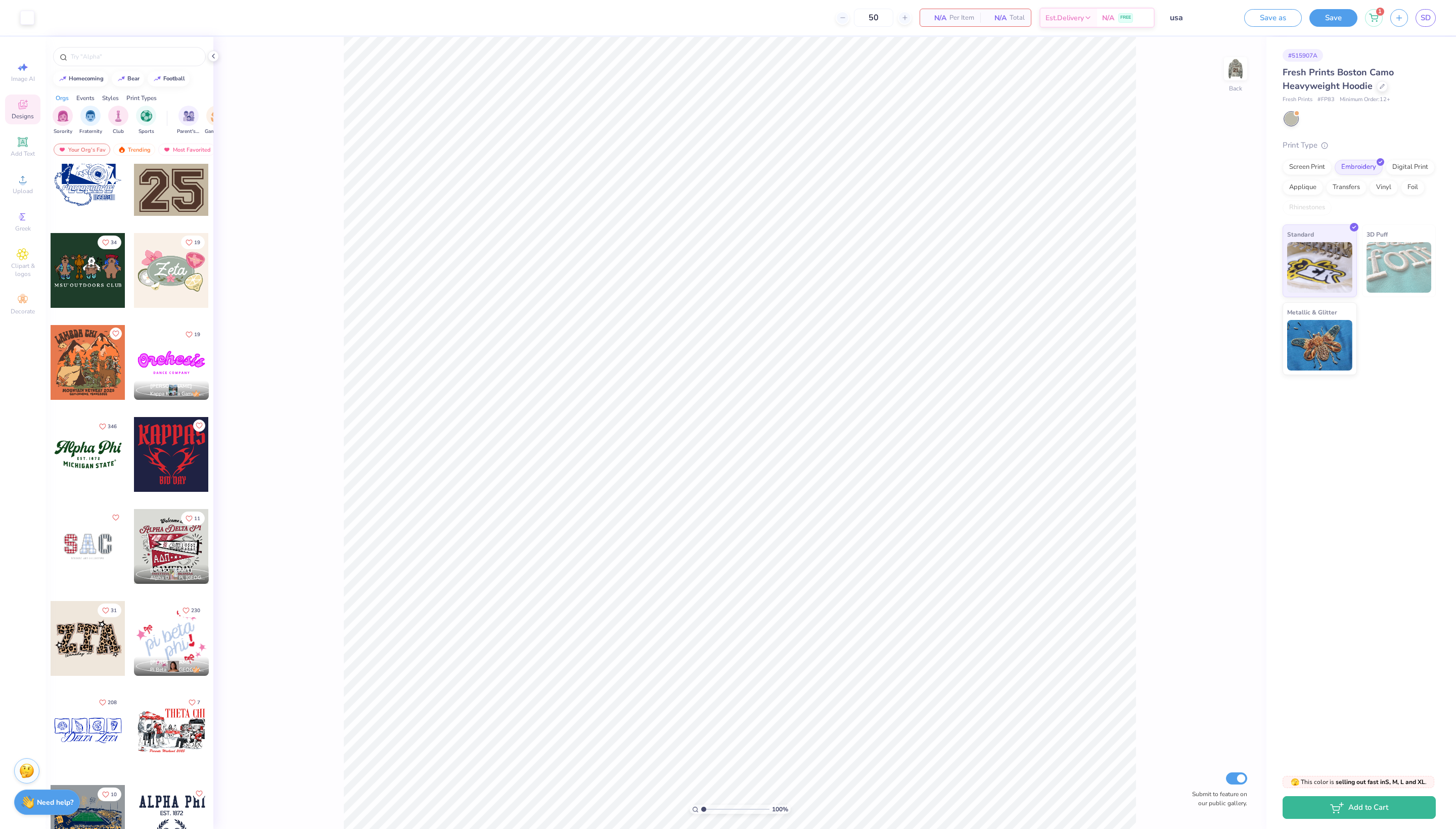
scroll to position [807, 0]
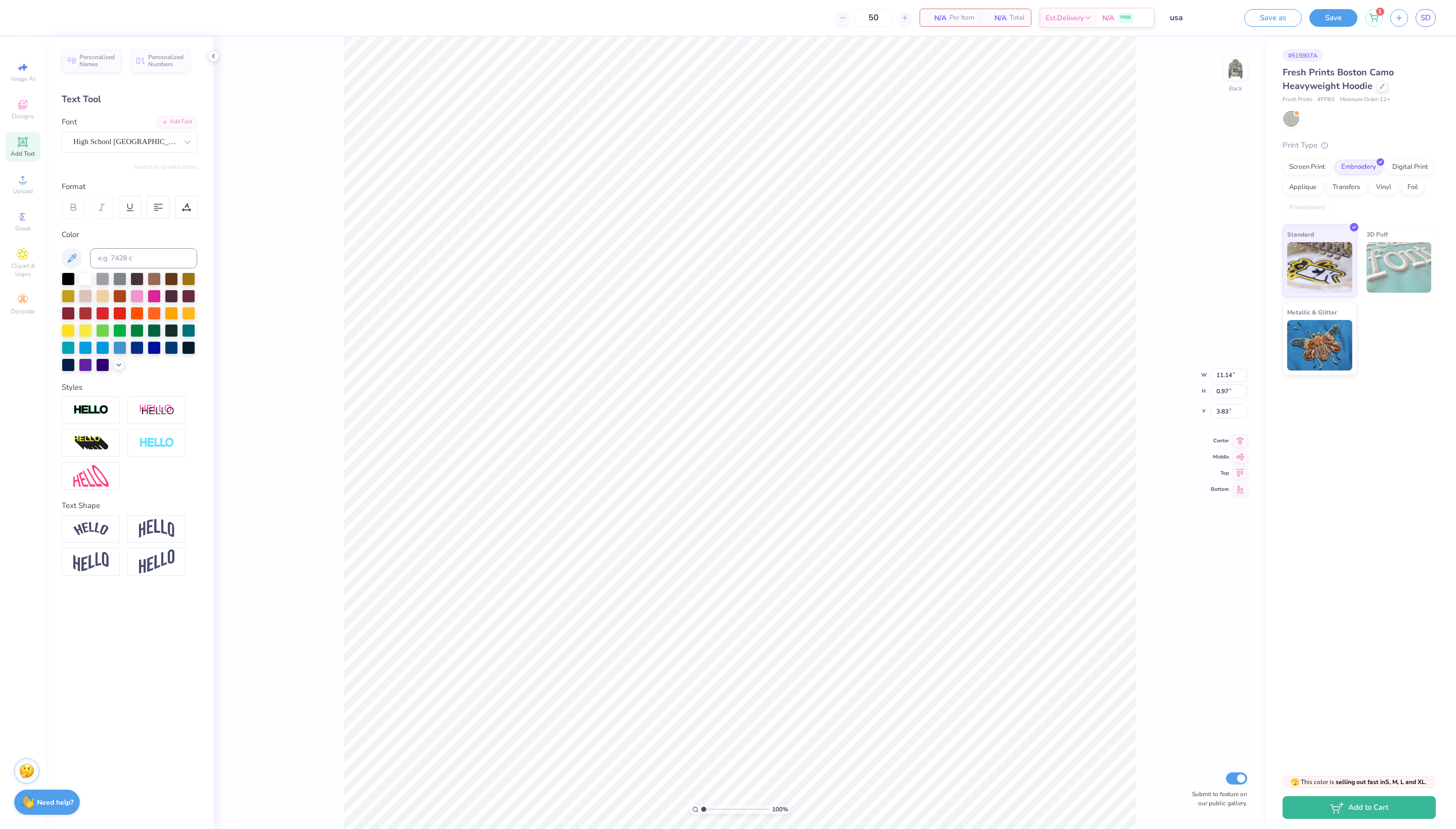
type textarea "R"
click at [169, 284] on div at bounding box center [171, 278] width 13 height 13
click at [1232, 75] on img at bounding box center [1236, 69] width 41 height 41
click at [1327, 547] on div "# 515907A Fresh Prints Boston Camo Heavyweight Hoodie Fresh Prints # FP83 Minim…" at bounding box center [1361, 401] width 190 height 729
click at [282, 408] on div "100 % Front W 9.21 9.21 " H 7.74 7.74 " Y 11.08 11.08 " Center Middle Top Botto…" at bounding box center [740, 433] width 1053 height 792
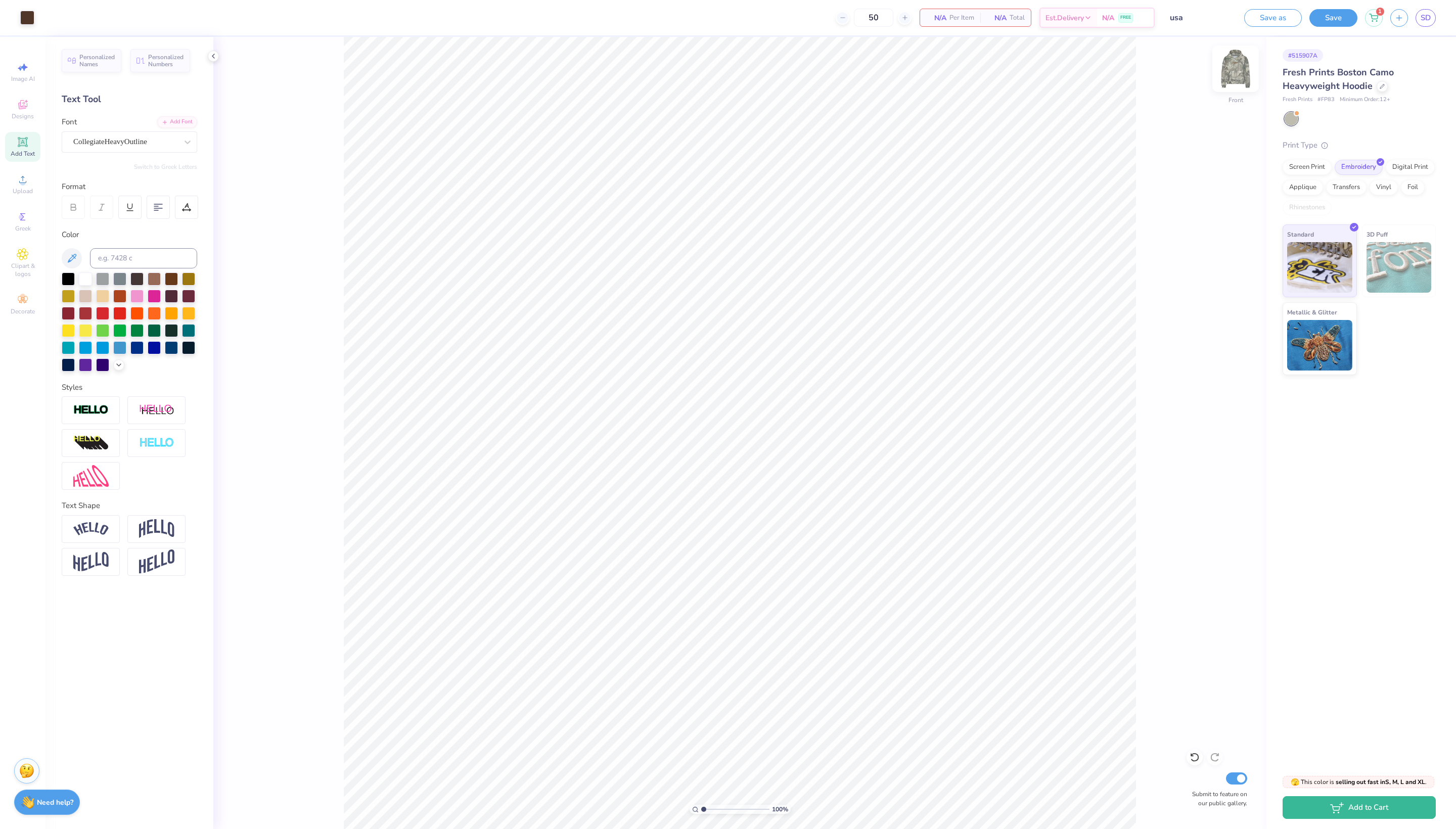
click at [1226, 69] on img at bounding box center [1236, 69] width 41 height 41
click at [122, 368] on icon at bounding box center [119, 364] width 8 height 8
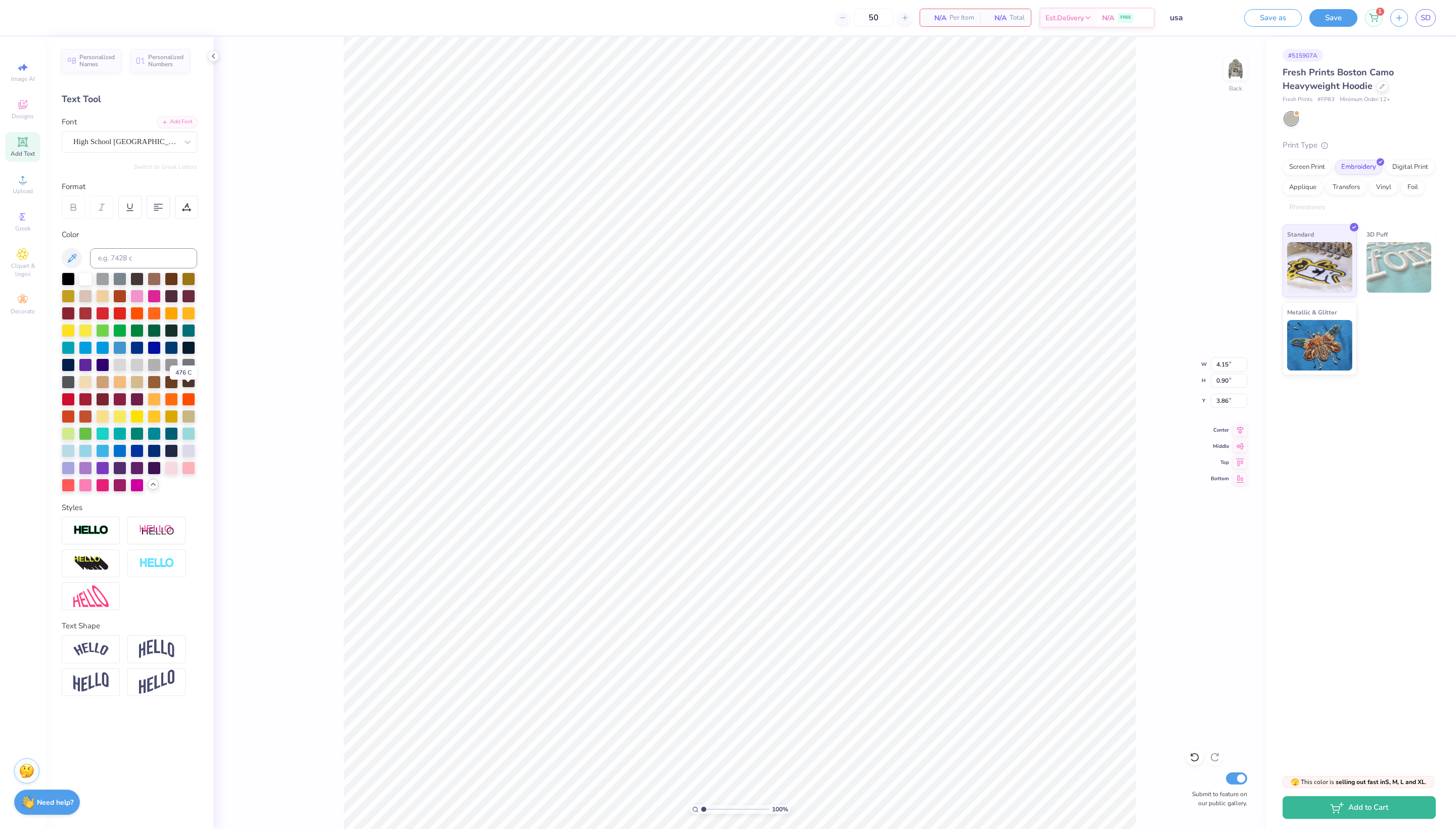
click at [189, 388] on div at bounding box center [188, 380] width 13 height 13
click at [173, 657] on img at bounding box center [157, 649] width 35 height 19
click at [1240, 374] on input "4.78" at bounding box center [1230, 380] width 37 height 14
click at [1240, 374] on input "4.79" at bounding box center [1230, 380] width 37 height 14
click at [1354, 593] on div "# 515907A Fresh Prints Boston Camo Heavyweight Hoodie Fresh Prints # FP83 Minim…" at bounding box center [1361, 401] width 190 height 729
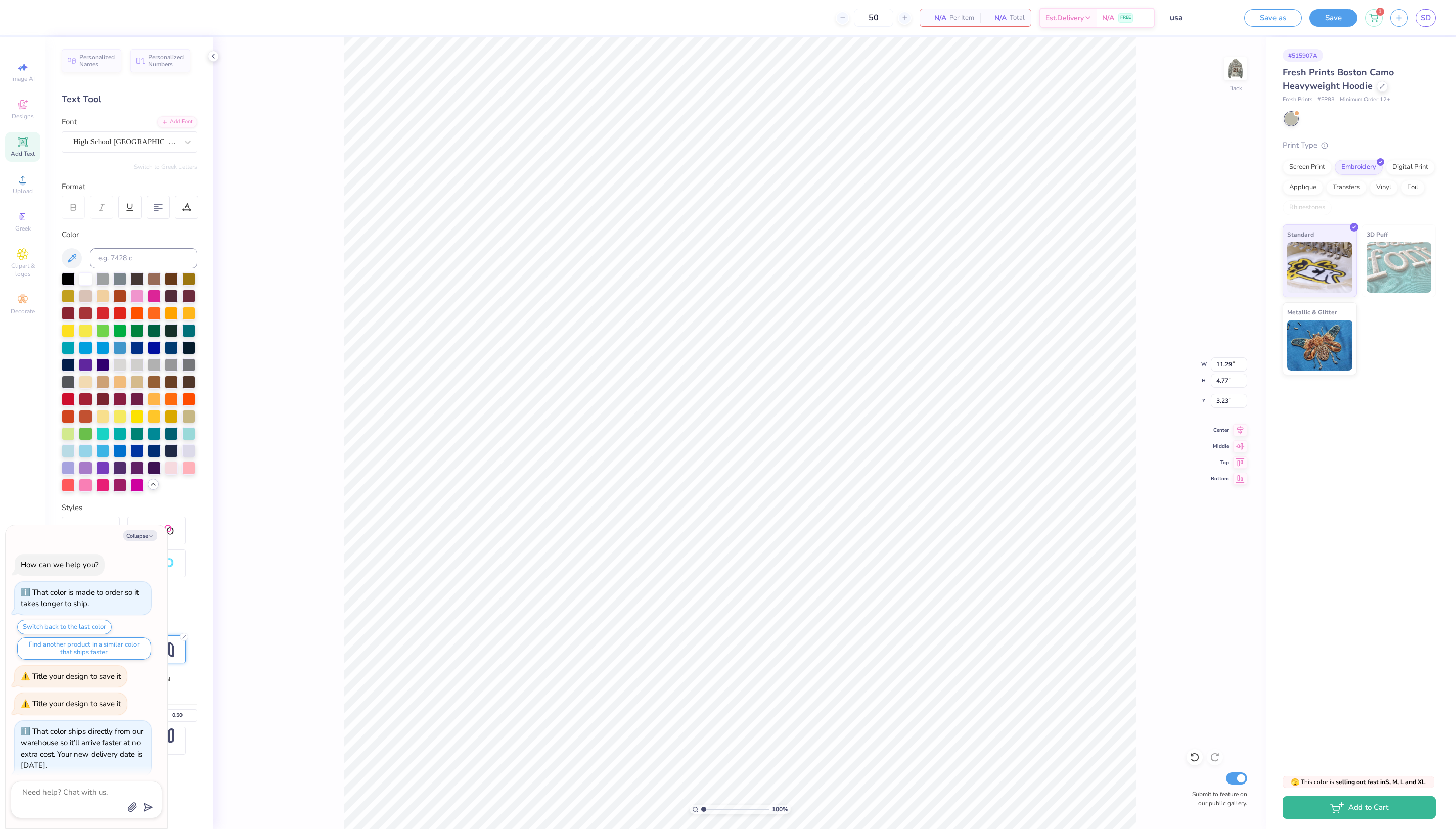
scroll to position [484, 0]
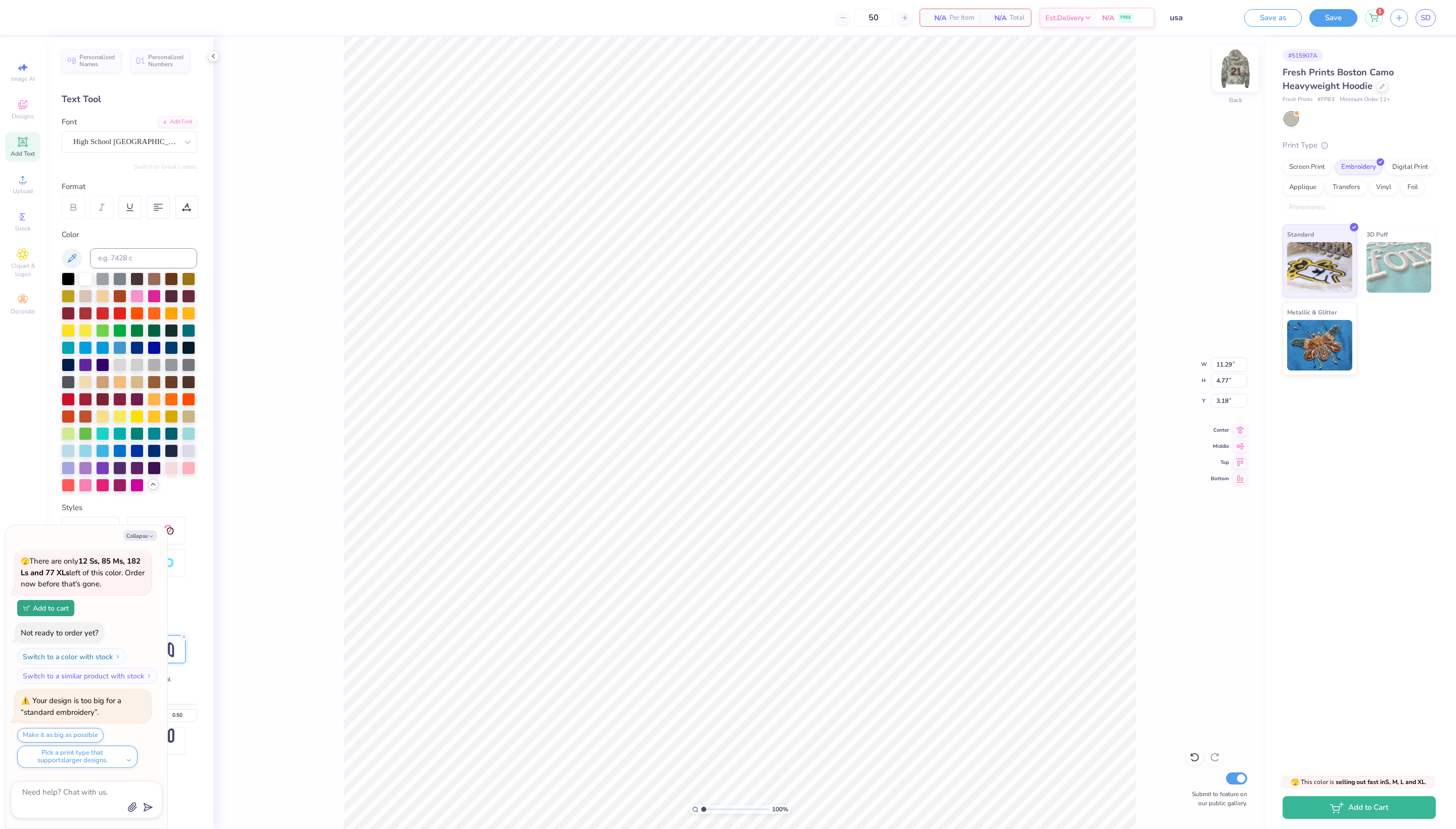
click at [1235, 74] on img at bounding box center [1236, 69] width 41 height 41
click at [1233, 80] on img at bounding box center [1236, 69] width 41 height 41
click at [157, 143] on span "High School USA Sans" at bounding box center [125, 141] width 104 height 11
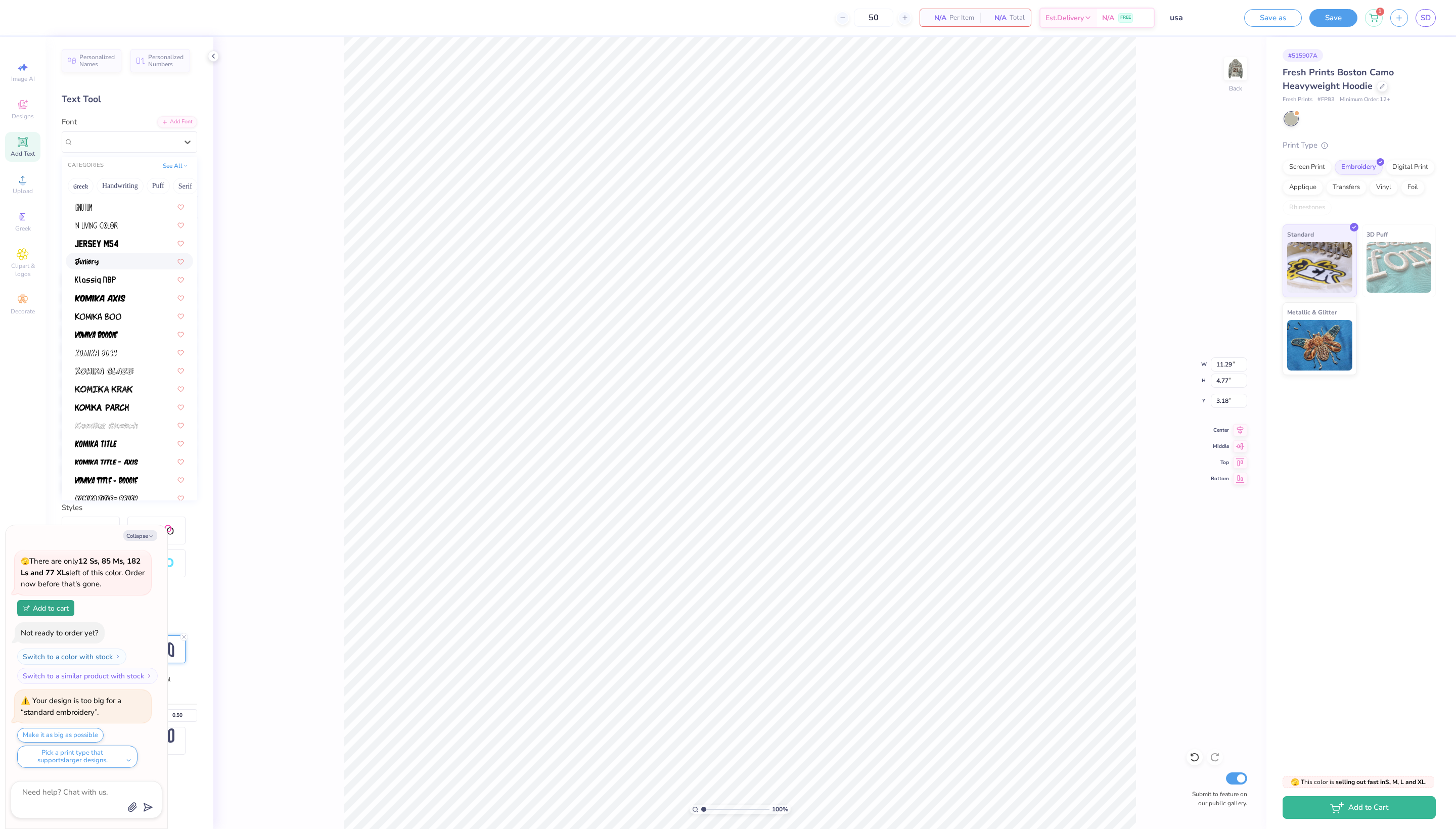
scroll to position [328, 0]
click at [105, 245] on span at bounding box center [97, 240] width 43 height 11
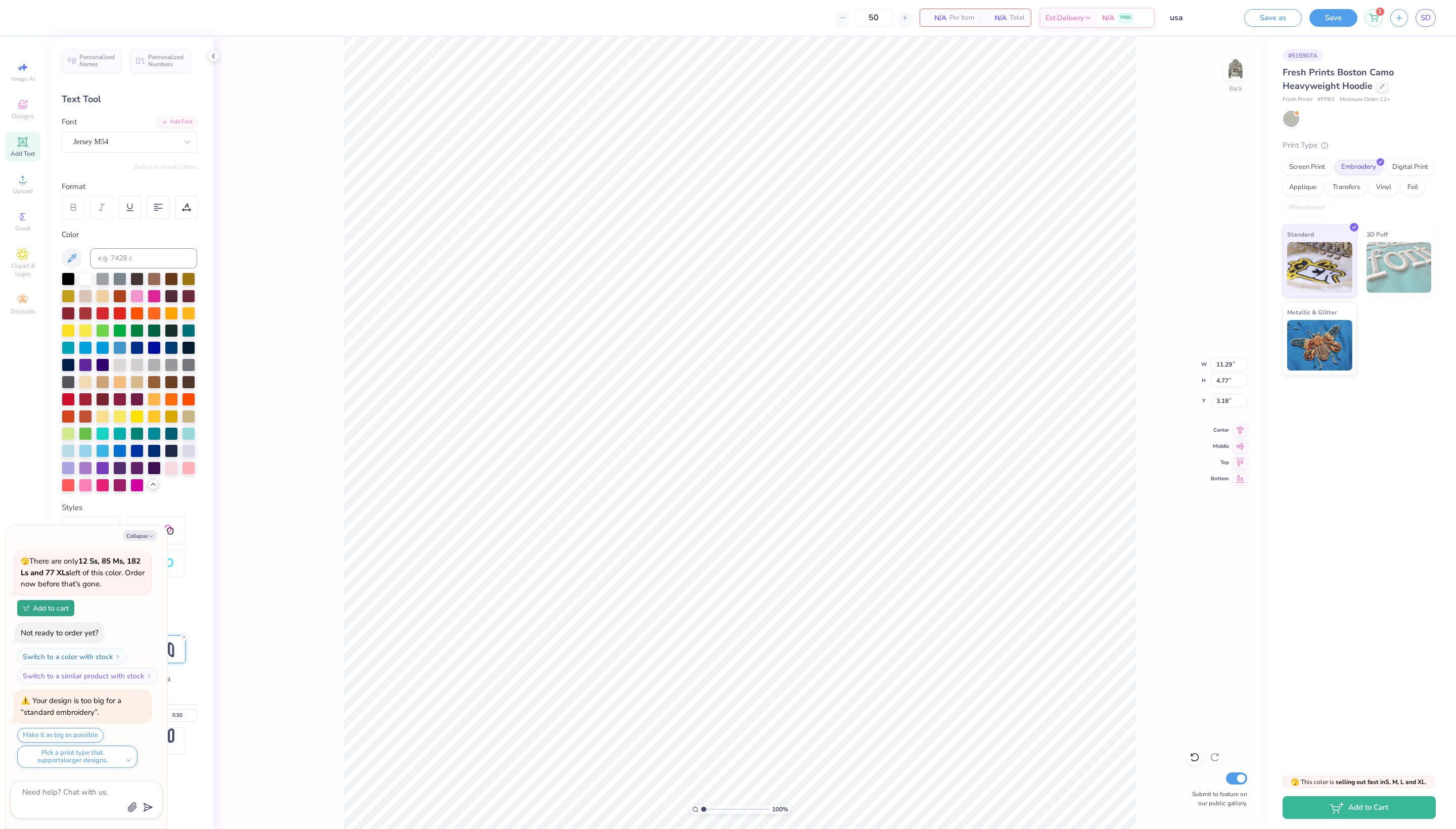
click at [1317, 578] on div "# 515907A Fresh Prints Boston Camo Heavyweight Hoodie Fresh Prints # FP83 Minim…" at bounding box center [1361, 401] width 190 height 729
click at [185, 147] on icon at bounding box center [187, 142] width 10 height 10
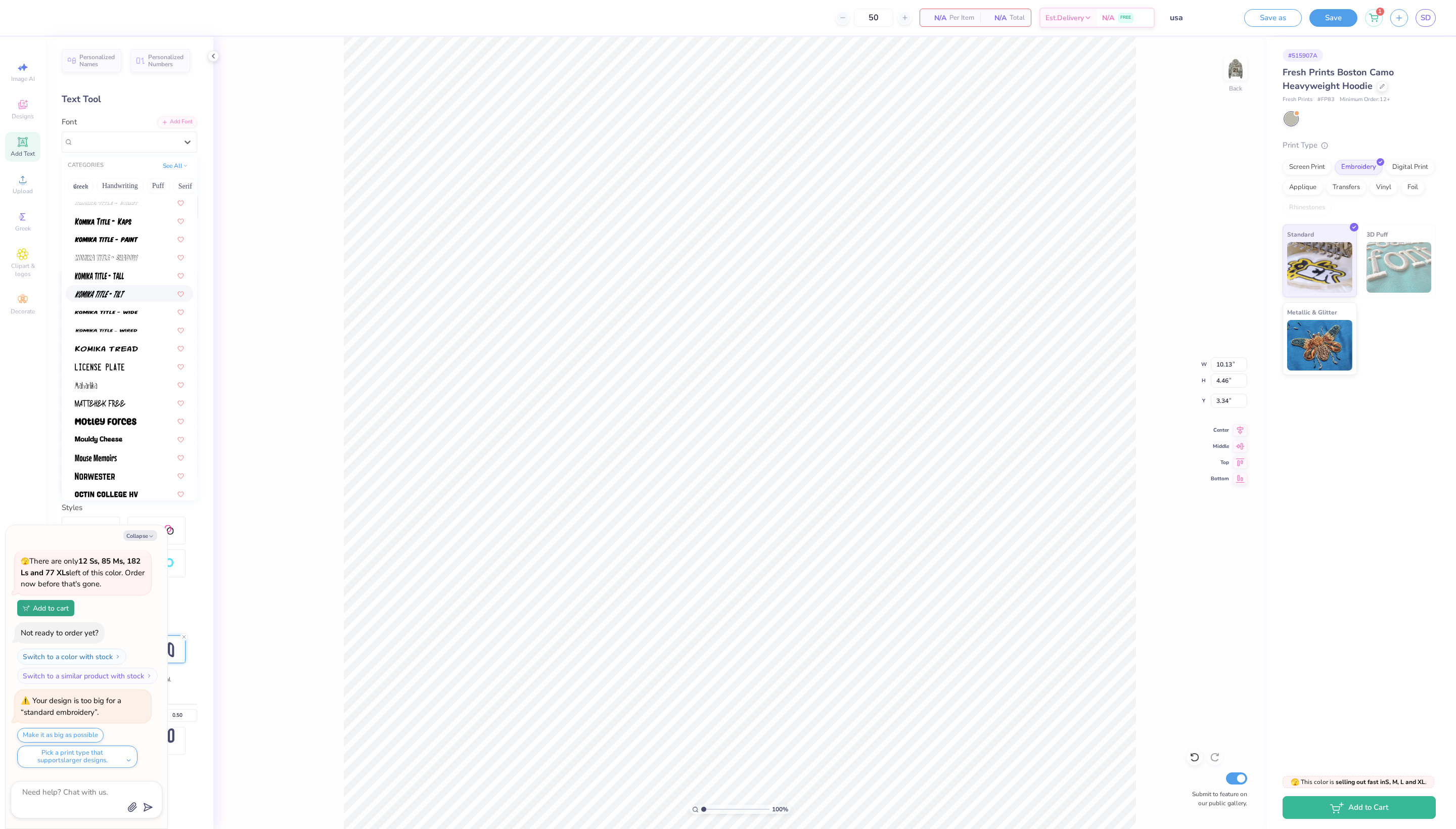
scroll to position [864, 0]
click at [103, 162] on img at bounding box center [99, 159] width 49 height 7
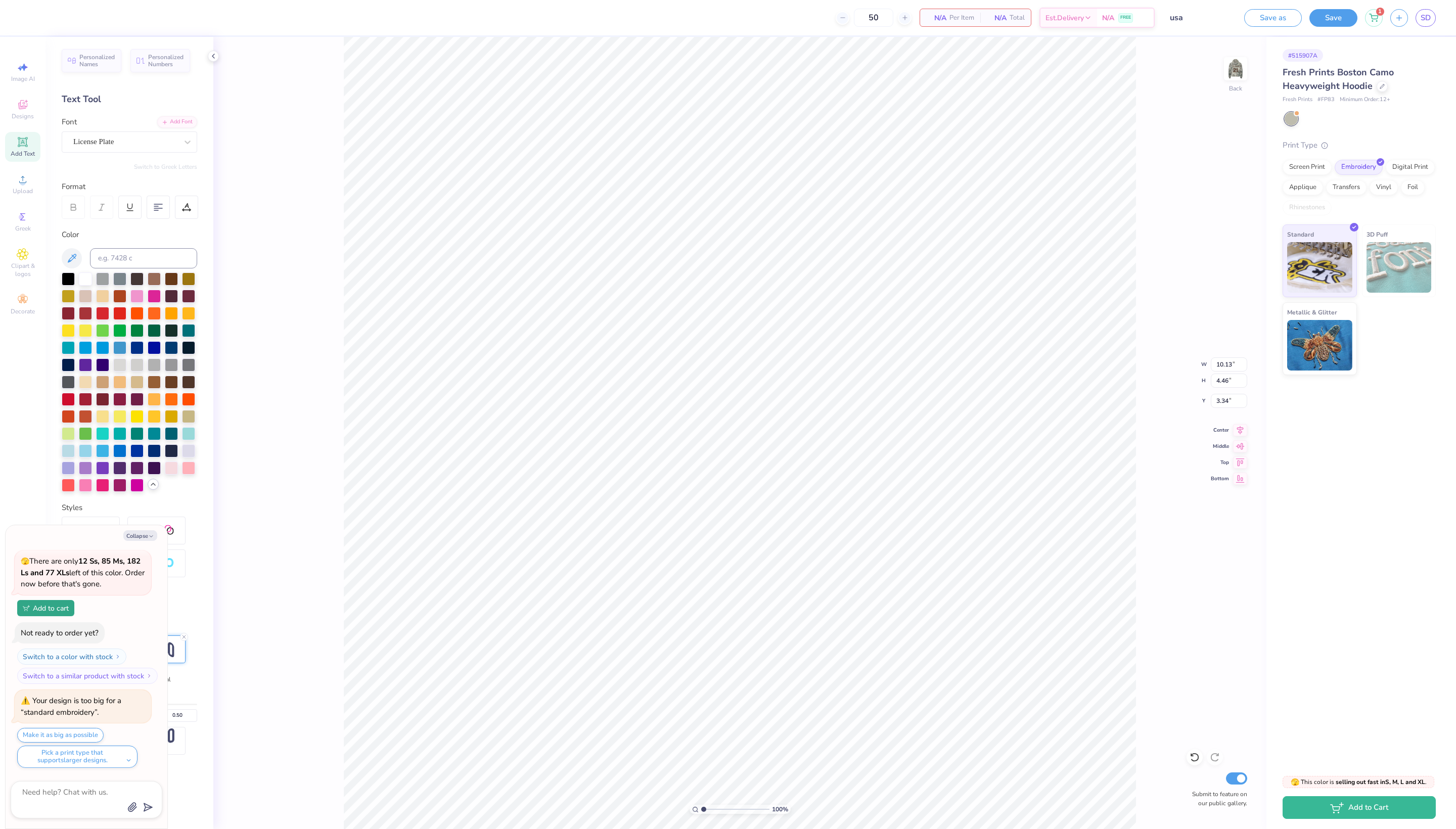
click at [1351, 493] on div "# 515907A Fresh Prints Boston Camo Heavyweight Hoodie Fresh Prints # FP83 Minim…" at bounding box center [1361, 401] width 190 height 729
click at [1361, 522] on div "# 515907A Fresh Prints Boston Camo Heavyweight Hoodie Fresh Prints # FP83 Minim…" at bounding box center [1361, 401] width 190 height 729
click at [1300, 616] on div "# 515907A Fresh Prints Boston Camo Heavyweight Hoodie Fresh Prints # FP83 Minim…" at bounding box center [1361, 401] width 190 height 729
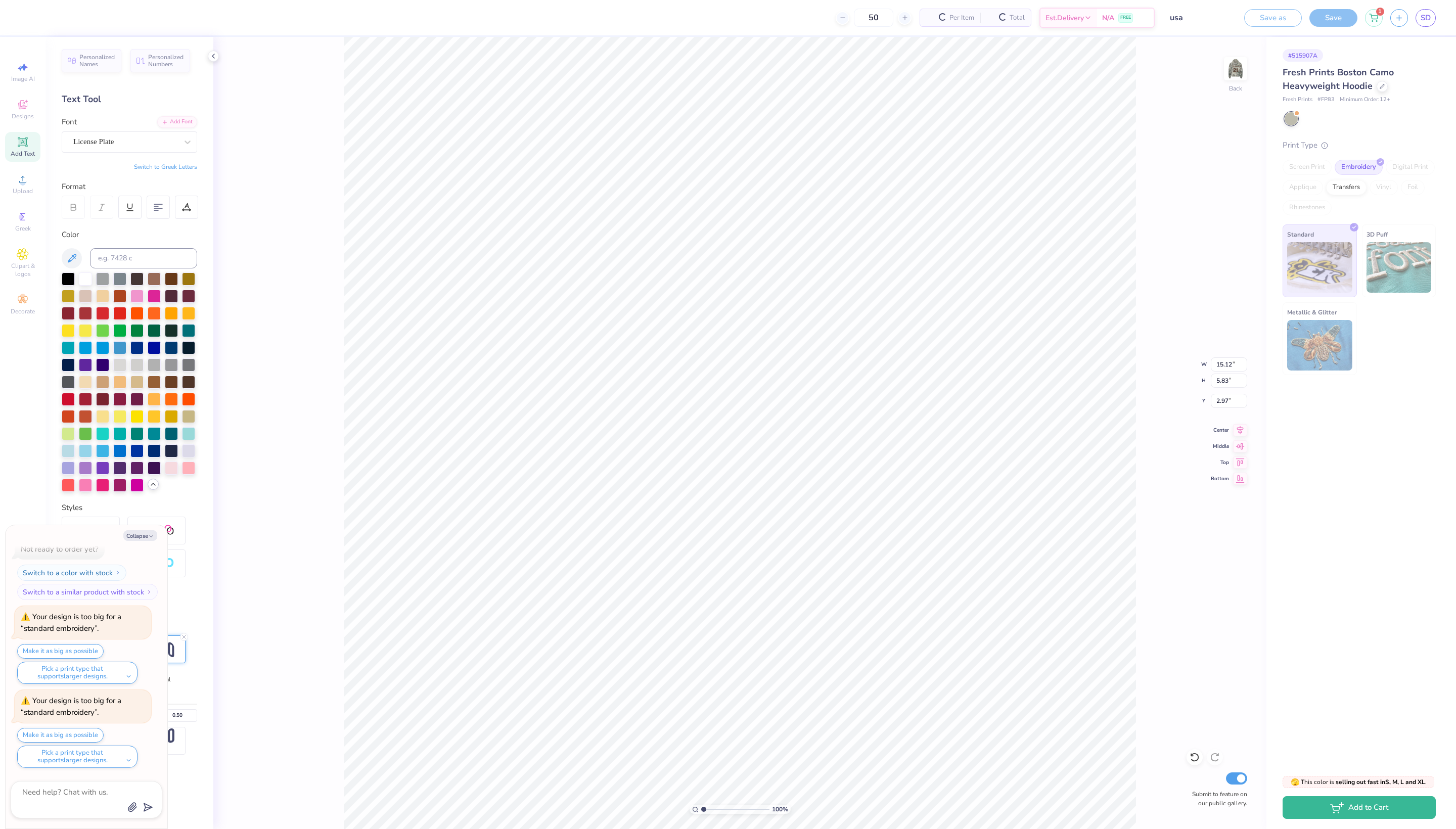
scroll to position [579, 0]
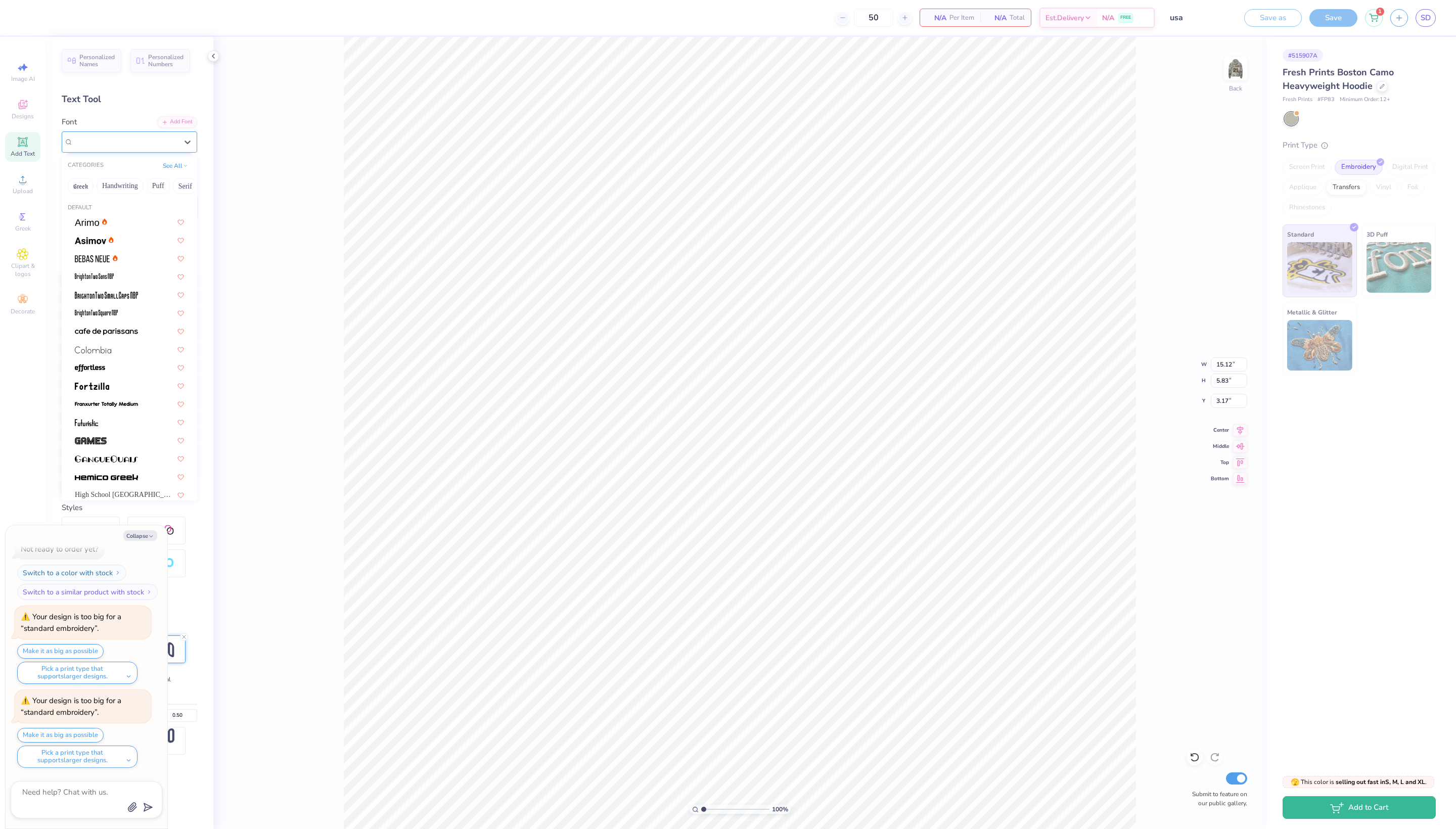
click at [164, 149] on div "License Plate" at bounding box center [125, 141] width 106 height 16
click at [170, 167] on button "See All" at bounding box center [175, 164] width 31 height 10
click at [93, 194] on button "Greek" at bounding box center [80, 186] width 26 height 16
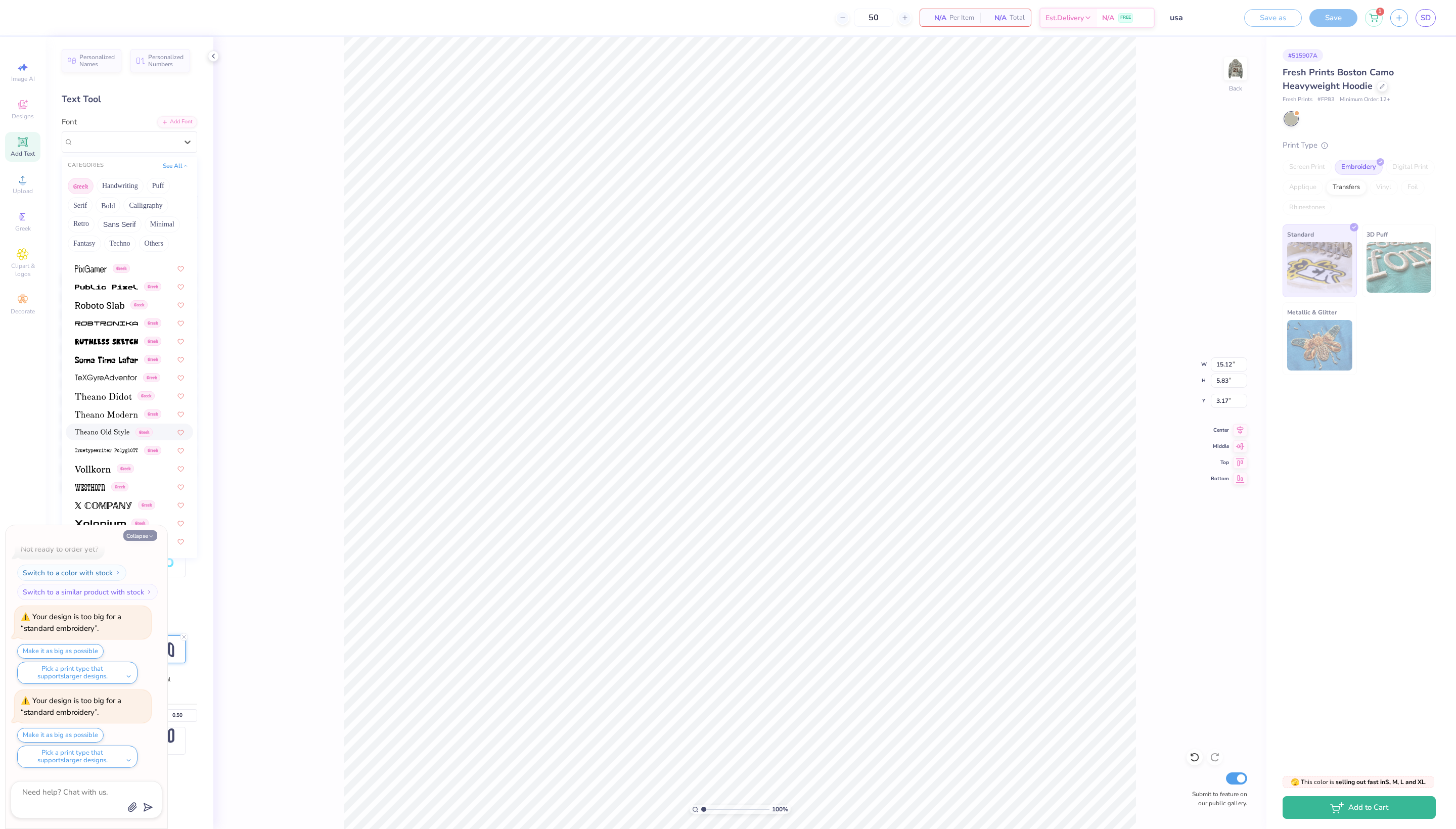
scroll to position [741, 0]
click at [90, 486] on img at bounding box center [90, 487] width 30 height 7
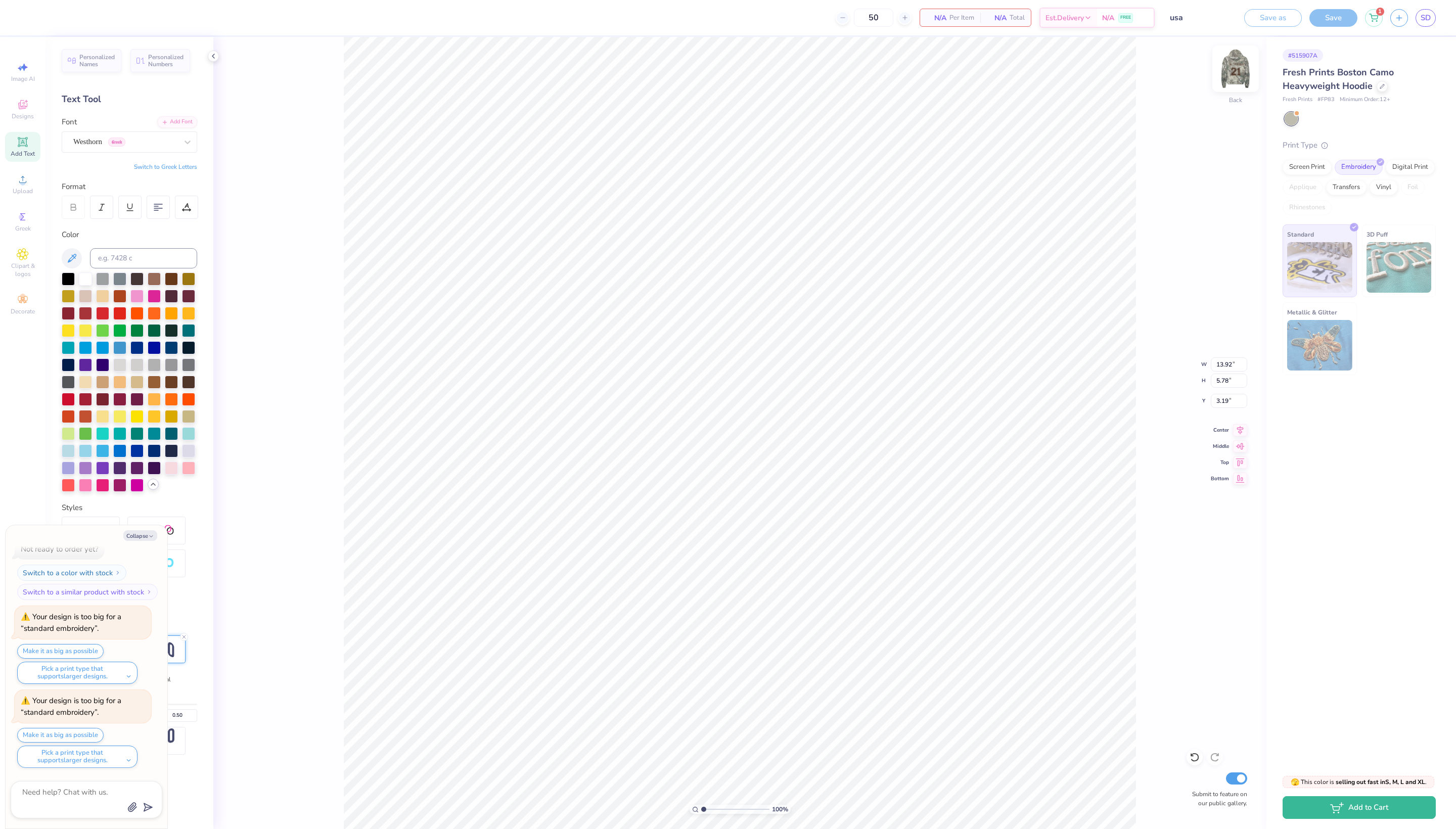
click at [1241, 70] on img at bounding box center [1236, 69] width 41 height 41
click at [1221, 74] on div "100 % Front W 10.47 10.47 " H 1.06 1.06 " Y 7.25 7.25 " Center Middle Top Botto…" at bounding box center [740, 433] width 1053 height 792
click at [1236, 78] on img at bounding box center [1236, 69] width 41 height 41
click at [147, 149] on div "Westhorn Greek" at bounding box center [125, 141] width 106 height 16
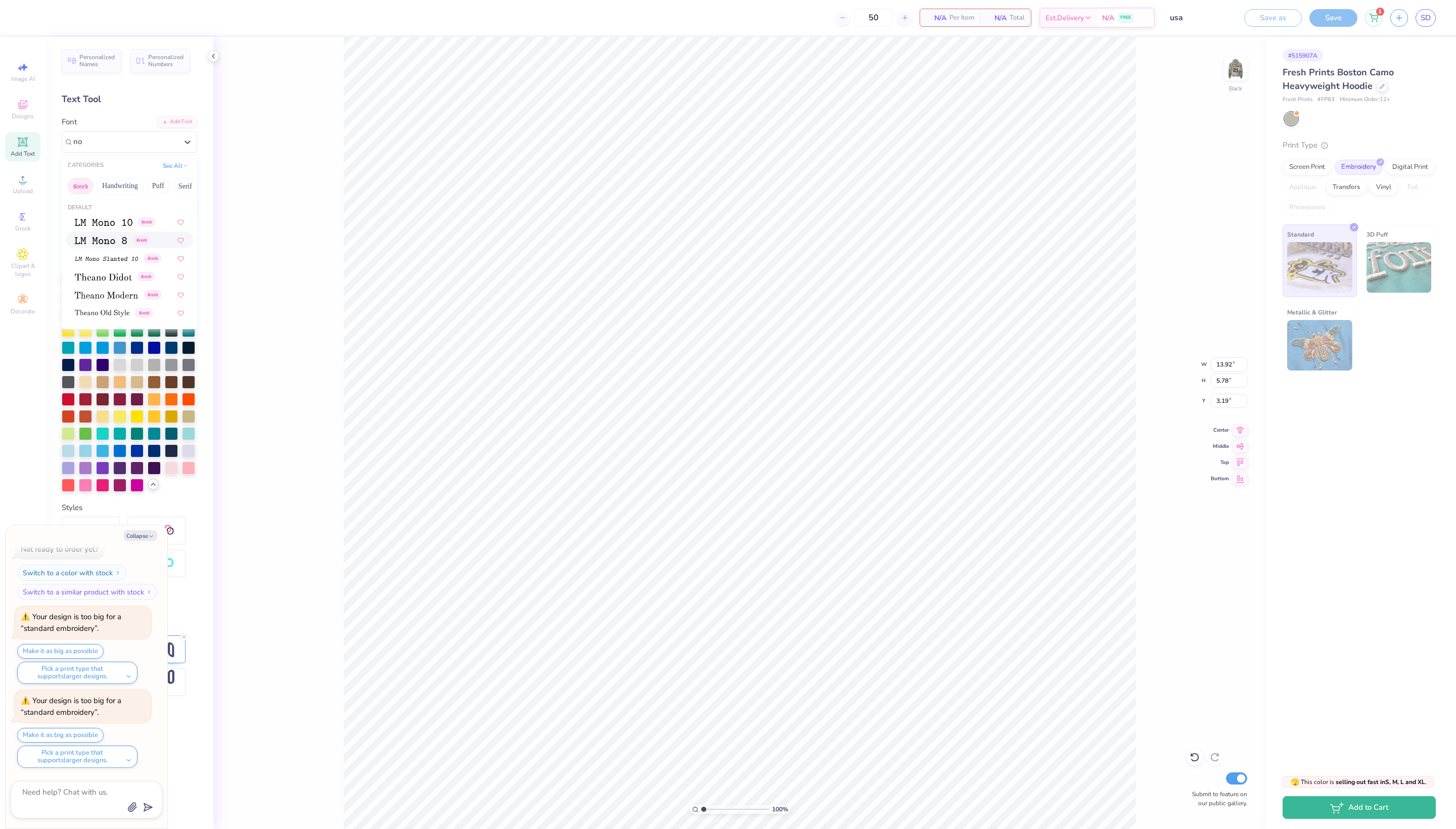
click at [99, 245] on span at bounding box center [101, 240] width 52 height 11
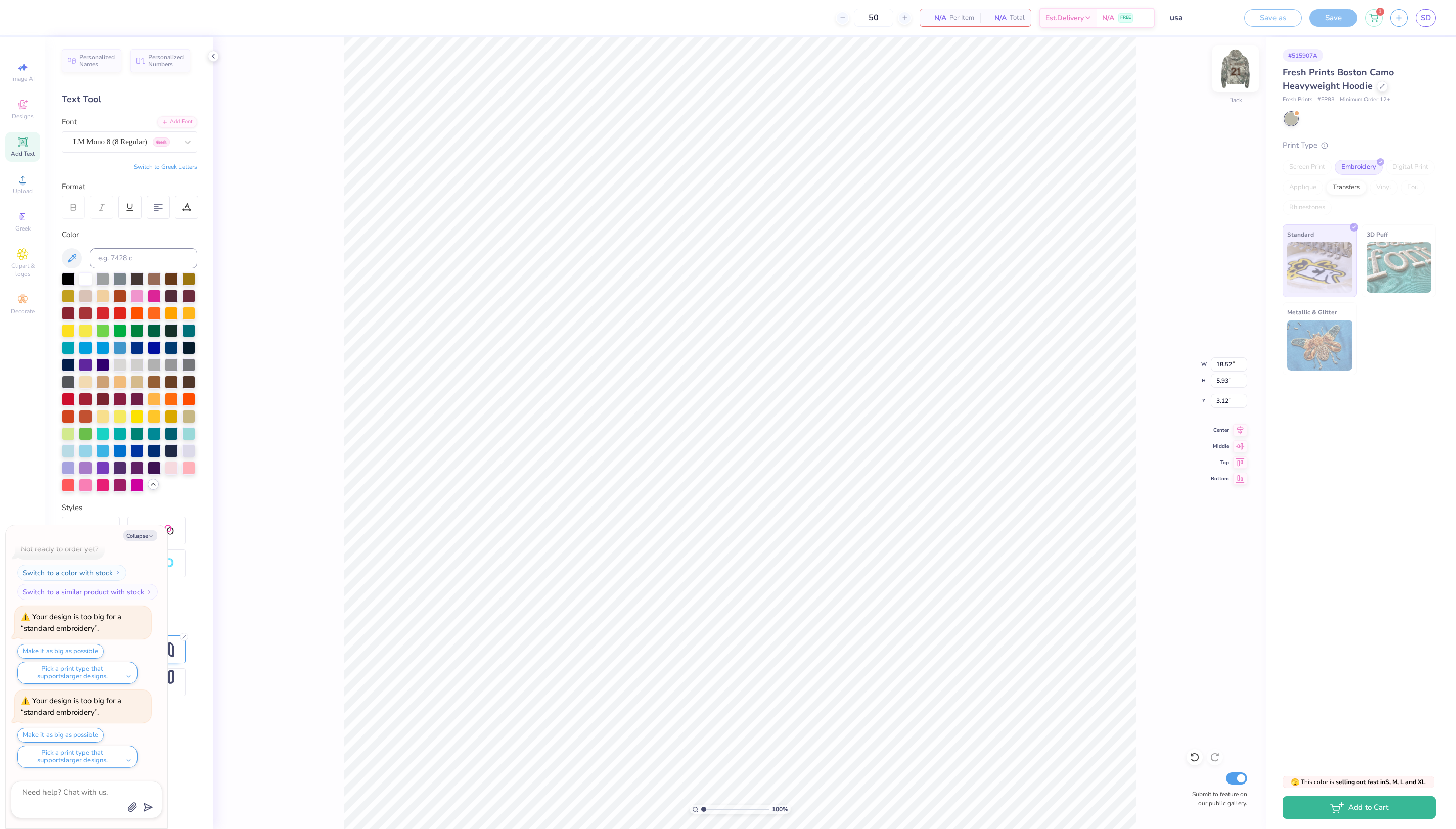
click at [1231, 70] on img at bounding box center [1236, 69] width 41 height 41
click at [128, 149] on div at bounding box center [125, 142] width 104 height 14
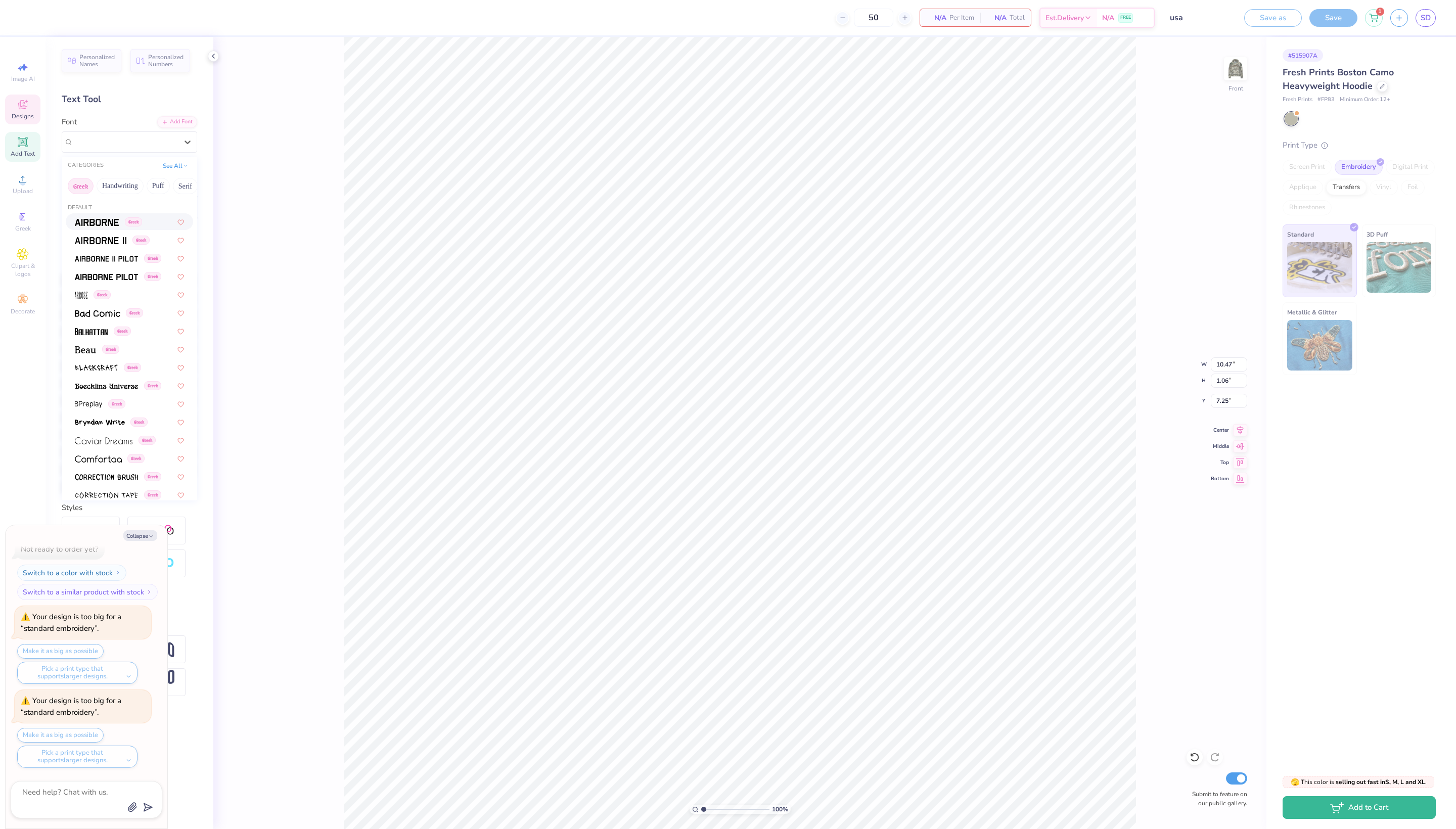
click at [1407, 484] on div "# 515907A Fresh Prints Boston Camo Heavyweight Hoodie Fresh Prints # FP83 Minim…" at bounding box center [1361, 401] width 190 height 729
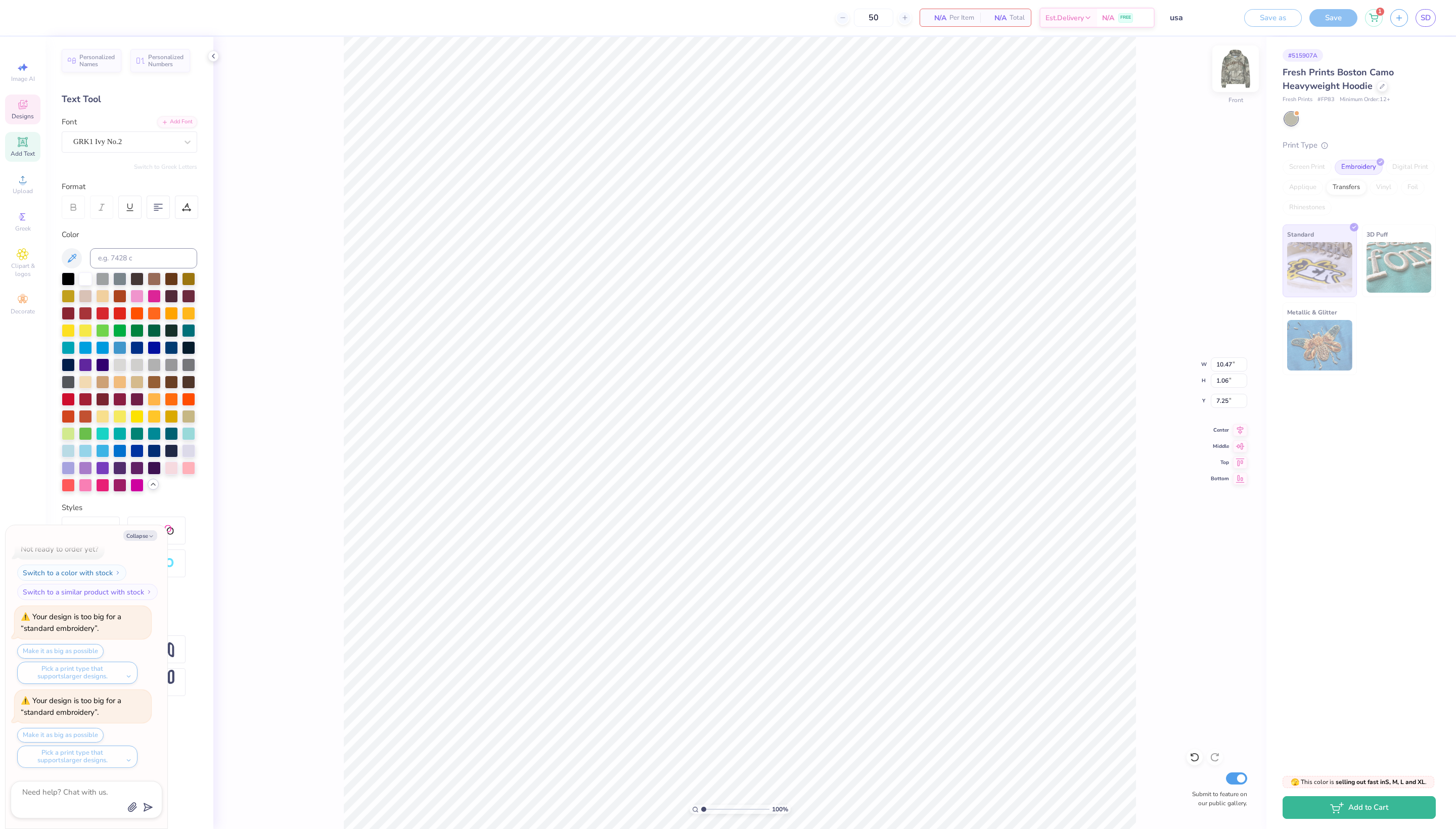
click at [1235, 86] on div "Front" at bounding box center [1236, 75] width 23 height 36
click at [191, 145] on icon at bounding box center [187, 142] width 10 height 10
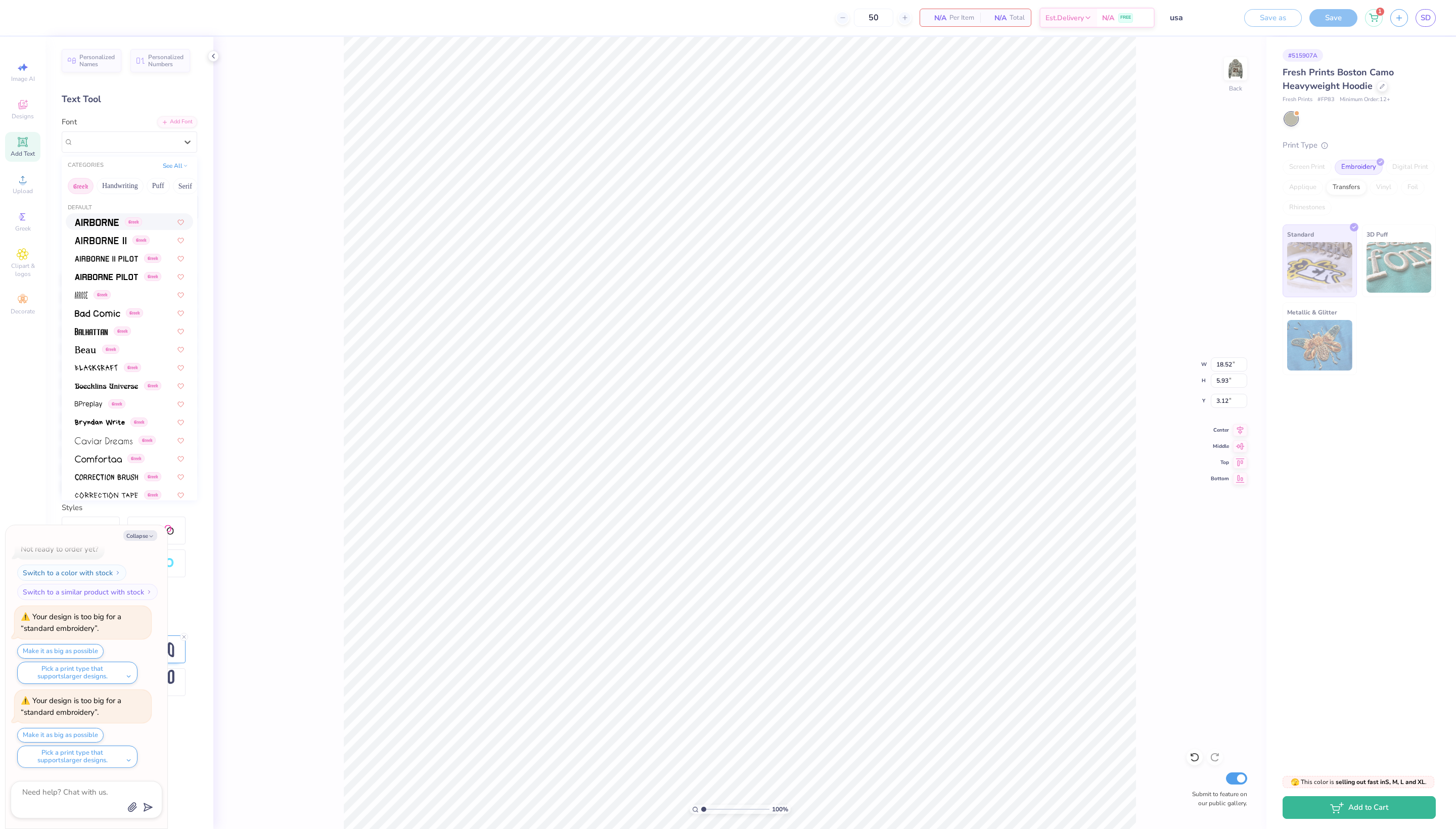
click at [142, 226] on span "Greek" at bounding box center [133, 222] width 17 height 9
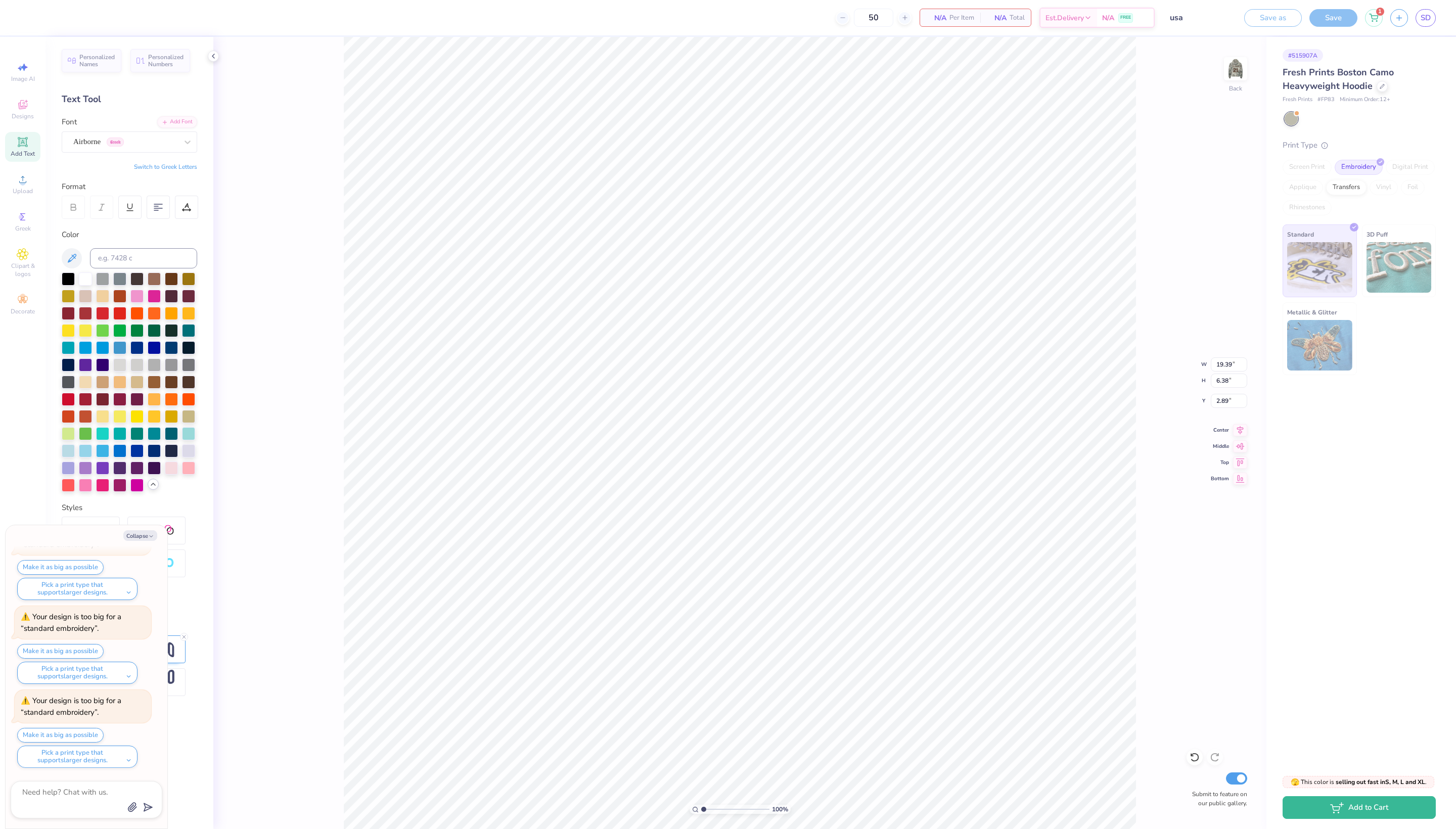
scroll to position [770, 0]
click at [1333, 611] on div "# 515907A Fresh Prints Boston Camo Heavyweight Hoodie Fresh Prints # FP83 Minim…" at bounding box center [1361, 401] width 190 height 729
click at [16, 120] on span "Designs" at bounding box center [22, 116] width 22 height 8
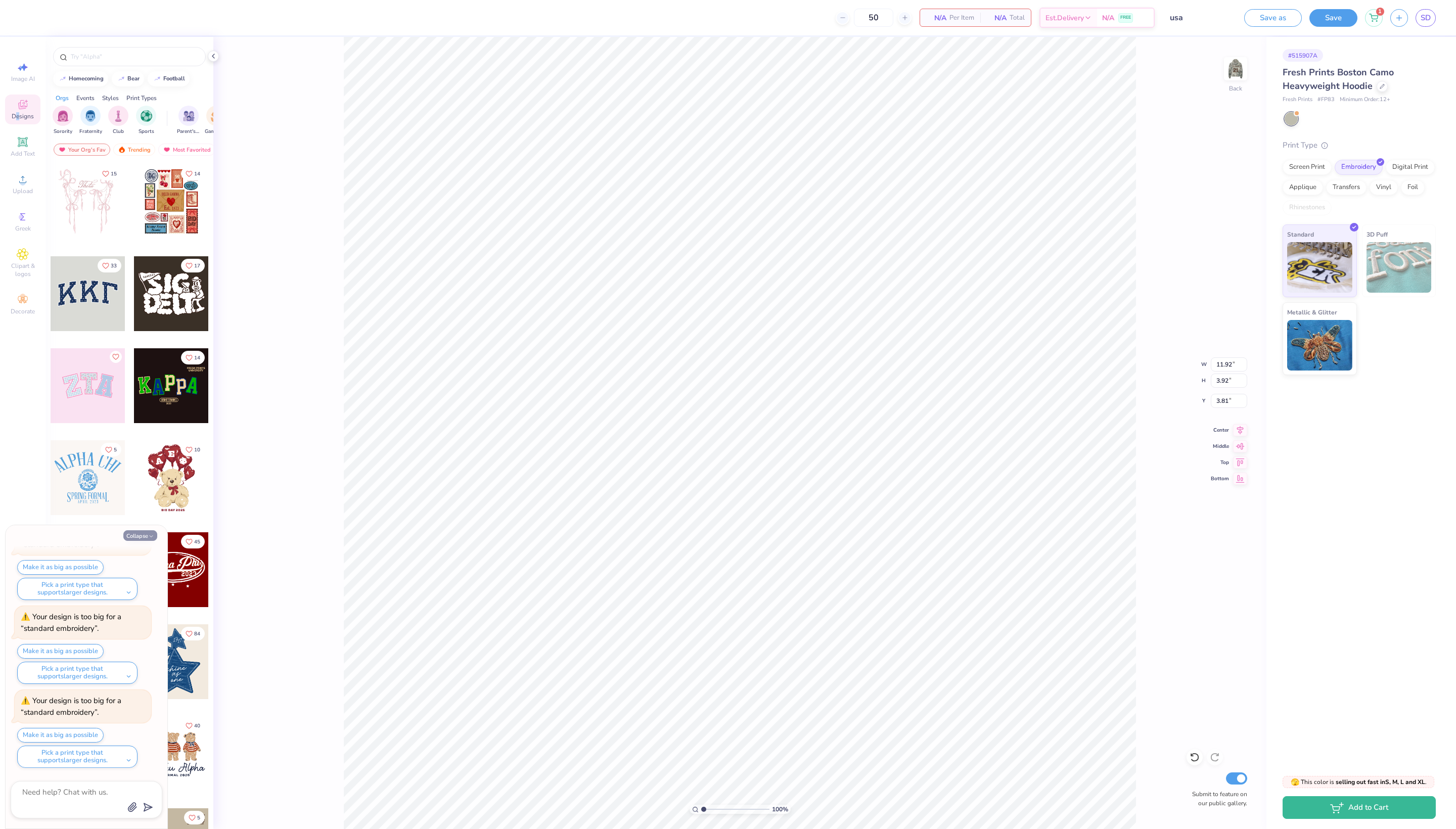
click at [124, 534] on button "Collapse" at bounding box center [141, 536] width 34 height 11
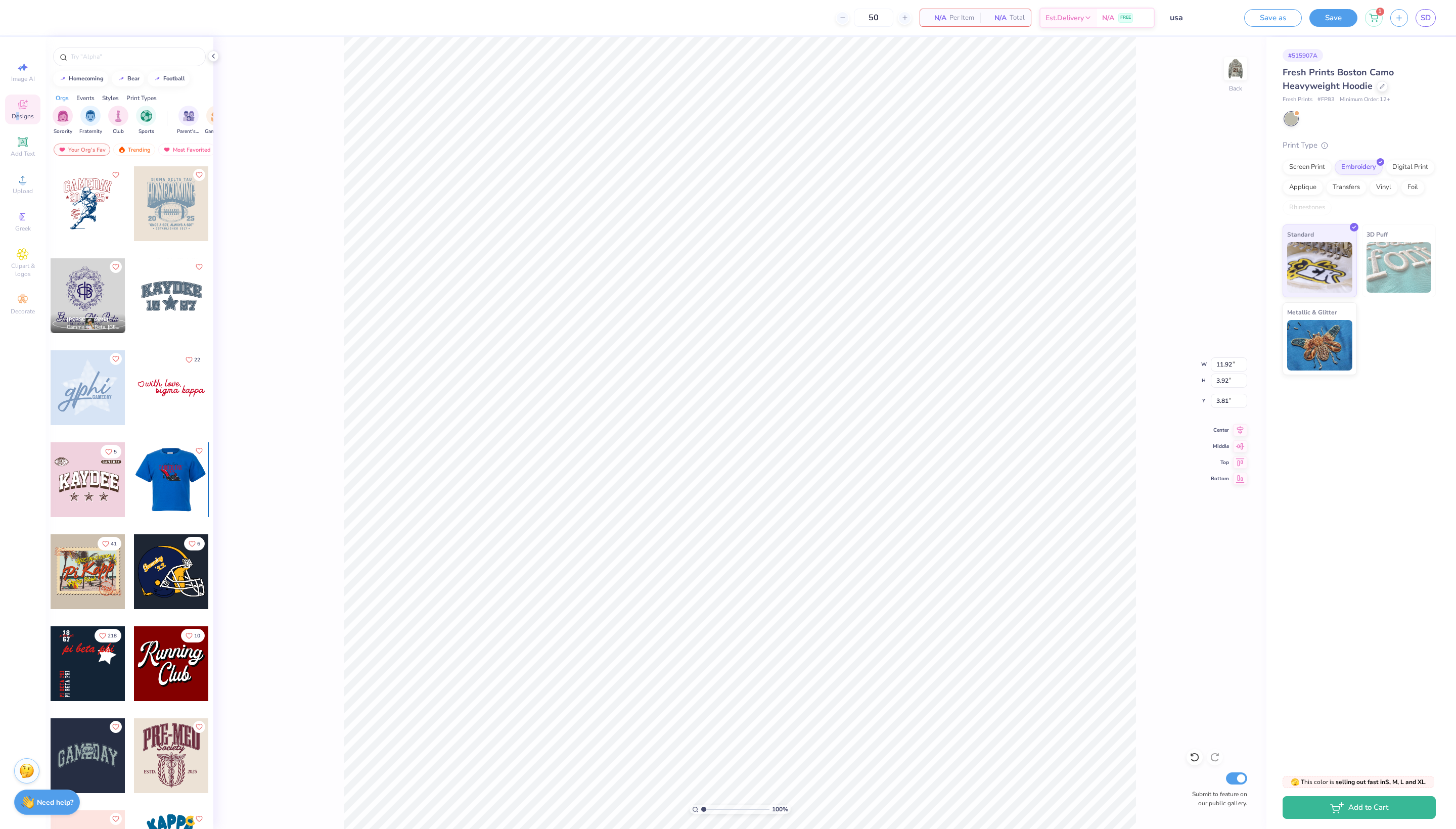
scroll to position [2396, 0]
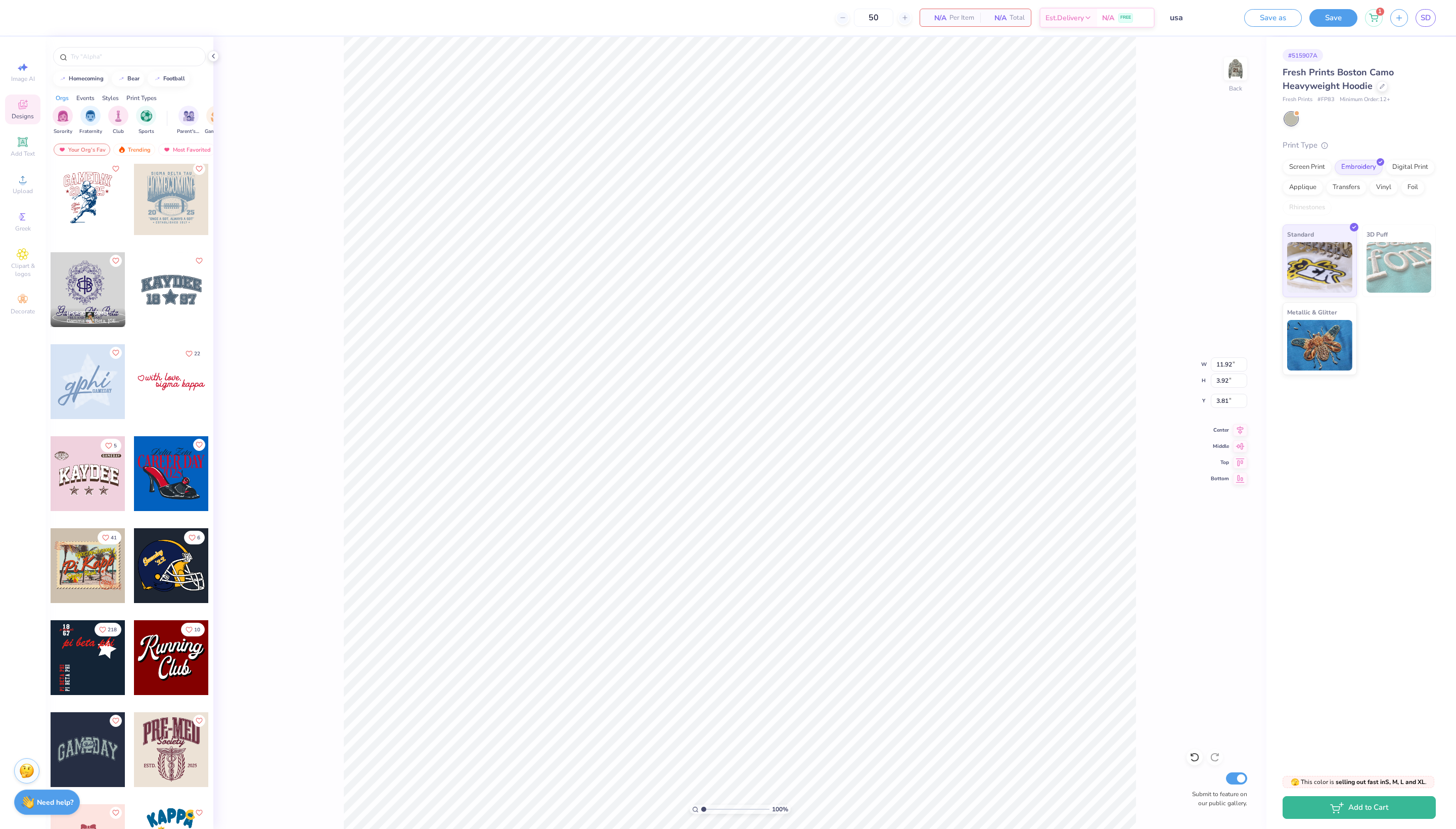
click at [163, 316] on div at bounding box center [171, 289] width 75 height 75
click at [165, 305] on div at bounding box center [171, 289] width 75 height 75
click at [170, 318] on div at bounding box center [171, 289] width 75 height 75
click at [162, 322] on div at bounding box center [171, 289] width 75 height 75
click at [1308, 174] on div "Screen Print" at bounding box center [1307, 166] width 49 height 15
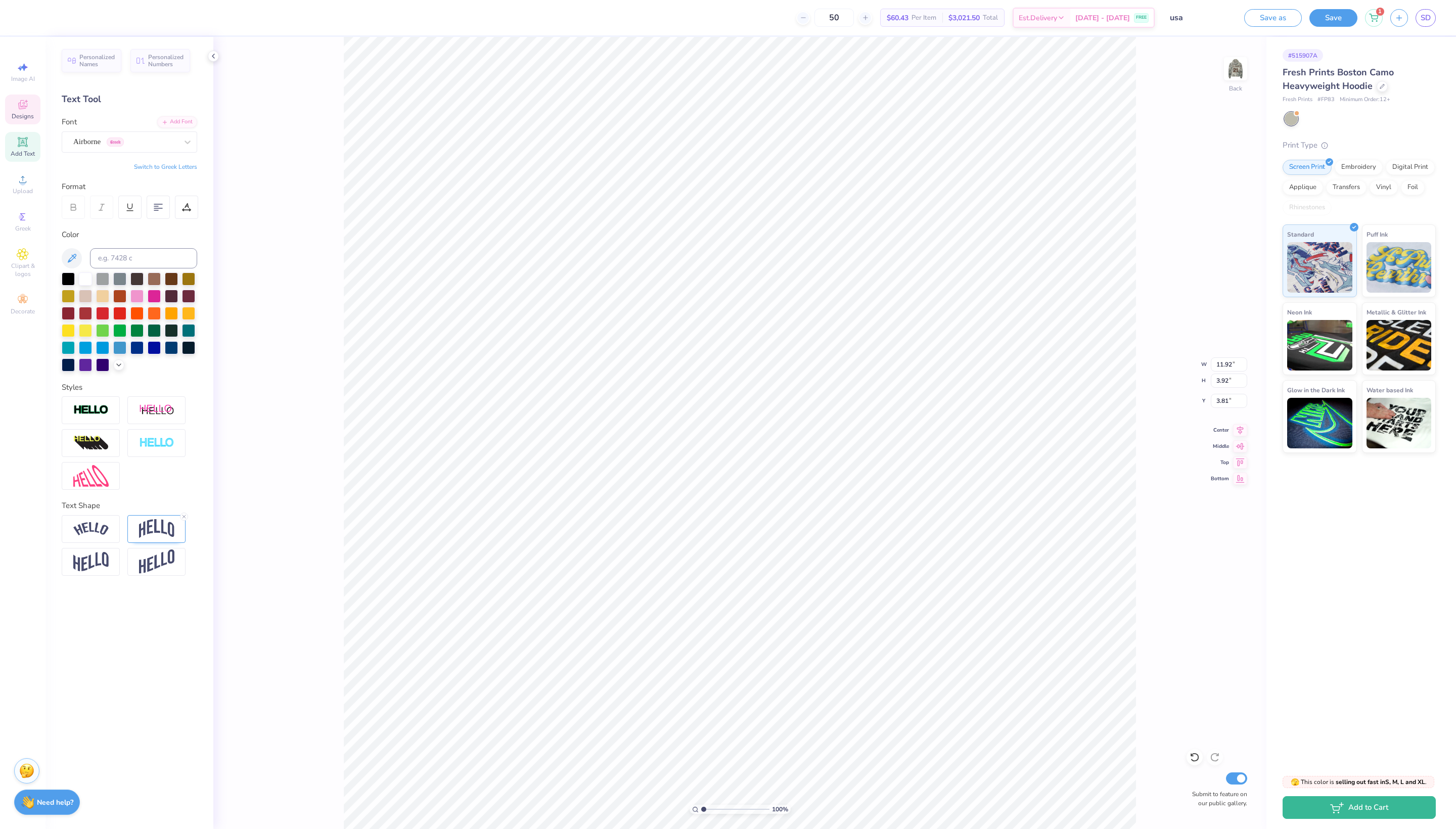
click at [18, 111] on icon at bounding box center [23, 105] width 12 height 12
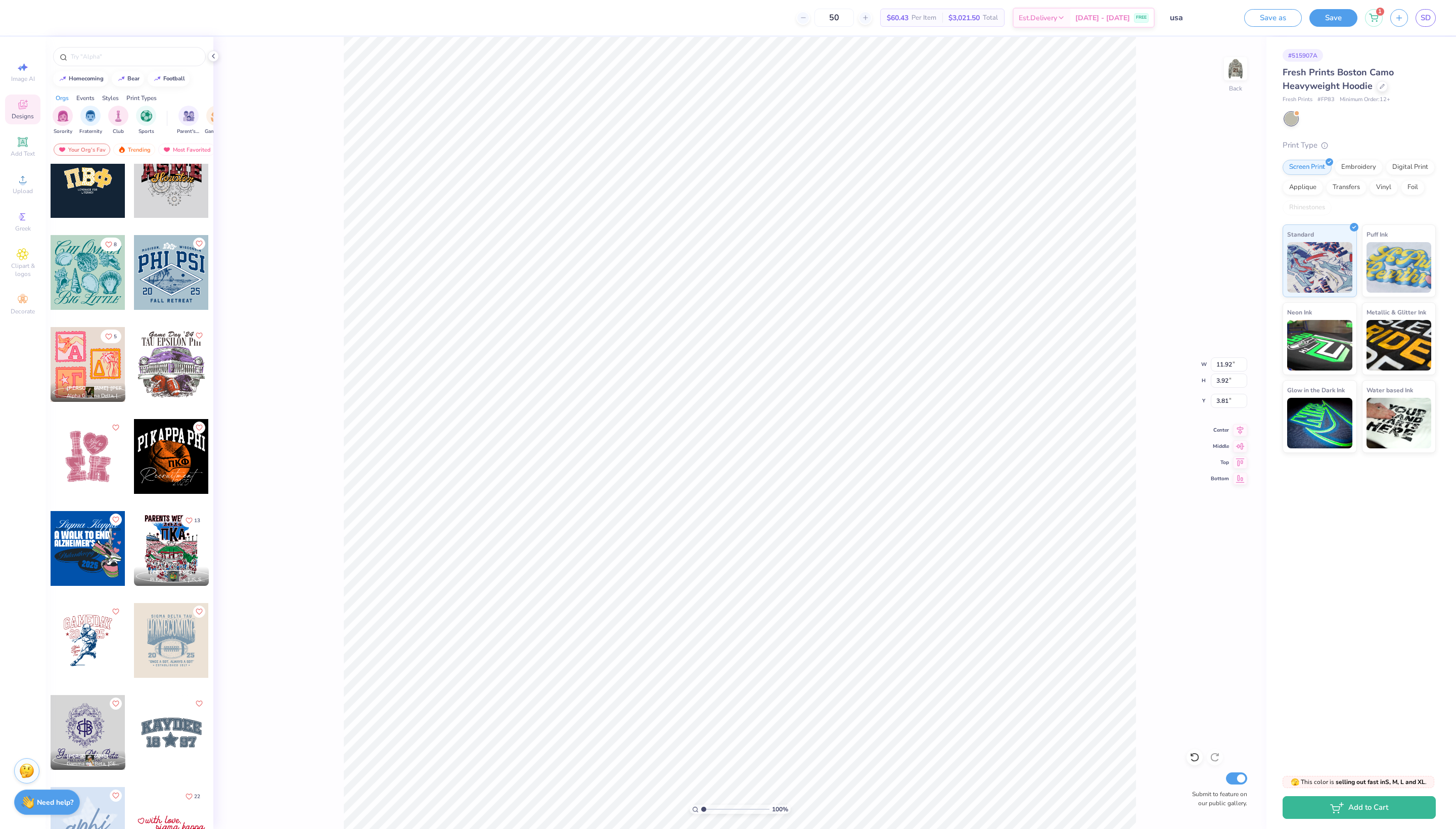
scroll to position [2135, 0]
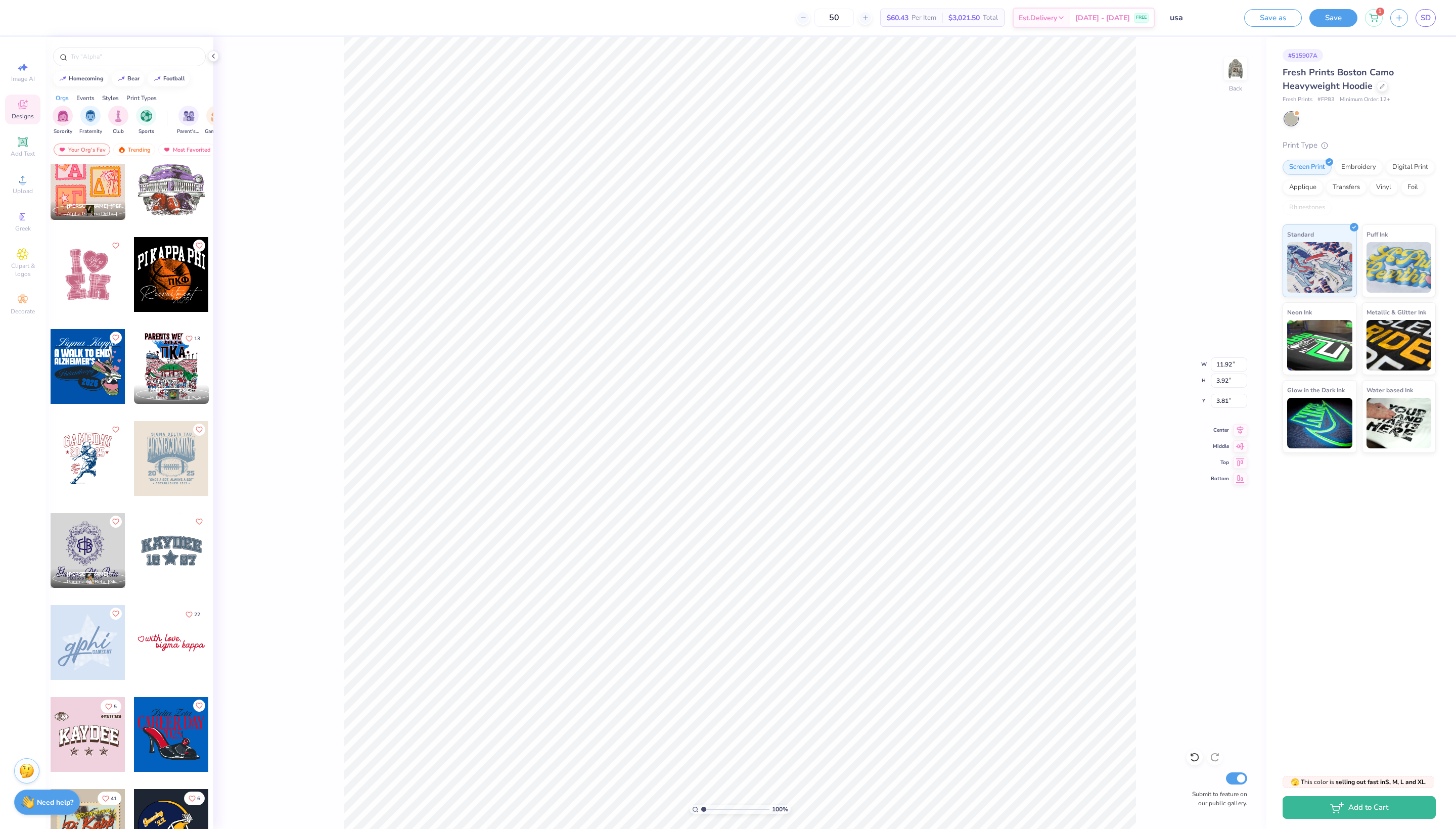
click at [160, 570] on div at bounding box center [171, 550] width 75 height 75
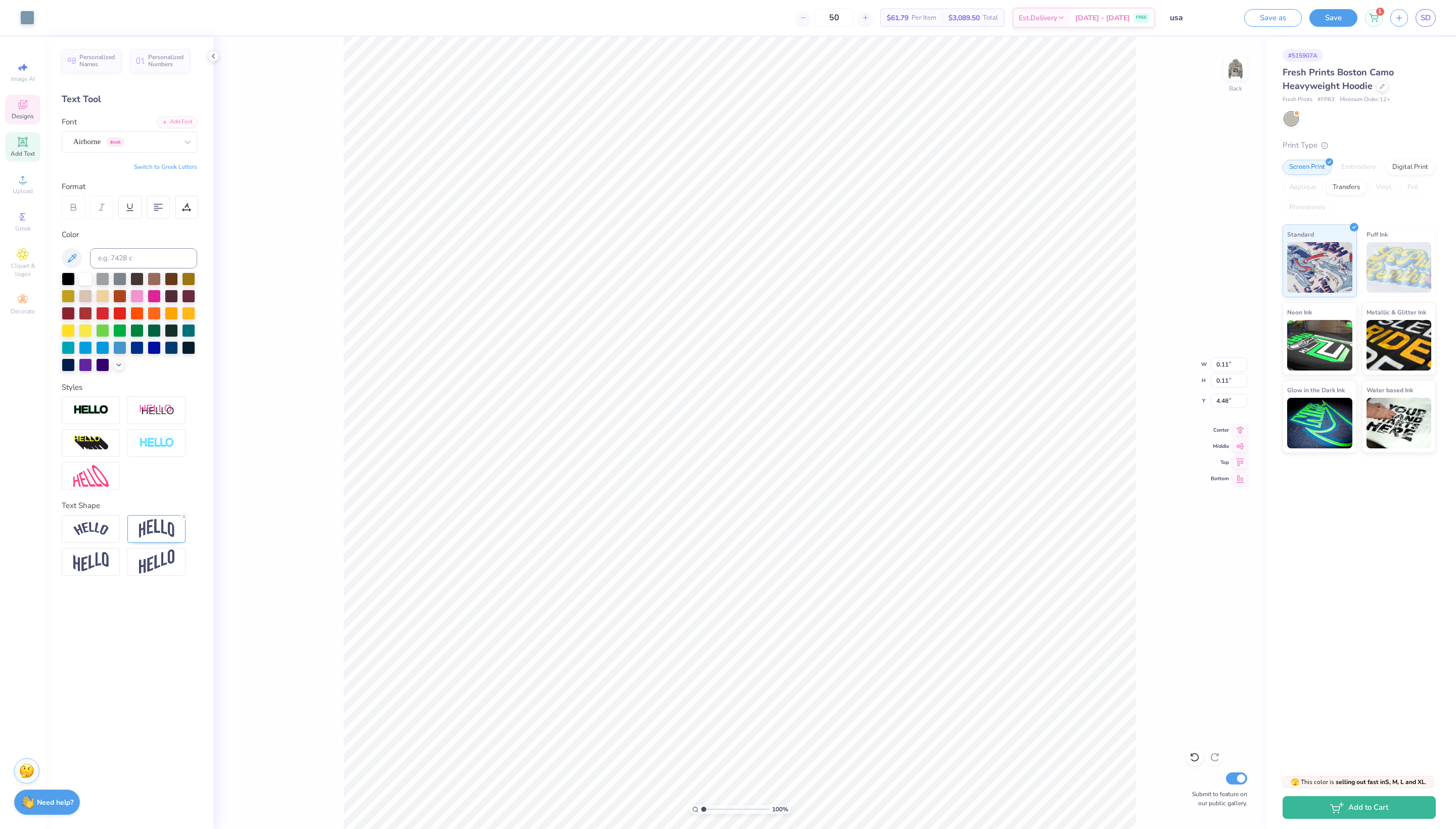
click at [1339, 591] on div "# 515907A Fresh Prints Boston Camo Heavyweight Hoodie Fresh Prints # FP83 Minim…" at bounding box center [1361, 401] width 190 height 729
click at [22, 278] on span "Clipart & logos" at bounding box center [22, 270] width 35 height 16
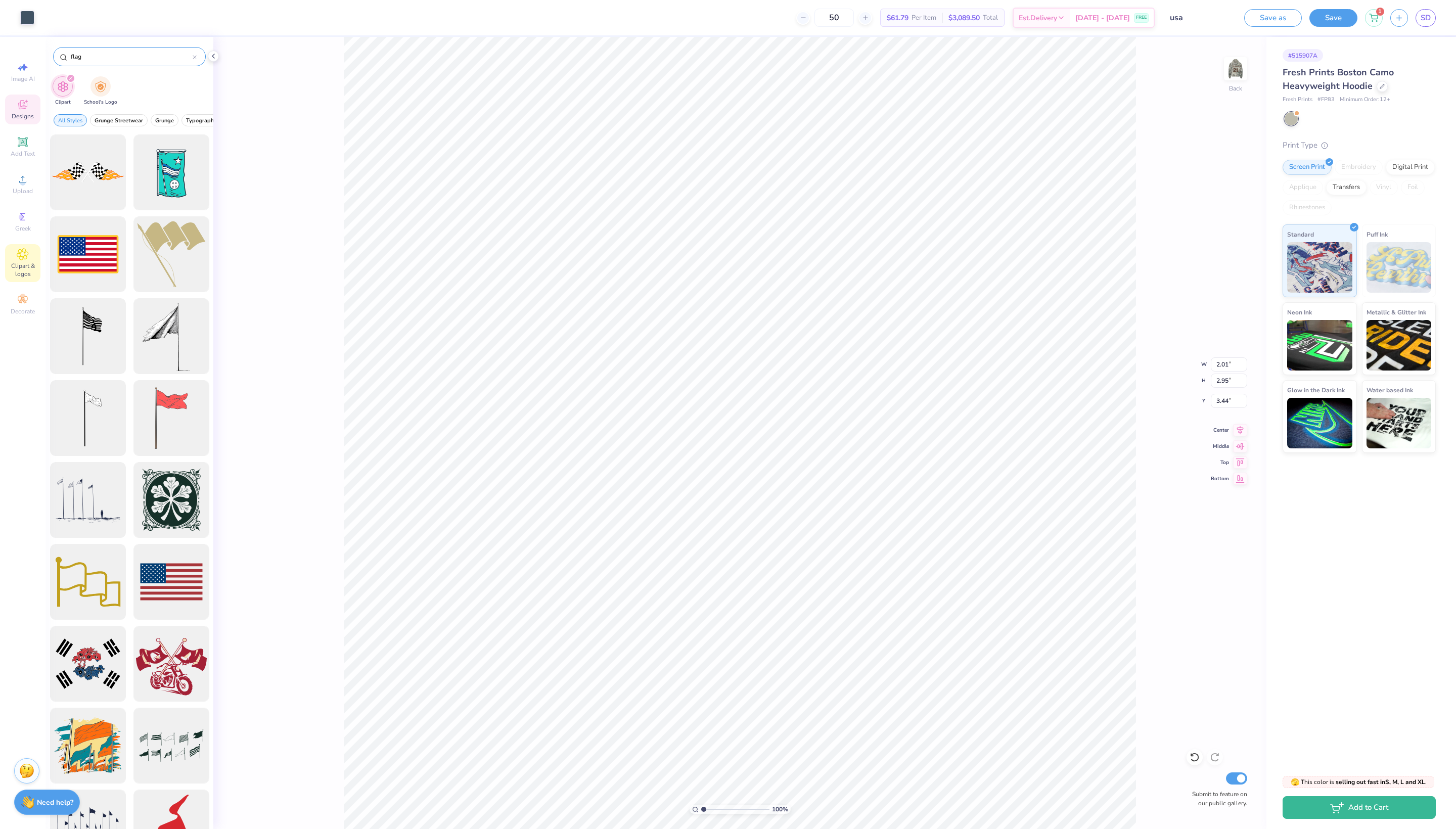
click at [197, 57] on div "flag" at bounding box center [130, 57] width 153 height 19
click at [193, 59] on icon at bounding box center [195, 57] width 4 height 4
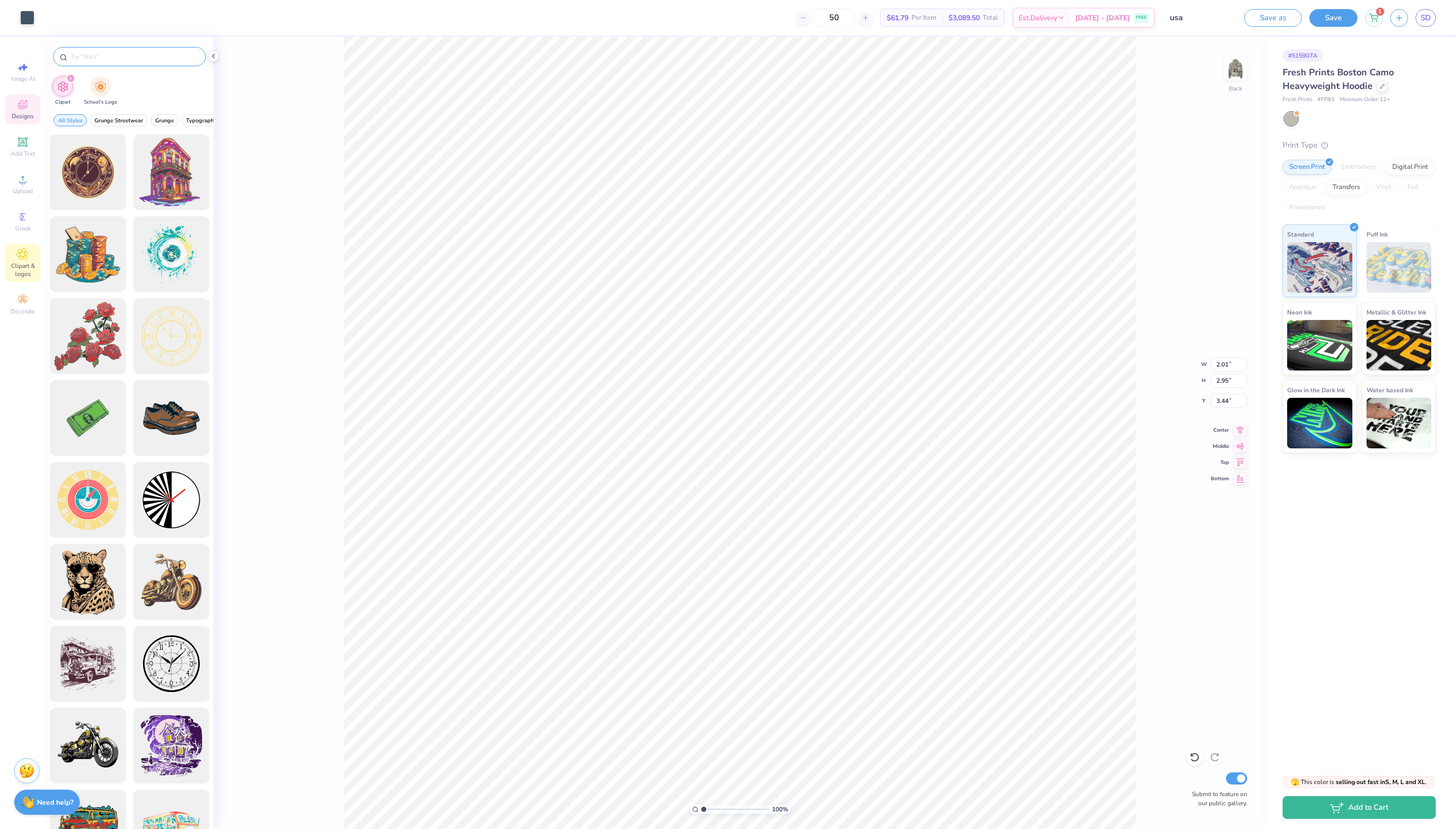
click at [151, 53] on input "text" at bounding box center [135, 56] width 130 height 10
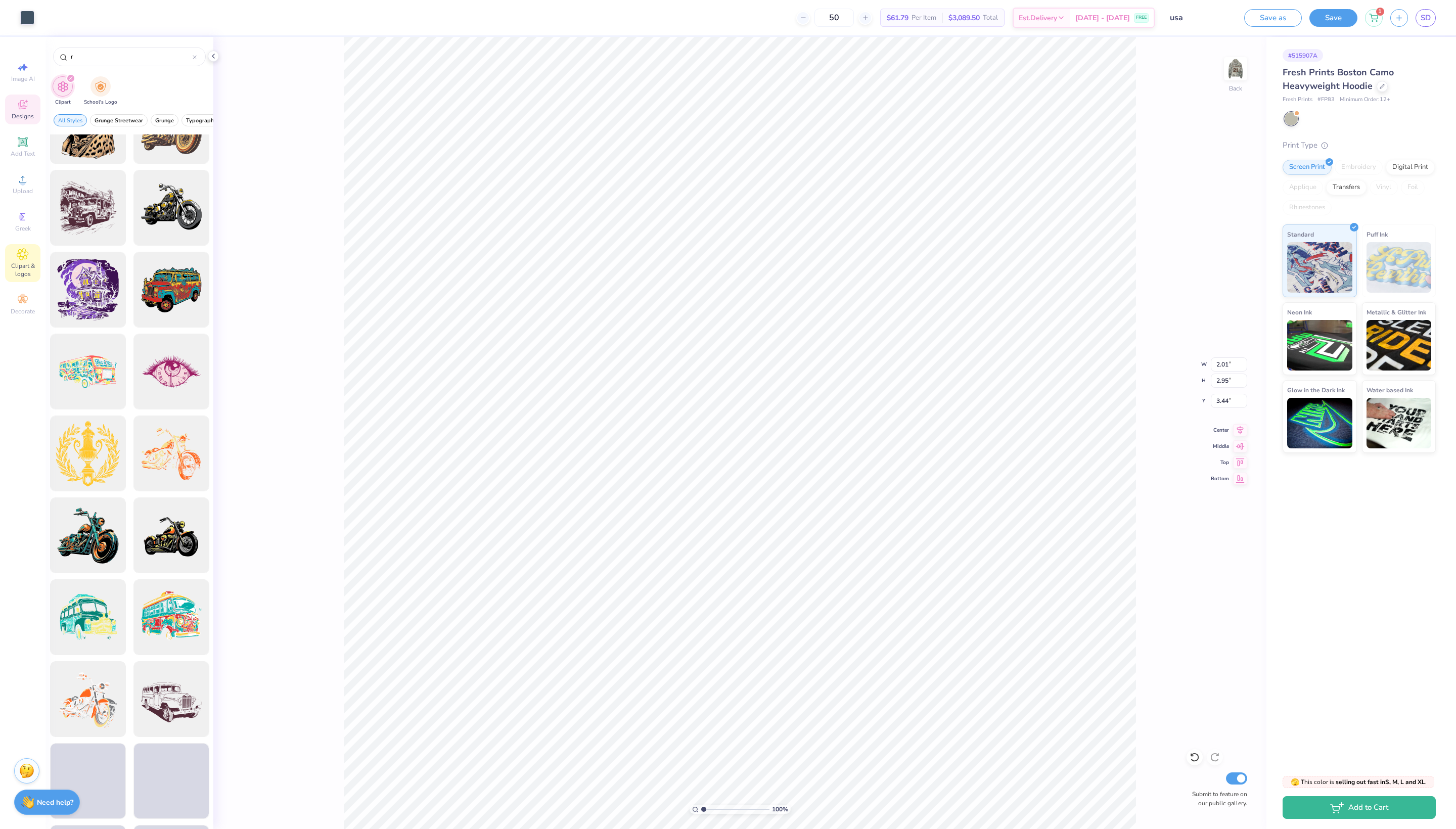
scroll to position [380, 0]
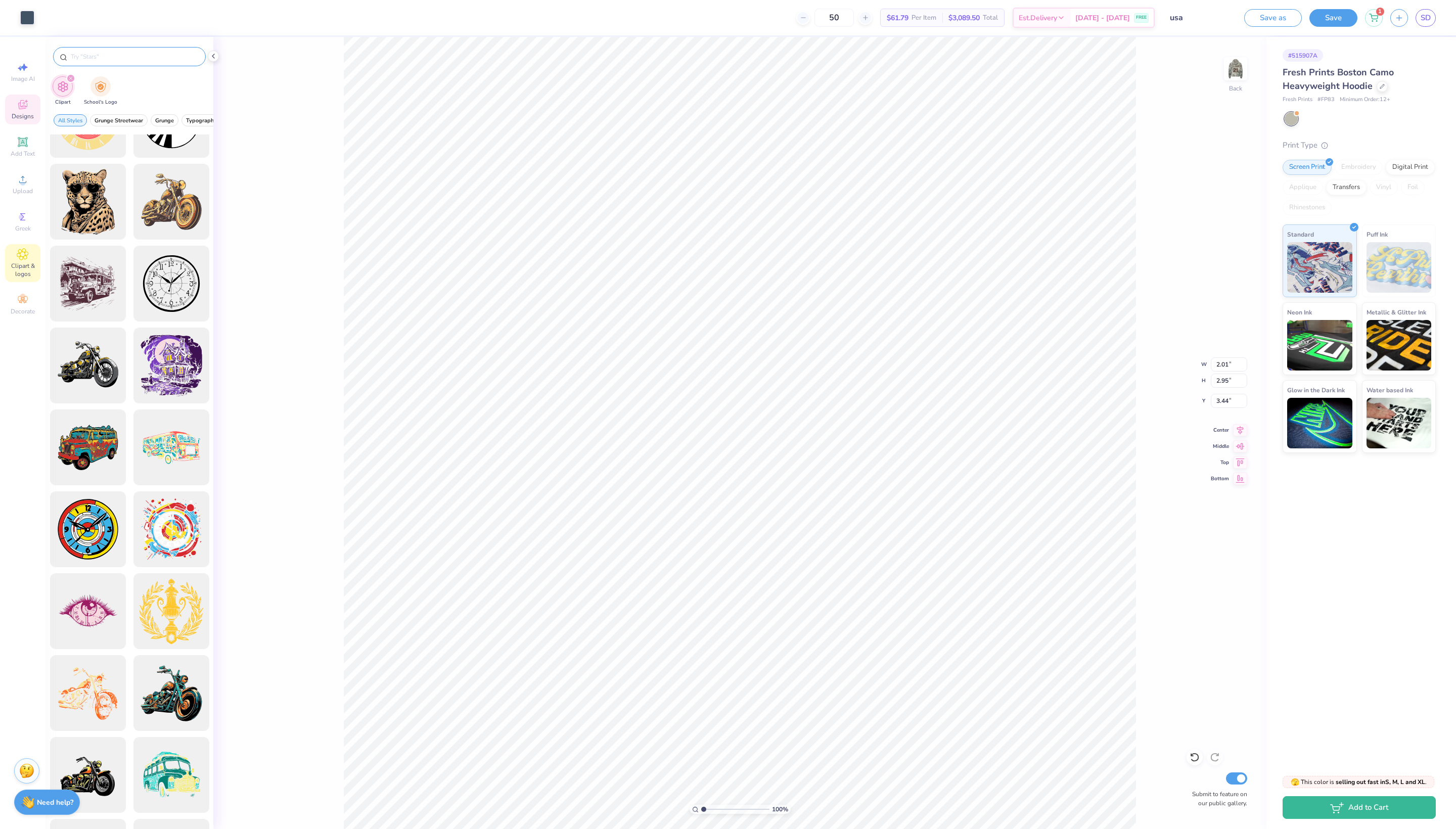
click at [122, 61] on input "text" at bounding box center [135, 56] width 130 height 10
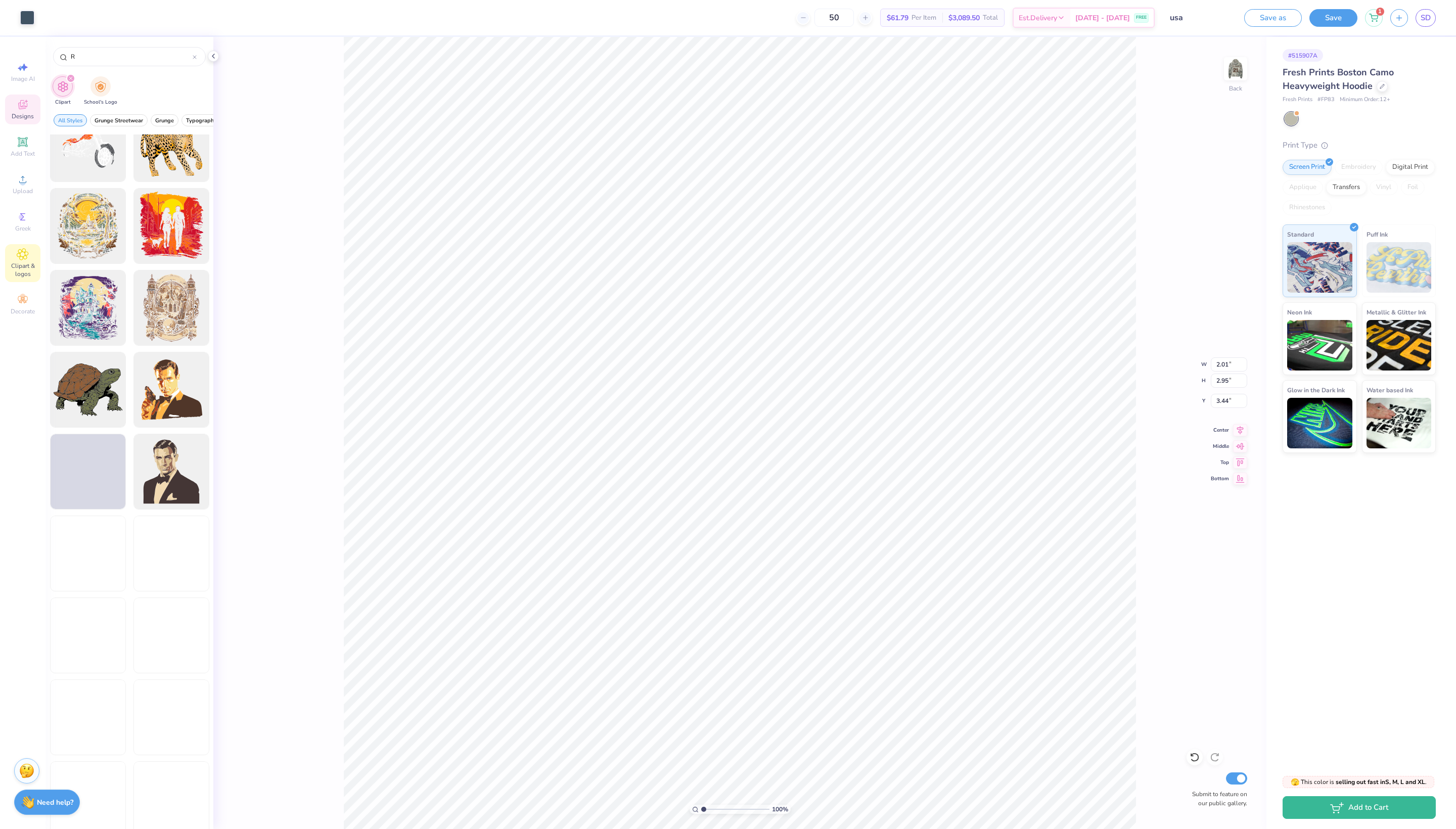
scroll to position [1016, 0]
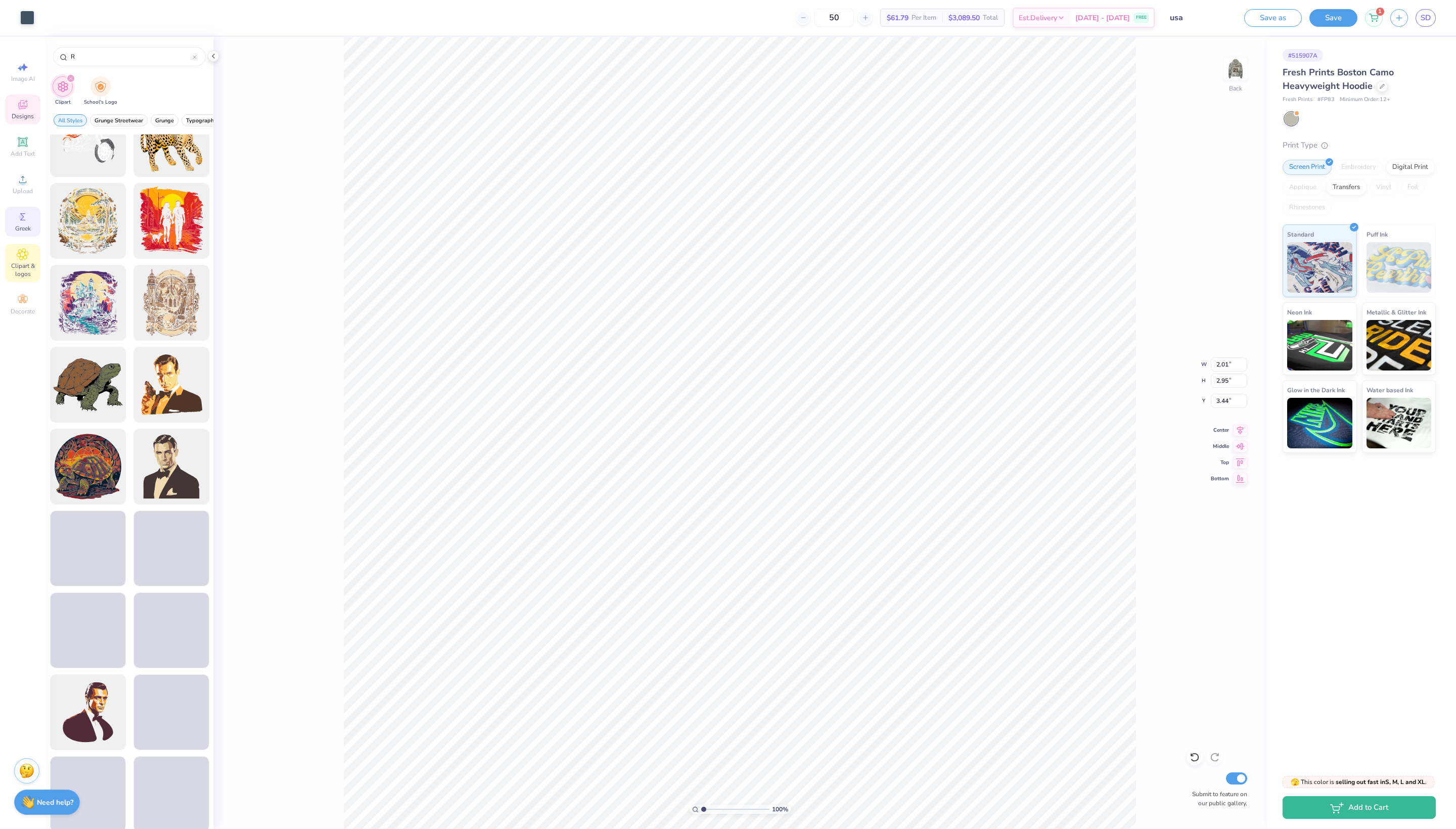
click at [26, 236] on div "Greek" at bounding box center [22, 222] width 35 height 30
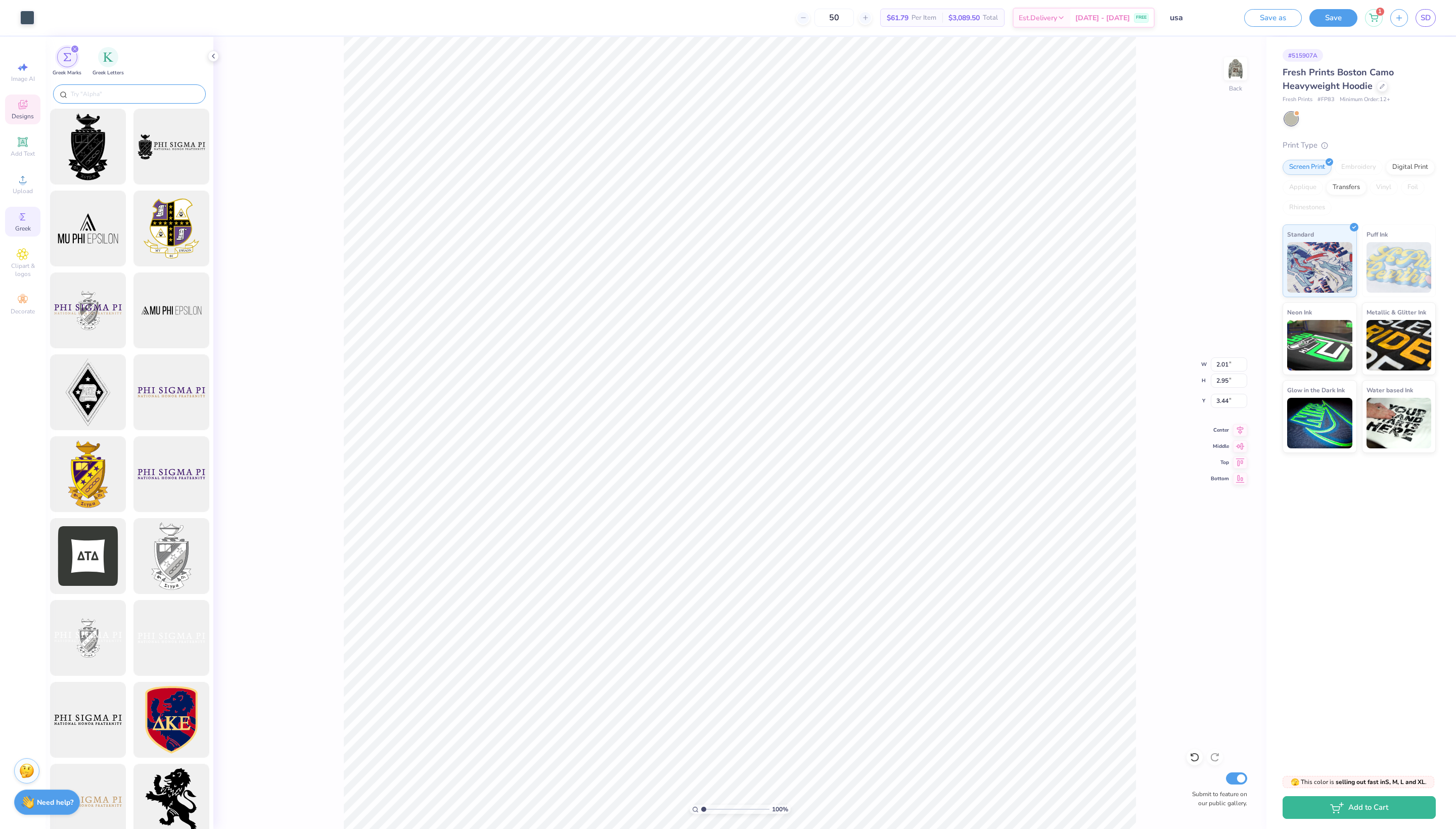
click at [147, 99] on input "text" at bounding box center [135, 94] width 130 height 10
click at [114, 57] on img "filter for Greek Letters" at bounding box center [108, 56] width 10 height 10
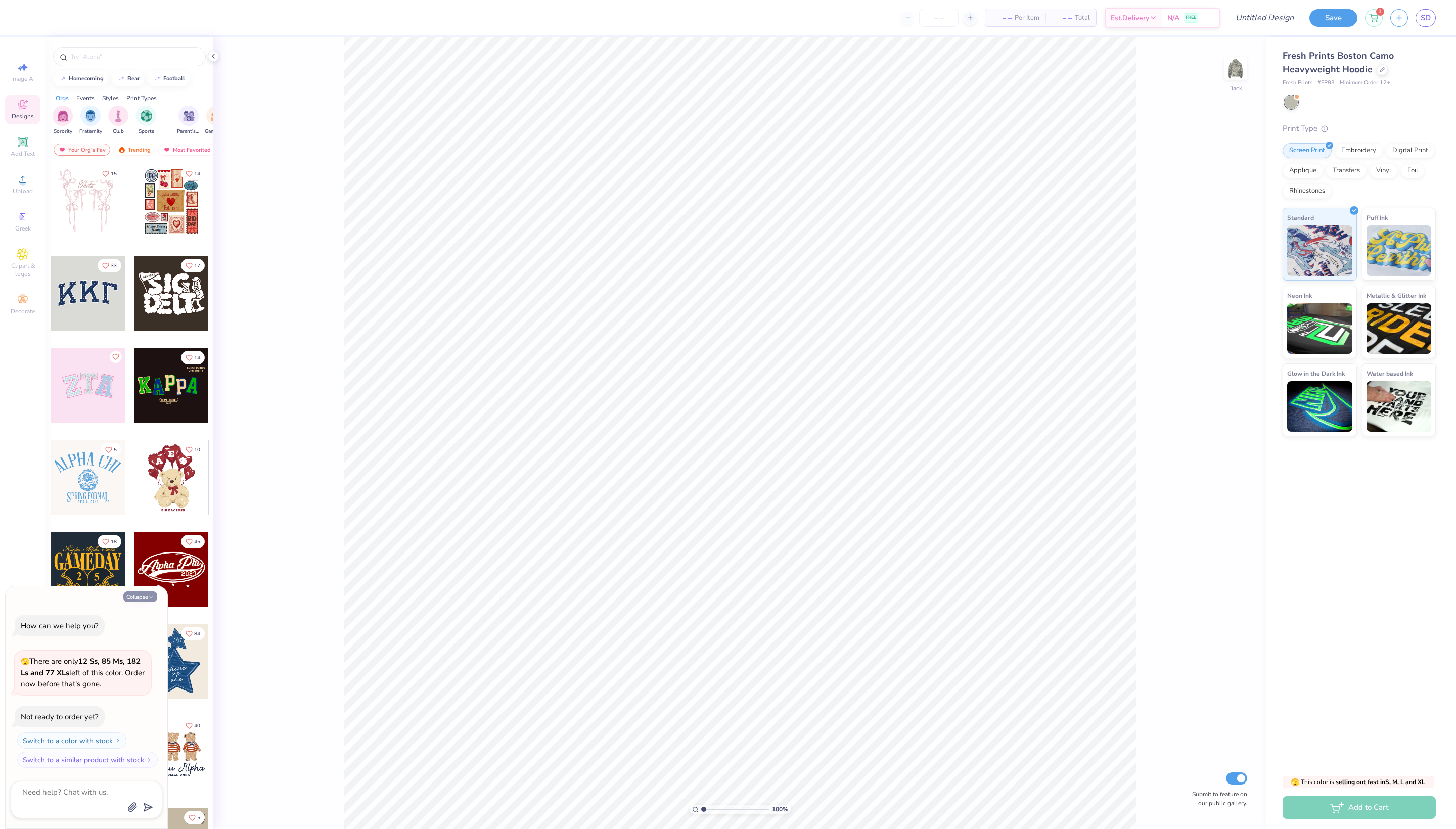
click at [137, 591] on button "Collapse" at bounding box center [141, 597] width 34 height 11
type textarea "x"
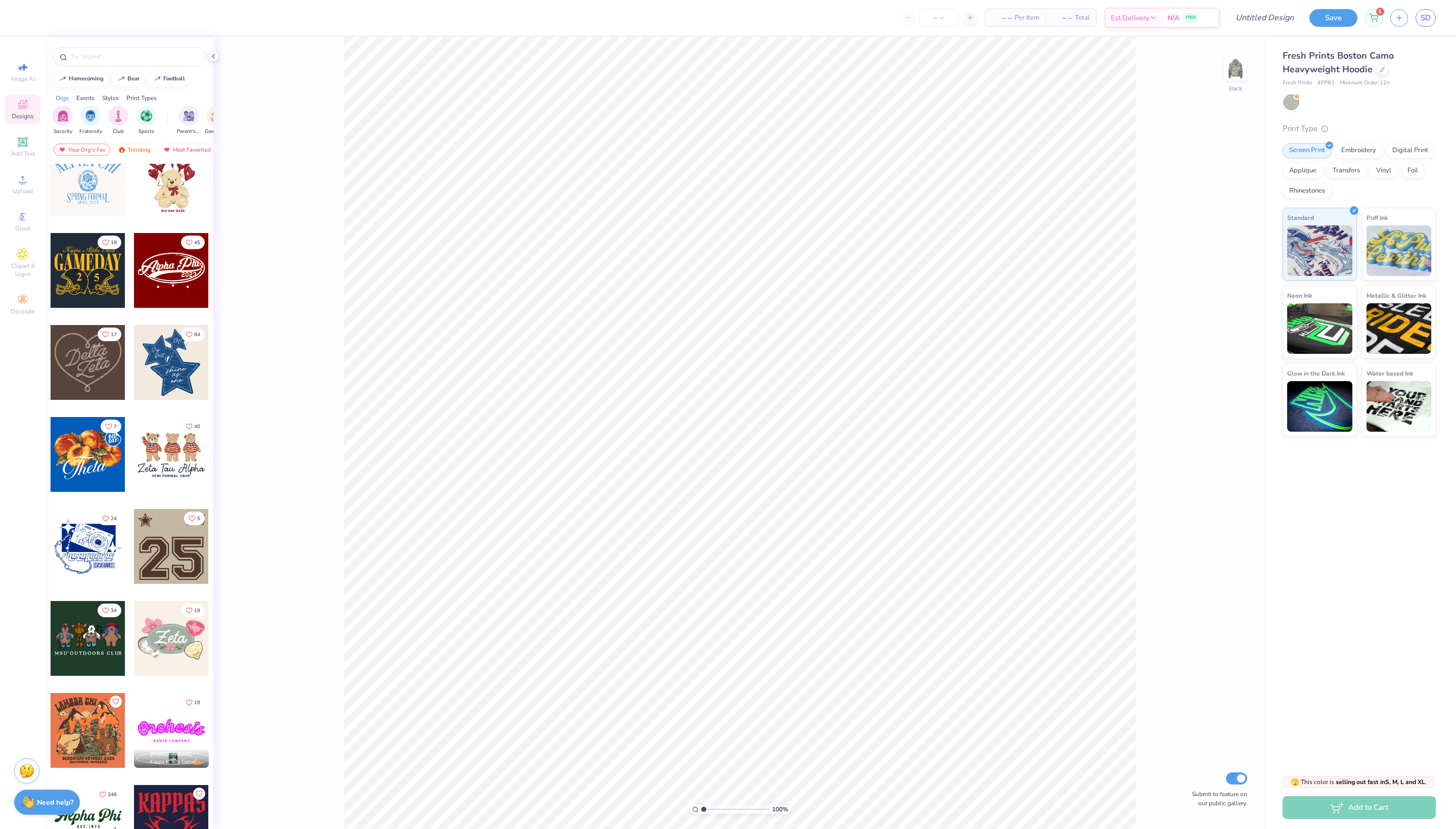
scroll to position [306, 0]
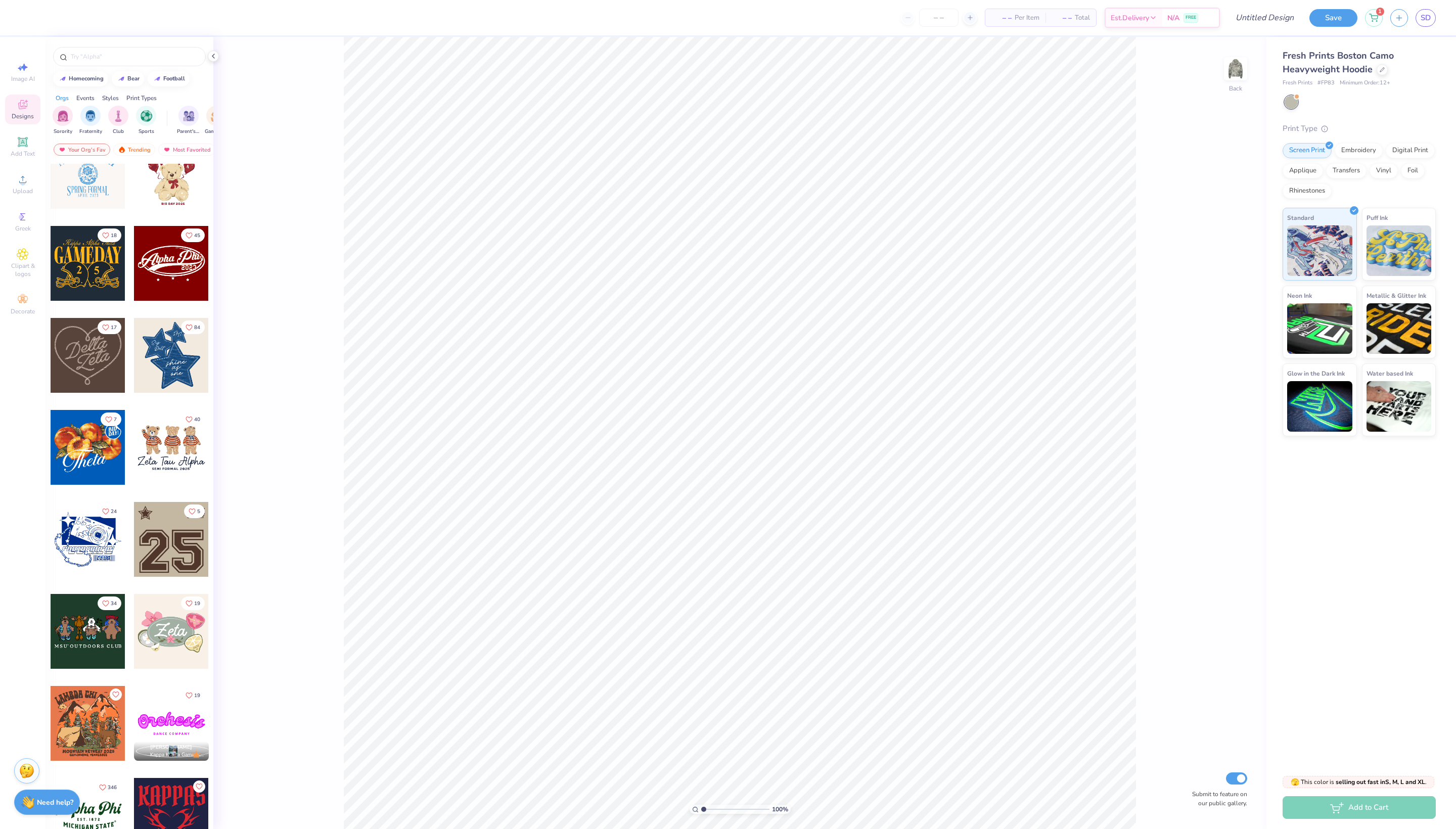
click at [73, 393] on div at bounding box center [88, 355] width 75 height 75
click at [30, 17] on div at bounding box center [27, 16] width 14 height 14
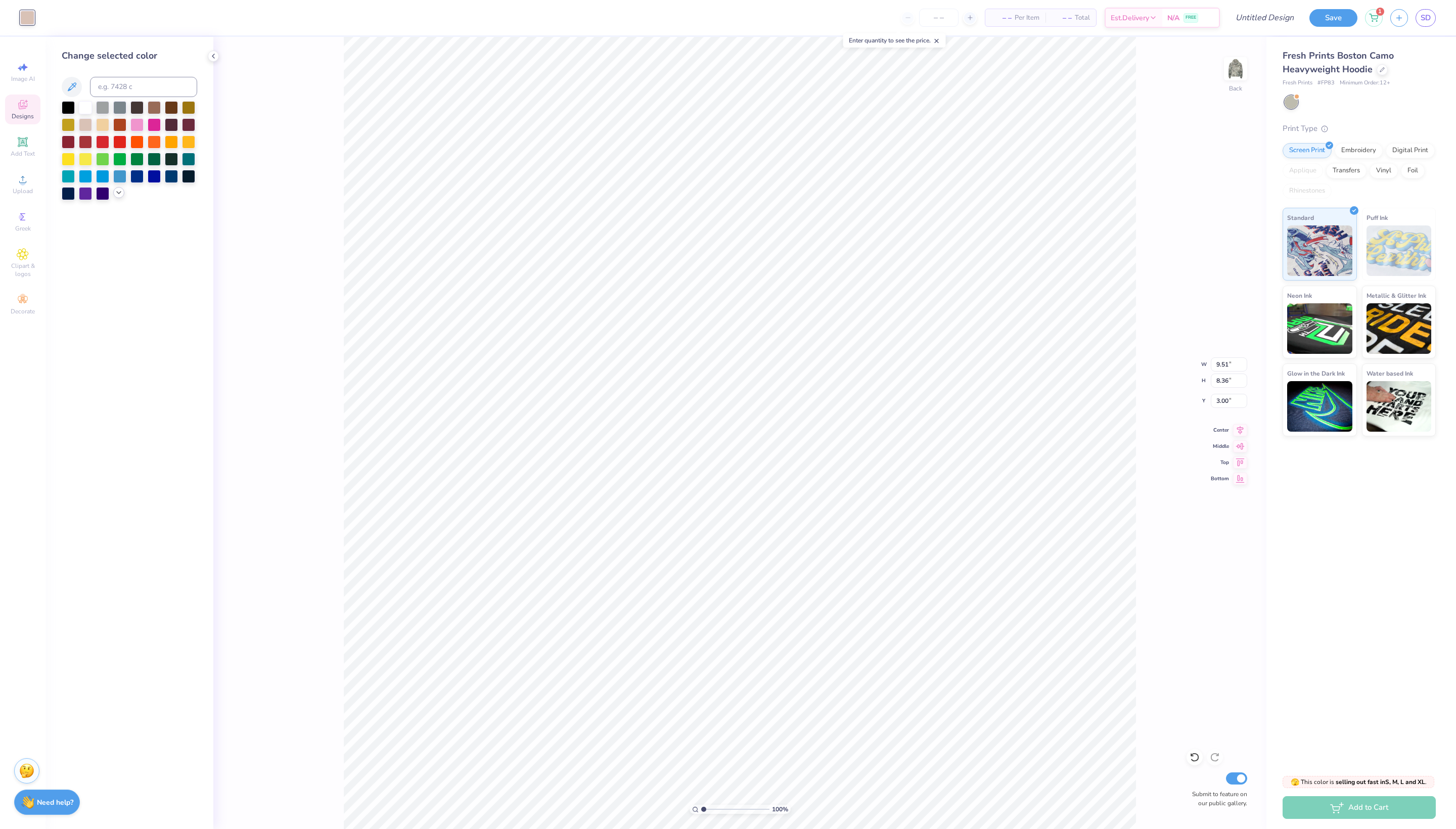
click at [120, 197] on icon at bounding box center [119, 193] width 8 height 8
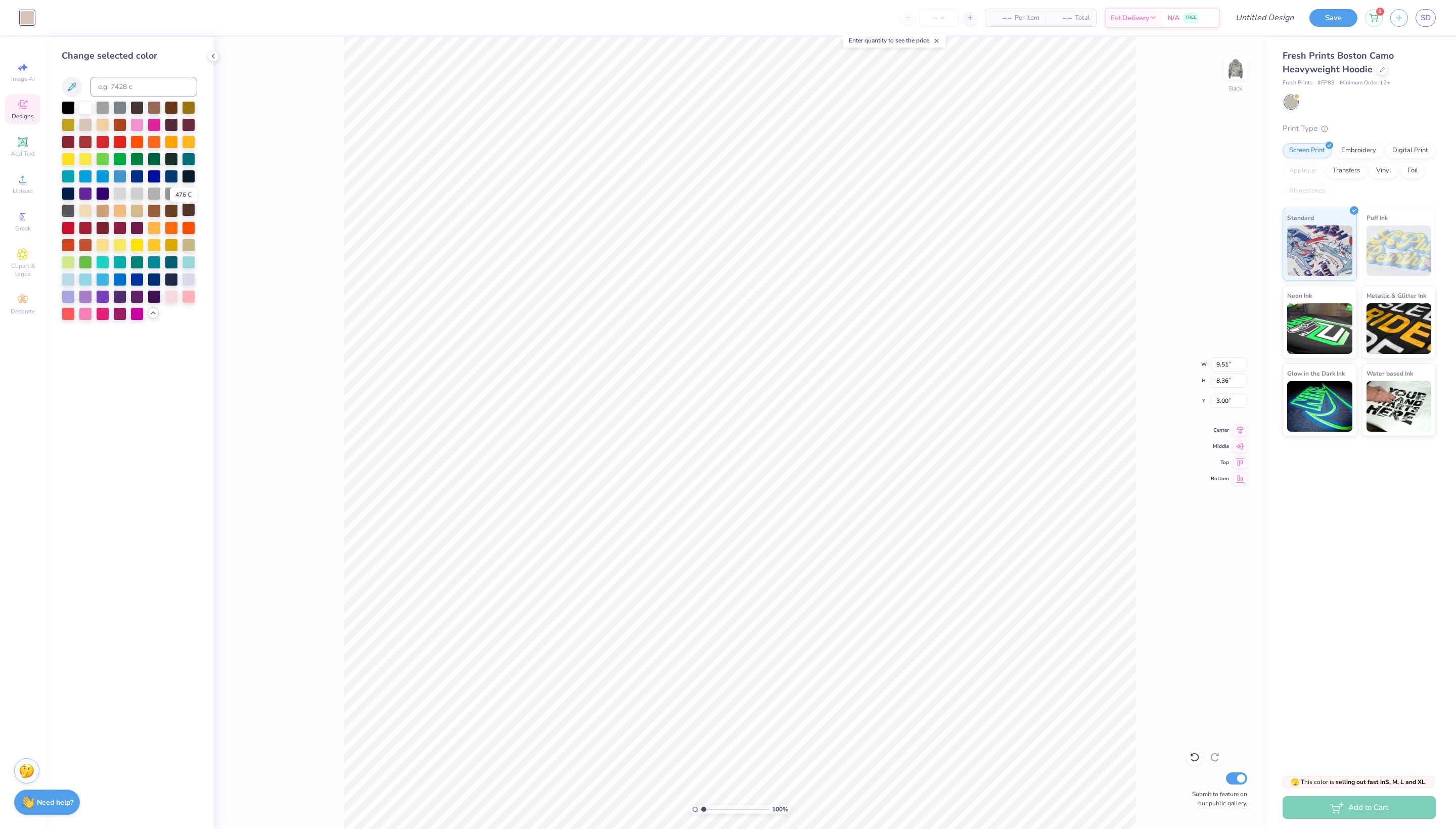
click at [191, 216] on div at bounding box center [188, 209] width 13 height 13
click at [29, 120] on span "Designs" at bounding box center [22, 116] width 22 height 8
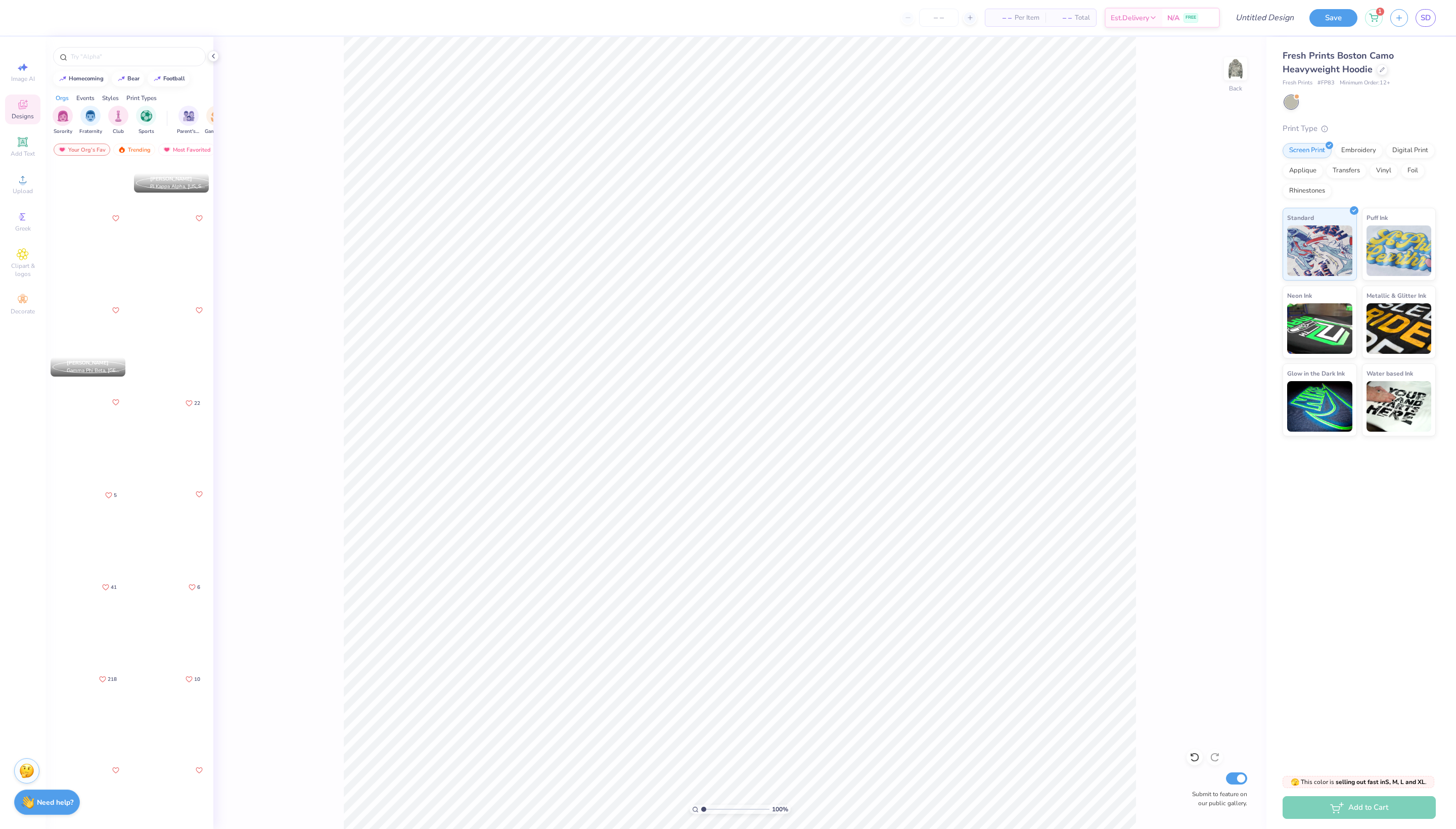
scroll to position [2348, 0]
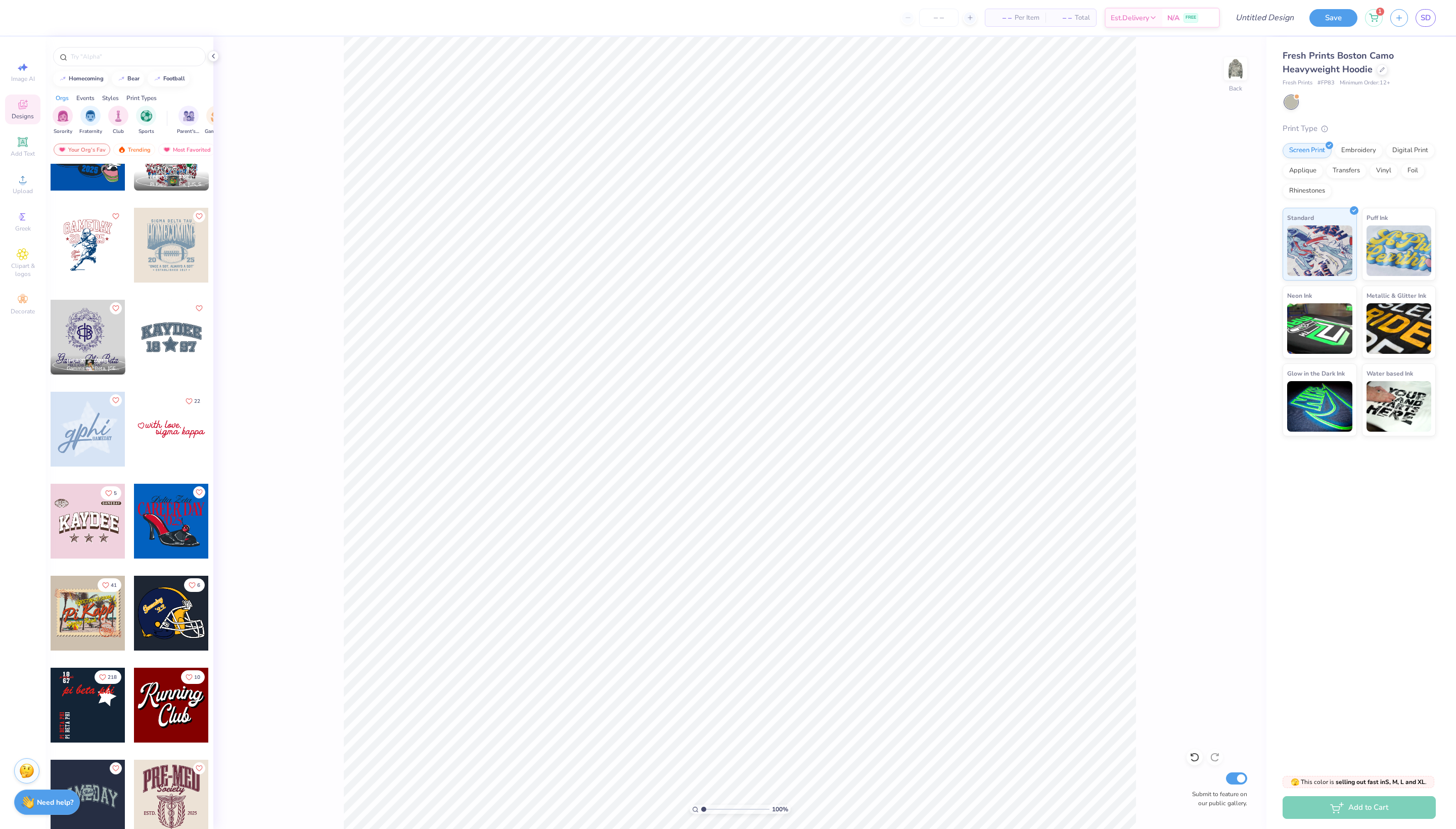
click at [171, 374] on div at bounding box center [171, 337] width 75 height 75
click at [25, 157] on span "Add Text" at bounding box center [23, 153] width 24 height 8
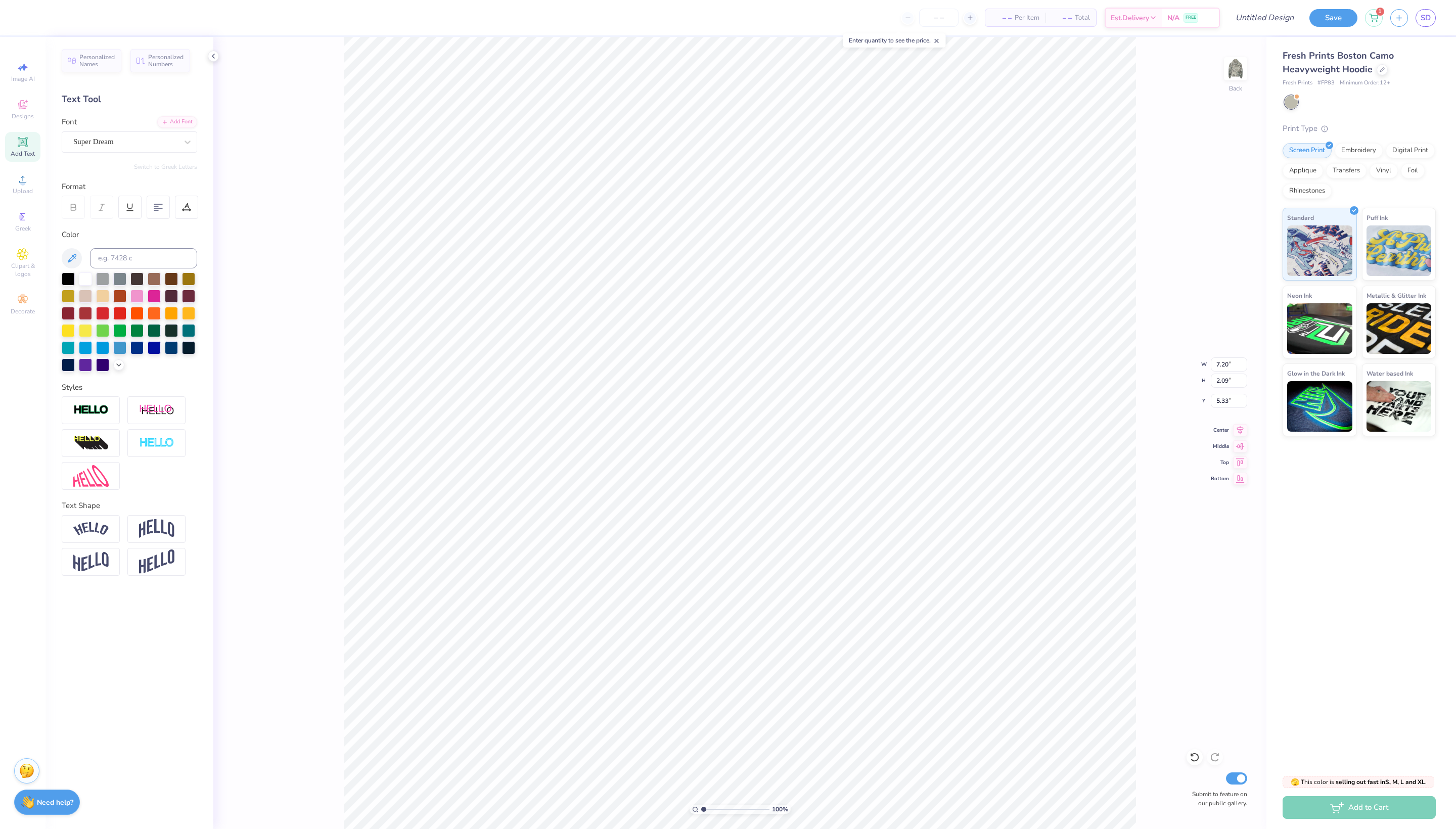
type textarea "T"
type textarea "R"
type textarea "r"
type textarea "R"
type textarea "E"
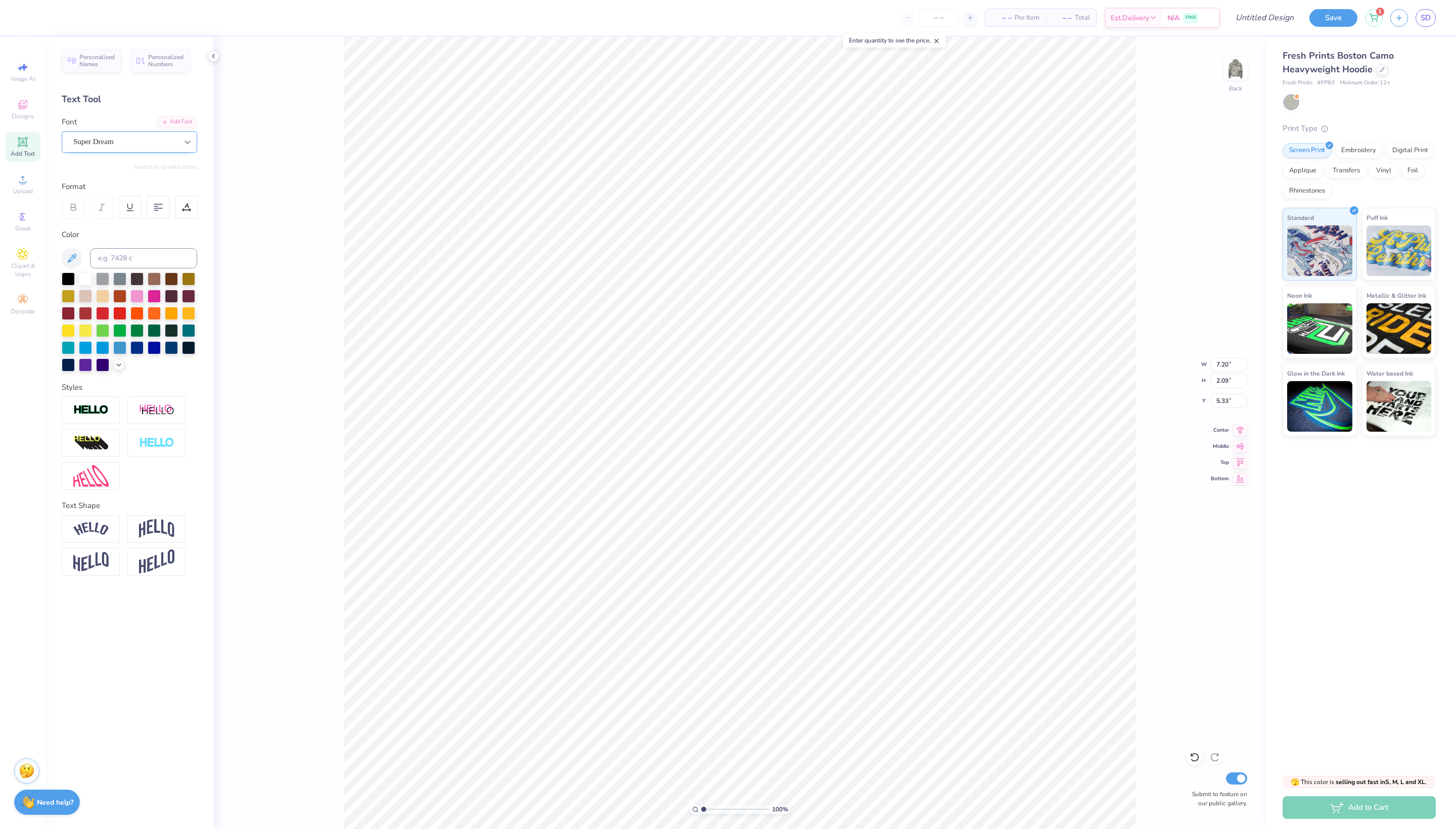
type textarea "RELENTLESS"
click at [178, 139] on div at bounding box center [187, 142] width 18 height 18
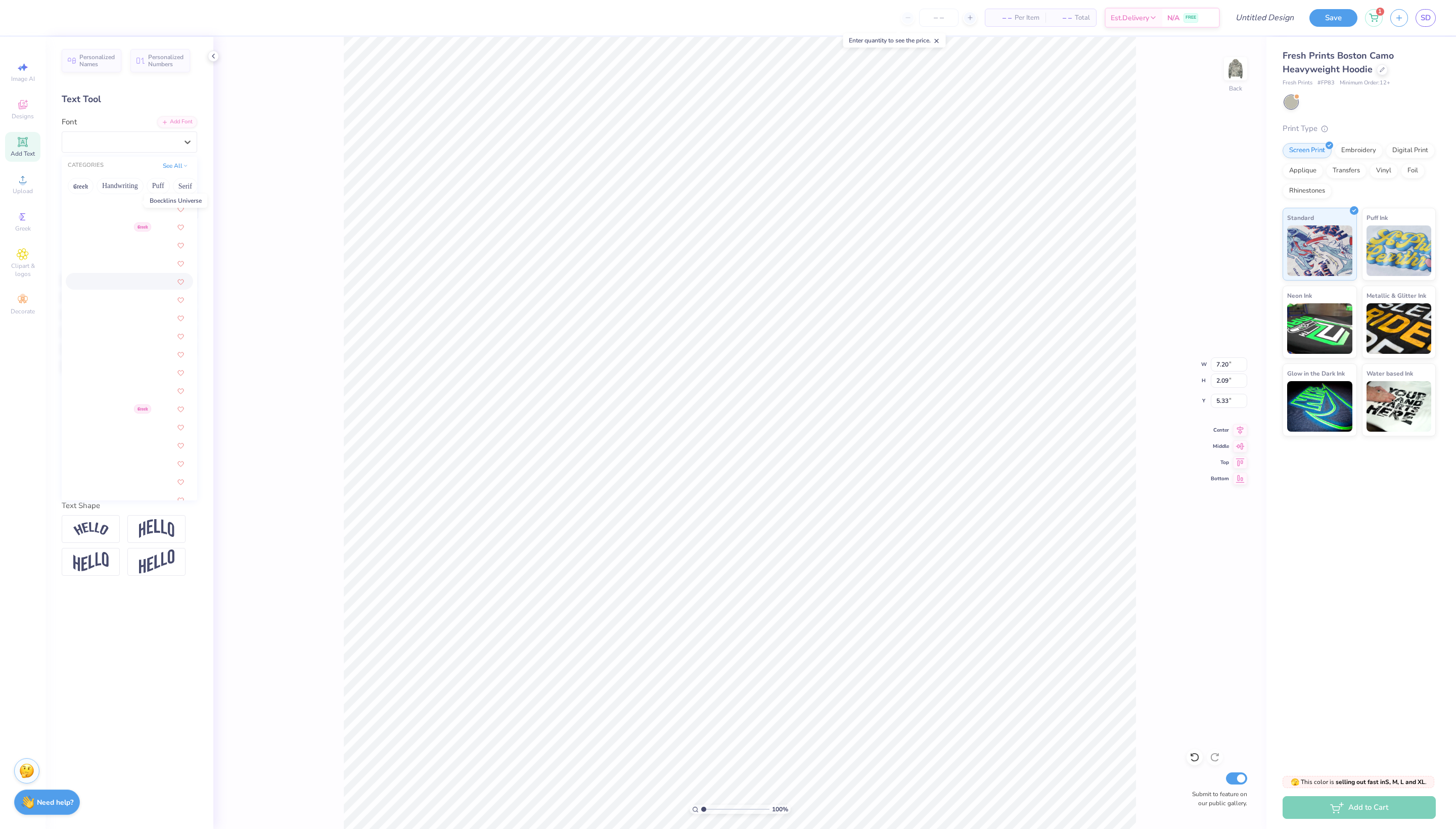
scroll to position [740, 0]
click at [93, 196] on img at bounding box center [87, 192] width 25 height 7
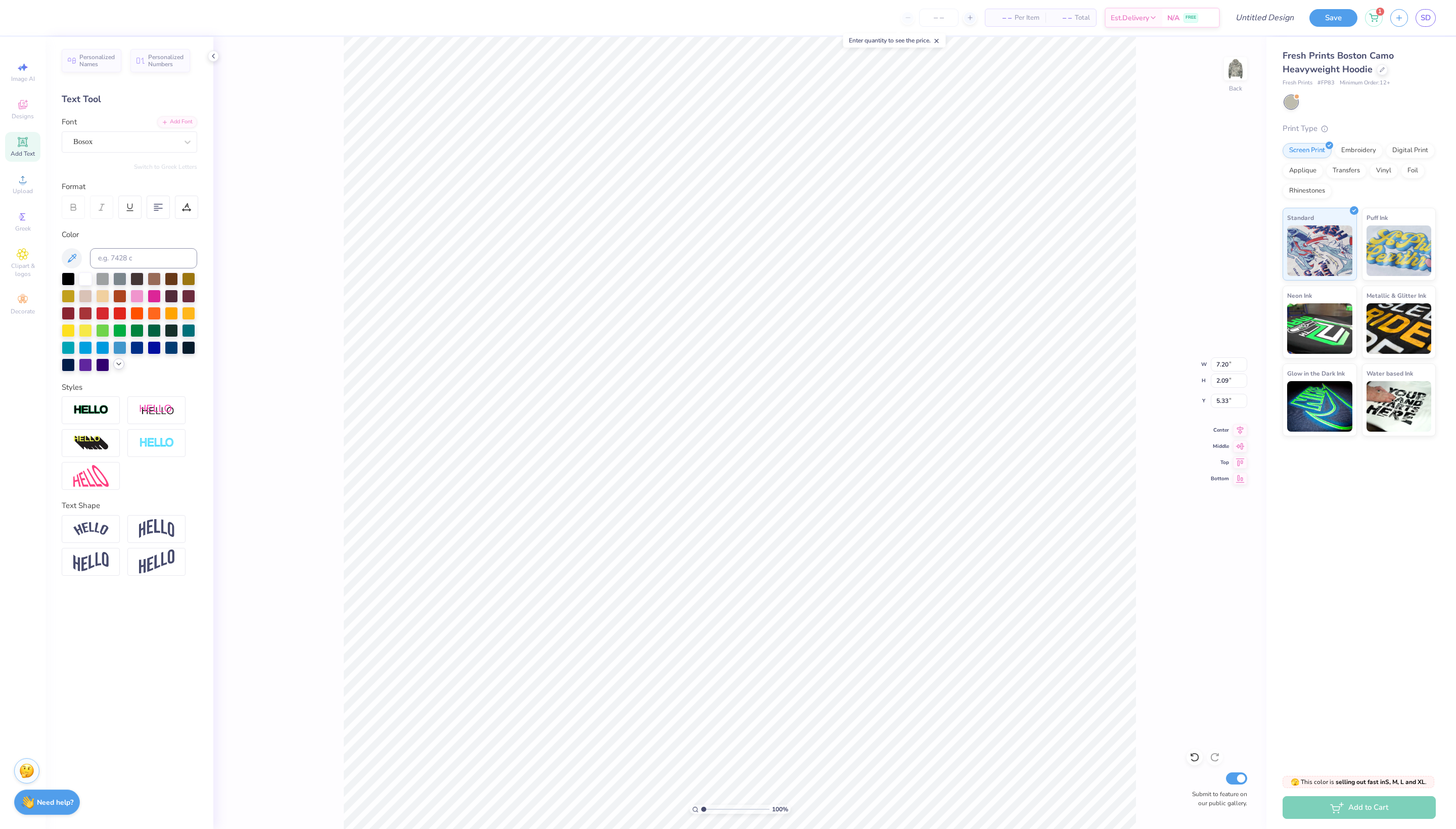
click at [118, 368] on icon at bounding box center [119, 364] width 8 height 8
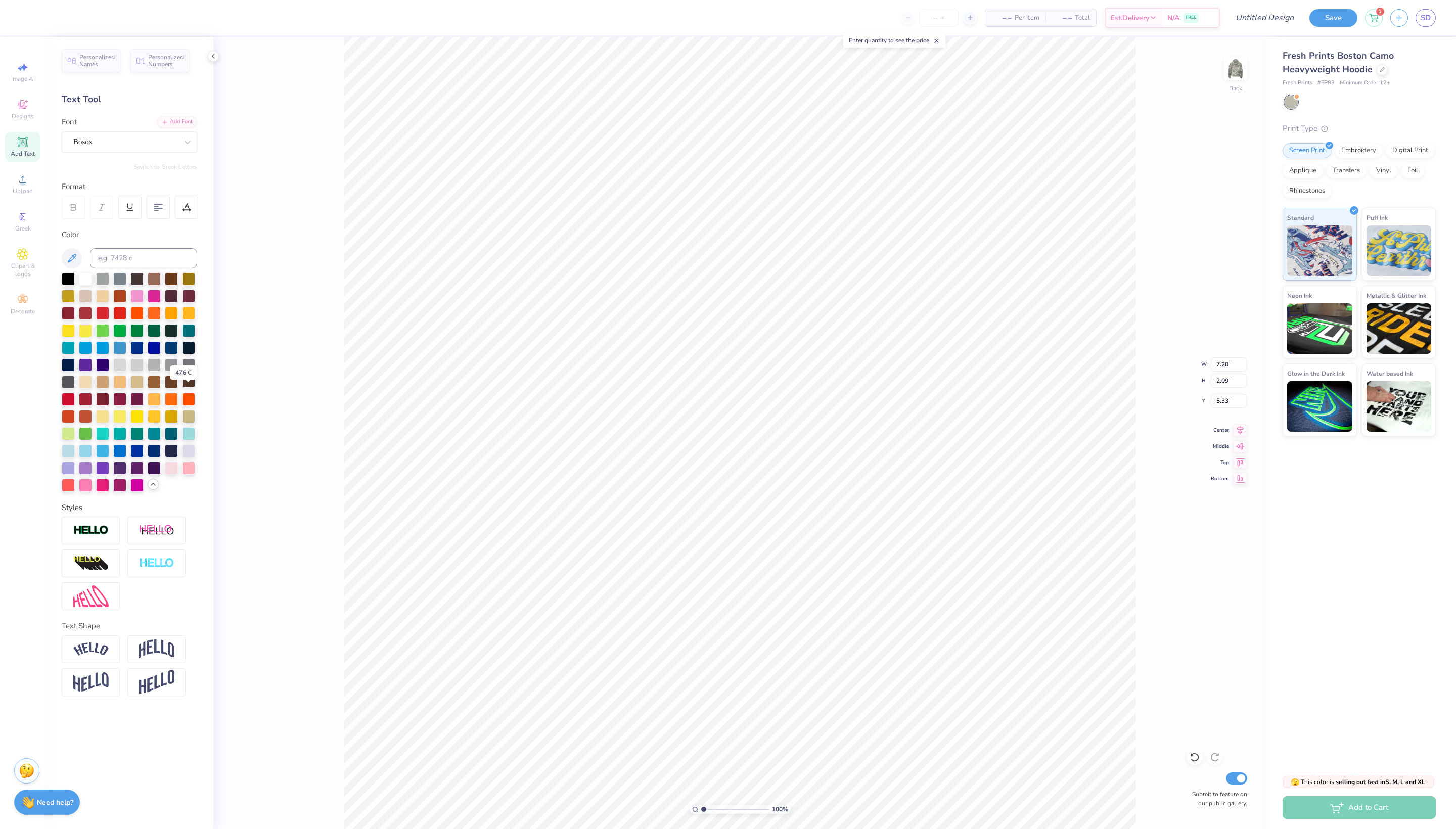
click at [186, 388] on div at bounding box center [188, 380] width 13 height 13
click at [149, 149] on div "Bosox" at bounding box center [125, 141] width 106 height 16
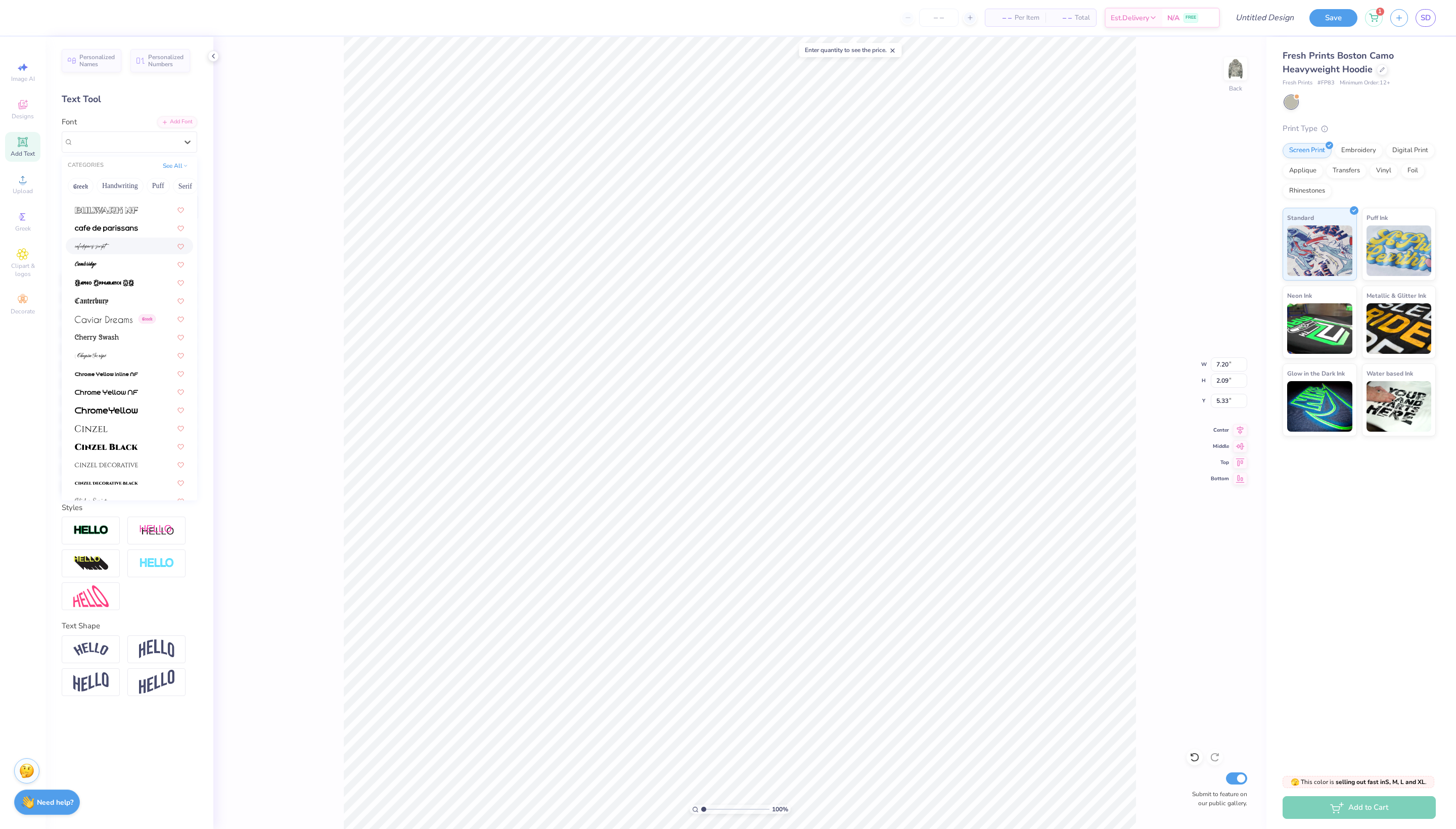
scroll to position [1025, 0]
click at [116, 93] on img at bounding box center [107, 89] width 64 height 7
click at [147, 141] on div "Bosox" at bounding box center [115, 141] width 86 height 16
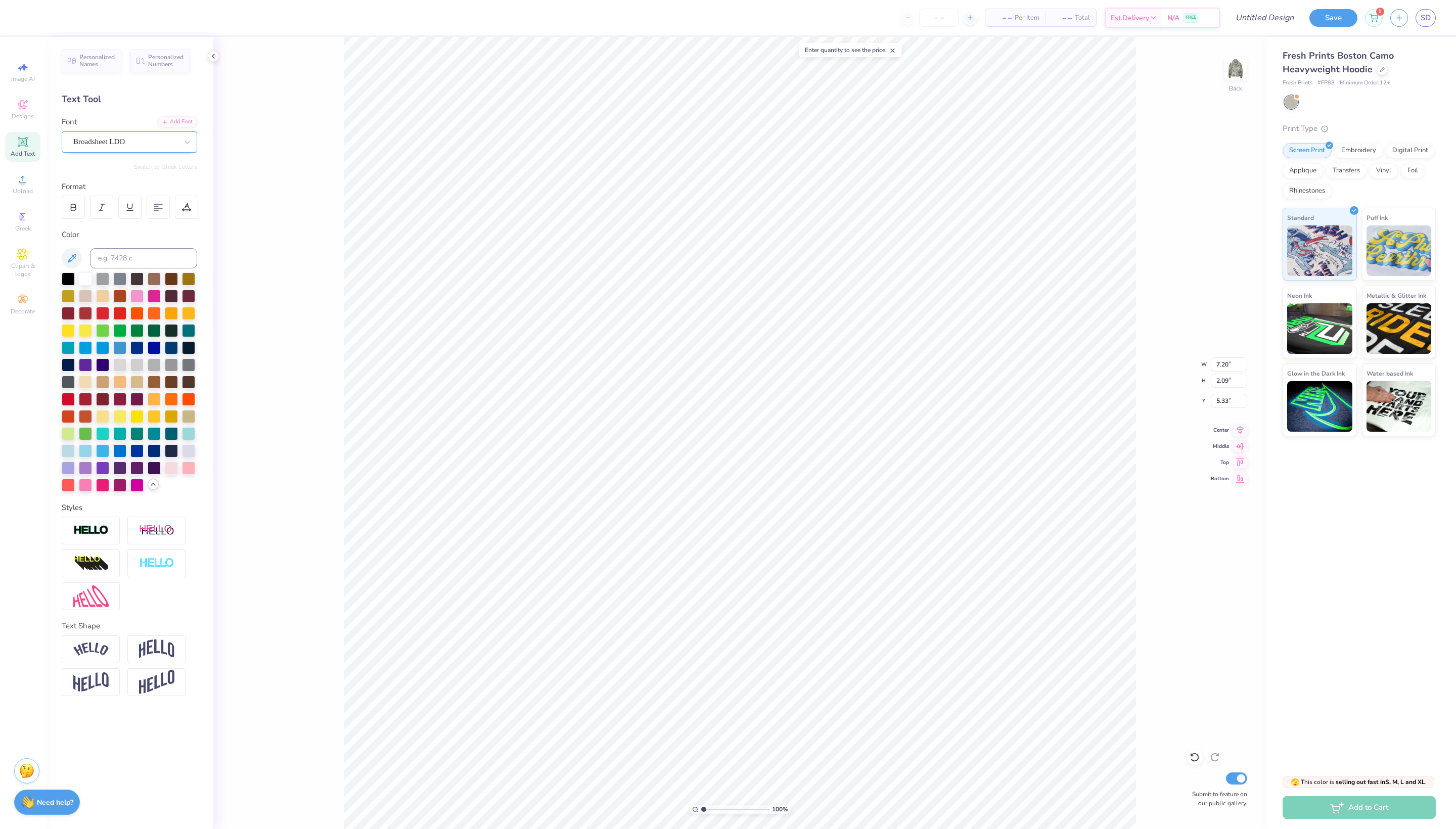
click at [100, 143] on span "Broadsheet LDO" at bounding box center [99, 141] width 51 height 11
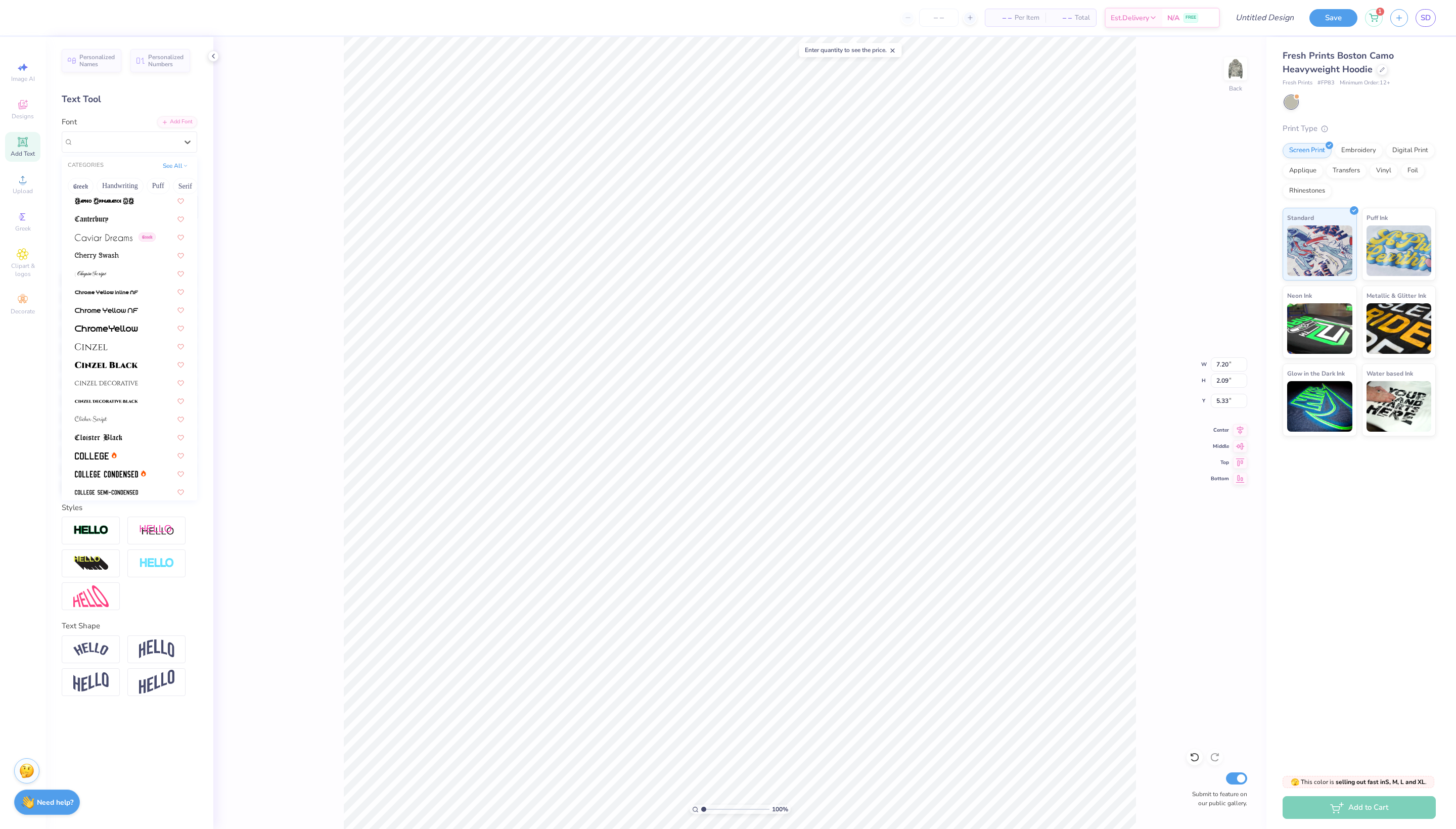
scroll to position [1334, 0]
click at [95, 239] on span at bounding box center [92, 234] width 34 height 11
click at [128, 149] on div "College" at bounding box center [125, 141] width 106 height 16
click at [130, 52] on img at bounding box center [107, 49] width 64 height 7
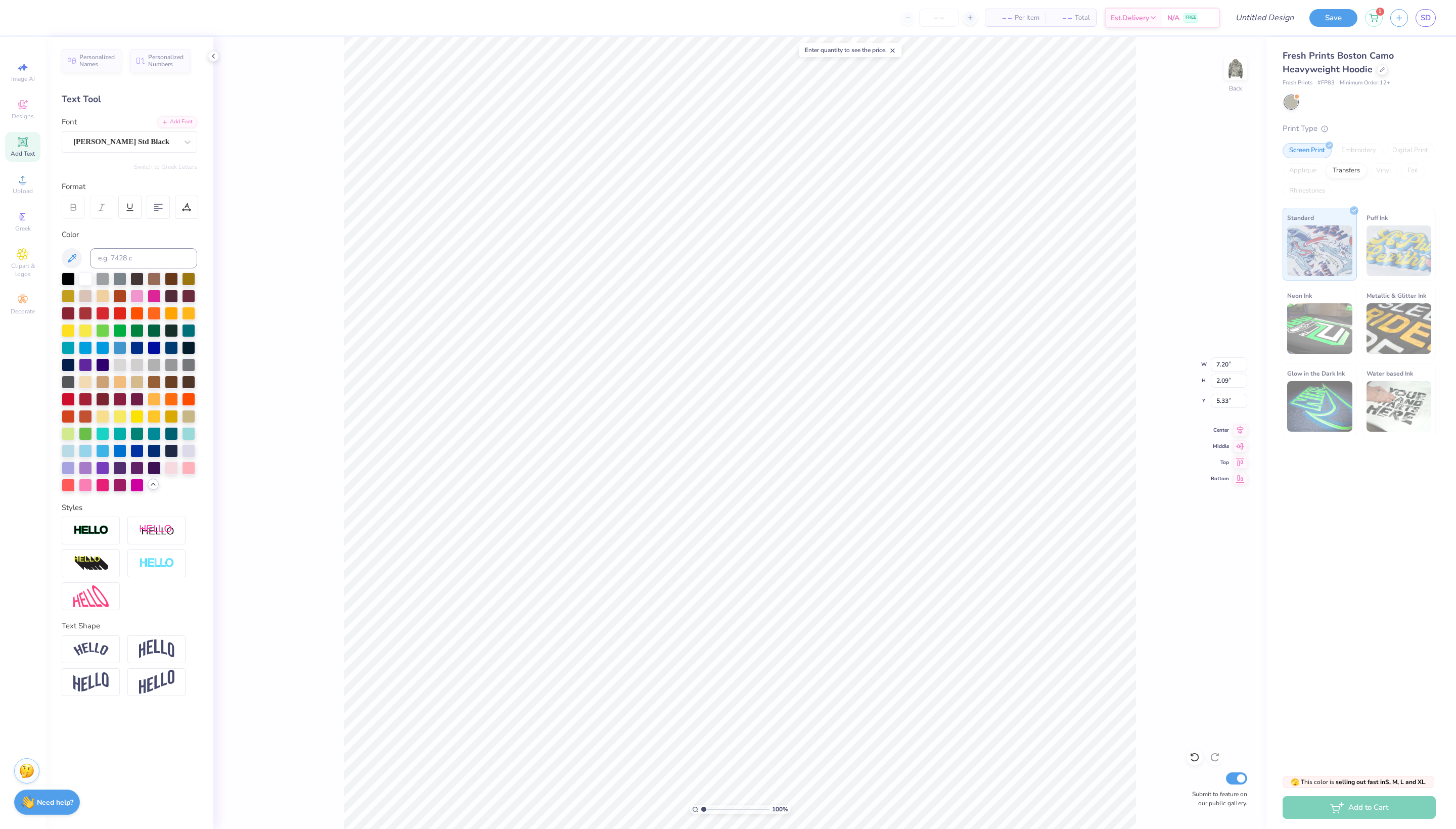
click at [1390, 625] on div "Fresh Prints Boston Camo Heavyweight Hoodie Fresh Prints # FP83 Minimum Order: …" at bounding box center [1361, 401] width 190 height 729
type input "19.39"
type input "1.98"
type input "5.38"
